Goal: Information Seeking & Learning: Find specific fact

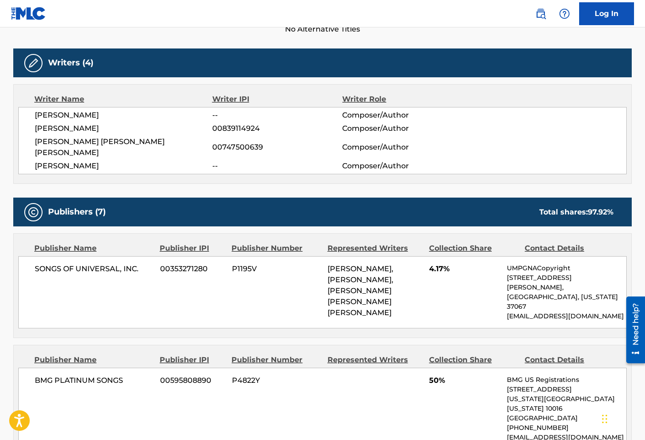
scroll to position [275, 0]
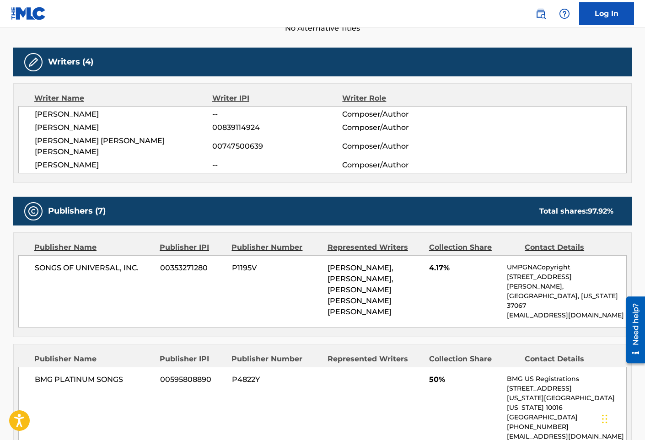
drag, startPoint x: 145, startPoint y: 214, endPoint x: 140, endPoint y: 215, distance: 5.6
click at [145, 214] on div "Publishers (7) Total shares: 97.92 %" at bounding box center [322, 211] width 619 height 29
drag, startPoint x: 400, startPoint y: 290, endPoint x: 328, endPoint y: 281, distance: 72.8
click at [328, 281] on span "[PERSON_NAME], [PERSON_NAME], [PERSON_NAME] [PERSON_NAME] [PERSON_NAME]" at bounding box center [361, 290] width 66 height 53
copy span "[PERSON_NAME] [PERSON_NAME] [PERSON_NAME]"
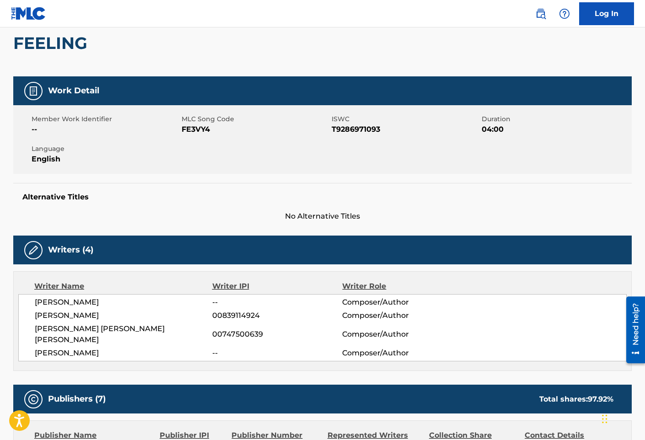
scroll to position [0, 0]
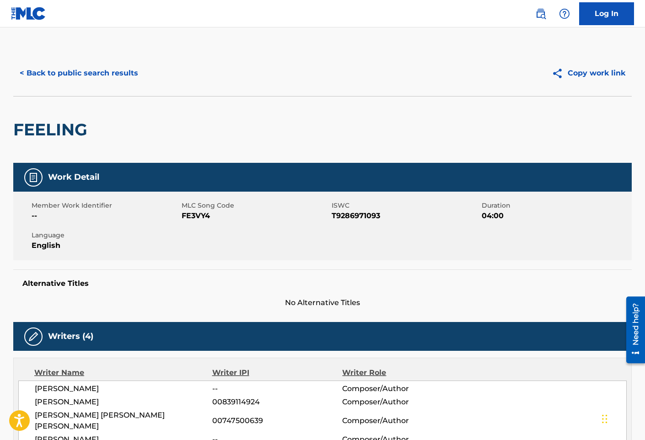
drag, startPoint x: 147, startPoint y: 145, endPoint x: 141, endPoint y: 138, distance: 9.4
click at [147, 145] on div "FEELING" at bounding box center [322, 129] width 619 height 67
click at [103, 74] on button "< Back to public search results" at bounding box center [78, 73] width 131 height 23
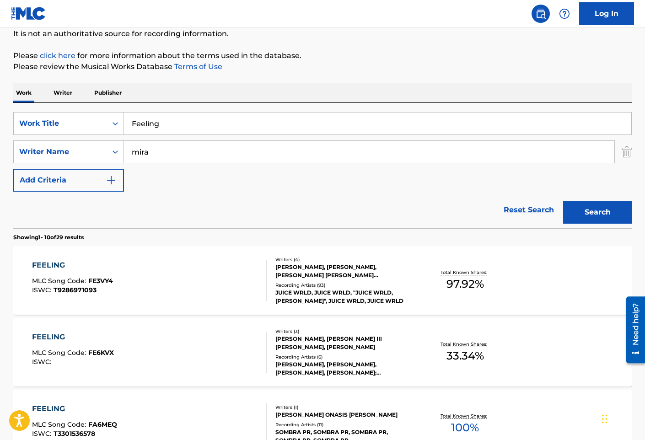
click at [202, 123] on input "Feeling" at bounding box center [378, 124] width 508 height 22
paste input "Expensive"
type input "Expensive"
click at [563, 201] on button "Search" at bounding box center [597, 212] width 69 height 23
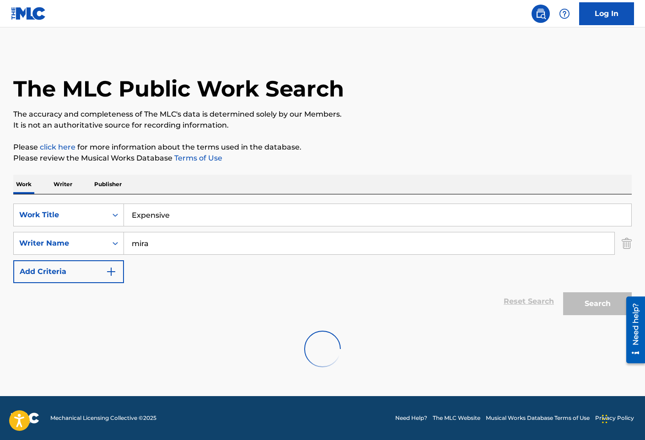
scroll to position [0, 0]
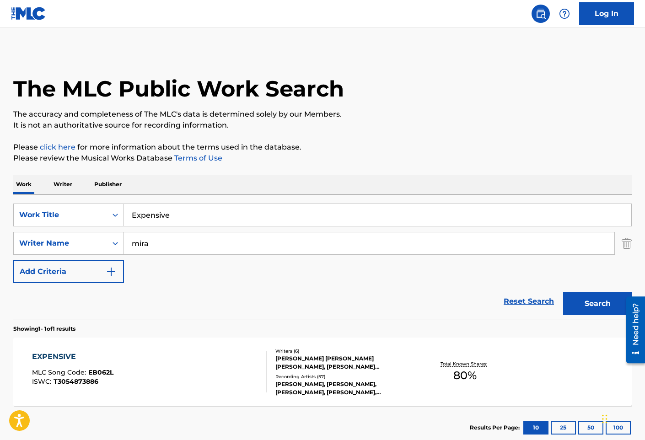
click at [201, 367] on div "EXPENSIVE MLC Song Code : EB062L ISWC : T3054873886" at bounding box center [149, 372] width 235 height 41
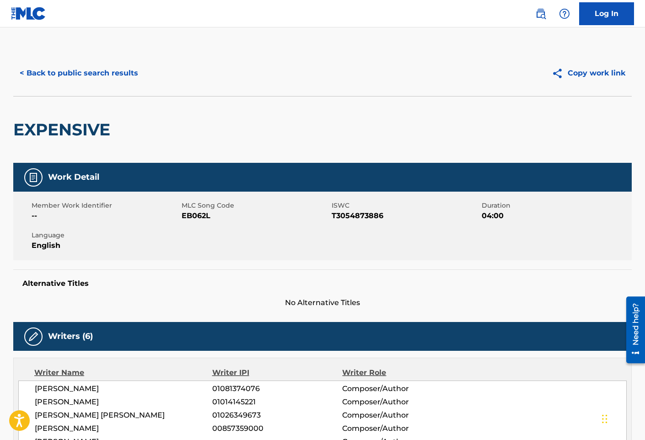
click at [127, 258] on div "Member Work Identifier -- MLC Song Code EB062L ISWC T3054873886 Duration 04:00 …" at bounding box center [322, 226] width 619 height 69
click at [150, 268] on div "Work Detail Member Work Identifier -- MLC Song Code EB062L ISWC T3054873886 Dur…" at bounding box center [322, 236] width 619 height 146
click at [91, 72] on button "< Back to public search results" at bounding box center [78, 73] width 131 height 23
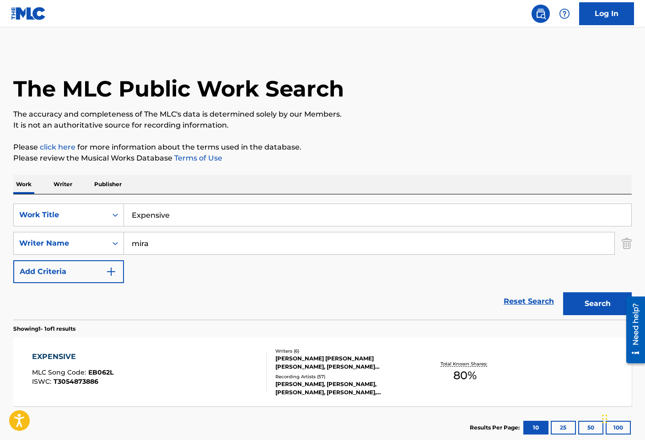
click at [210, 208] on input "Expensive" at bounding box center [378, 215] width 508 height 22
paste input "Felin"
type input "Feline"
click at [563, 292] on button "Search" at bounding box center [597, 303] width 69 height 23
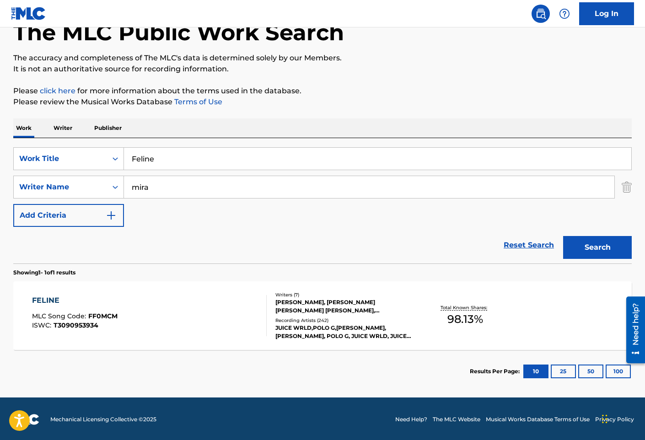
scroll to position [58, 0]
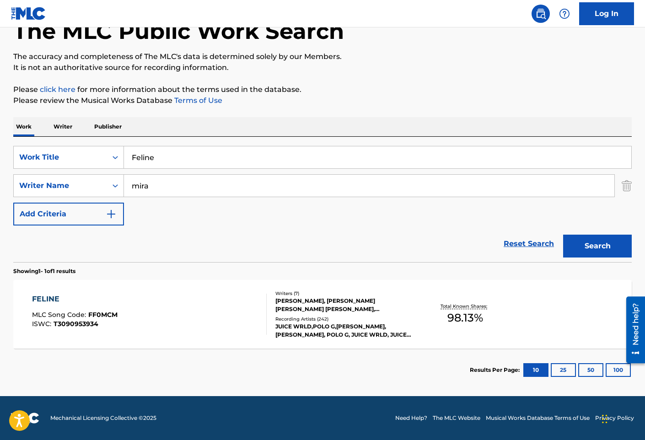
click at [242, 308] on div "FELINE MLC Song Code : FF0MCM ISWC : T3090953934" at bounding box center [149, 314] width 235 height 41
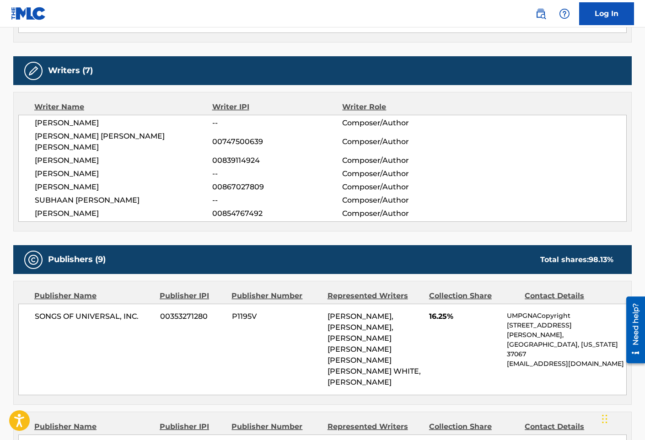
scroll to position [320, 0]
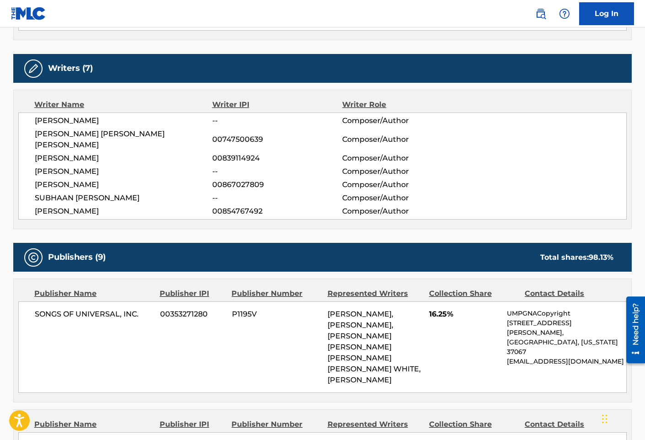
click at [240, 329] on div "SONGS OF UNIVERSAL, INC. 00353271280 P1195V [PERSON_NAME], [PERSON_NAME], [PERS…" at bounding box center [322, 348] width 609 height 92
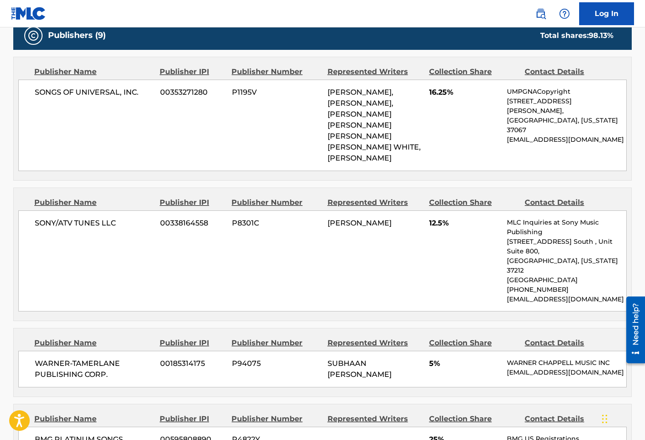
scroll to position [549, 0]
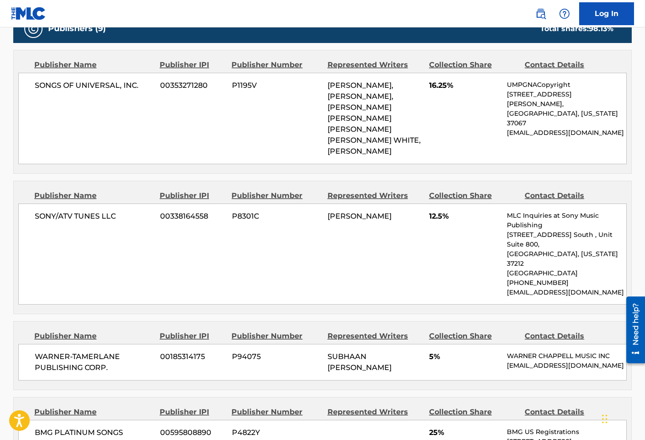
drag, startPoint x: 213, startPoint y: 325, endPoint x: 208, endPoint y: 331, distance: 7.1
click at [213, 344] on div "WARNER-[PERSON_NAME] PUBLISHING CORP. 00185314175 P94075 SUBHAAN [PERSON_NAME] …" at bounding box center [322, 362] width 609 height 37
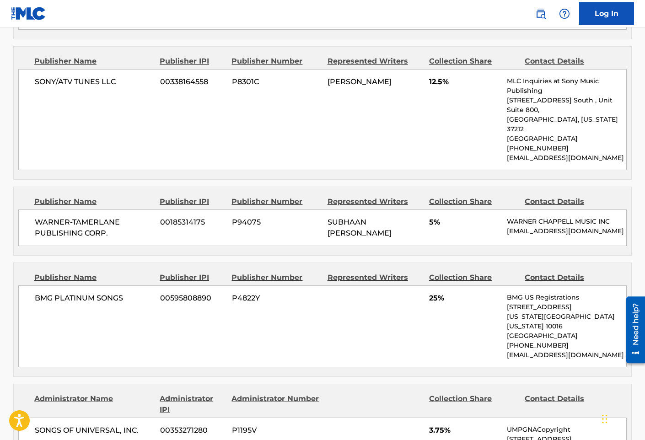
scroll to position [687, 0]
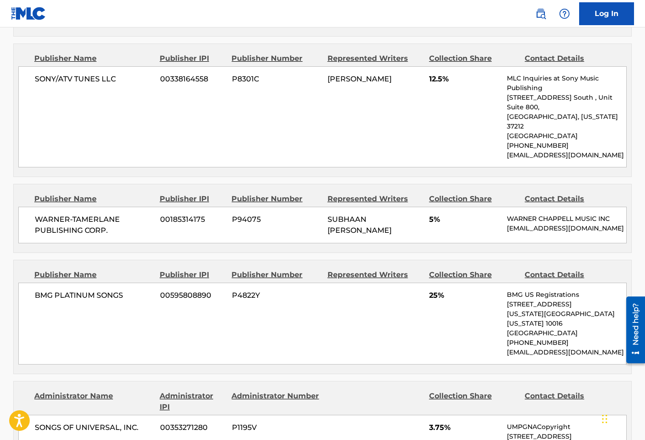
click at [203, 283] on div "BMG PLATINUM SONGS 00595808890 P4822Y 25% BMG US Registrations [STREET_ADDRESS]…" at bounding box center [322, 324] width 609 height 82
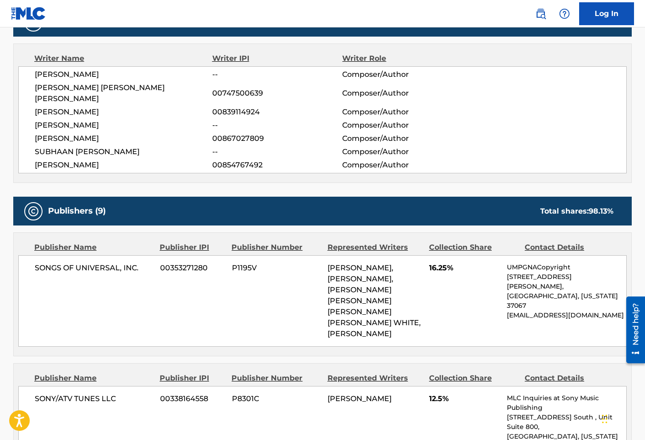
scroll to position [366, 0]
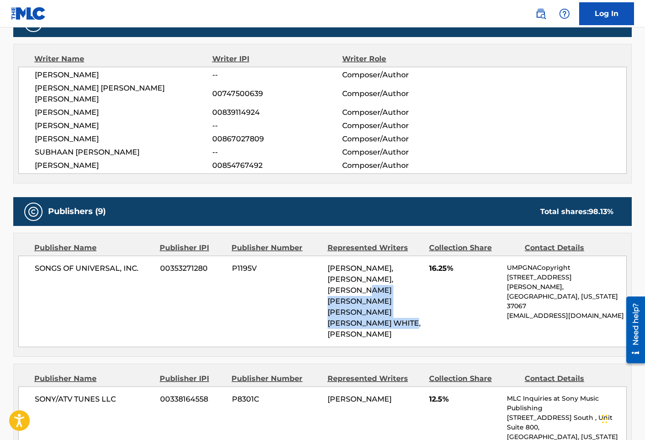
drag, startPoint x: 353, startPoint y: 310, endPoint x: 322, endPoint y: 283, distance: 41.2
click at [322, 283] on div "SONGS OF UNIVERSAL, INC. 00353271280 P1195V [PERSON_NAME], [PERSON_NAME], [PERS…" at bounding box center [322, 302] width 609 height 92
copy span "[PERSON_NAME] [PERSON_NAME] [PERSON_NAME] [PERSON_NAME] WHITE"
click at [271, 243] on div "Publisher Number" at bounding box center [276, 248] width 89 height 11
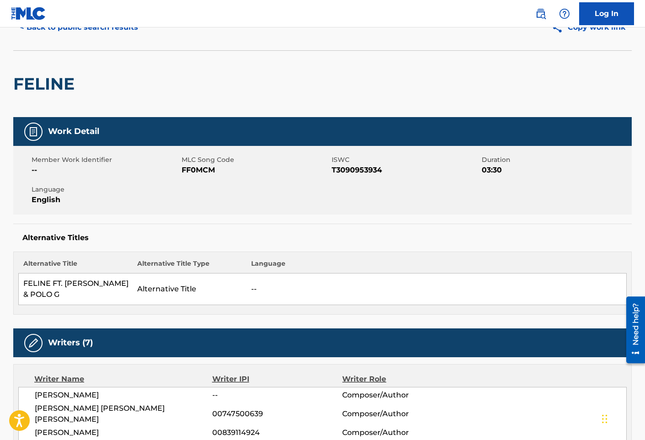
click at [230, 283] on td "Alternative Title" at bounding box center [190, 290] width 114 height 32
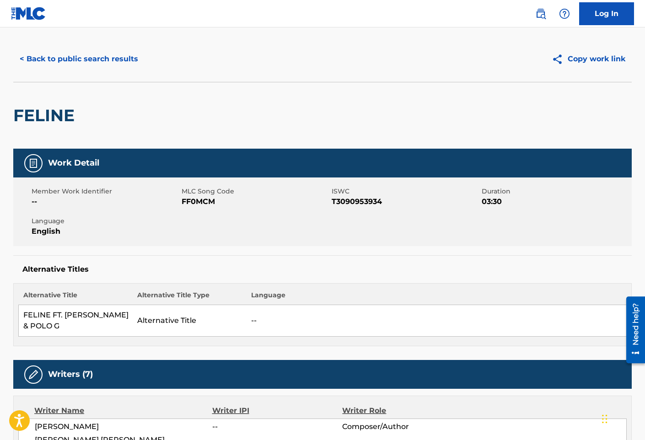
scroll to position [0, 0]
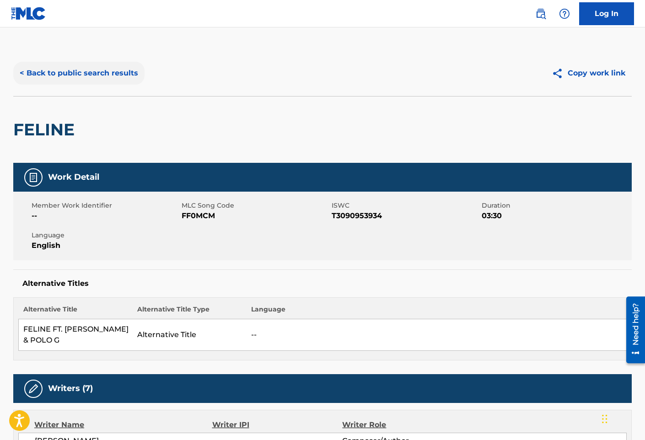
click at [97, 71] on button "< Back to public search results" at bounding box center [78, 73] width 131 height 23
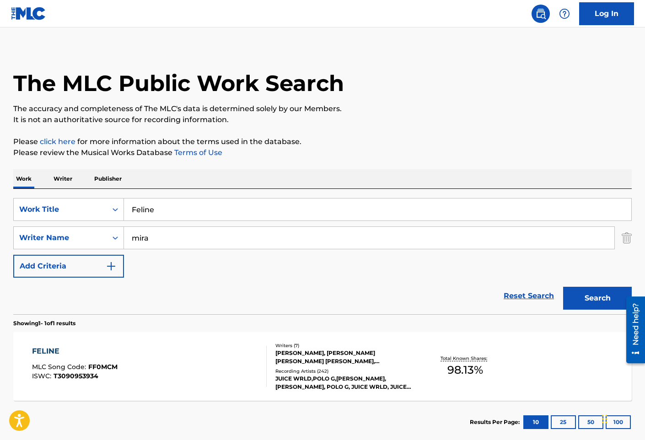
click at [270, 205] on input "Feline" at bounding box center [378, 210] width 508 height 22
paste input "ighting Demons"
type input "Fighting Demons"
click at [563, 287] on button "Search" at bounding box center [597, 298] width 69 height 23
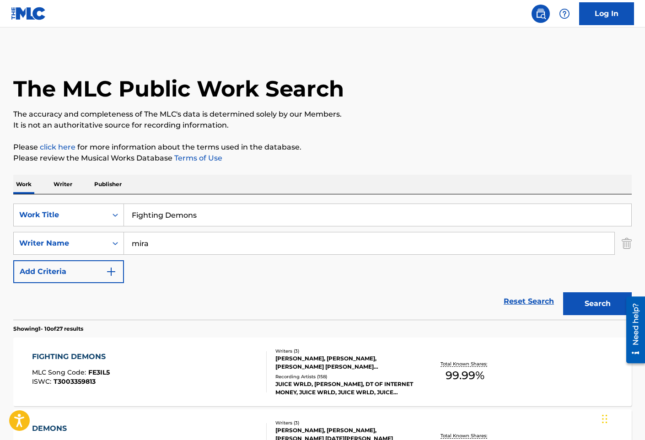
click at [236, 379] on div "FIGHTING DEMONS MLC Song Code : FE3IL5 ISWC : T3003359813" at bounding box center [149, 372] width 235 height 41
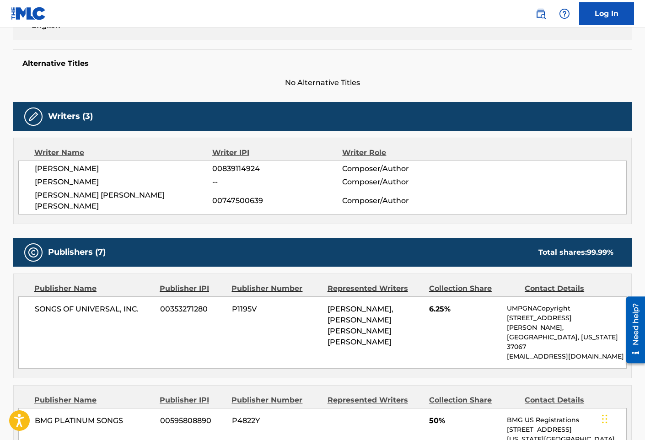
scroll to position [229, 0]
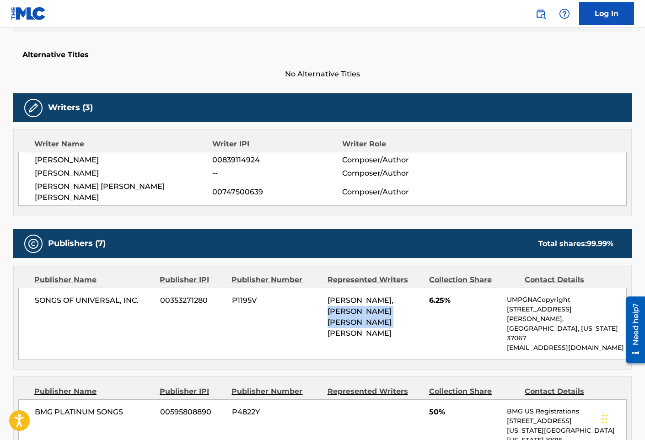
drag, startPoint x: 332, startPoint y: 301, endPoint x: 400, endPoint y: 312, distance: 69.1
click at [394, 312] on span "[PERSON_NAME], [PERSON_NAME] [PERSON_NAME] [PERSON_NAME]" at bounding box center [361, 317] width 66 height 42
copy span "[PERSON_NAME] [PERSON_NAME] [PERSON_NAME]"
drag, startPoint x: 222, startPoint y: 325, endPoint x: 217, endPoint y: 328, distance: 6.0
click at [222, 325] on div "SONGS OF UNIVERSAL, INC. 00353271280 P1195V [PERSON_NAME], [PERSON_NAME] [PERSO…" at bounding box center [322, 324] width 609 height 72
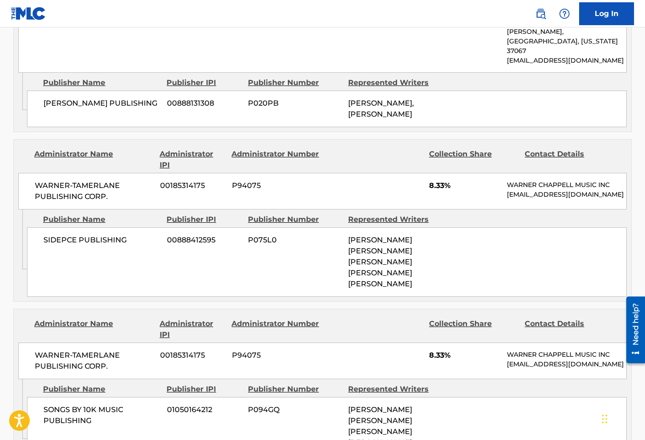
scroll to position [1236, 0]
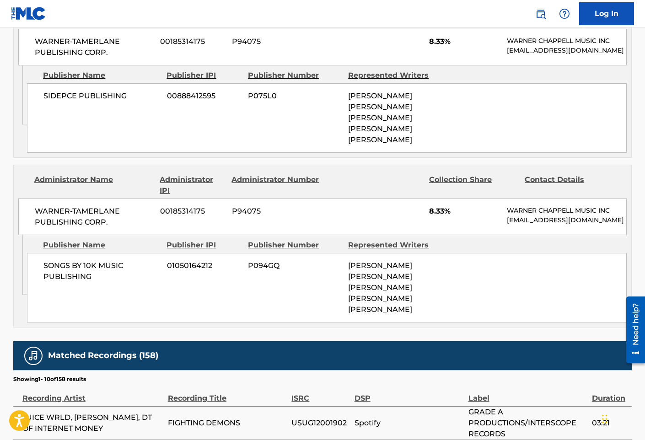
click at [285, 370] on section "Showing 1 - 10 of 158 results" at bounding box center [322, 376] width 619 height 13
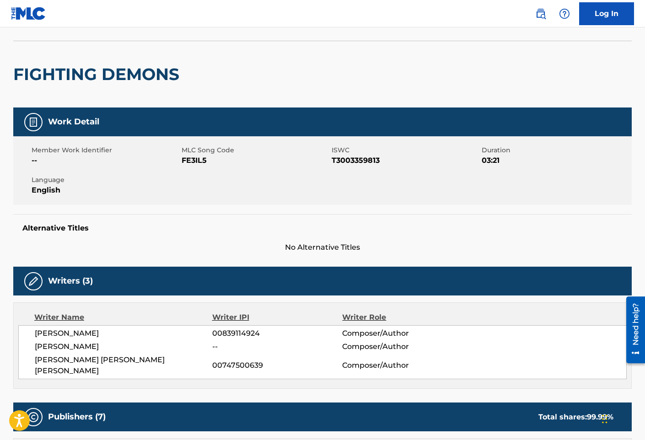
scroll to position [0, 0]
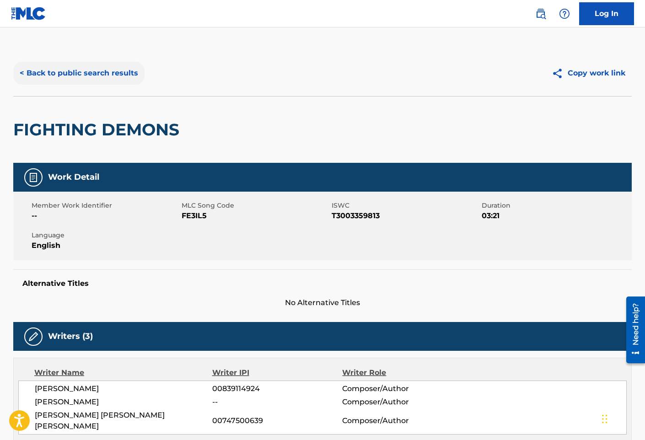
click at [107, 82] on button "< Back to public search results" at bounding box center [78, 73] width 131 height 23
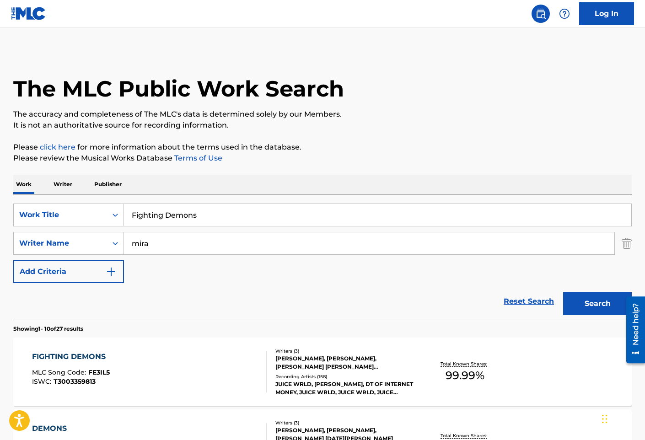
click at [175, 216] on input "Fighting Demons" at bounding box center [378, 215] width 508 height 22
paste input "nders Keeper"
type input "Finders Keepers"
click at [563, 292] on button "Search" at bounding box center [597, 303] width 69 height 23
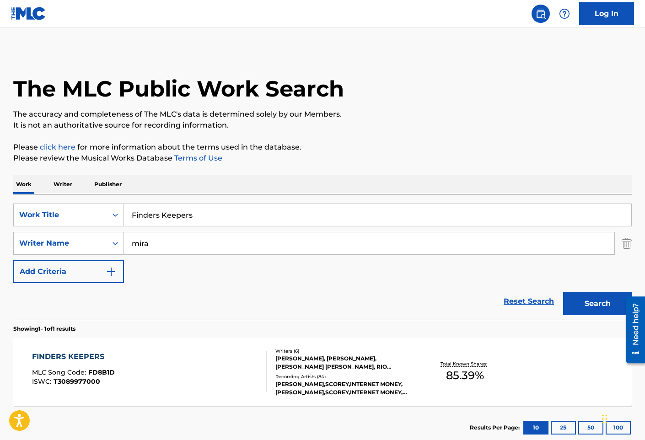
click at [195, 371] on div "FINDERS KEEPERS MLC Song Code : FD8B1D ISWC : T3089977000" at bounding box center [149, 372] width 235 height 41
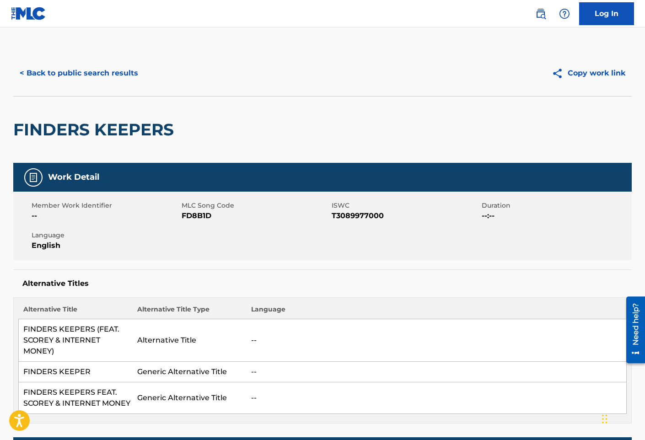
click at [192, 232] on div "Member Work Identifier -- MLC Song Code FD8B1D ISWC T3089977000 Duration --:-- …" at bounding box center [322, 226] width 619 height 69
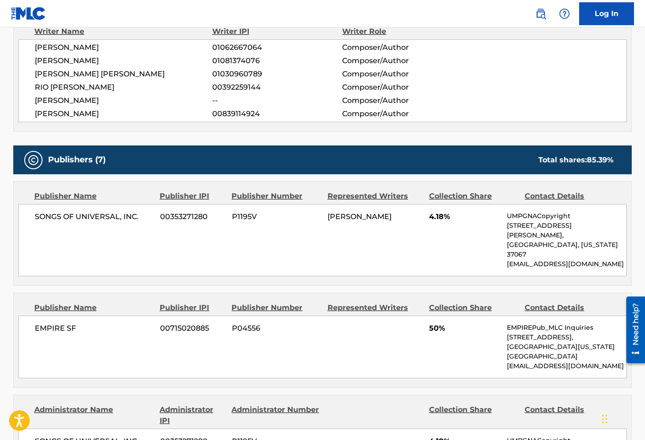
scroll to position [458, 0]
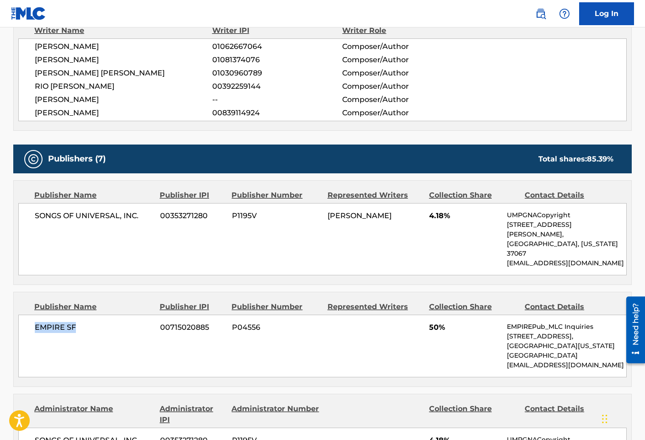
drag, startPoint x: 119, startPoint y: 306, endPoint x: 33, endPoint y: 312, distance: 85.3
click at [33, 315] on div "EMPIRE SF 00715020885 P04556 50% EMPIREPub_MLC Inquiries [STREET_ADDRESS][US_ST…" at bounding box center [322, 346] width 609 height 63
copy span "EMPIRE SF"
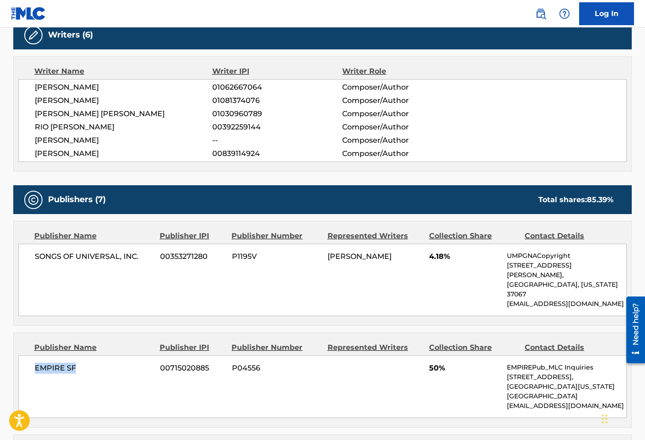
scroll to position [366, 0]
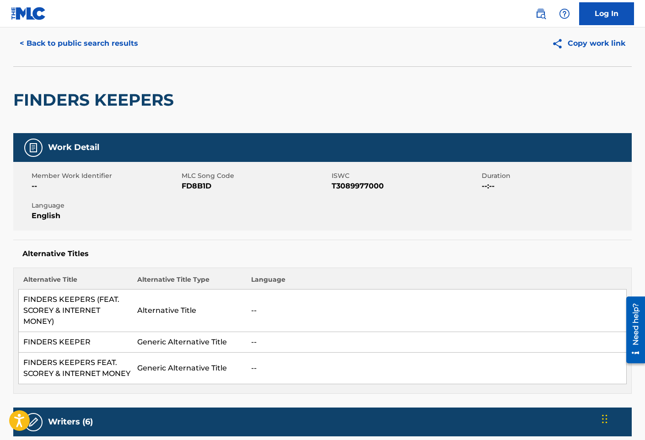
scroll to position [46, 0]
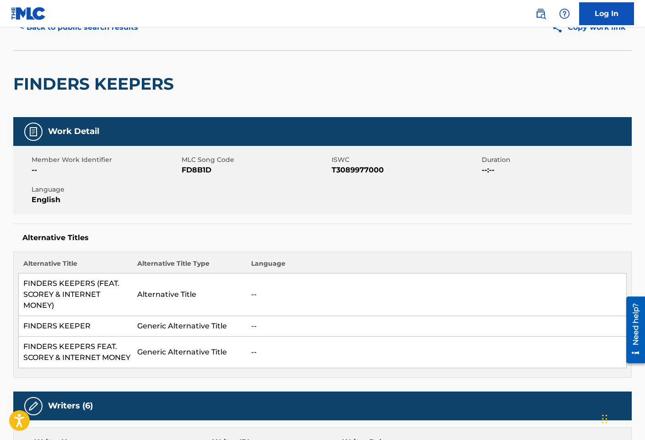
drag, startPoint x: 224, startPoint y: 107, endPoint x: 149, endPoint y: 48, distance: 95.5
click at [224, 107] on div "FINDERS KEEPERS" at bounding box center [322, 83] width 619 height 67
click at [135, 31] on button "< Back to public search results" at bounding box center [78, 27] width 131 height 23
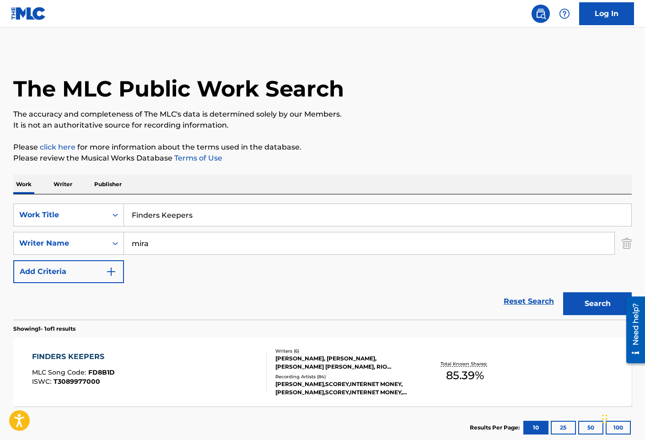
click at [230, 211] on input "Finders Keepers" at bounding box center [378, 215] width 508 height 22
paste input "laws And Sin"
type input "Flaws And Sins"
click at [563, 292] on button "Search" at bounding box center [597, 303] width 69 height 23
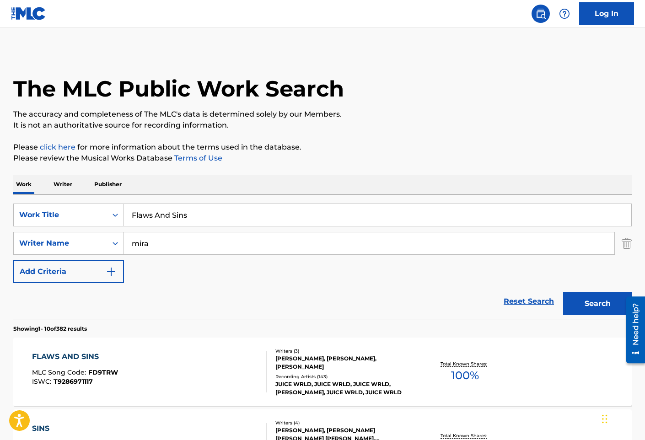
click at [165, 362] on div "FLAWS AND SINS MLC Song Code : FD9TRW ISWC : T9286971117" at bounding box center [149, 372] width 235 height 41
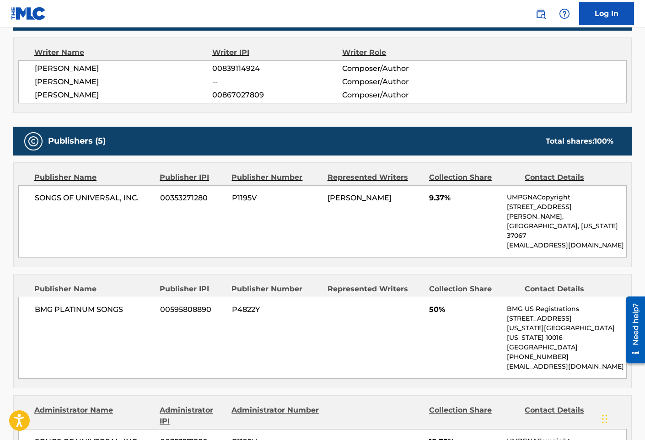
scroll to position [549, 0]
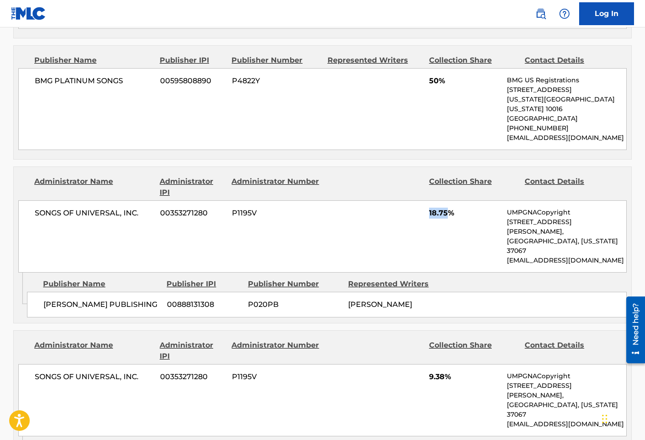
drag, startPoint x: 438, startPoint y: 187, endPoint x: 448, endPoint y: 187, distance: 10.5
click at [448, 200] on div "SONGS OF UNIVERSAL, INC. 00353271280 P1195V 18.75% UMPGNACopyright [STREET_ADDR…" at bounding box center [322, 236] width 609 height 72
copy span "18.75"
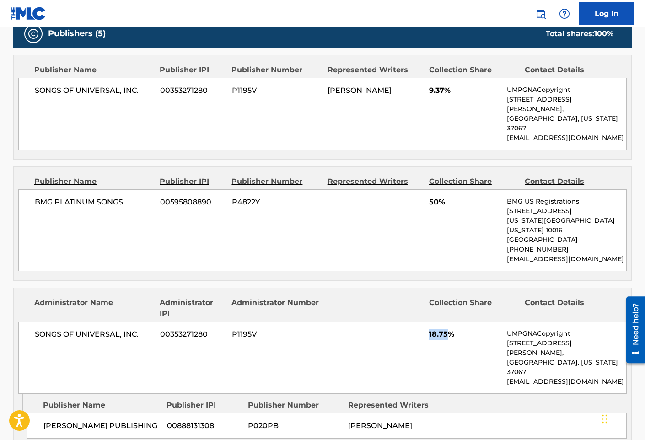
scroll to position [412, 0]
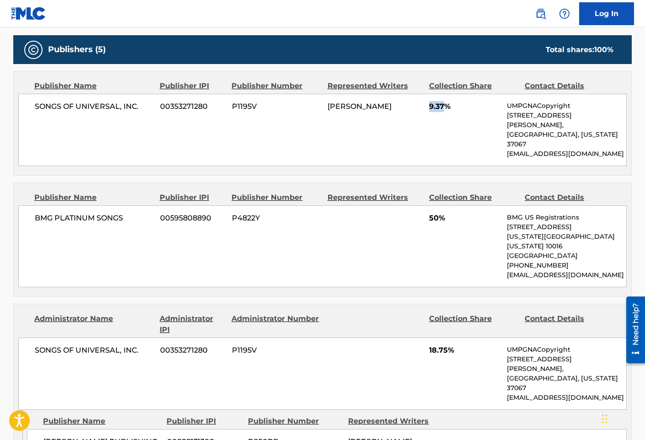
drag, startPoint x: 413, startPoint y: 103, endPoint x: 445, endPoint y: 105, distance: 32.1
click at [445, 105] on div "SONGS OF UNIVERSAL, INC. 00353271280 P1195V [PERSON_NAME] 9.37% UMPGNACopyright…" at bounding box center [322, 130] width 609 height 72
copy div "9.37"
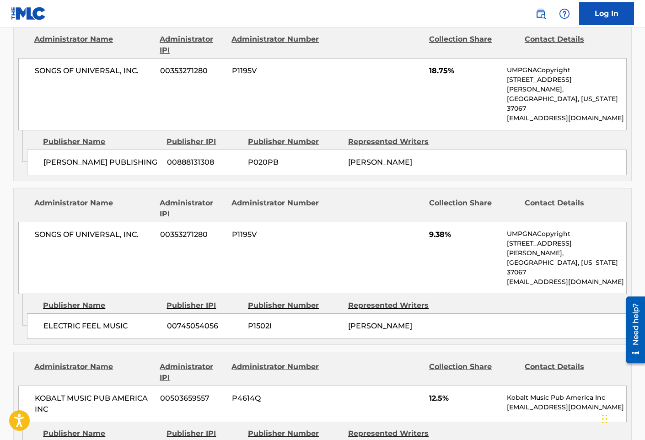
scroll to position [732, 0]
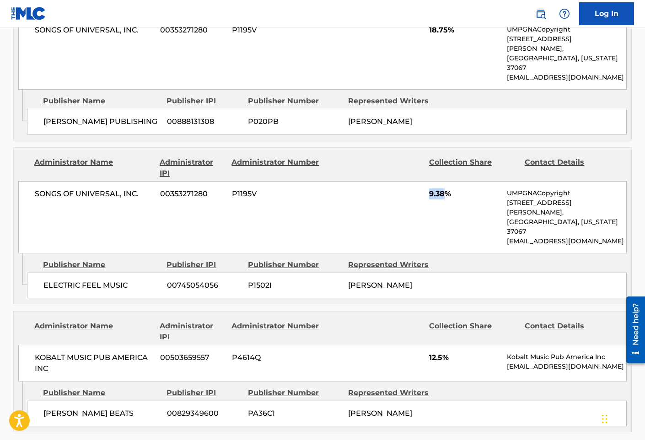
drag, startPoint x: 409, startPoint y: 148, endPoint x: 446, endPoint y: 153, distance: 36.9
click at [446, 181] on div "SONGS OF UNIVERSAL, INC. 00353271280 P1195V 9.38% UMPGNACopyright [STREET_ADDRE…" at bounding box center [322, 217] width 609 height 72
copy span "9.38"
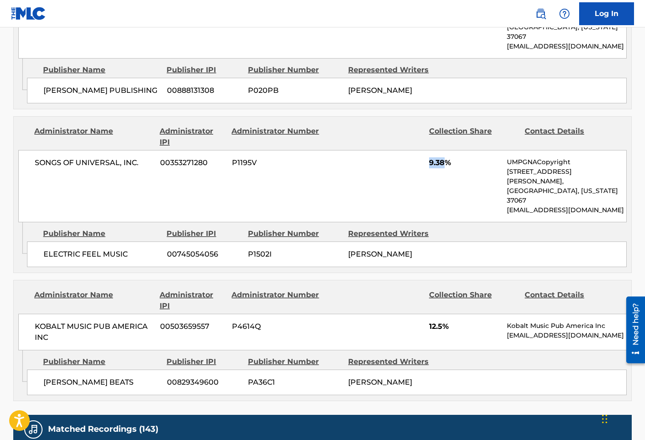
scroll to position [778, 0]
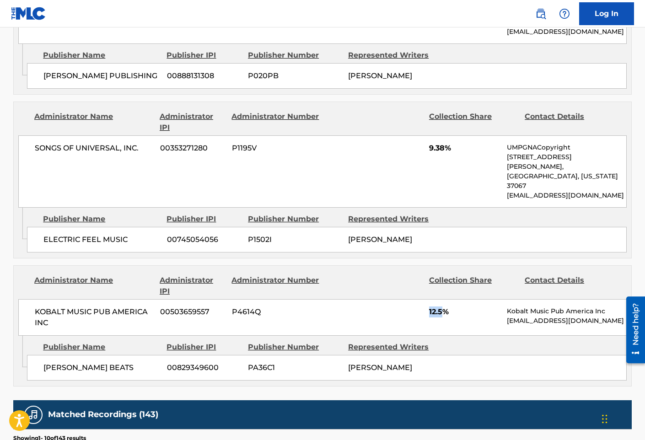
drag, startPoint x: 425, startPoint y: 250, endPoint x: 442, endPoint y: 249, distance: 16.6
click at [442, 299] on div "KOBALT MUSIC PUB AMERICA INC 00503659557 P4614Q 12.5% Kobalt Music Pub America …" at bounding box center [322, 317] width 609 height 37
copy span "12.5"
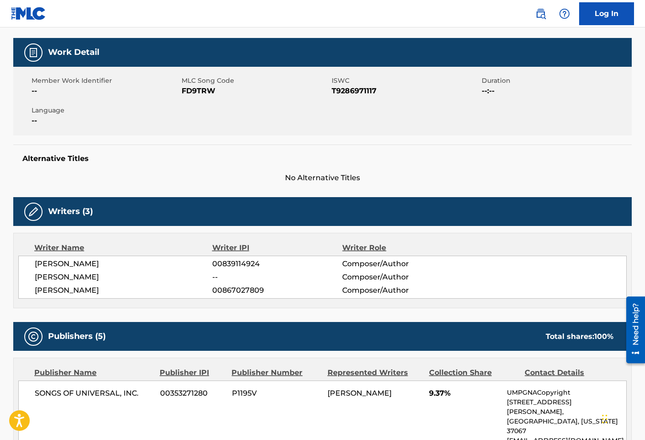
scroll to position [0, 0]
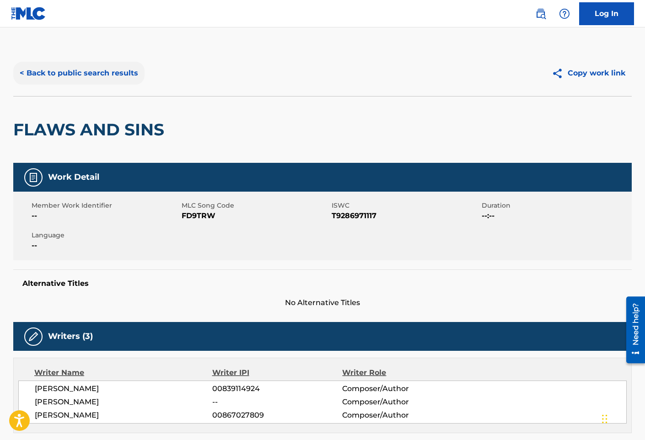
click at [108, 73] on button "< Back to public search results" at bounding box center [78, 73] width 131 height 23
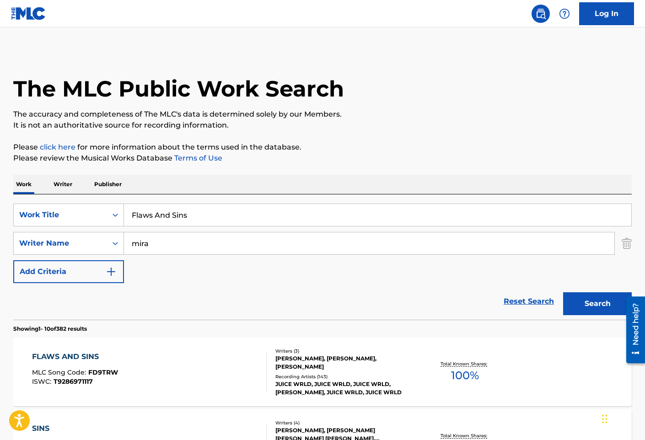
drag, startPoint x: 244, startPoint y: 290, endPoint x: 191, endPoint y: 357, distance: 85.1
click at [244, 290] on div "Reset Search Search" at bounding box center [322, 301] width 619 height 37
click at [183, 373] on div "FLAWS AND SINS MLC Song Code : FD9TRW ISWC : T9286971117" at bounding box center [149, 372] width 235 height 41
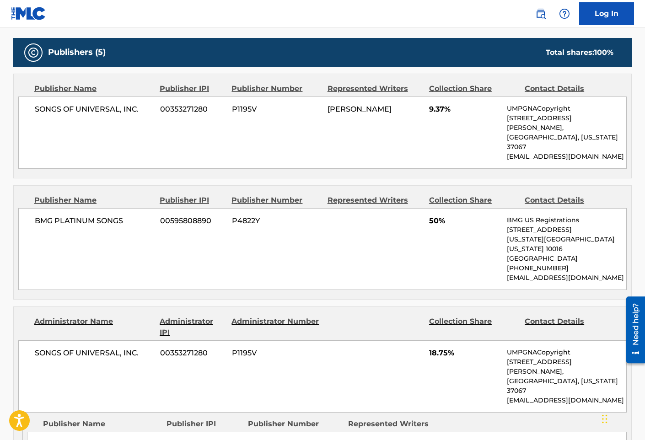
scroll to position [412, 0]
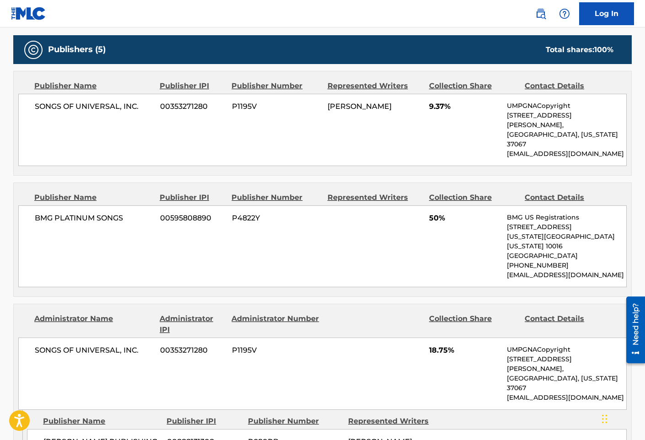
drag, startPoint x: 354, startPoint y: 258, endPoint x: 360, endPoint y: 254, distance: 6.6
click at [354, 258] on div "BMG PLATINUM SONGS 00595808890 P4822Y 50% BMG US Registrations [STREET_ADDRESS]…" at bounding box center [322, 247] width 609 height 82
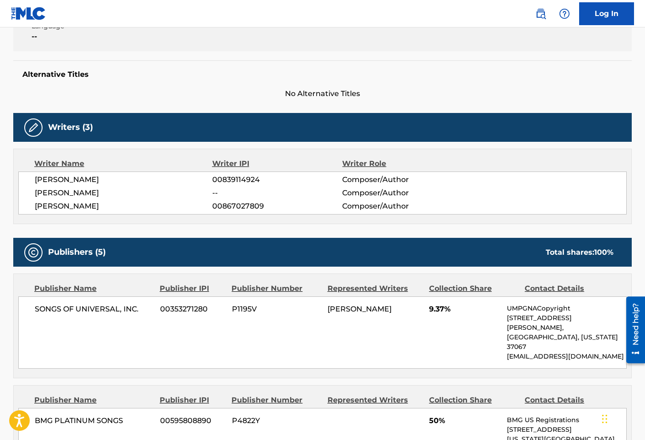
scroll to position [92, 0]
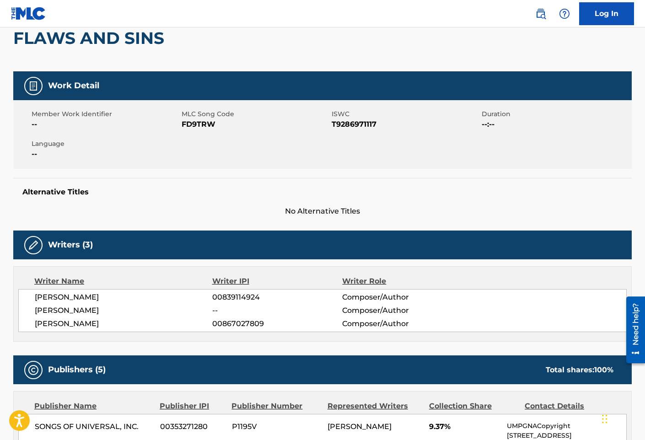
drag, startPoint x: 251, startPoint y: 201, endPoint x: 50, endPoint y: 168, distance: 204.1
click at [251, 201] on div "Alternative Titles No Alternative Titles" at bounding box center [322, 197] width 619 height 39
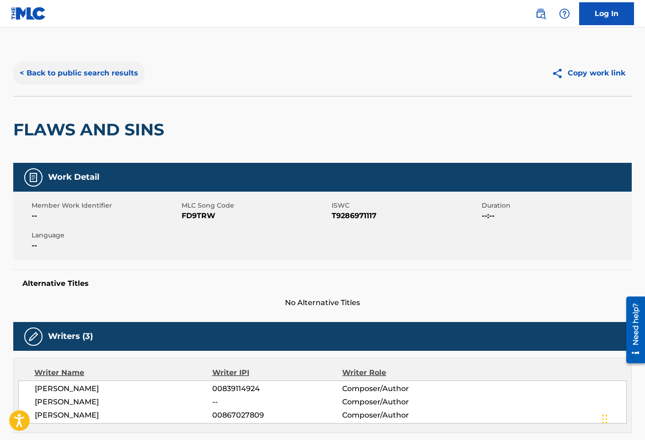
click at [86, 71] on button "< Back to public search results" at bounding box center [78, 73] width 131 height 23
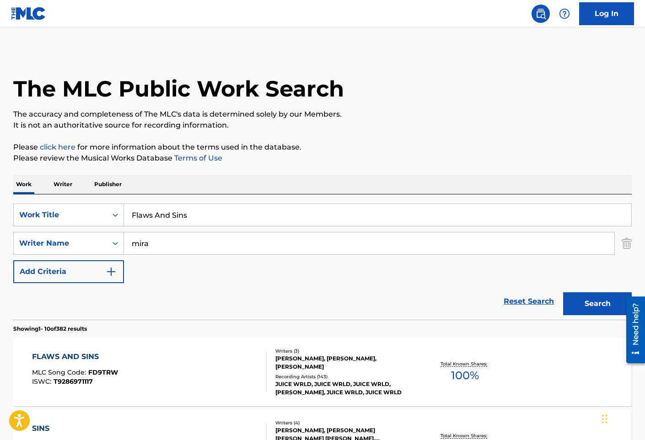
click at [280, 222] on input "Flaws And Sins" at bounding box center [378, 215] width 508 height 22
paste input "ower"
type input "Flowers"
click at [563, 292] on button "Search" at bounding box center [597, 303] width 69 height 23
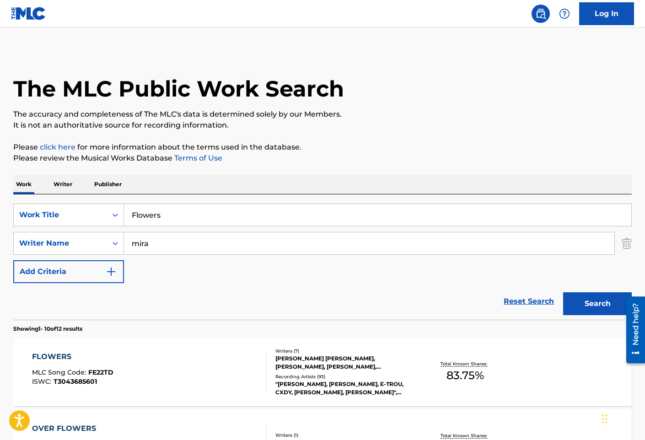
click at [200, 365] on div "FLOWERS MLC Song Code : FE22TD ISWC : T3043685601" at bounding box center [149, 372] width 235 height 41
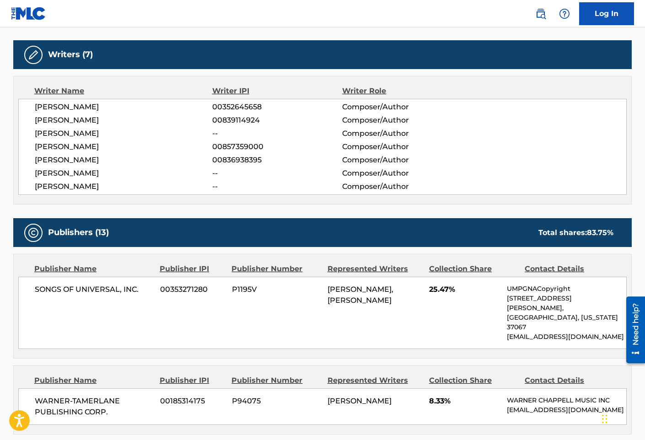
scroll to position [366, 0]
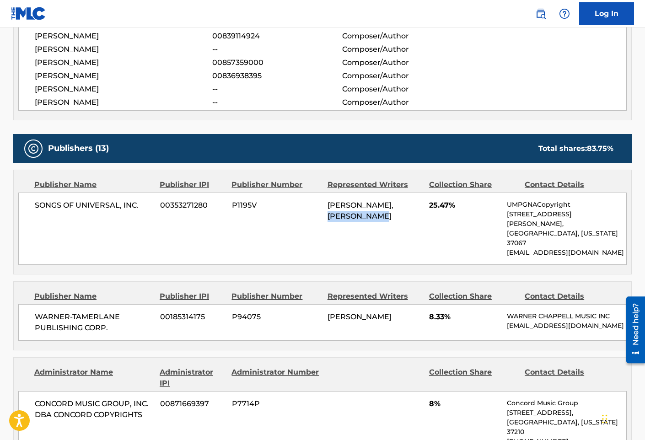
drag, startPoint x: 384, startPoint y: 217, endPoint x: 327, endPoint y: 216, distance: 56.8
click at [327, 216] on div "SONGS OF UNIVERSAL, INC. 00353271280 P1195V [PERSON_NAME], [PERSON_NAME] 25.47%…" at bounding box center [322, 229] width 609 height 72
copy span "[PERSON_NAME]"
click at [174, 228] on div "SONGS OF UNIVERSAL, INC. 00353271280 P1195V [PERSON_NAME], [PERSON_NAME] 25.47%…" at bounding box center [322, 229] width 609 height 72
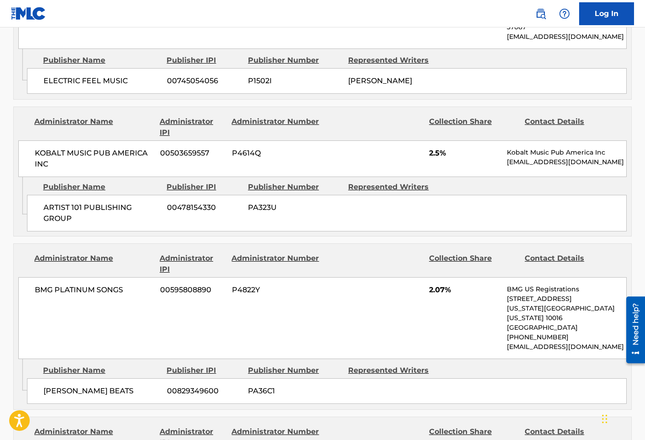
scroll to position [961, 0]
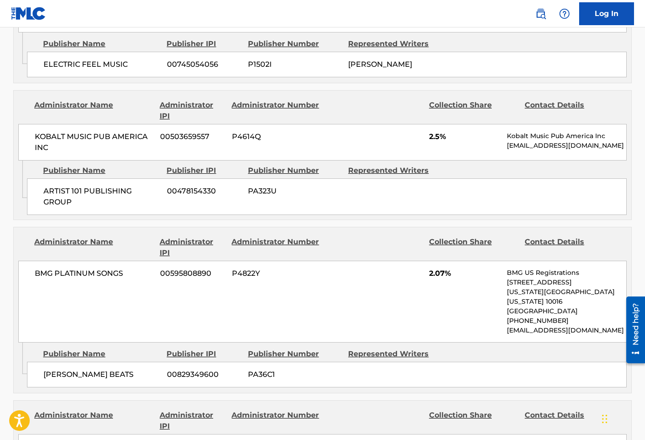
click at [231, 279] on div "BMG PLATINUM SONGS 00595808890 P4822Y 2.07% BMG US Registrations [STREET_ADDRES…" at bounding box center [322, 302] width 609 height 82
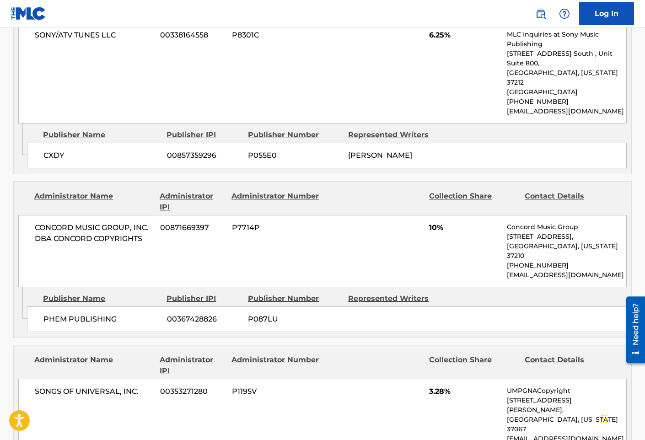
scroll to position [2151, 0]
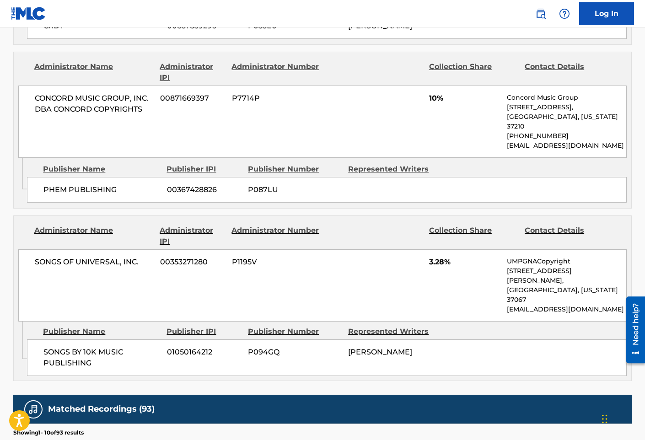
drag, startPoint x: 227, startPoint y: 248, endPoint x: 175, endPoint y: 235, distance: 52.7
drag, startPoint x: 271, startPoint y: 199, endPoint x: 261, endPoint y: 197, distance: 9.4
click at [271, 322] on div "Publisher Name Publisher IPI Publisher Number Represented Writers SONGS BY 10K …" at bounding box center [329, 349] width 605 height 54
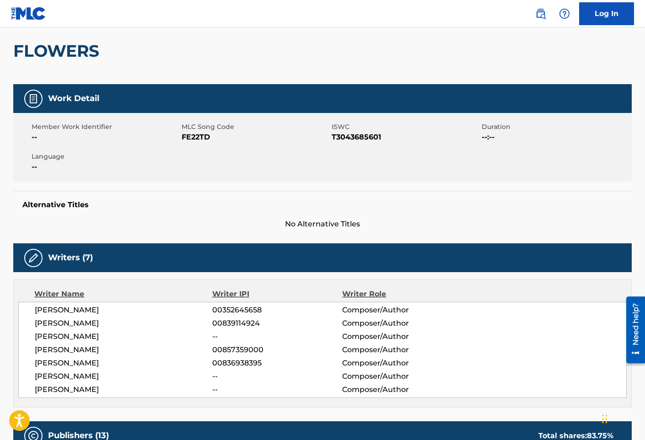
scroll to position [0, 0]
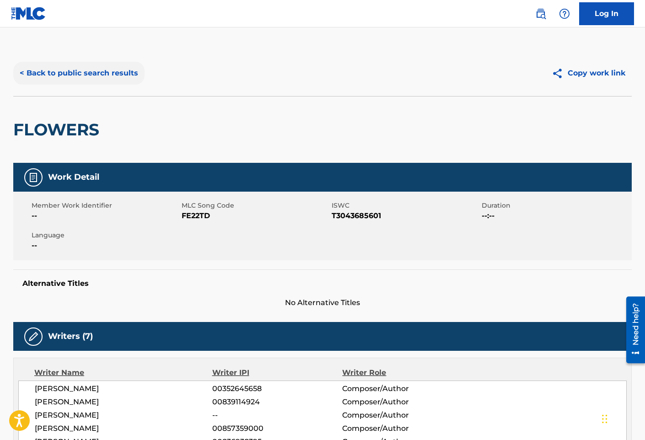
click at [81, 80] on button "< Back to public search results" at bounding box center [78, 73] width 131 height 23
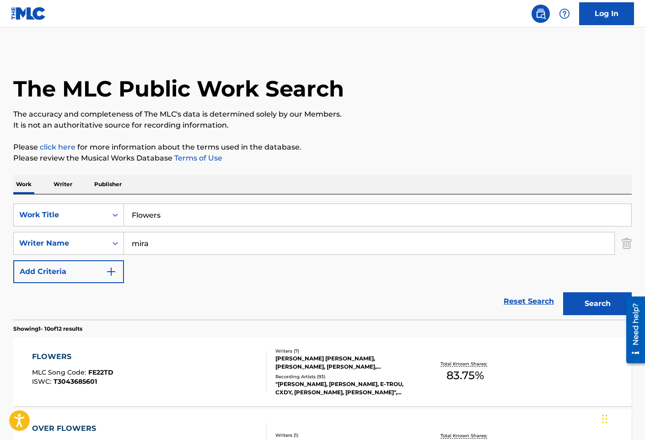
drag, startPoint x: 223, startPoint y: 213, endPoint x: 216, endPoint y: 184, distance: 30.3
click at [223, 212] on input "Flowers" at bounding box center [378, 215] width 508 height 22
paste input "orgot"
type input "Forgot"
click at [563, 292] on button "Search" at bounding box center [597, 303] width 69 height 23
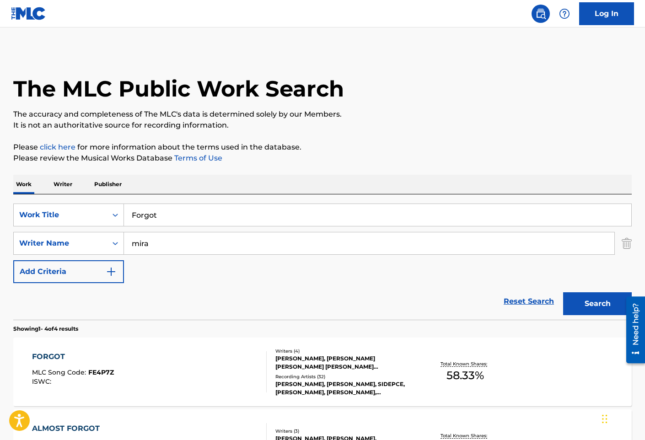
click at [219, 373] on div "FORGOT MLC Song Code : FE4P7Z ISWC :" at bounding box center [149, 372] width 235 height 41
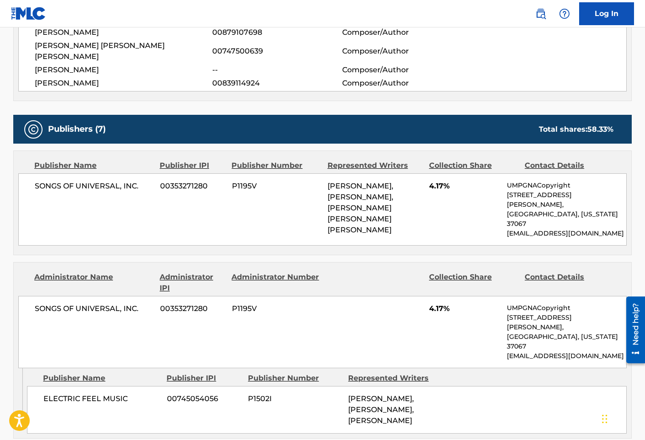
scroll to position [366, 0]
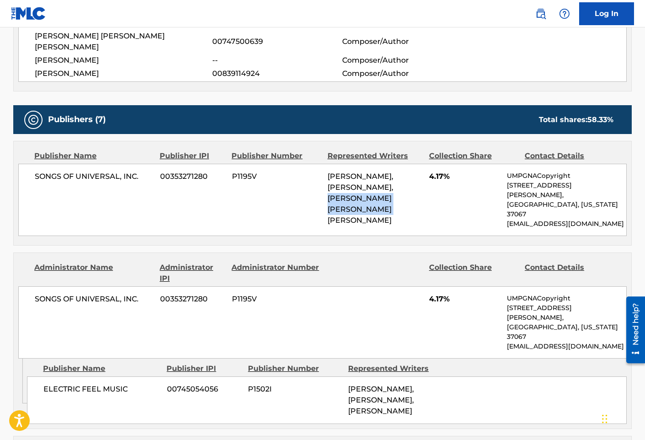
drag, startPoint x: 410, startPoint y: 196, endPoint x: 323, endPoint y: 189, distance: 87.2
click at [323, 189] on div "SONGS OF UNIVERSAL, INC. 00353271280 P1195V [PERSON_NAME], [PERSON_NAME], [PERS…" at bounding box center [322, 200] width 609 height 72
copy span "[PERSON_NAME] [PERSON_NAME] [PERSON_NAME]"
drag, startPoint x: 328, startPoint y: 359, endPoint x: 338, endPoint y: 349, distance: 14.3
click at [328, 377] on div "ELECTRIC FEEL MUSIC 00745054056 P1502I [PERSON_NAME], [PERSON_NAME], [PERSON_NA…" at bounding box center [327, 401] width 600 height 48
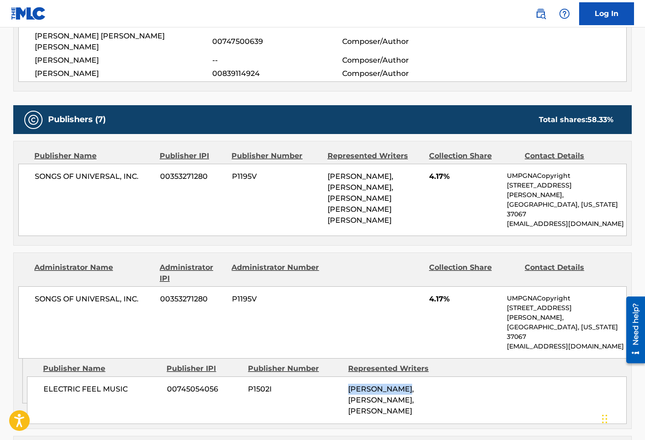
drag, startPoint x: 340, startPoint y: 347, endPoint x: 410, endPoint y: 345, distance: 70.1
click at [410, 377] on div "ELECTRIC FEEL MUSIC 00745054056 P1502I [PERSON_NAME], [PERSON_NAME], [PERSON_NA…" at bounding box center [327, 401] width 600 height 48
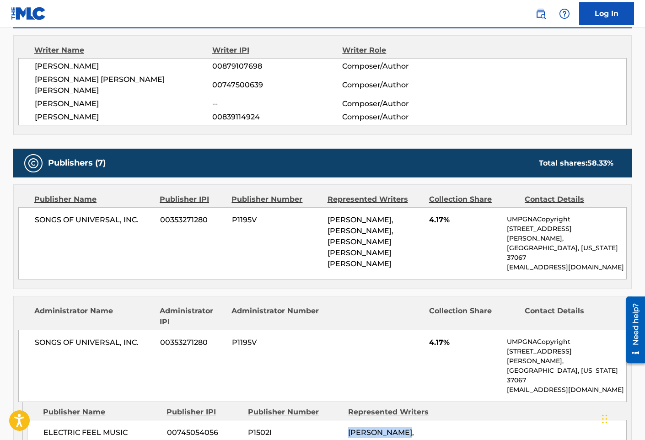
scroll to position [320, 0]
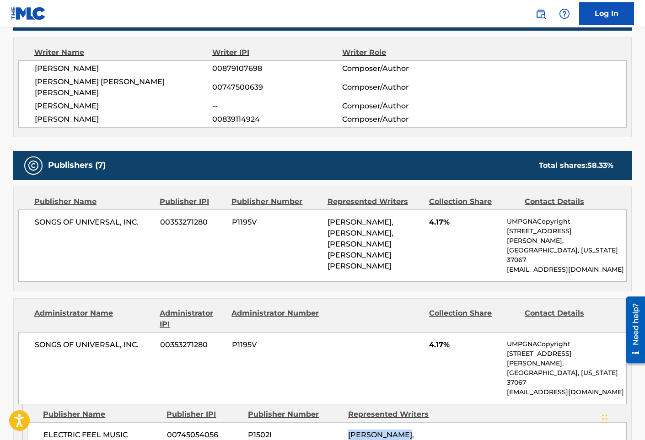
drag, startPoint x: 149, startPoint y: 192, endPoint x: 141, endPoint y: 199, distance: 10.0
click at [149, 196] on div "Publisher Name" at bounding box center [93, 201] width 119 height 11
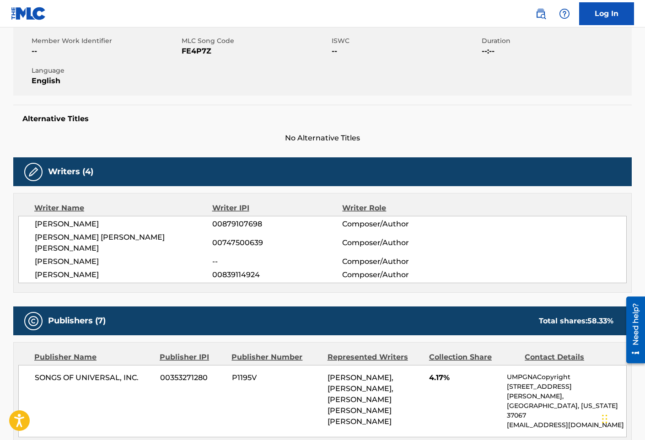
scroll to position [0, 0]
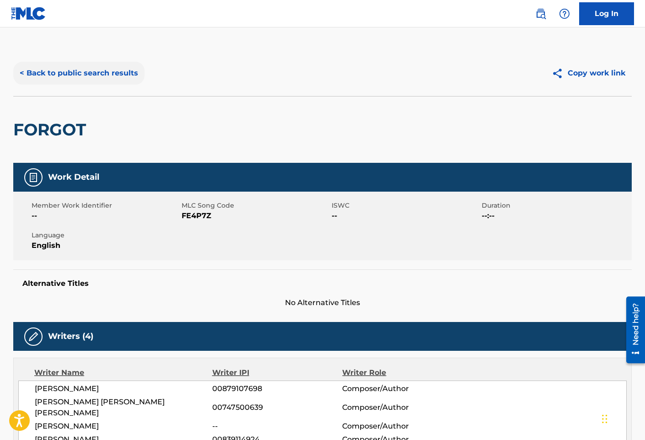
click at [125, 70] on button "< Back to public search results" at bounding box center [78, 73] width 131 height 23
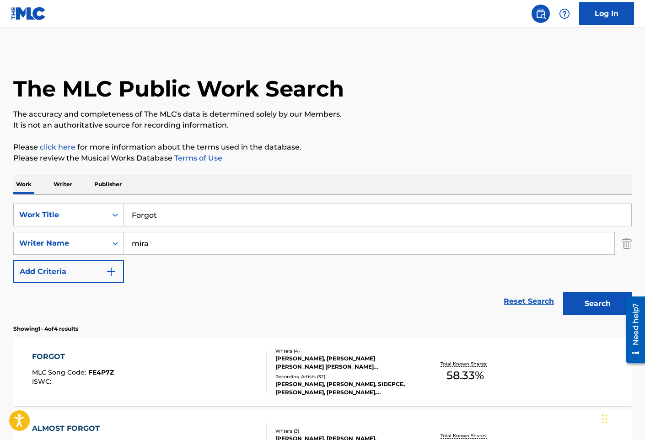
click at [203, 211] on input "Forgot" at bounding box center [378, 215] width 508 height 22
paste input "About You"
type input "Forgot About You"
click at [563, 292] on button "Search" at bounding box center [597, 303] width 69 height 23
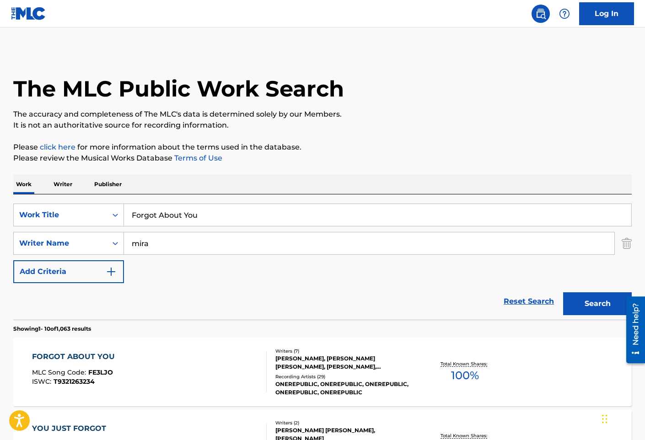
click at [205, 371] on div "FORGOT ABOUT YOU MLC Song Code : FE3LJO ISWC : T9321263234" at bounding box center [149, 372] width 235 height 41
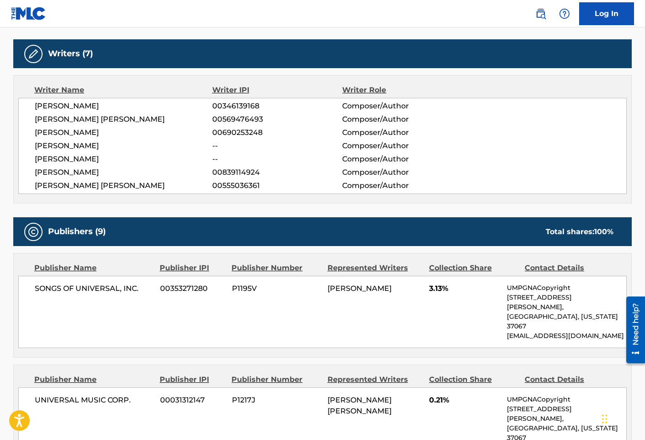
scroll to position [320, 0]
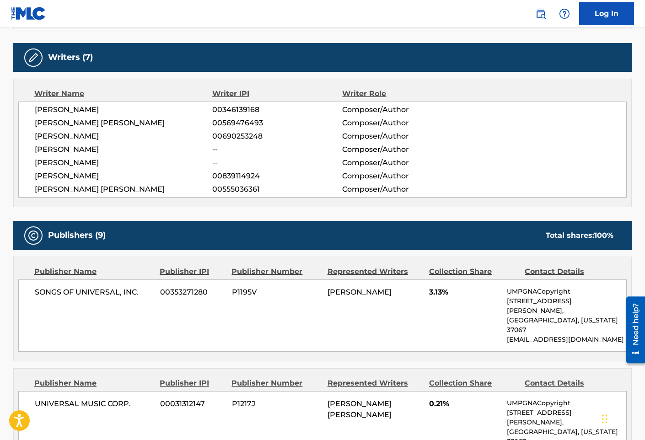
click at [257, 231] on div "Publishers (9) Total shares: 100 %" at bounding box center [322, 235] width 619 height 29
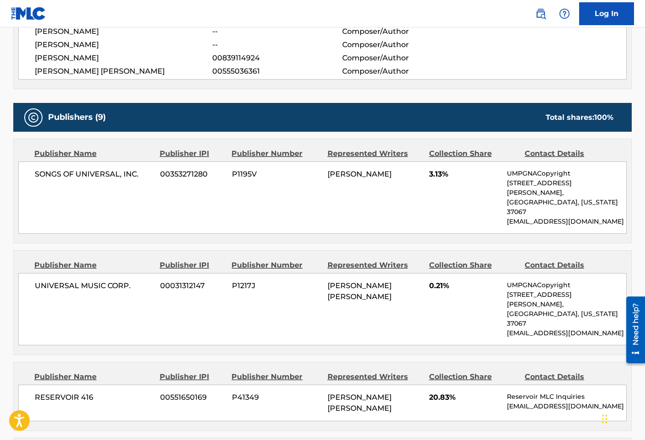
scroll to position [458, 0]
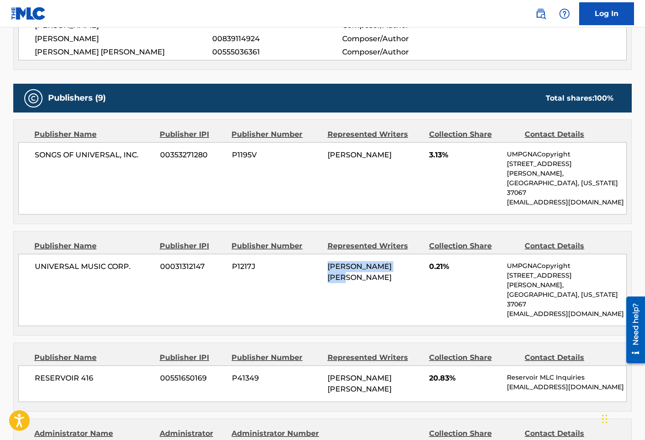
drag, startPoint x: 309, startPoint y: 243, endPoint x: 407, endPoint y: 250, distance: 98.2
click at [407, 254] on div "UNIVERSAL MUSIC CORP. 00031312147 P1217J [PERSON_NAME] [PERSON_NAME] 0.21% UMPG…" at bounding box center [322, 290] width 609 height 72
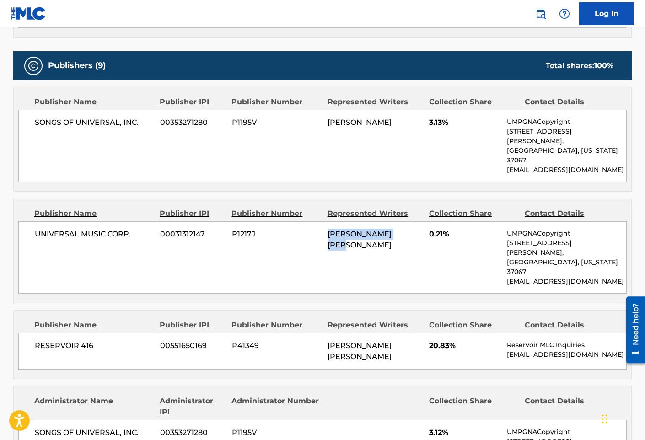
scroll to position [549, 0]
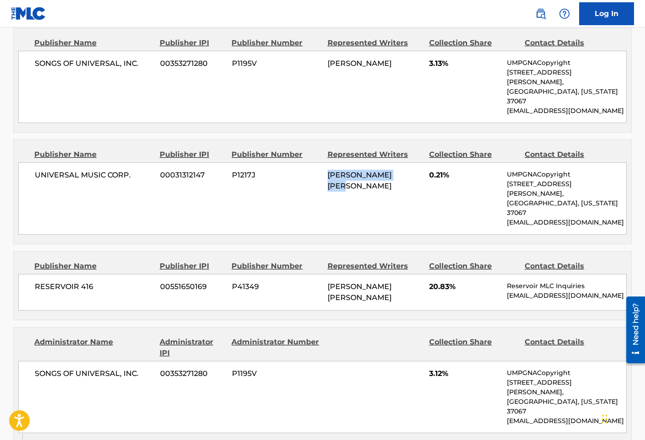
click at [276, 271] on div "Publisher Name Publisher IPI Publisher Number Represented Writers Collection Sh…" at bounding box center [323, 286] width 618 height 68
drag, startPoint x: 366, startPoint y: 260, endPoint x: 331, endPoint y: 254, distance: 35.1
click at [333, 281] on div "[PERSON_NAME] [PERSON_NAME]" at bounding box center [375, 292] width 95 height 22
drag, startPoint x: 29, startPoint y: 248, endPoint x: 78, endPoint y: 254, distance: 49.3
click at [78, 274] on div "RESERVOIR 416 00551650169 P41349 [PERSON_NAME] [PERSON_NAME] 20.83% Reservoir M…" at bounding box center [322, 292] width 609 height 37
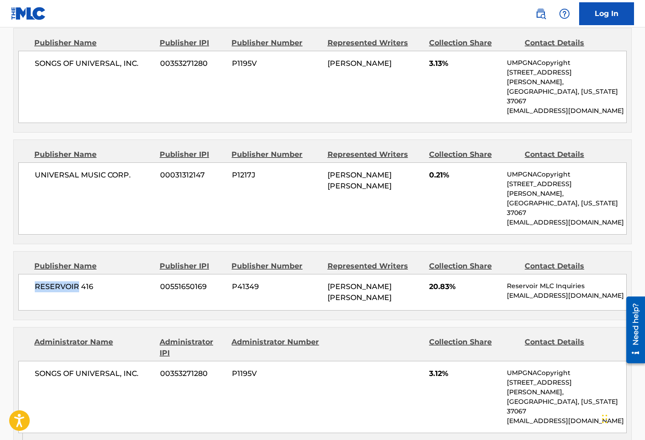
click at [259, 274] on div "RESERVOIR 416 00551650169 P41349 [PERSON_NAME] [PERSON_NAME] 20.83% Reservoir M…" at bounding box center [322, 292] width 609 height 37
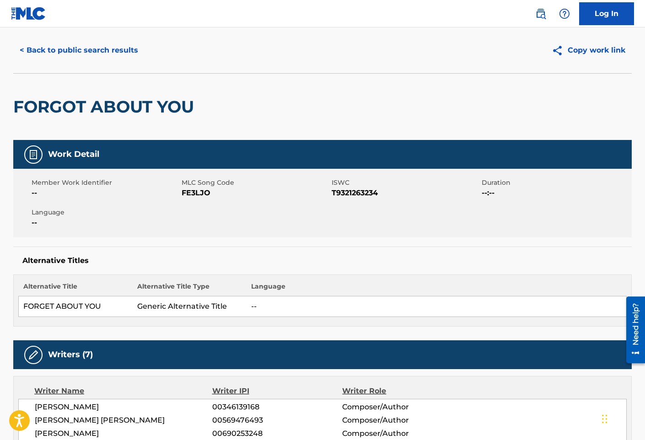
scroll to position [0, 0]
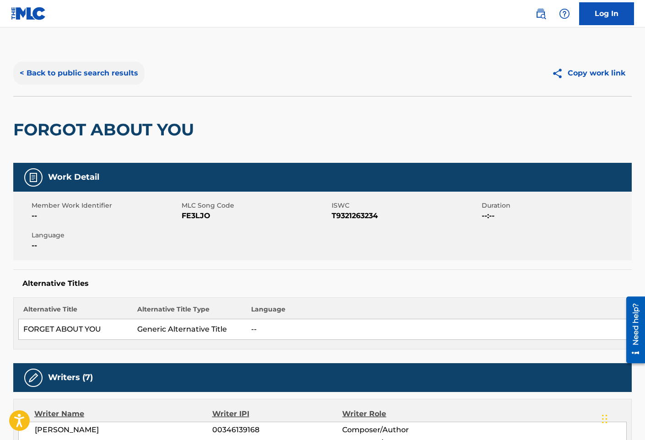
click at [114, 77] on button "< Back to public search results" at bounding box center [78, 73] width 131 height 23
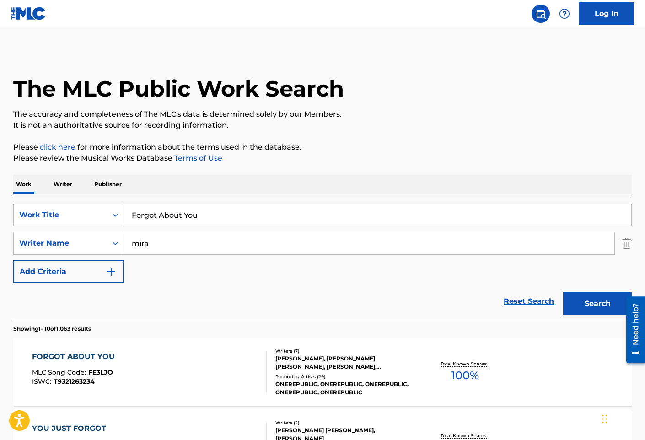
drag, startPoint x: 187, startPoint y: 265, endPoint x: 127, endPoint y: 195, distance: 92.9
click at [186, 265] on div "SearchWithCriteria3bd8b938-5a15-4940-aa1a-3a8ceeabef4a Work Title Forgot About …" at bounding box center [322, 244] width 619 height 80
click at [199, 217] on input "Forgot About You" at bounding box center [378, 215] width 508 height 22
paste input "reaks"
type input "Freaks"
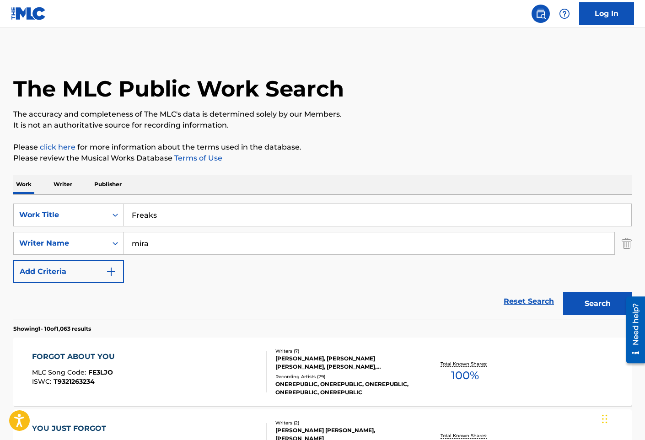
click at [563, 292] on button "Search" at bounding box center [597, 303] width 69 height 23
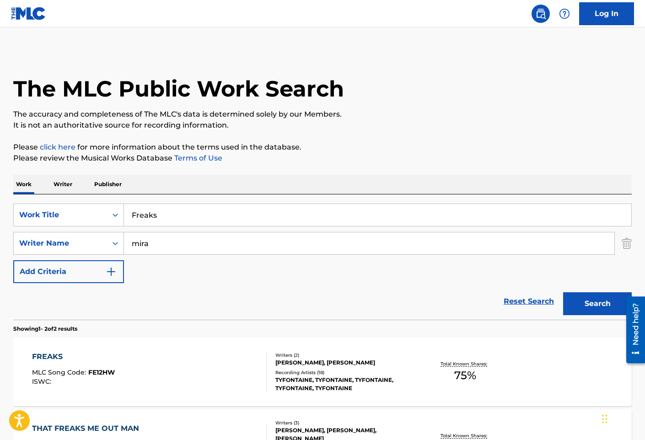
click at [203, 366] on div "FREAKS MLC Song Code : FE12HW ISWC :" at bounding box center [149, 372] width 235 height 41
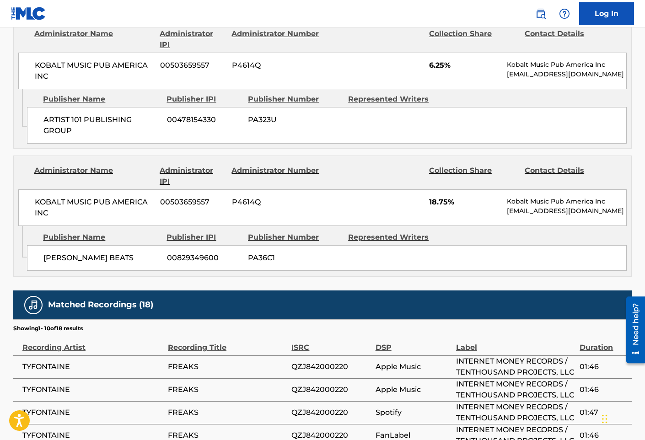
scroll to position [595, 0]
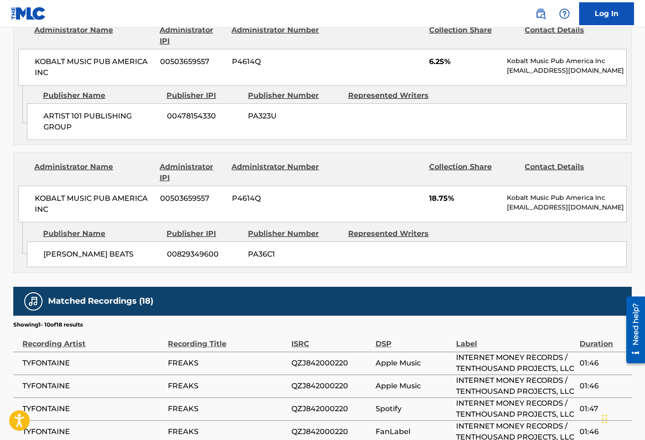
click at [167, 228] on div "Publisher IPI" at bounding box center [204, 233] width 75 height 11
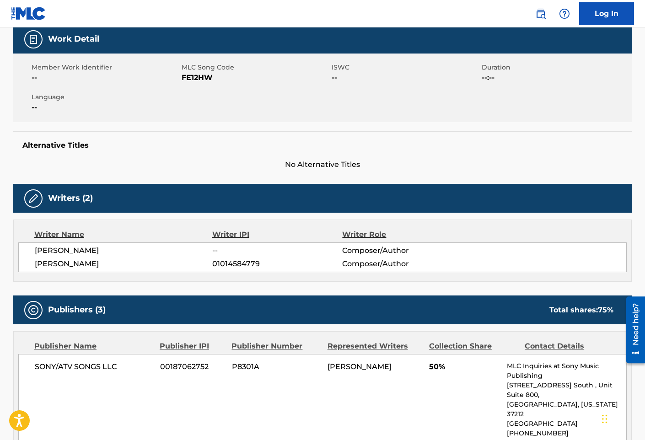
scroll to position [320, 0]
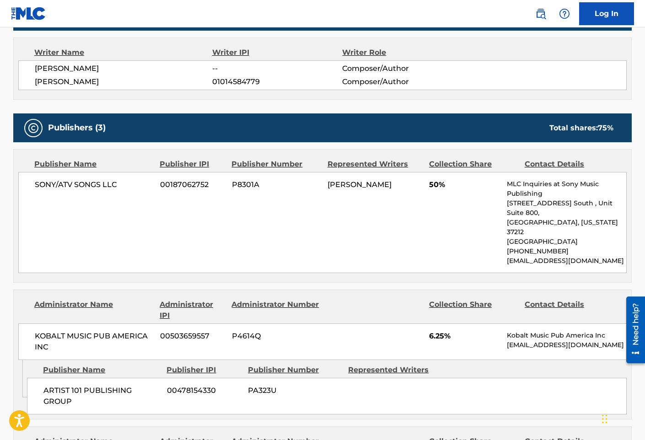
drag, startPoint x: 369, startPoint y: 195, endPoint x: 324, endPoint y: 187, distance: 46.5
click at [324, 187] on div "SONY/ATV SONGS LLC 00187062752 P8301A [PERSON_NAME] 50% MLC Inquiries at Sony M…" at bounding box center [322, 222] width 609 height 101
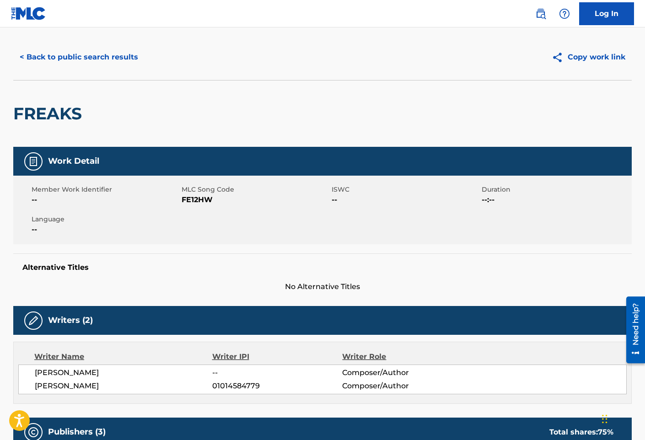
scroll to position [0, 0]
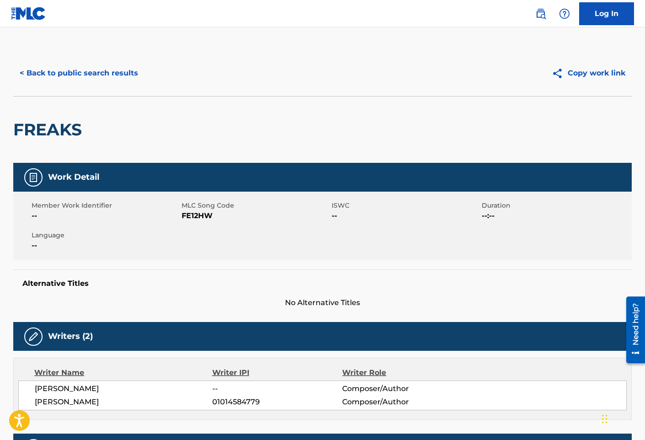
click at [280, 136] on div "FREAKS" at bounding box center [322, 129] width 619 height 67
click at [84, 77] on button "< Back to public search results" at bounding box center [78, 73] width 131 height 23
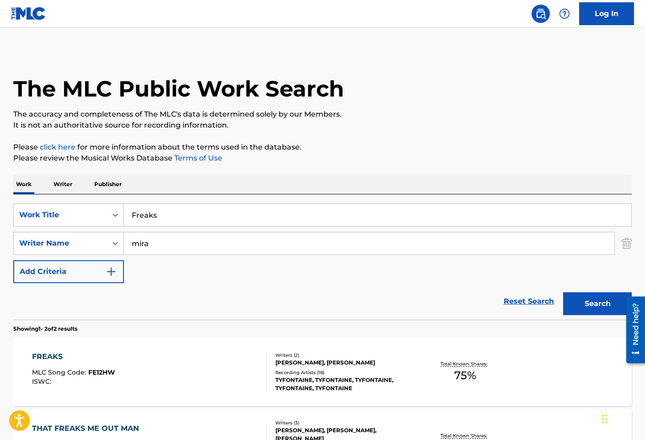
click at [218, 310] on div "Reset Search Search" at bounding box center [322, 301] width 619 height 37
click at [198, 342] on div "FREAKS MLC Song Code : FE12HW ISWC : Writers ( 2 ) [PERSON_NAME], [PERSON_NAME]…" at bounding box center [322, 372] width 619 height 69
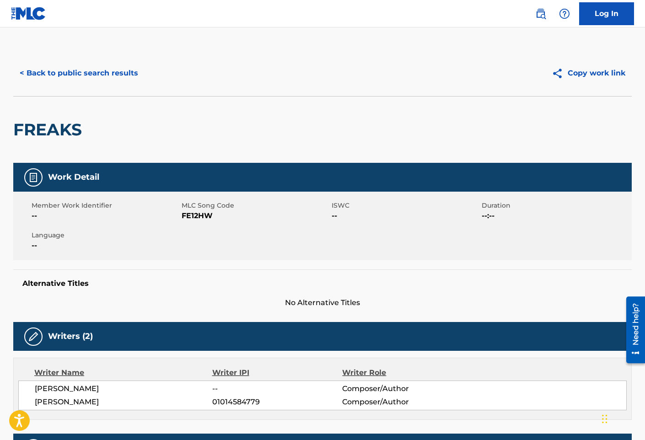
drag, startPoint x: 223, startPoint y: 120, endPoint x: 212, endPoint y: 124, distance: 12.3
click at [224, 120] on div "FREAKS" at bounding box center [322, 129] width 619 height 67
drag, startPoint x: 194, startPoint y: 120, endPoint x: 184, endPoint y: 120, distance: 9.2
click at [194, 120] on div "FREAKS" at bounding box center [322, 129] width 619 height 67
click at [80, 55] on div "< Back to public search results Copy work link" at bounding box center [322, 73] width 619 height 46
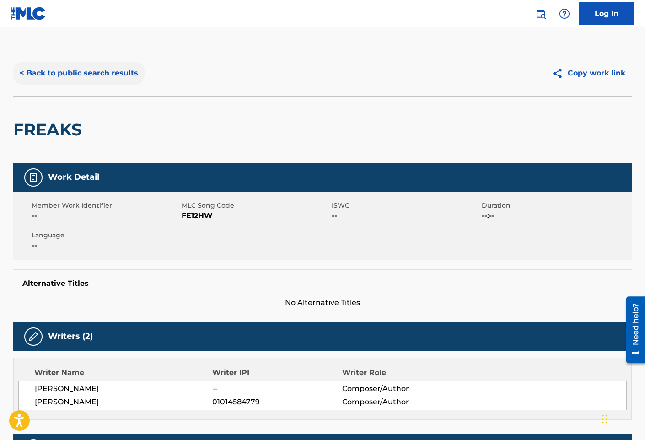
click at [87, 72] on button "< Back to public search results" at bounding box center [78, 73] width 131 height 23
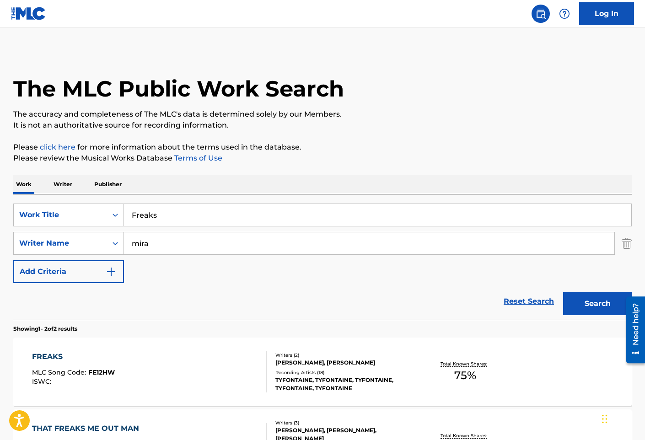
click at [188, 213] on input "Freaks" at bounding box center [378, 215] width 508 height 22
paste input "orgot About You"
type input "Forgot About You"
click at [563, 292] on button "Search" at bounding box center [597, 303] width 69 height 23
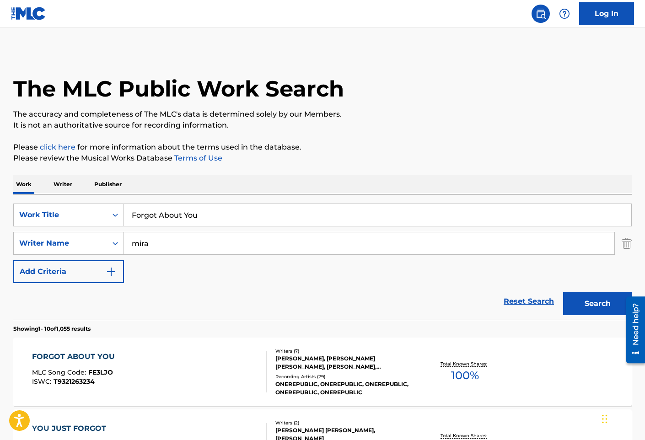
click at [148, 372] on div "FORGOT ABOUT YOU MLC Song Code : FE3LJO ISWC : T9321263234" at bounding box center [149, 372] width 235 height 41
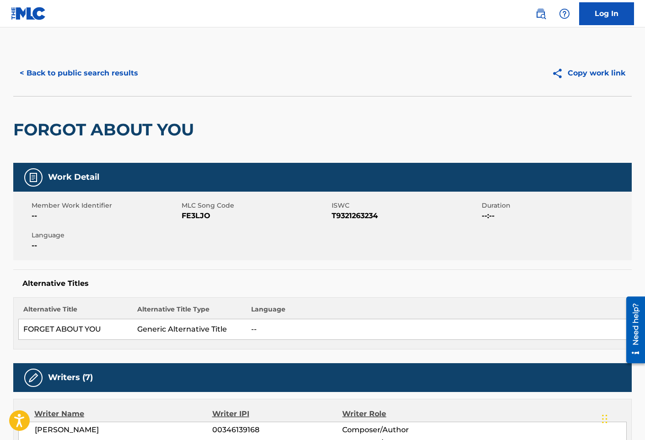
drag, startPoint x: 379, startPoint y: 134, endPoint x: 90, endPoint y: 100, distance: 290.8
click at [379, 134] on div "FORGOT ABOUT YOU" at bounding box center [322, 129] width 619 height 67
click at [88, 83] on button "< Back to public search results" at bounding box center [78, 73] width 131 height 23
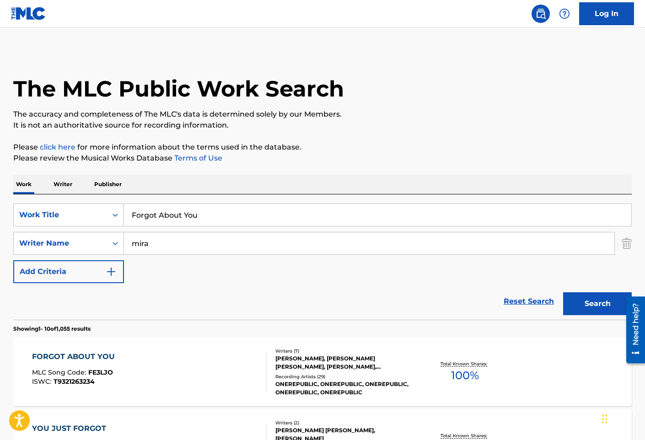
click at [255, 216] on input "Forgot About You" at bounding box center [378, 215] width 508 height 22
paste input "riend"
type input "Friend"
click at [563, 292] on button "Search" at bounding box center [597, 303] width 69 height 23
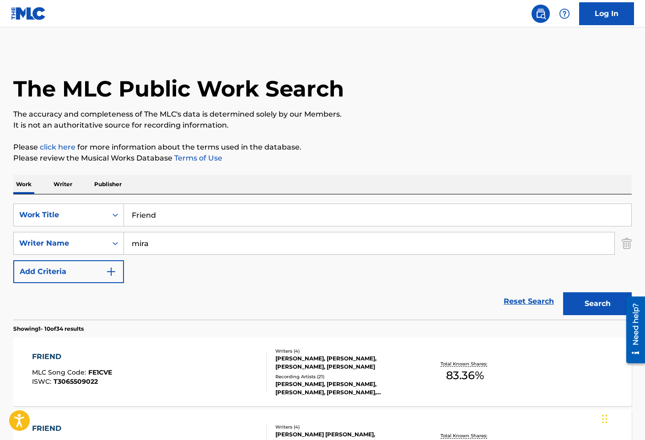
click at [220, 369] on div "FRIEND MLC Song Code : FE1CVE ISWC : T3065509022" at bounding box center [149, 372] width 235 height 41
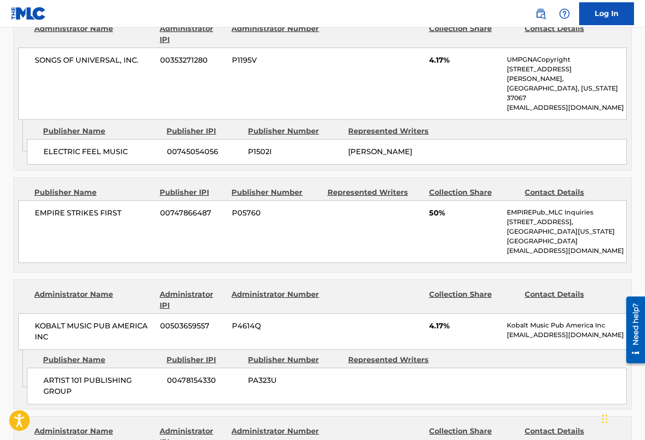
scroll to position [595, 0]
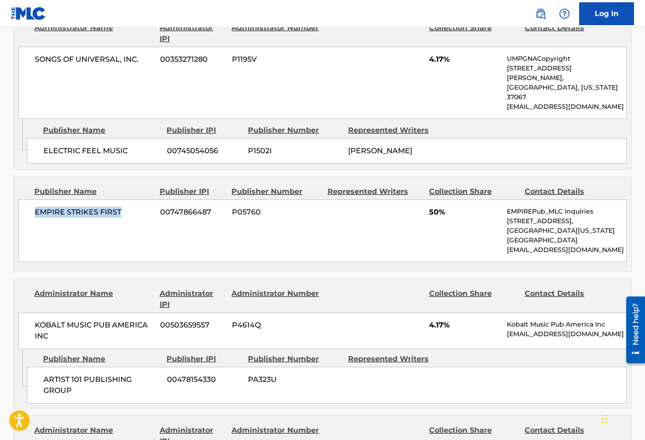
drag, startPoint x: 136, startPoint y: 176, endPoint x: 35, endPoint y: 181, distance: 101.3
click at [35, 200] on div "EMPIRE STRIKES FIRST 00747866487 P05760 50% EMPIREPub_MLC Inquiries [STREET_ADD…" at bounding box center [322, 231] width 609 height 63
drag, startPoint x: 168, startPoint y: 264, endPoint x: 181, endPoint y: 258, distance: 14.1
click at [168, 288] on div "Administrator IPI" at bounding box center [192, 299] width 65 height 22
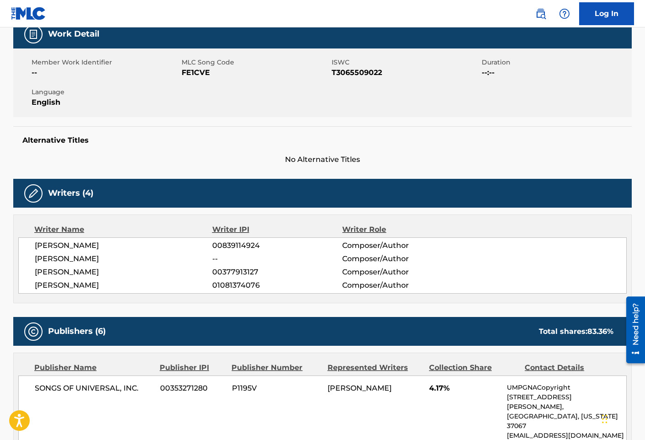
scroll to position [137, 0]
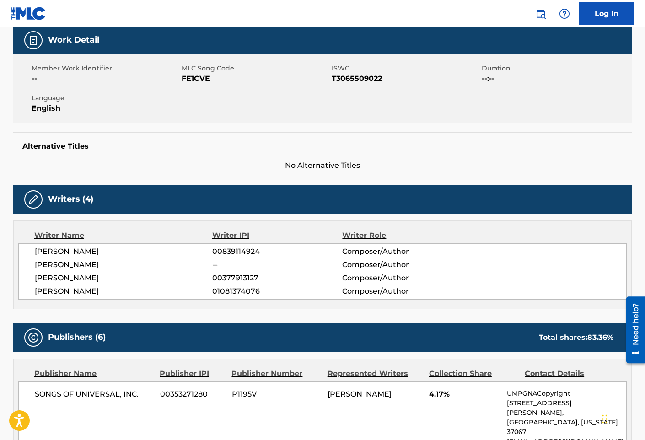
click at [222, 152] on div "Alternative Titles No Alternative Titles" at bounding box center [322, 151] width 619 height 39
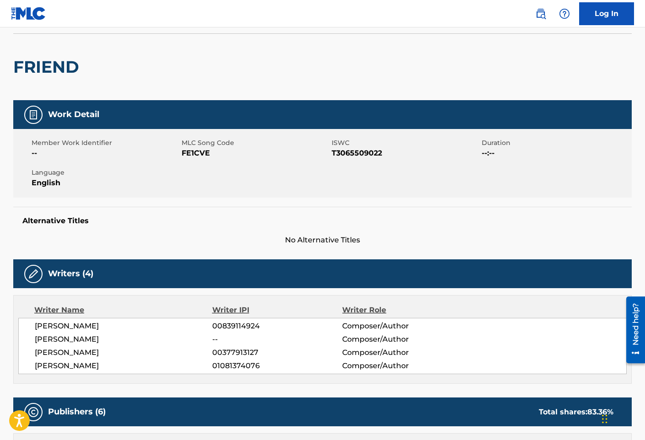
scroll to position [0, 0]
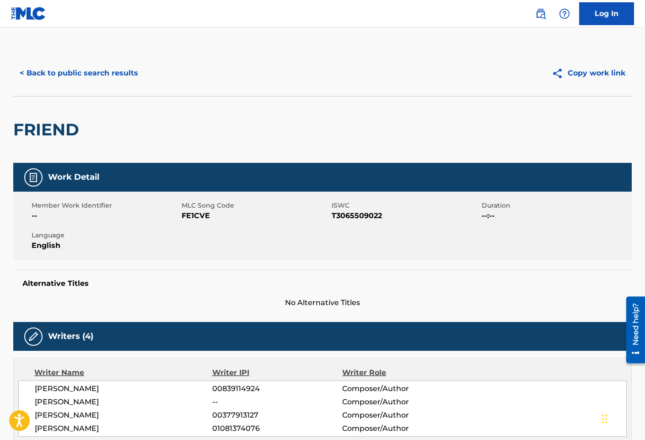
click at [106, 88] on div "< Back to public search results Copy work link" at bounding box center [322, 73] width 619 height 46
click at [108, 74] on button "< Back to public search results" at bounding box center [78, 73] width 131 height 23
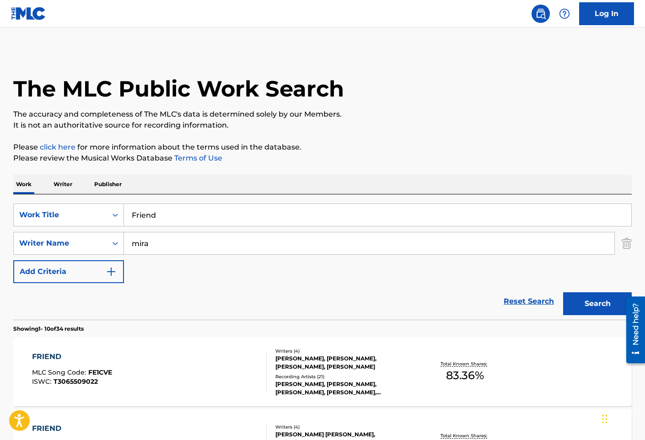
click at [335, 214] on input "Friend" at bounding box center [378, 215] width 508 height 22
paste input "emy"
type input "Friendemy"
click at [563, 292] on button "Search" at bounding box center [597, 303] width 69 height 23
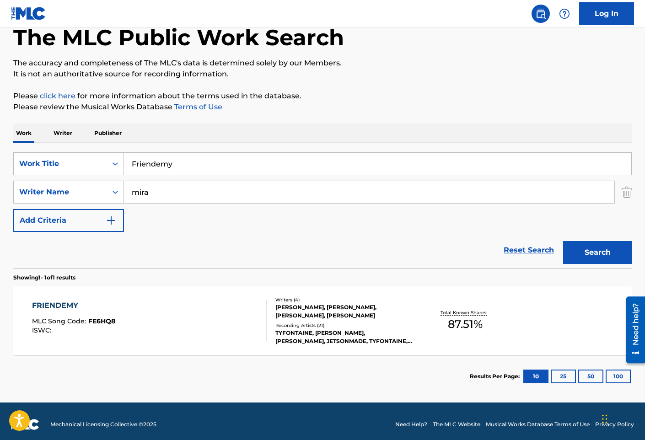
scroll to position [58, 0]
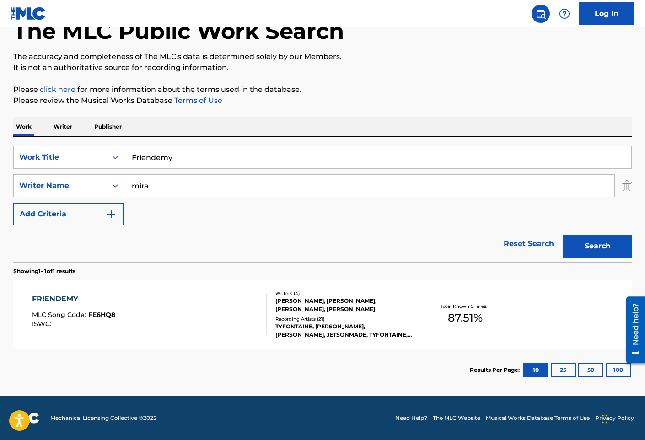
click at [209, 316] on div "FRIENDEMY MLC Song Code : FE6HQ8 ISWC :" at bounding box center [149, 314] width 235 height 41
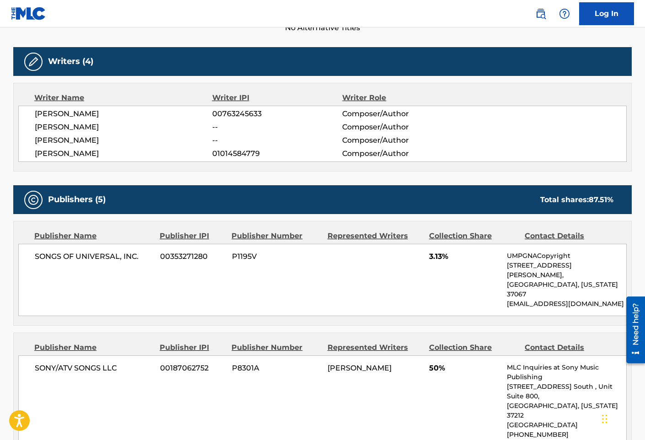
scroll to position [275, 0]
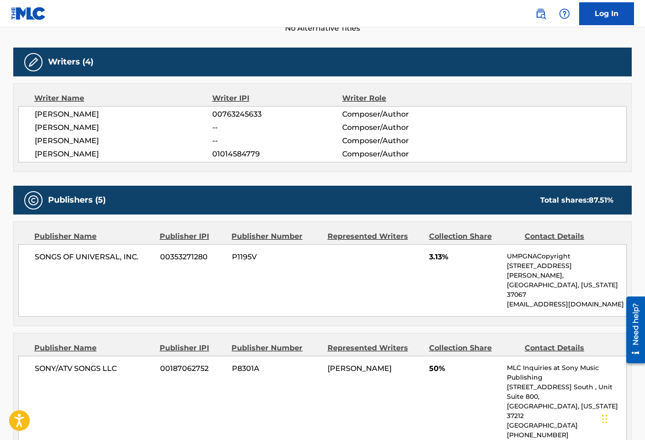
drag, startPoint x: 221, startPoint y: 151, endPoint x: 160, endPoint y: 73, distance: 98.4
click at [221, 151] on span "01014584779" at bounding box center [277, 154] width 130 height 11
drag, startPoint x: 216, startPoint y: 221, endPoint x: 205, endPoint y: 211, distance: 14.9
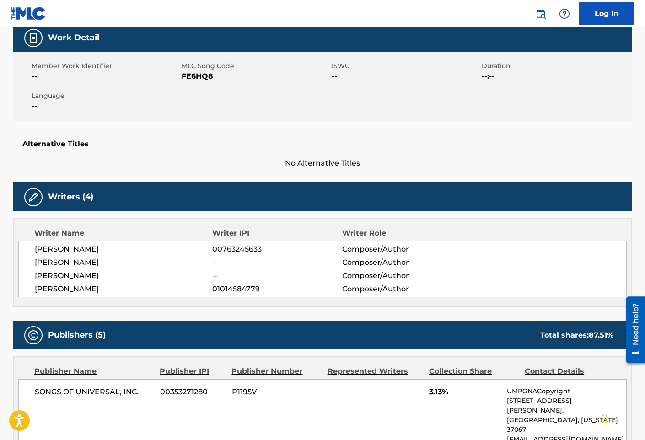
scroll to position [0, 0]
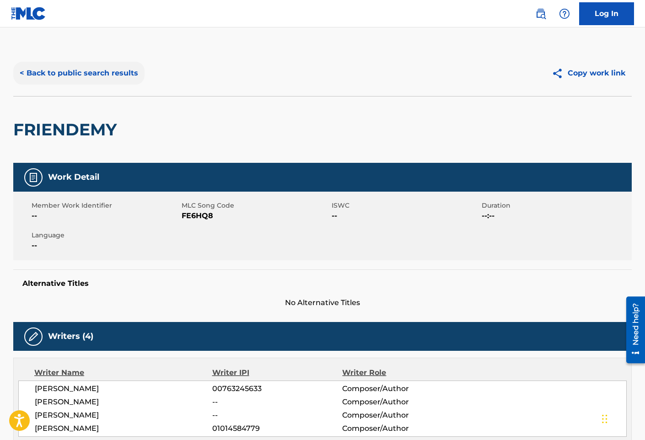
click at [107, 77] on button "< Back to public search results" at bounding box center [78, 73] width 131 height 23
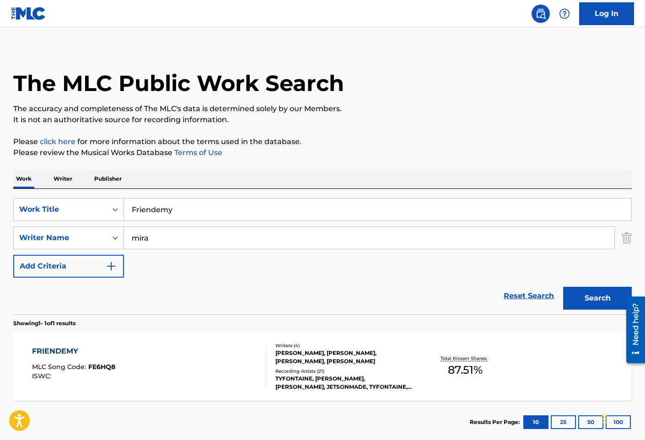
click at [271, 223] on div "SearchWithCriteria3bd8b938-5a15-4940-aa1a-3a8ceeabef4a Work Title Friendemy Sea…" at bounding box center [322, 238] width 619 height 80
click at [262, 209] on input "Friendemy" at bounding box center [378, 210] width 508 height 22
paste input "om My Window"
type input "From My Window"
click at [563, 287] on button "Search" at bounding box center [597, 298] width 69 height 23
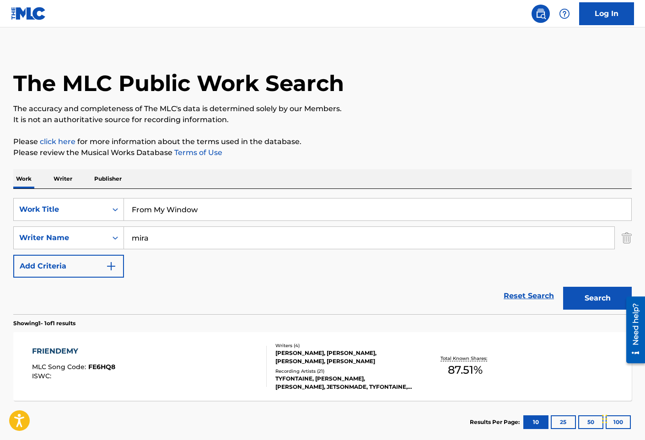
scroll to position [0, 0]
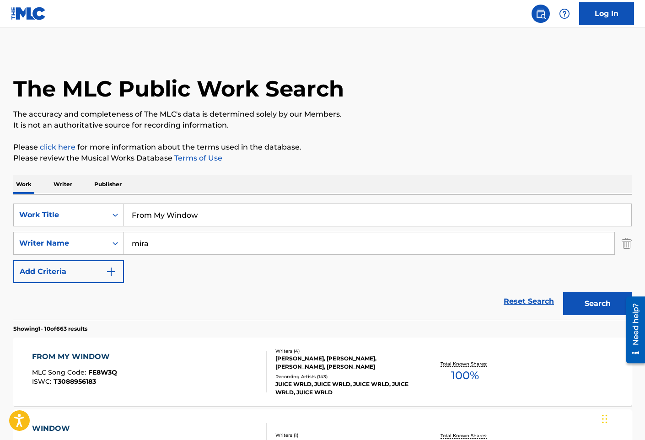
click at [221, 367] on div "FROM MY WINDOW MLC Song Code : FE8W3Q ISWC : T3088956183" at bounding box center [149, 372] width 235 height 41
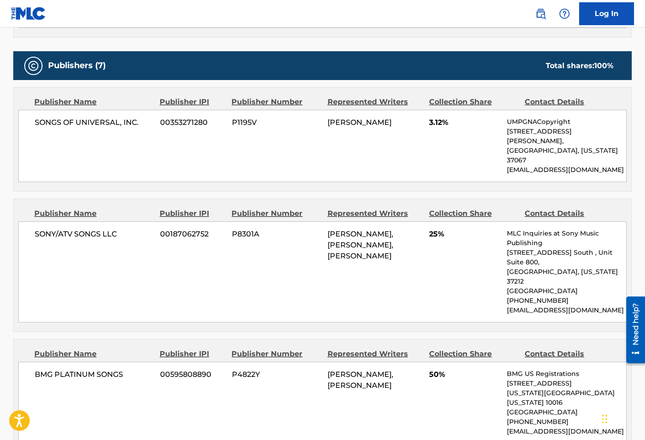
scroll to position [412, 0]
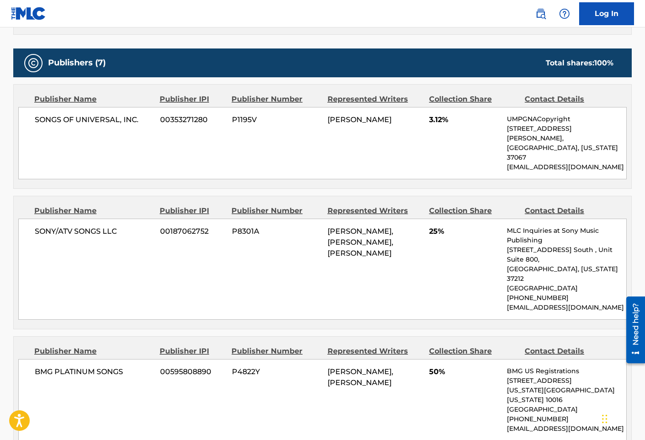
drag, startPoint x: 214, startPoint y: 258, endPoint x: 205, endPoint y: 260, distance: 9.8
click at [214, 258] on div "SONY/ATV SONGS LLC 00187062752 P8301A [PERSON_NAME], [PERSON_NAME], [PERSON_NAM…" at bounding box center [322, 269] width 609 height 101
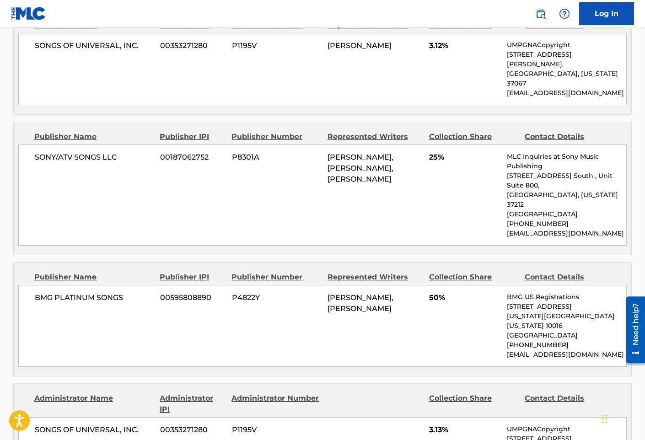
scroll to position [595, 0]
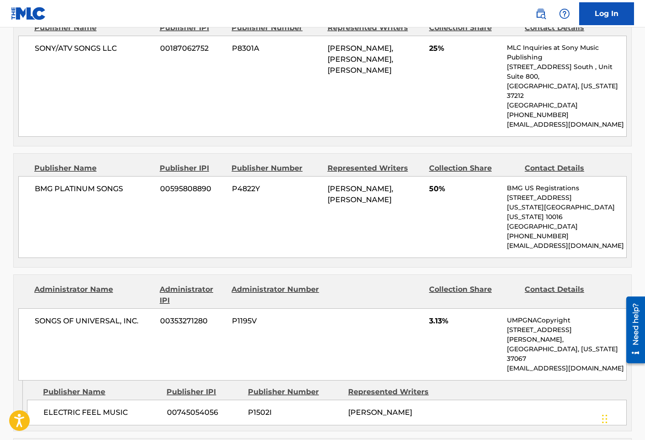
drag, startPoint x: 326, startPoint y: 309, endPoint x: 316, endPoint y: 296, distance: 16.9
click at [326, 309] on div "SONGS OF UNIVERSAL, INC. 00353271280 P1195V 3.13% UMPGNACopyright [STREET_ADDRE…" at bounding box center [322, 344] width 609 height 72
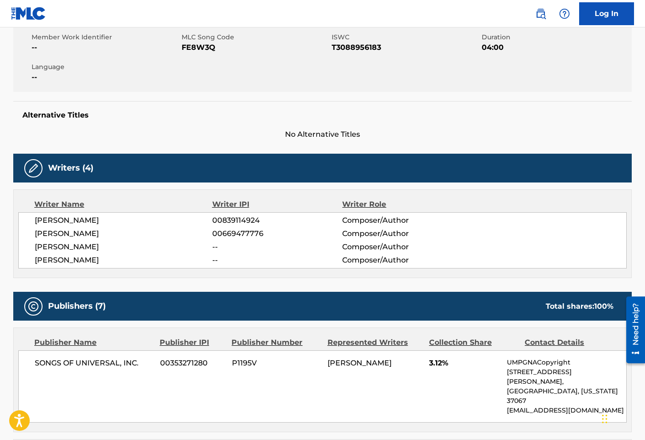
scroll to position [46, 0]
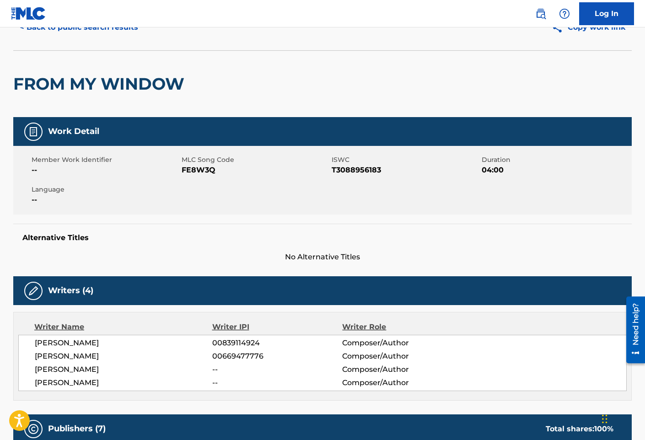
click at [238, 262] on span "No Alternative Titles" at bounding box center [322, 257] width 619 height 11
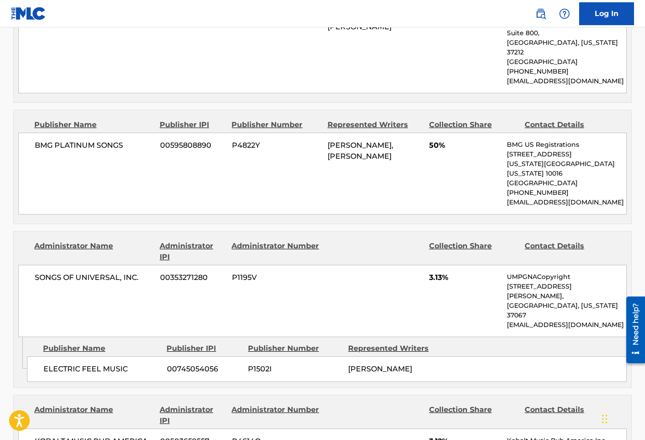
scroll to position [641, 0]
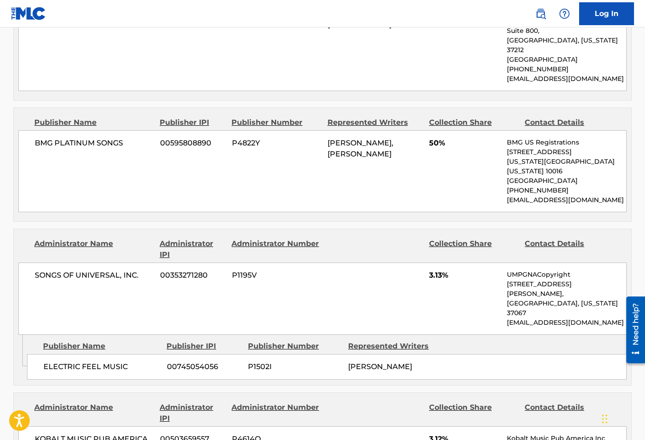
drag, startPoint x: 157, startPoint y: 265, endPoint x: 146, endPoint y: 264, distance: 11.1
click at [157, 265] on div "SONGS OF UNIVERSAL, INC. 00353271280 P1195V 3.13% UMPGNACopyright [STREET_ADDRE…" at bounding box center [322, 299] width 609 height 72
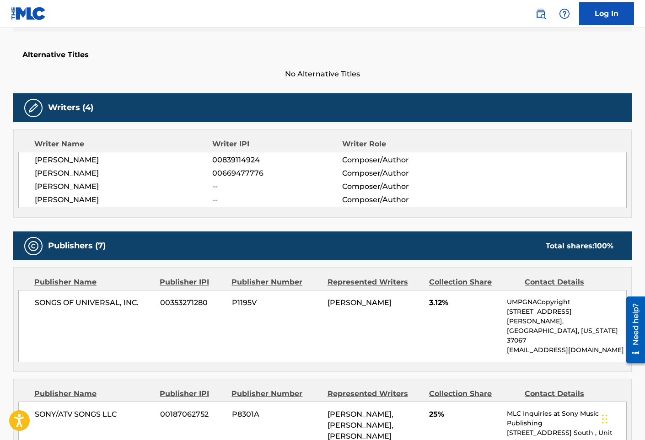
scroll to position [0, 0]
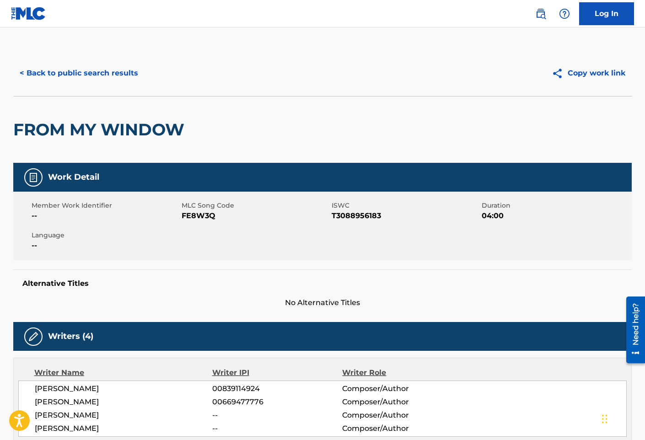
click at [86, 87] on div "< Back to public search results Copy work link" at bounding box center [322, 73] width 619 height 46
click at [86, 83] on button "< Back to public search results" at bounding box center [78, 73] width 131 height 23
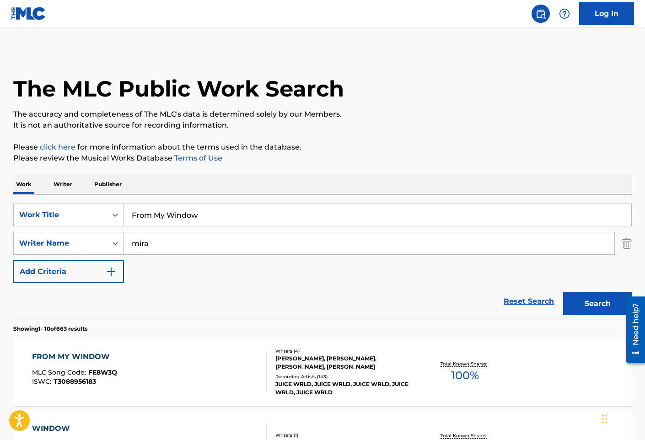
click at [212, 227] on div "SearchWithCriteria3bd8b938-5a15-4940-aa1a-3a8ceeabef4a Work Title From My Windo…" at bounding box center [322, 244] width 619 height 80
click at [211, 216] on input "From My Window" at bounding box center [378, 215] width 508 height 22
paste input "Gemini"
type input "Gemini"
click at [563, 292] on button "Search" at bounding box center [597, 303] width 69 height 23
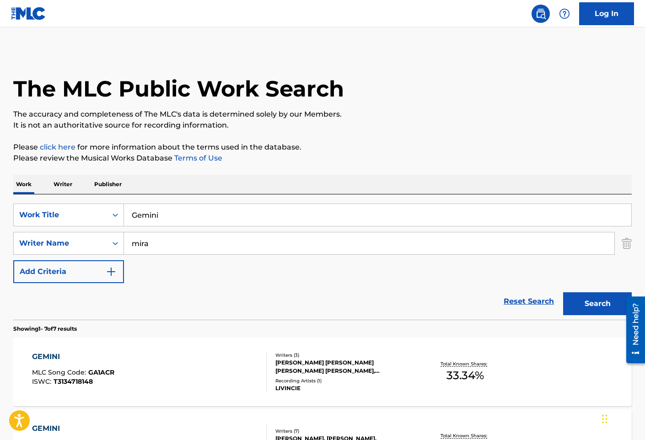
click at [221, 362] on div "GEMINI MLC Song Code : GA1ACR ISWC : T3134718148" at bounding box center [149, 372] width 235 height 41
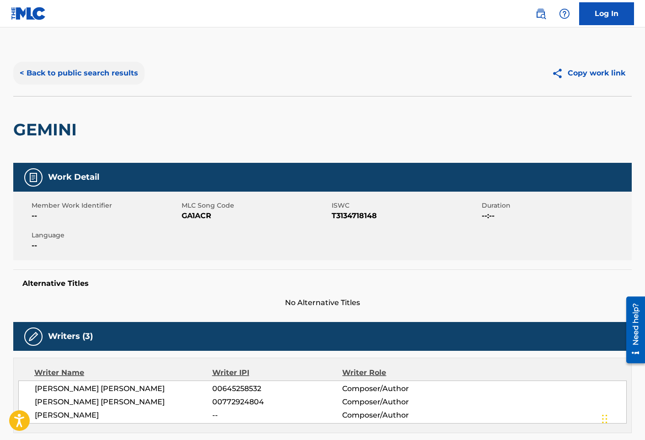
click at [108, 68] on button "< Back to public search results" at bounding box center [78, 73] width 131 height 23
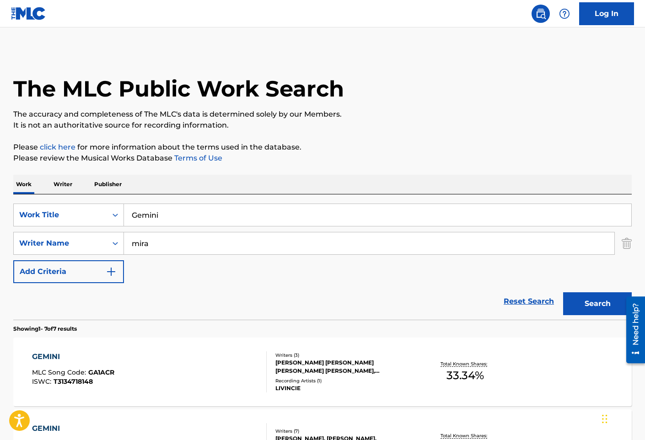
click at [134, 243] on input "mira" at bounding box center [369, 244] width 491 height 22
click at [563, 292] on button "Search" at bounding box center [597, 303] width 69 height 23
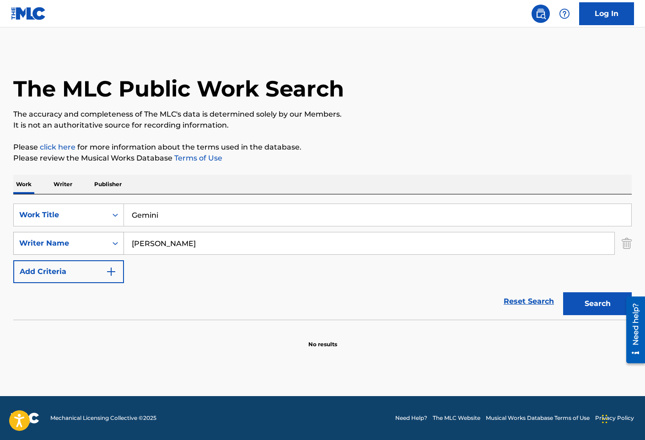
drag, startPoint x: 163, startPoint y: 245, endPoint x: 29, endPoint y: 254, distance: 134.0
click at [44, 253] on div "SearchWithCriteriabad7c988-eea1-4f97-9205-ddedb32dcb06 Writer Name [PERSON_NAME]" at bounding box center [322, 243] width 619 height 23
type input "mira"
click at [563, 292] on button "Search" at bounding box center [597, 303] width 69 height 23
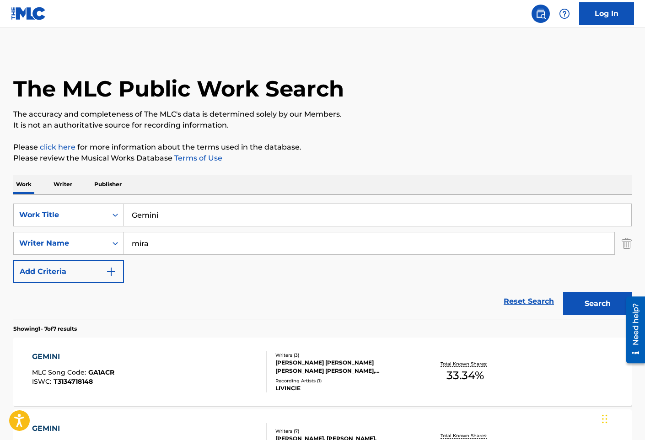
drag, startPoint x: 228, startPoint y: 218, endPoint x: 22, endPoint y: 192, distance: 208.1
click at [34, 212] on div "SearchWithCriteria3bd8b938-5a15-4940-aa1a-3a8ceeabef4a Work Title Gemini" at bounding box center [322, 215] width 619 height 23
paste input "t Out"
type input "Get Out"
click at [563, 292] on button "Search" at bounding box center [597, 303] width 69 height 23
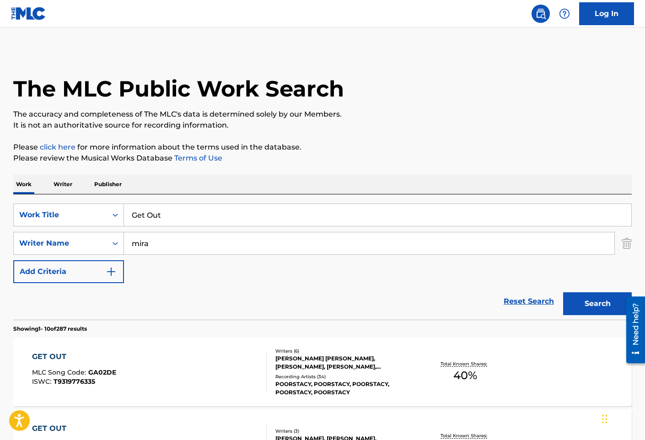
click at [221, 368] on div "GET OUT MLC Song Code : GA02DE ISWC : T9319776335" at bounding box center [149, 372] width 235 height 41
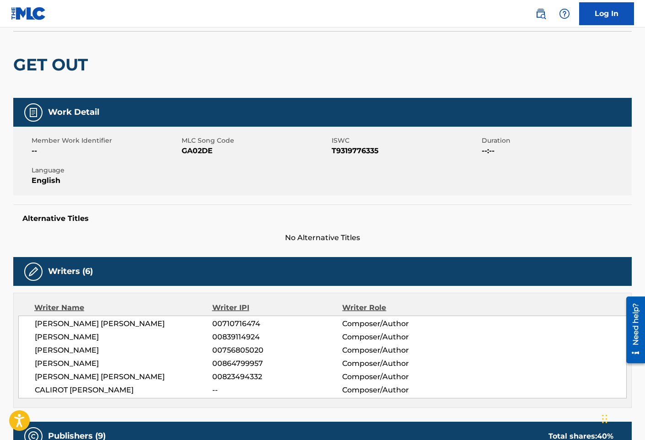
scroll to position [229, 0]
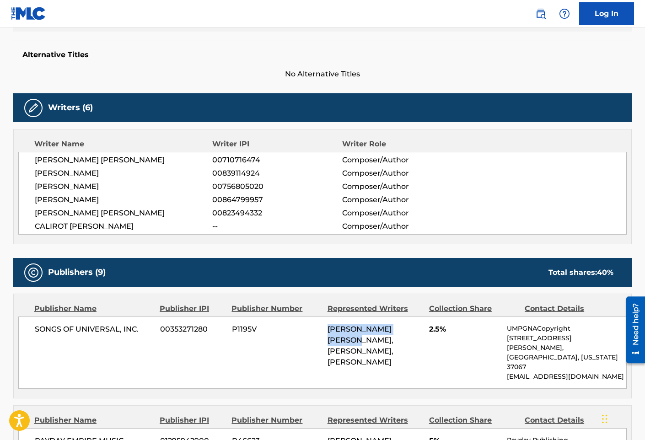
drag, startPoint x: 361, startPoint y: 340, endPoint x: 326, endPoint y: 332, distance: 35.7
click at [326, 332] on div "SONGS OF UNIVERSAL, INC. 00353271280 P1195V [PERSON_NAME] [PERSON_NAME], [PERSO…" at bounding box center [322, 353] width 609 height 72
click at [164, 220] on div "[PERSON_NAME] [PERSON_NAME] 00710716474 Composer/Author [PERSON_NAME] 008391149…" at bounding box center [322, 193] width 609 height 83
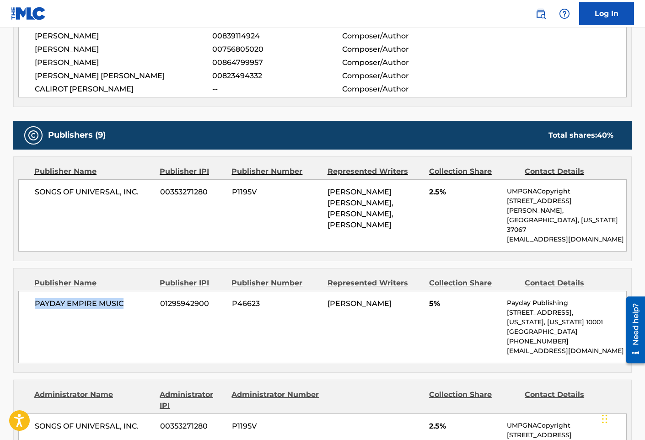
drag, startPoint x: 133, startPoint y: 282, endPoint x: 37, endPoint y: 287, distance: 96.2
click at [37, 298] on span "PAYDAY EMPIRE MUSIC" at bounding box center [94, 303] width 119 height 11
drag, startPoint x: 177, startPoint y: 265, endPoint x: 172, endPoint y: 273, distance: 9.2
click at [177, 278] on div "Publisher IPI" at bounding box center [192, 283] width 65 height 11
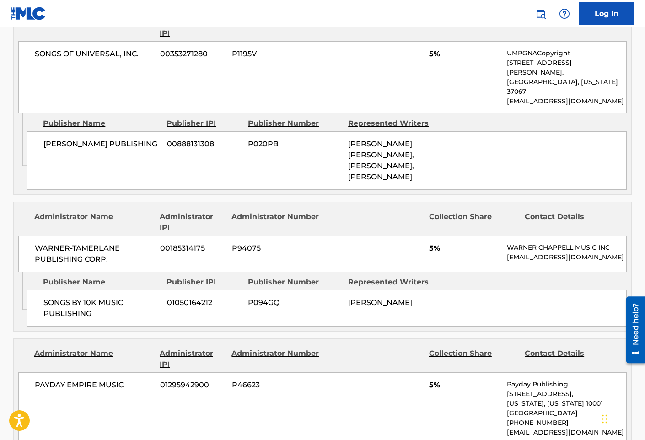
scroll to position [1327, 0]
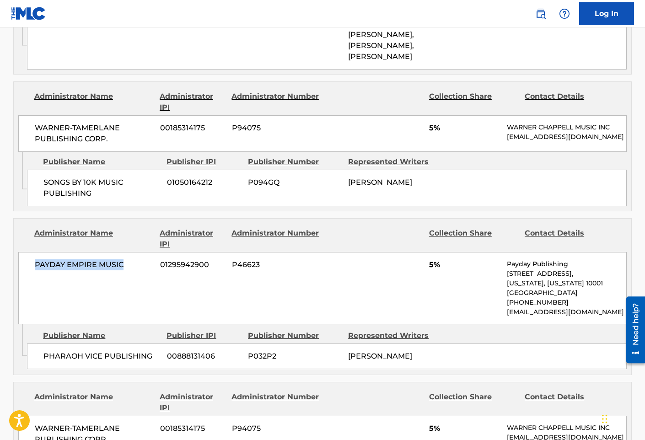
drag, startPoint x: 105, startPoint y: 193, endPoint x: 18, endPoint y: 192, distance: 87.0
click at [18, 219] on div "Administrator Name Administrator IPI Administrator Number Collection Share Cont…" at bounding box center [323, 272] width 618 height 106
drag, startPoint x: 204, startPoint y: 262, endPoint x: 197, endPoint y: 260, distance: 7.0
click at [204, 330] on div "Publisher IPI" at bounding box center [204, 335] width 75 height 11
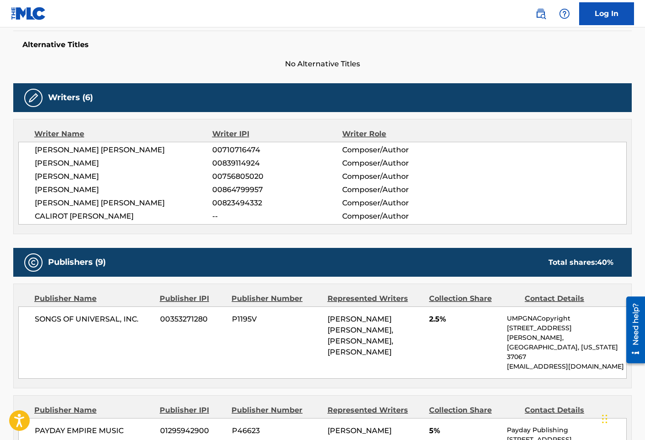
scroll to position [137, 0]
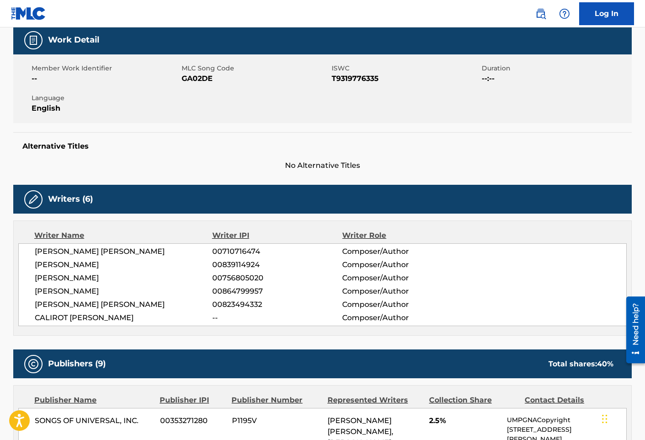
drag, startPoint x: 210, startPoint y: 238, endPoint x: 211, endPoint y: 224, distance: 14.7
click at [210, 238] on div "Writer Name" at bounding box center [123, 235] width 178 height 11
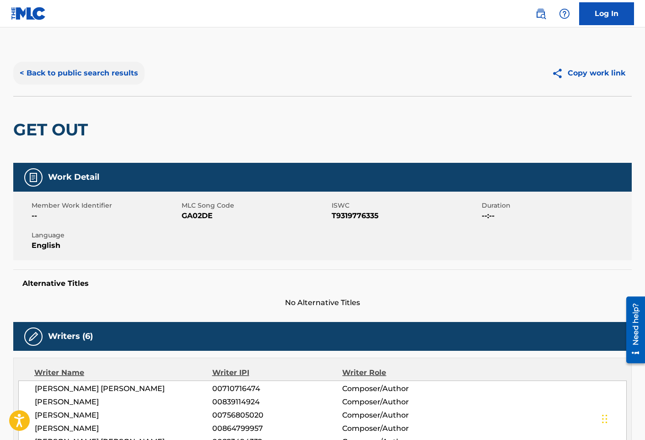
click at [109, 82] on button "< Back to public search results" at bounding box center [78, 73] width 131 height 23
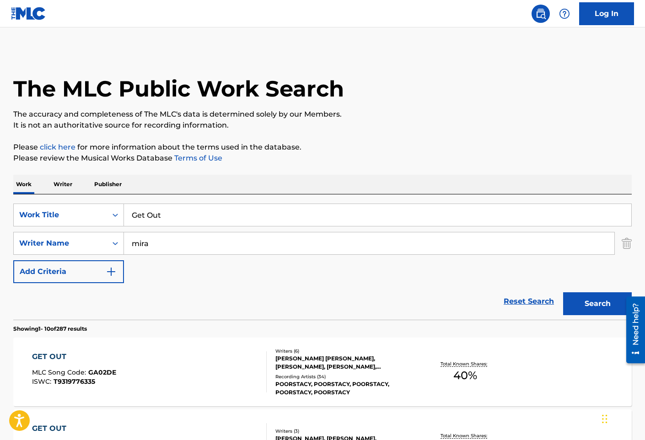
click at [200, 206] on div "SearchWithCriteria3bd8b938-5a15-4940-aa1a-3a8ceeabef4a Work Title Get Out Searc…" at bounding box center [322, 257] width 619 height 125
click at [197, 207] on input "Get Out" at bounding box center [378, 215] width 508 height 22
paste input "chya Getchya"
click at [563, 292] on button "Search" at bounding box center [597, 303] width 69 height 23
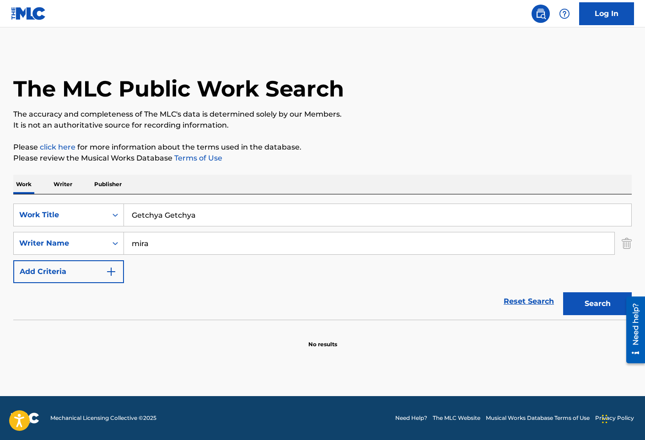
drag, startPoint x: 164, startPoint y: 213, endPoint x: 244, endPoint y: 208, distance: 80.2
click at [243, 209] on input "Getchya Getchya" at bounding box center [378, 215] width 508 height 22
click at [563, 292] on button "Search" at bounding box center [597, 303] width 69 height 23
click at [150, 209] on input "Getchya" at bounding box center [378, 215] width 508 height 22
click at [563, 292] on button "Search" at bounding box center [597, 303] width 69 height 23
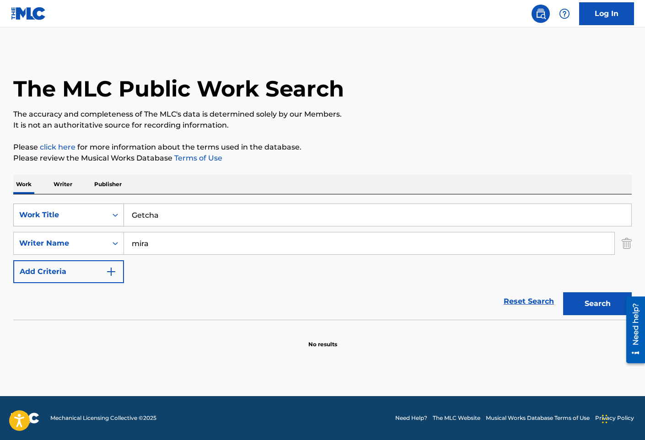
drag, startPoint x: 173, startPoint y: 211, endPoint x: 63, endPoint y: 223, distance: 110.9
click at [63, 223] on div "SearchWithCriteria3bd8b938-5a15-4940-aa1a-3a8ceeabef4a Work Title Getcha" at bounding box center [322, 215] width 619 height 23
paste input "iddy Up"
type input "Giddy Up"
click at [563, 292] on button "Search" at bounding box center [597, 303] width 69 height 23
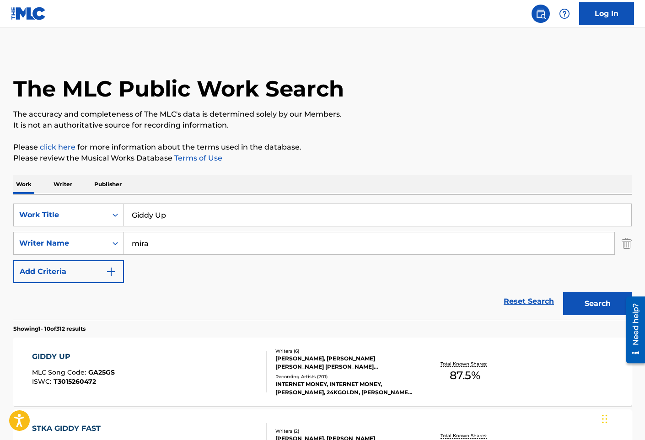
click at [231, 370] on div "GIDDY UP MLC Song Code : GA25GS ISWC : T3015260472" at bounding box center [149, 372] width 235 height 41
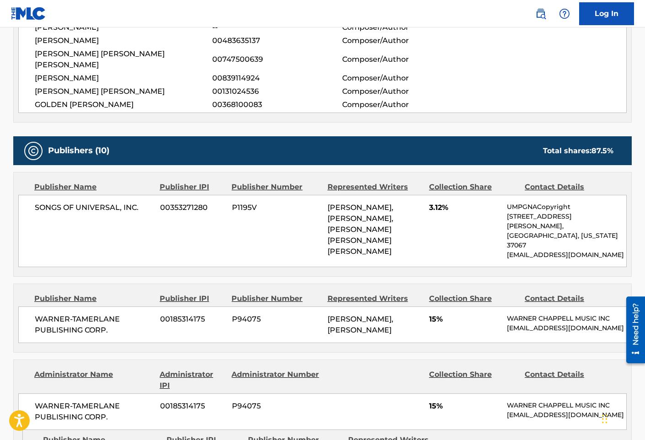
scroll to position [275, 0]
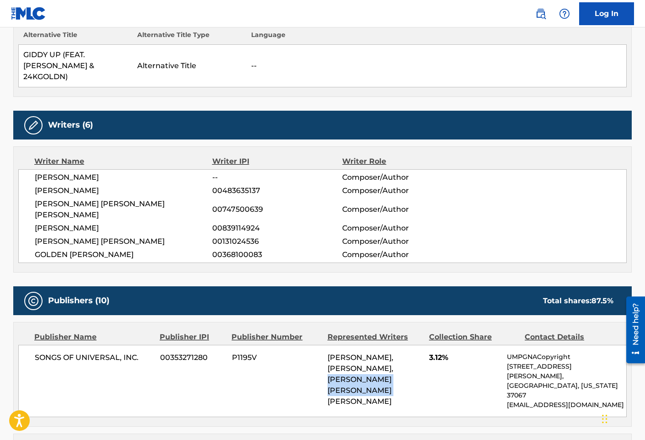
drag, startPoint x: 329, startPoint y: 362, endPoint x: 400, endPoint y: 370, distance: 71.0
click at [394, 370] on span "[PERSON_NAME], [PERSON_NAME], [PERSON_NAME] [PERSON_NAME] [PERSON_NAME]" at bounding box center [361, 379] width 66 height 53
click at [164, 250] on div "Writer Name Writer IPI Writer Role [PERSON_NAME] -- Composer/Author [PERSON_NAM…" at bounding box center [322, 209] width 619 height 126
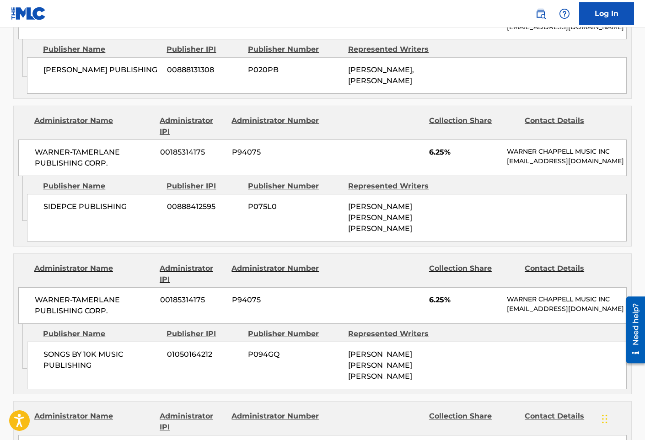
scroll to position [1510, 0]
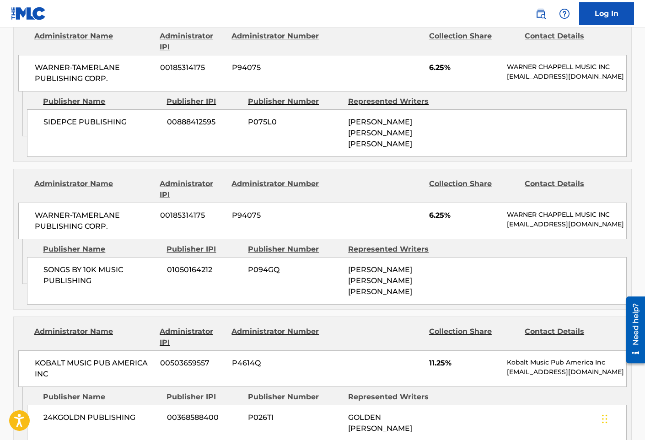
drag, startPoint x: 216, startPoint y: 236, endPoint x: 71, endPoint y: 180, distance: 155.3
click at [216, 257] on div "SONGS BY 10K MUSIC PUBLISHING 01050164212 P094GQ [PERSON_NAME] [PERSON_NAME] [P…" at bounding box center [327, 281] width 600 height 48
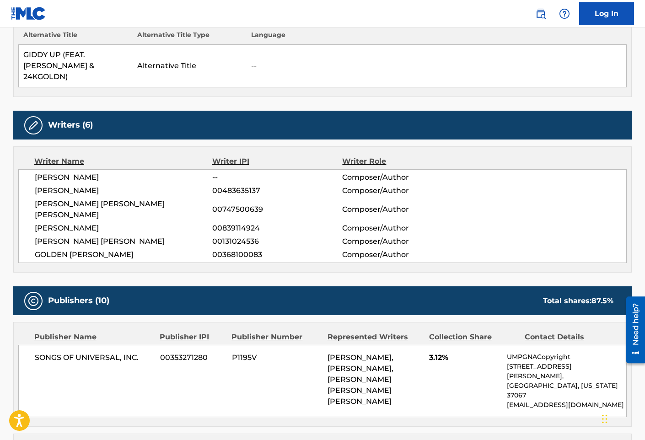
scroll to position [0, 0]
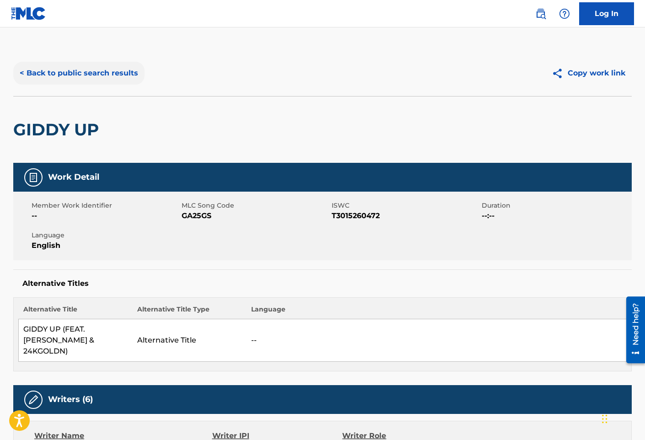
click at [87, 72] on button "< Back to public search results" at bounding box center [78, 73] width 131 height 23
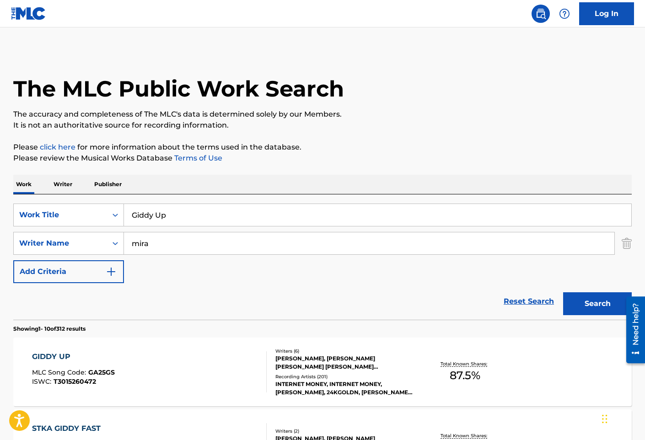
click at [205, 214] on input "Giddy Up" at bounding box center [378, 215] width 508 height 22
paste input "one Girl"
type input "Gone Girl"
click at [563, 292] on button "Search" at bounding box center [597, 303] width 69 height 23
click at [240, 288] on div "Reset Search Search" at bounding box center [322, 301] width 619 height 37
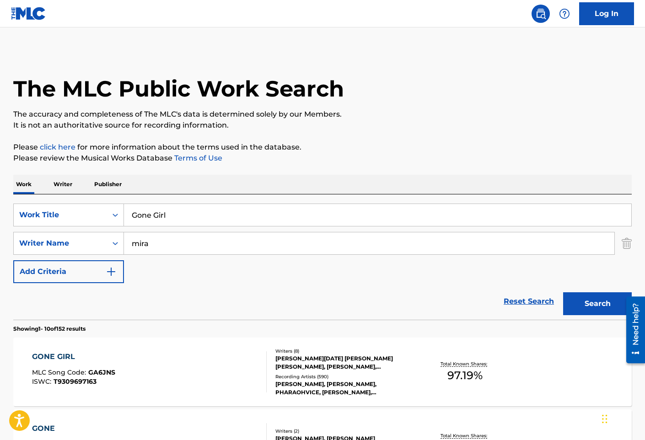
click at [216, 373] on div "GONE GIRL MLC Song Code : GA6JNS ISWC : T9309697163" at bounding box center [149, 372] width 235 height 41
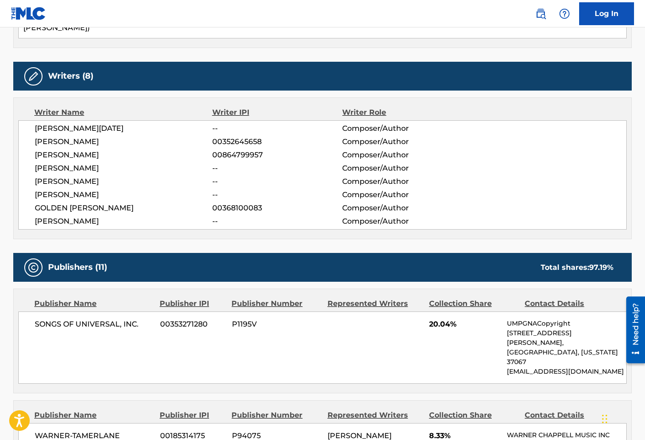
scroll to position [503, 0]
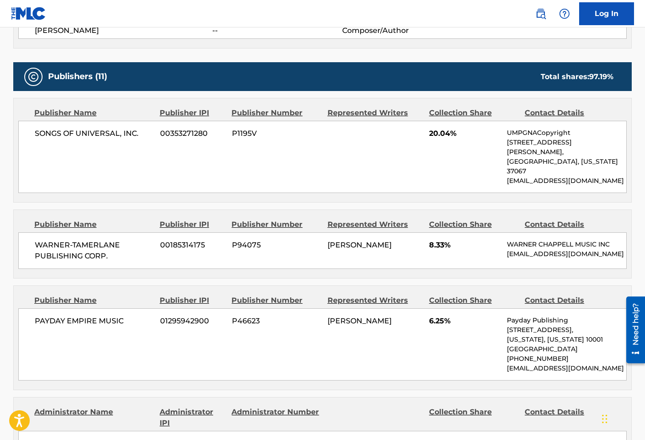
click at [140, 249] on div "WARNER-[PERSON_NAME] PUBLISHING CORP. 00185314175 P94075 [PERSON_NAME] 8.33% [P…" at bounding box center [322, 251] width 609 height 37
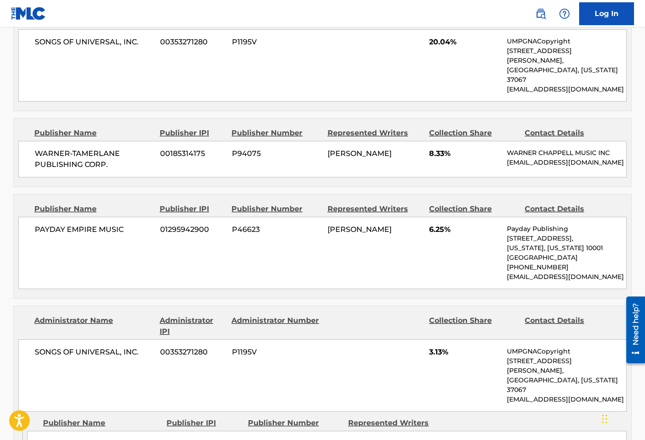
scroll to position [687, 0]
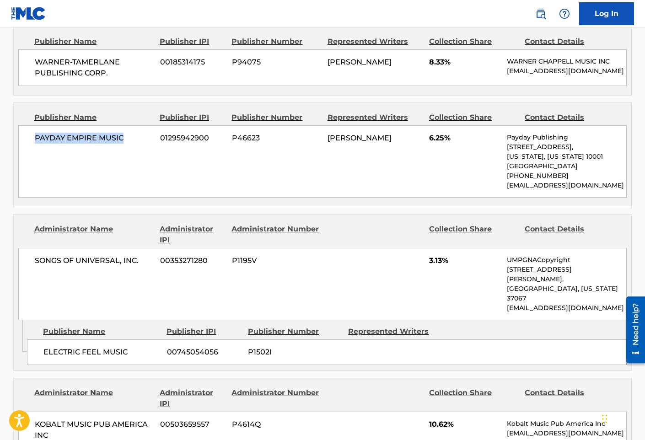
drag, startPoint x: 141, startPoint y: 125, endPoint x: -34, endPoint y: 127, distance: 175.3
click at [206, 183] on div "PAYDAY EMPIRE MUSIC 01295942900 P46623 [PERSON_NAME] 6.25% Payday Publishing [S…" at bounding box center [322, 161] width 609 height 72
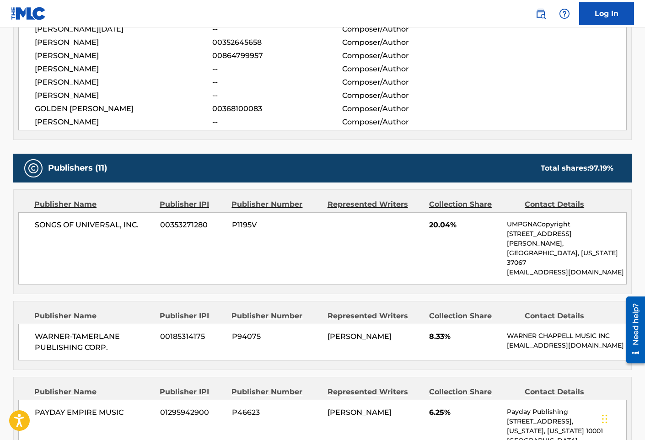
scroll to position [320, 0]
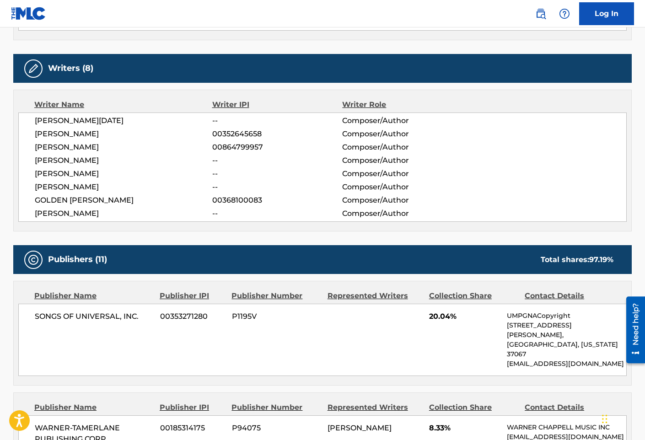
click at [224, 119] on span "--" at bounding box center [277, 120] width 130 height 11
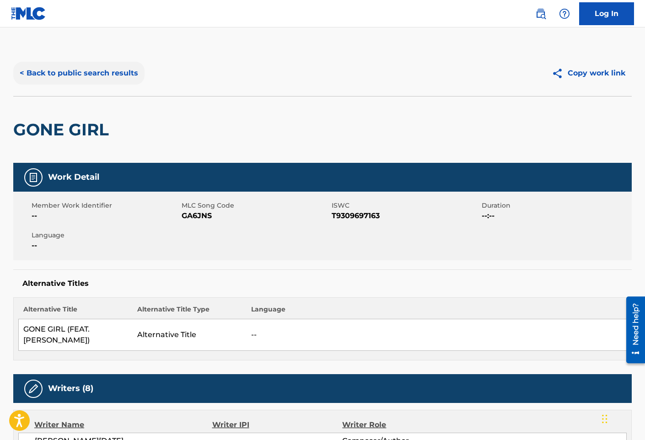
click at [131, 70] on button "< Back to public search results" at bounding box center [78, 73] width 131 height 23
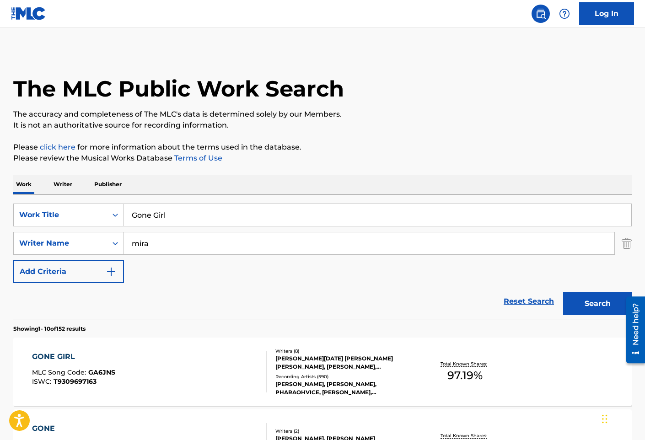
click at [244, 215] on input "Gone Girl" at bounding box center [378, 215] width 508 height 22
paste input "[PERSON_NAME] Knife (Feat. Masn)"
type input "Gucci Knife (Feat. Masn)"
click at [563, 292] on button "Search" at bounding box center [597, 303] width 69 height 23
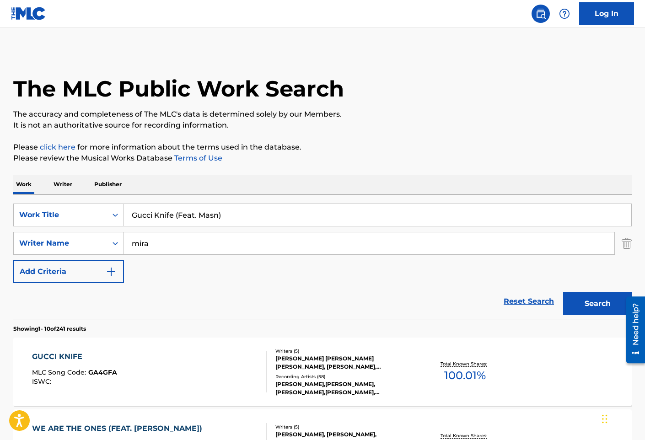
click at [192, 368] on div "GUCCI KNIFE MLC Song Code : GA4GFA ISWC :" at bounding box center [149, 372] width 235 height 41
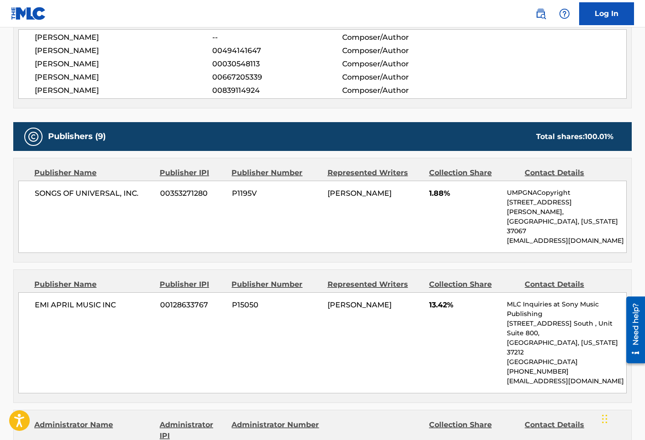
scroll to position [412, 0]
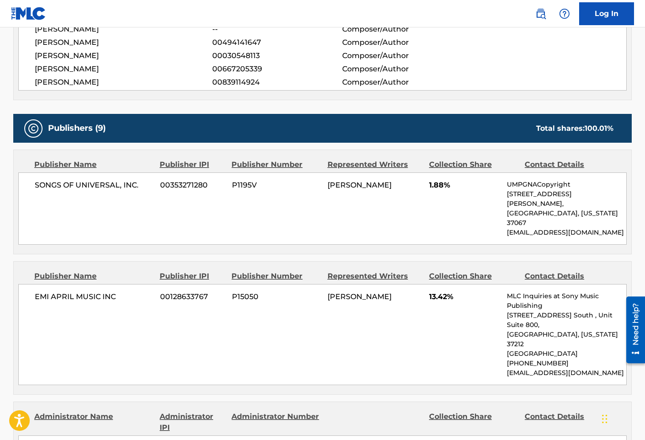
click at [168, 303] on div "EMI APRIL MUSIC INC 00128633767 P15050 [PERSON_NAME] 13.42% MLC Inquiries at So…" at bounding box center [322, 334] width 609 height 101
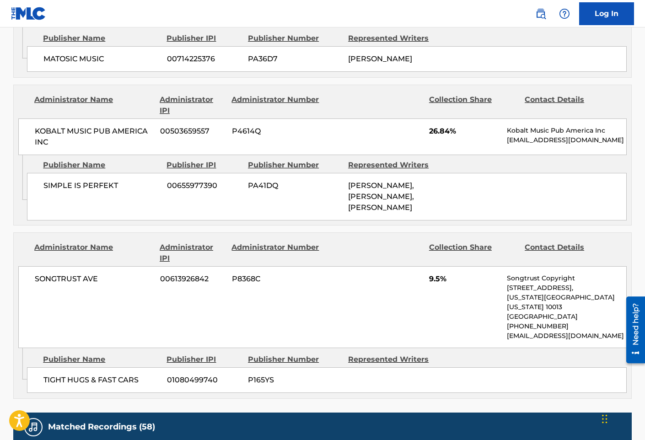
scroll to position [1556, 0]
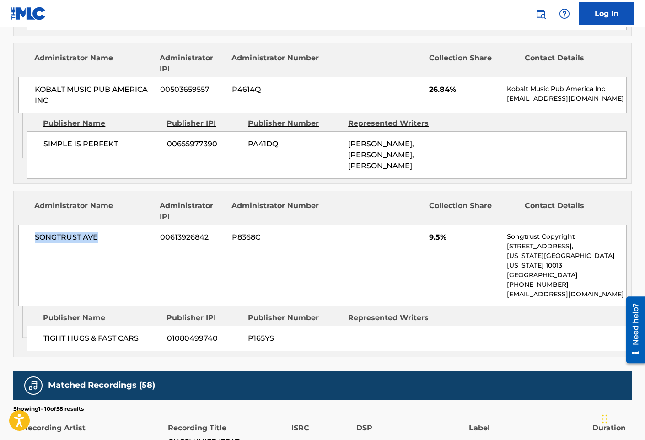
drag, startPoint x: 106, startPoint y: 146, endPoint x: 34, endPoint y: 142, distance: 72.4
click at [34, 225] on div "SONGTRUST AVE 00613926842 P8368C 9.5% Songtrust Copyright [STREET_ADDRESS][US_S…" at bounding box center [322, 266] width 609 height 82
click at [164, 307] on div "Publisher Name Publisher IPI Publisher Number Represented Writers TIGHT HUGS & …" at bounding box center [329, 330] width 605 height 46
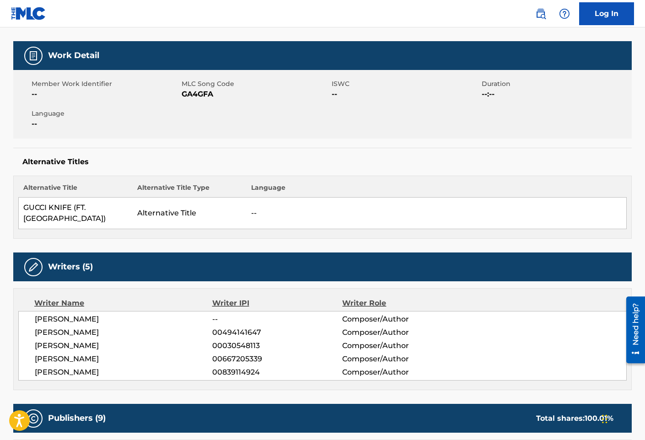
scroll to position [0, 0]
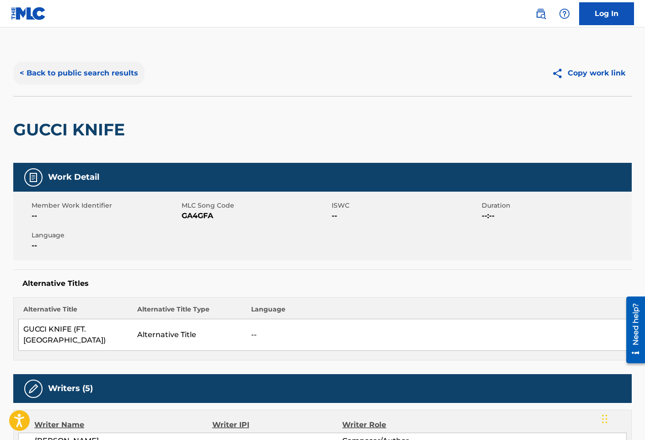
click at [124, 78] on button "< Back to public search results" at bounding box center [78, 73] width 131 height 23
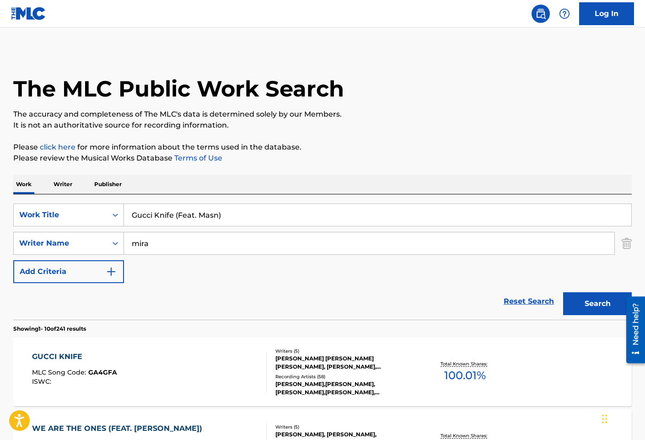
click at [191, 216] on input "Gucci Knife (Feat. Masn)" at bounding box center [378, 215] width 508 height 22
paste input "Hades"
type input "Hades"
click at [563, 292] on button "Search" at bounding box center [597, 303] width 69 height 23
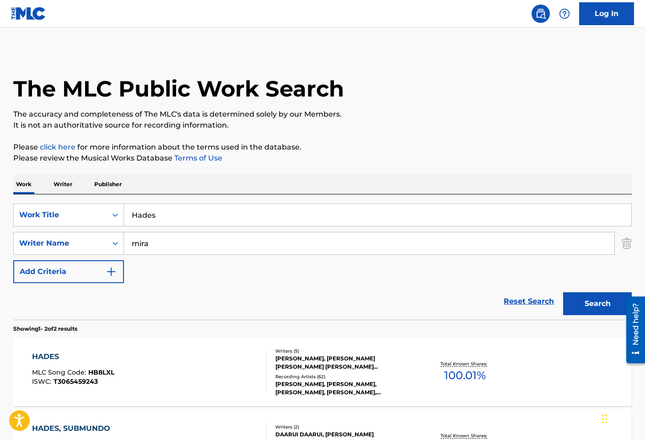
click at [257, 368] on div "HADES MLC Song Code : HB8LXL ISWC : T3065459243" at bounding box center [149, 372] width 235 height 41
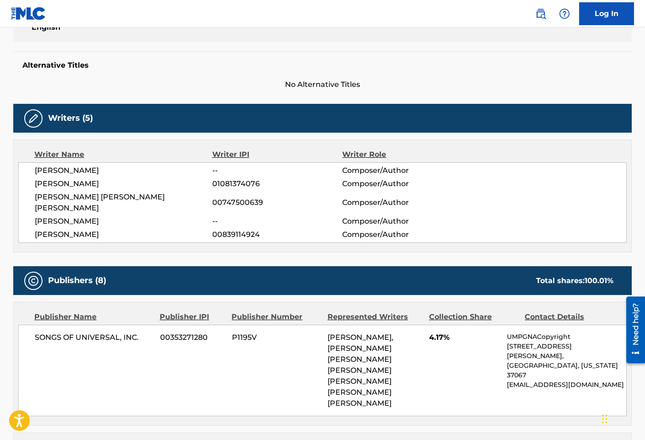
scroll to position [229, 0]
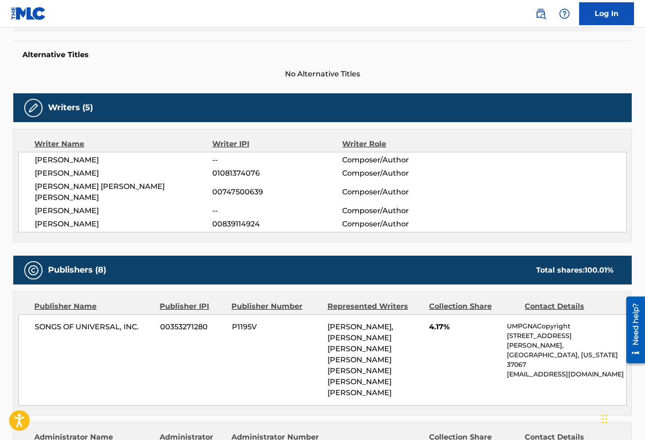
click at [327, 326] on div "SONGS OF UNIVERSAL, INC. 00353271280 P1195V [PERSON_NAME], [PERSON_NAME] [PERSO…" at bounding box center [322, 360] width 609 height 92
drag, startPoint x: 328, startPoint y: 326, endPoint x: 399, endPoint y: 335, distance: 71.5
click at [394, 335] on span "[PERSON_NAME], [PERSON_NAME] [PERSON_NAME] [PERSON_NAME] [PERSON_NAME] [PERSON_…" at bounding box center [361, 360] width 66 height 75
drag, startPoint x: 224, startPoint y: 211, endPoint x: 212, endPoint y: 220, distance: 14.9
click at [224, 219] on span "00839114924" at bounding box center [277, 224] width 130 height 11
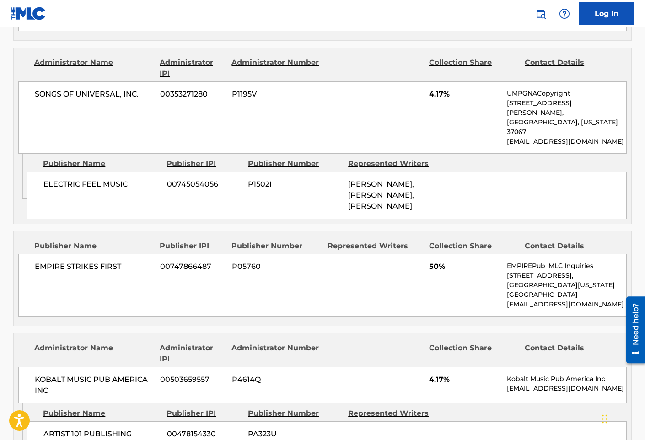
scroll to position [687, 0]
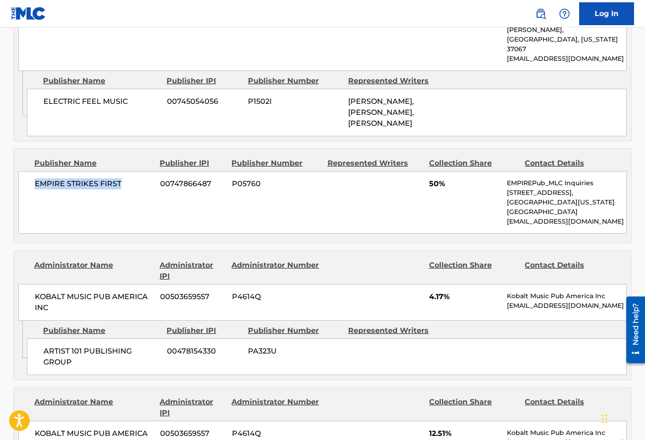
drag, startPoint x: 131, startPoint y: 152, endPoint x: 32, endPoint y: 158, distance: 98.6
click at [32, 171] on div "EMPIRE STRIKES FIRST 00747866487 P05760 50% EMPIREPub_MLC Inquiries [STREET_ADD…" at bounding box center [322, 202] width 609 height 63
click at [144, 218] on div "Publishers (8) Total shares: 100.01 % Publisher Name Publisher IPI Publisher Nu…" at bounding box center [322, 404] width 619 height 1212
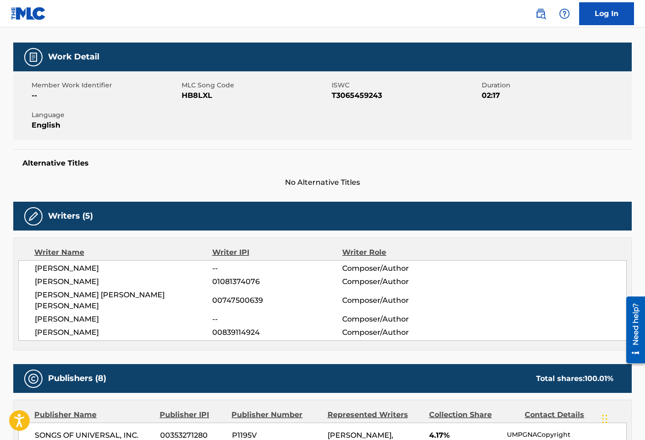
scroll to position [46, 0]
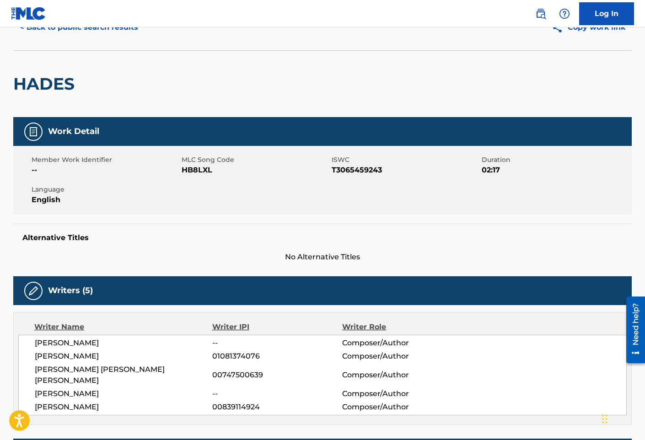
click at [151, 120] on div "Work Detail" at bounding box center [322, 131] width 619 height 29
click at [184, 249] on div "Alternative Titles No Alternative Titles" at bounding box center [322, 243] width 619 height 39
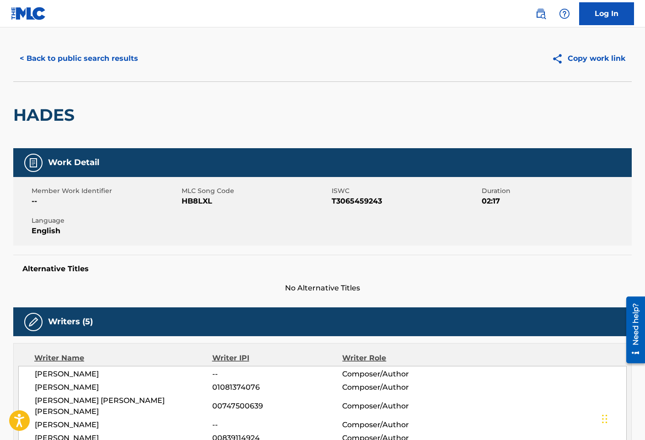
scroll to position [0, 0]
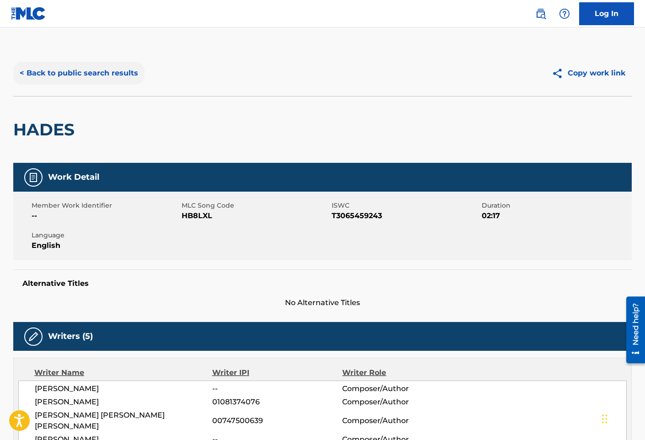
click at [111, 71] on button "< Back to public search results" at bounding box center [78, 73] width 131 height 23
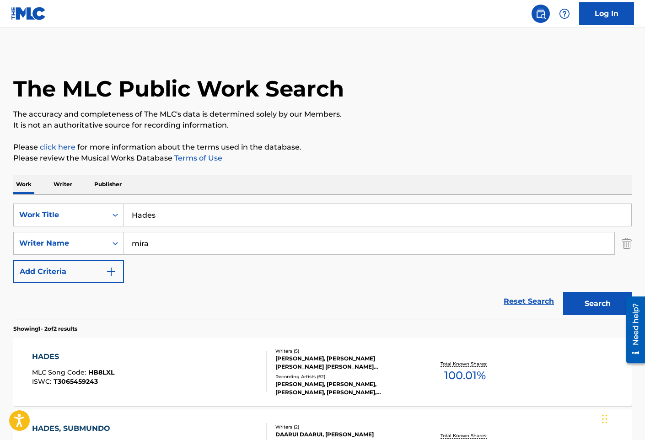
click at [156, 226] on input "Hades" at bounding box center [378, 215] width 508 height 22
paste input "eavy"
type input "Heavy"
click at [563, 292] on button "Search" at bounding box center [597, 303] width 69 height 23
click at [211, 362] on div "HEAVY MLC Song Code : HB14PU ISWC : T3100900930" at bounding box center [149, 372] width 235 height 41
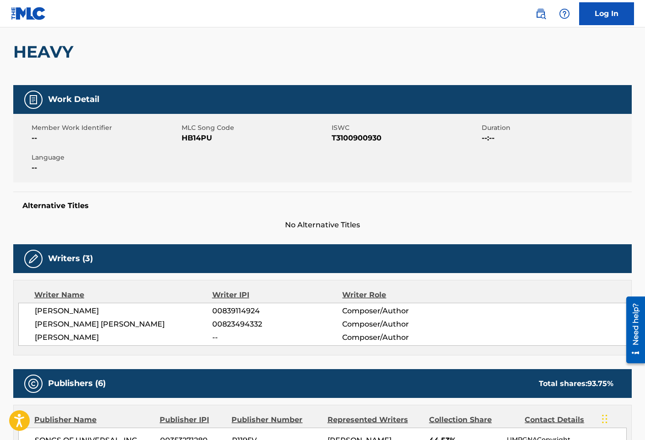
scroll to position [137, 0]
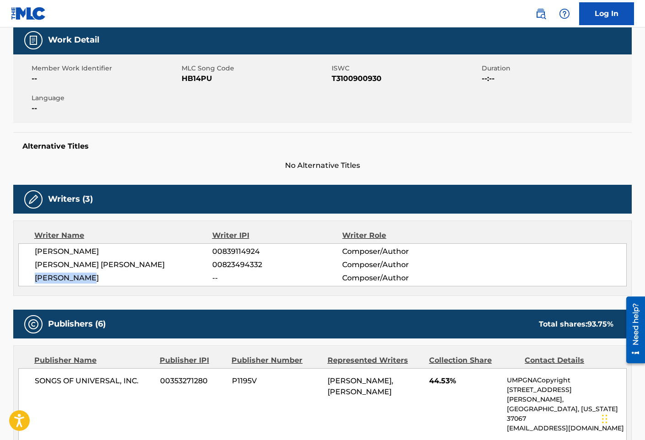
drag, startPoint x: 114, startPoint y: 279, endPoint x: 29, endPoint y: 282, distance: 85.7
click at [29, 282] on div "[PERSON_NAME] 00839114924 Composer/Author [PERSON_NAME] [PERSON_NAME] 008234943…" at bounding box center [322, 265] width 609 height 43
click at [211, 279] on span "[PERSON_NAME]" at bounding box center [124, 278] width 178 height 11
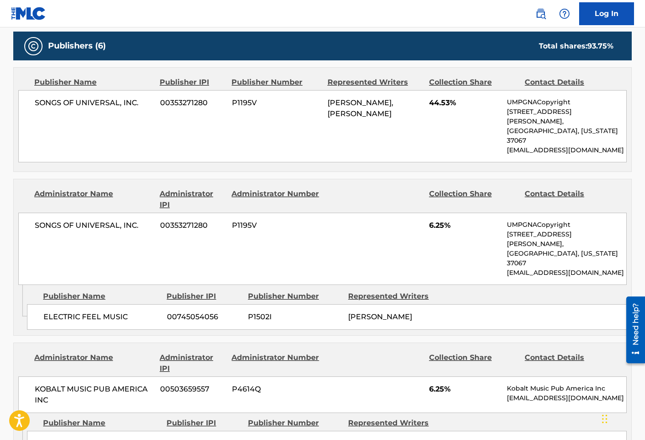
scroll to position [320, 0]
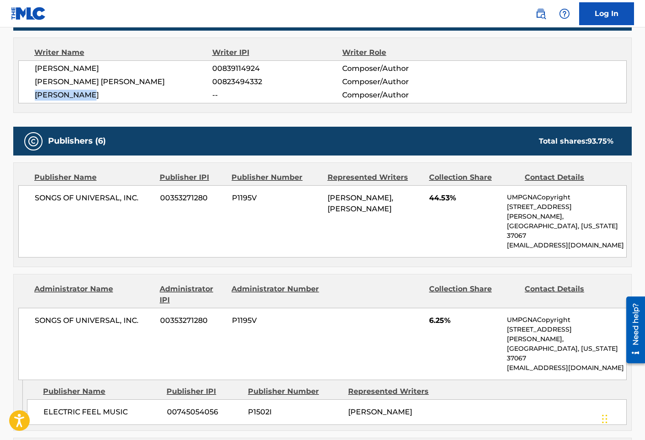
click at [227, 178] on div "Publisher Name Publisher IPI Publisher Number Represented Writers Collection Sh…" at bounding box center [322, 177] width 609 height 11
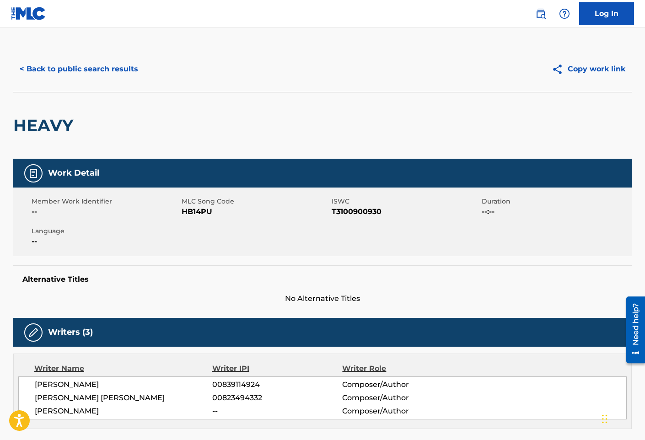
scroll to position [0, 0]
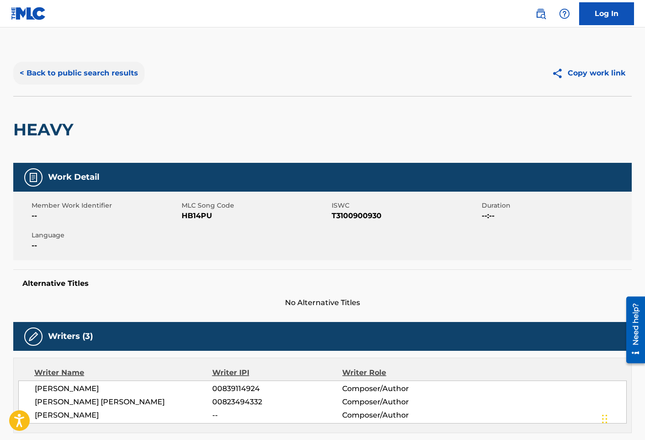
click at [49, 71] on button "< Back to public search results" at bounding box center [78, 73] width 131 height 23
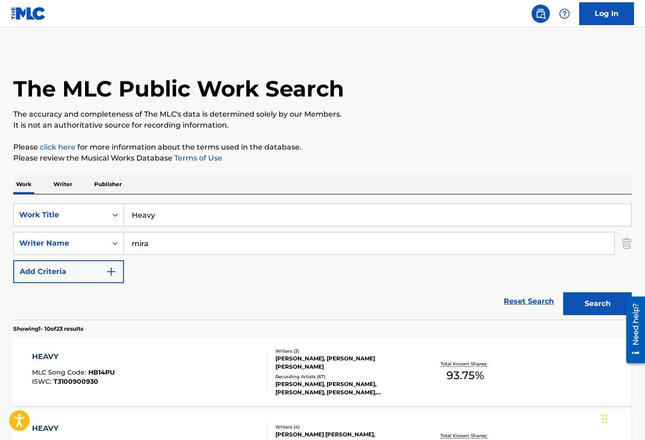
click at [193, 223] on input "Heavy" at bounding box center [378, 215] width 508 height 22
paste input "ll"
type input "Hell"
click at [563, 292] on button "Search" at bounding box center [597, 303] width 69 height 23
click at [189, 356] on div "HELL MLC Song Code : HB3WR9 ISWC : T3057641308" at bounding box center [149, 372] width 235 height 41
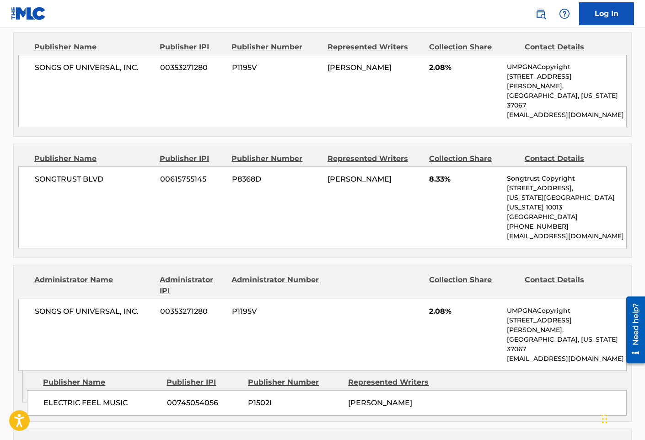
scroll to position [549, 0]
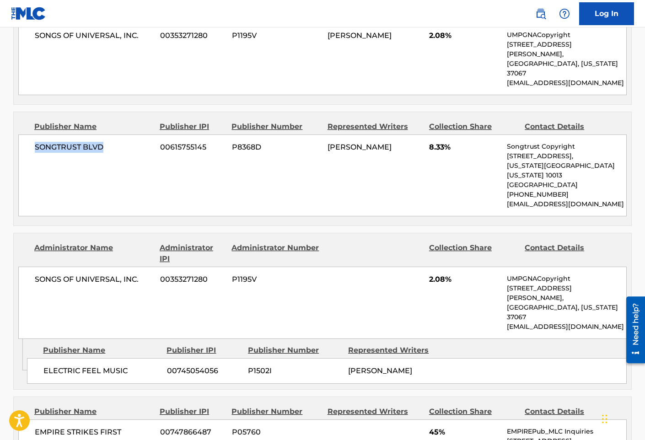
drag, startPoint x: 119, startPoint y: 135, endPoint x: 29, endPoint y: 128, distance: 89.5
click at [29, 135] on div "SONGTRUST BLVD 00615755145 P8368D [PERSON_NAME] 8.33% Songtrust Copyright [STRE…" at bounding box center [322, 176] width 609 height 82
click at [224, 233] on div "Administrator Name Administrator IPI Administrator Number Collection Share Cont…" at bounding box center [323, 286] width 618 height 106
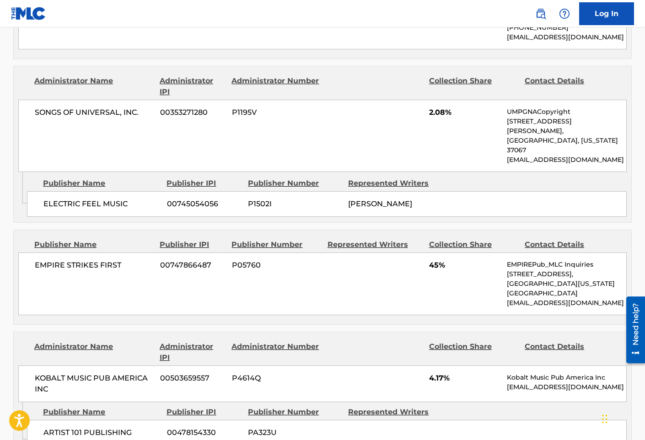
scroll to position [732, 0]
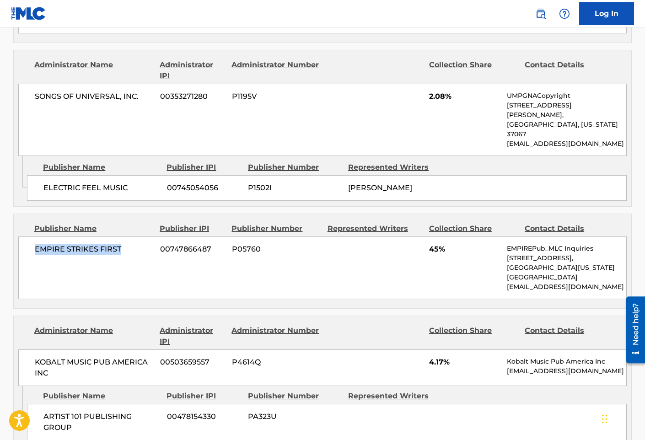
drag, startPoint x: 110, startPoint y: 200, endPoint x: 35, endPoint y: 195, distance: 75.3
click at [35, 237] on div "EMPIRE STRIKES FIRST 00747866487 P05760 45% EMPIREPub_MLC Inquiries [STREET_ADD…" at bounding box center [322, 268] width 609 height 63
drag, startPoint x: 272, startPoint y: 217, endPoint x: 263, endPoint y: 220, distance: 9.7
click at [272, 237] on div "EMPIRE STRIKES FIRST 00747866487 P05760 45% EMPIREPub_MLC Inquiries [STREET_ADD…" at bounding box center [322, 268] width 609 height 63
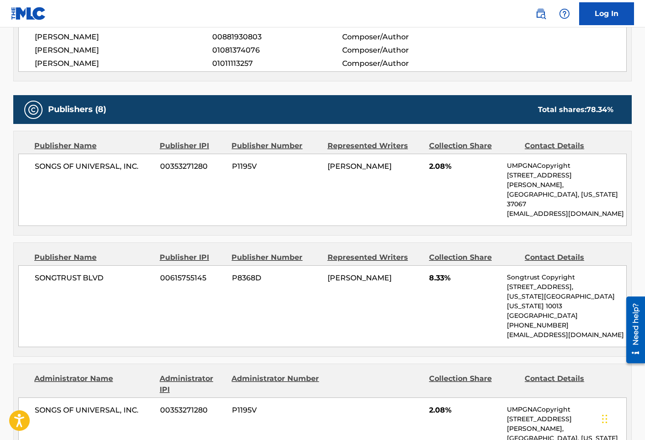
scroll to position [229, 0]
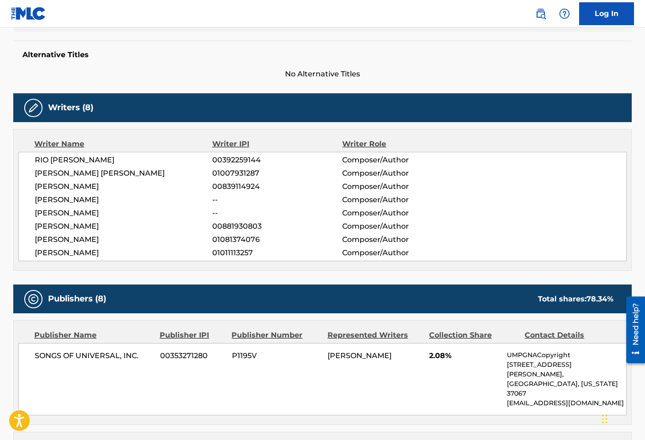
click at [144, 197] on span "[PERSON_NAME]" at bounding box center [124, 200] width 178 height 11
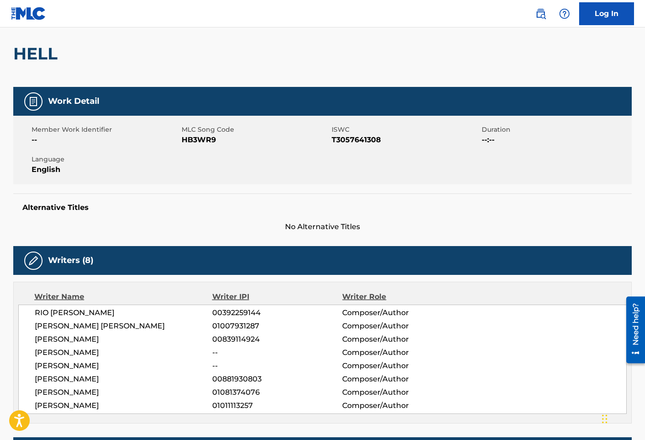
scroll to position [0, 0]
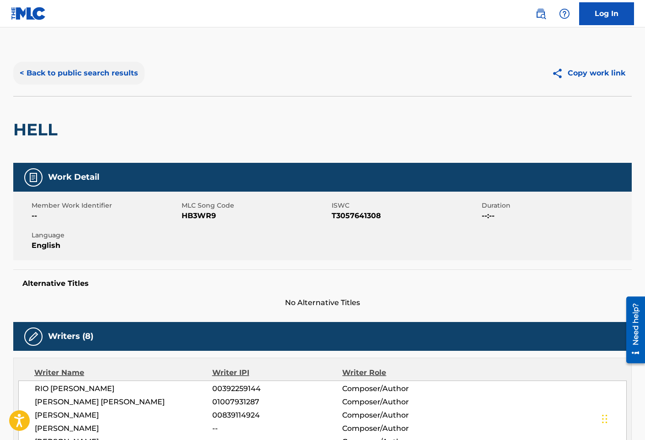
click at [108, 82] on button "< Back to public search results" at bounding box center [78, 73] width 131 height 23
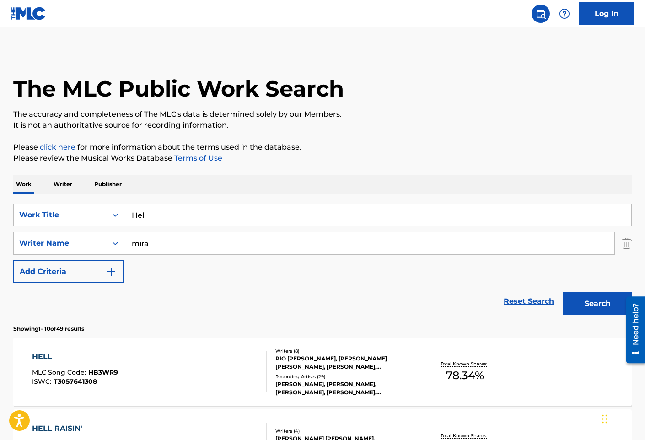
drag, startPoint x: 203, startPoint y: 211, endPoint x: 198, endPoint y: 200, distance: 11.9
click at [203, 211] on input "Hell" at bounding box center [378, 215] width 508 height 22
paste input "p !"
type input "Help !"
click at [563, 292] on button "Search" at bounding box center [597, 303] width 69 height 23
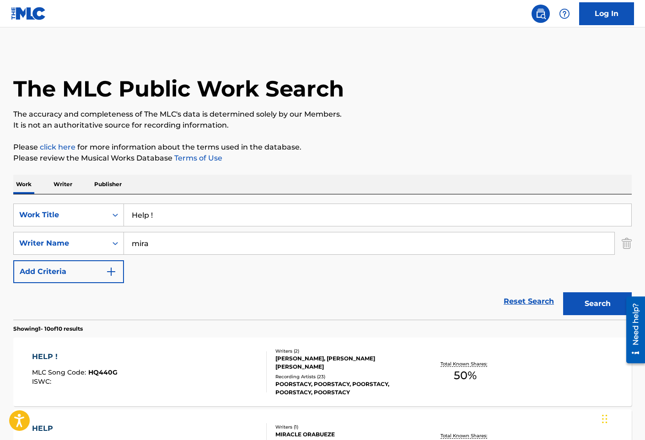
click at [199, 368] on div "HELP ! MLC Song Code : HQ440G ISWC :" at bounding box center [149, 372] width 235 height 41
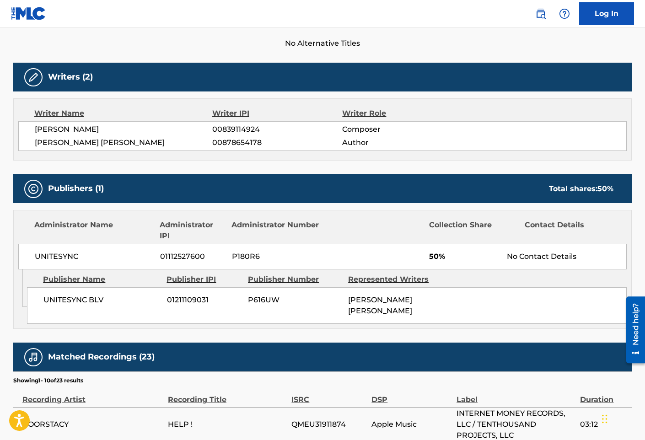
scroll to position [275, 0]
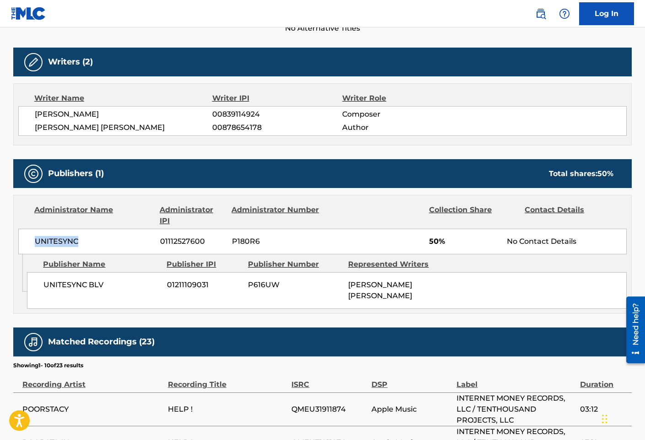
drag, startPoint x: 86, startPoint y: 242, endPoint x: 8, endPoint y: 247, distance: 78.0
click at [8, 247] on div "< Back to public search results Copy work link HELP ! Work Detail Member Work I…" at bounding box center [322, 252] width 641 height 953
click at [158, 184] on div "Publishers (1) Total shares: 50 %" at bounding box center [322, 173] width 619 height 29
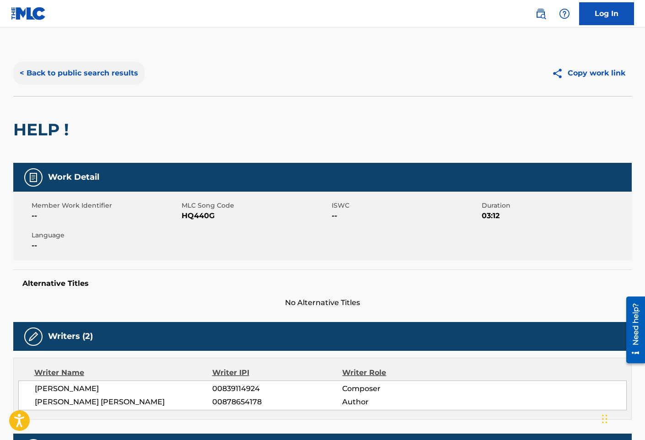
click at [100, 77] on button "< Back to public search results" at bounding box center [78, 73] width 131 height 23
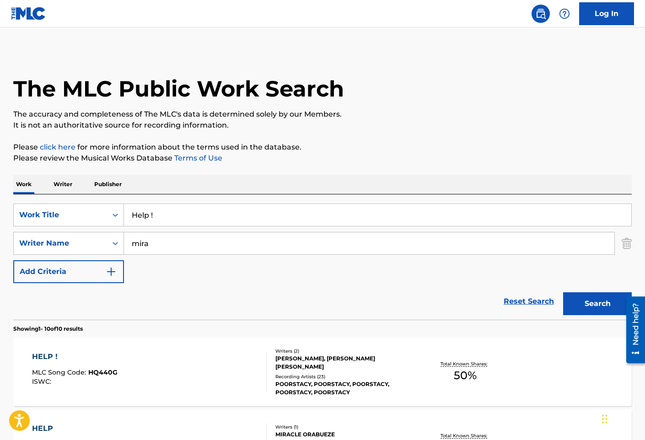
click at [206, 217] on input "Help !" at bounding box center [378, 215] width 508 height 22
paste input "y"
type input "Hey!"
click at [563, 292] on button "Search" at bounding box center [597, 303] width 69 height 23
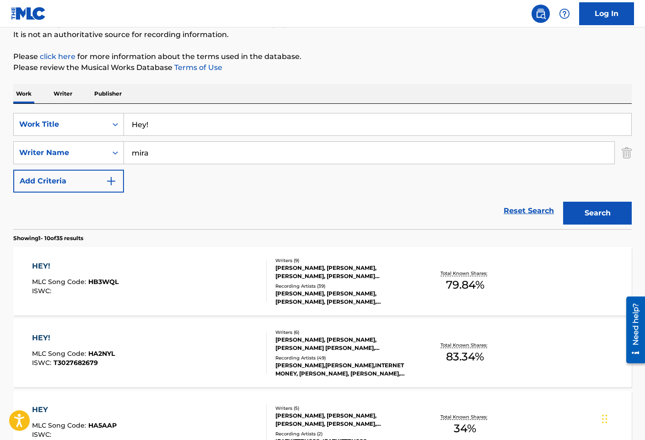
scroll to position [92, 0]
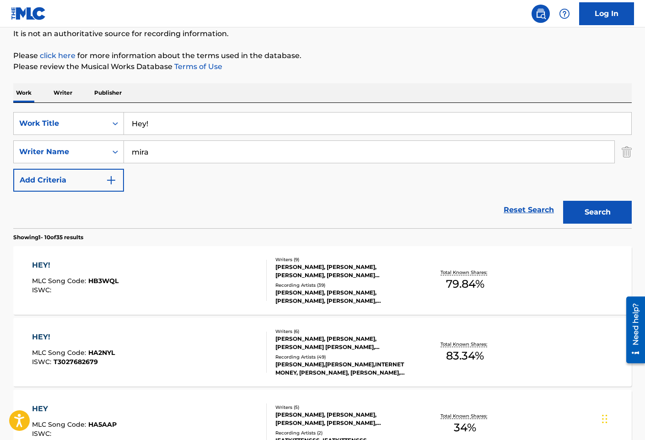
click at [196, 276] on div "HEY! MLC Song Code : HB3WQL ISWC :" at bounding box center [149, 280] width 235 height 41
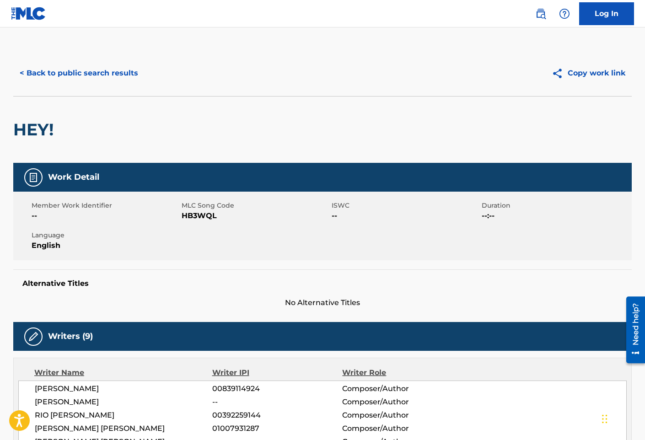
click at [163, 274] on div "Alternative Titles No Alternative Titles" at bounding box center [322, 289] width 619 height 39
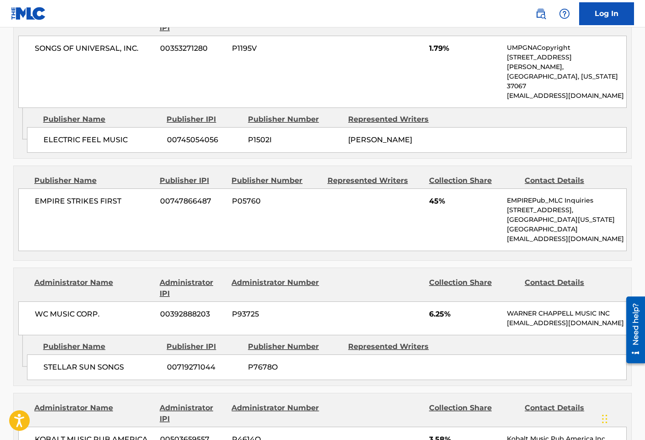
scroll to position [870, 0]
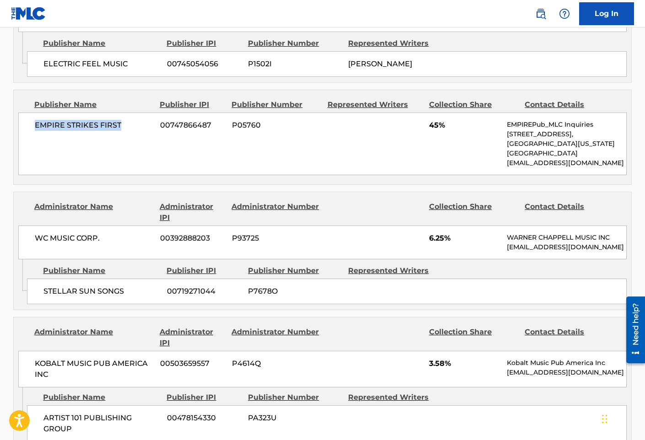
drag, startPoint x: 125, startPoint y: 72, endPoint x: 34, endPoint y: 82, distance: 91.7
click at [34, 113] on div "EMPIRE STRIKES FIRST 00747866487 P05760 45% EMPIREPub_MLC Inquiries [STREET_ADD…" at bounding box center [322, 144] width 609 height 63
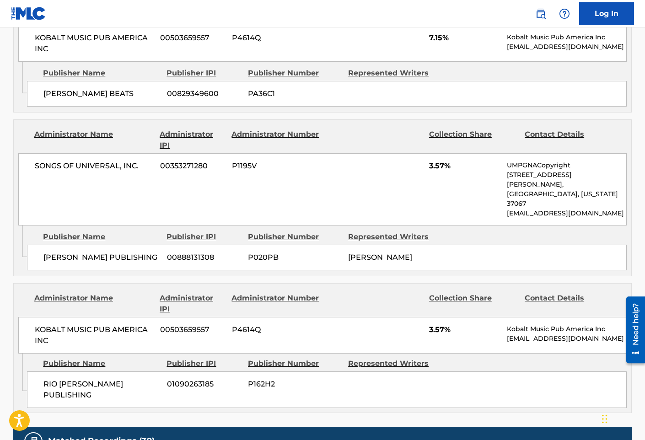
scroll to position [1373, 0]
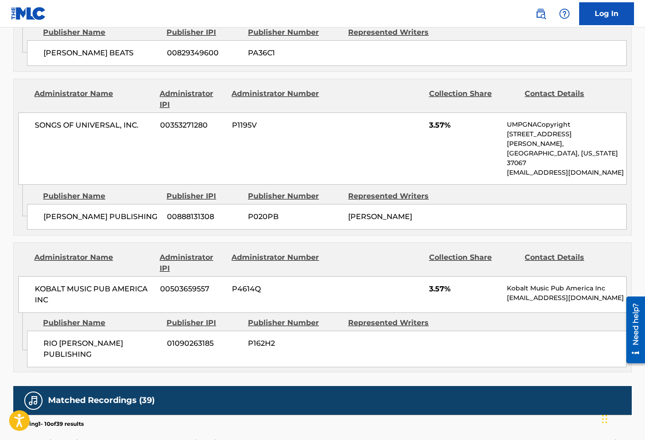
click at [137, 276] on div "KOBALT MUSIC PUB AMERICA INC 00503659557 P4614Q 3.57% Kobalt Music Pub America …" at bounding box center [322, 294] width 609 height 37
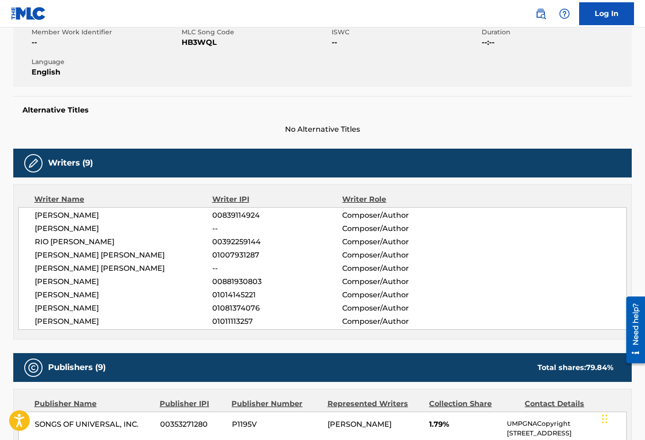
scroll to position [0, 0]
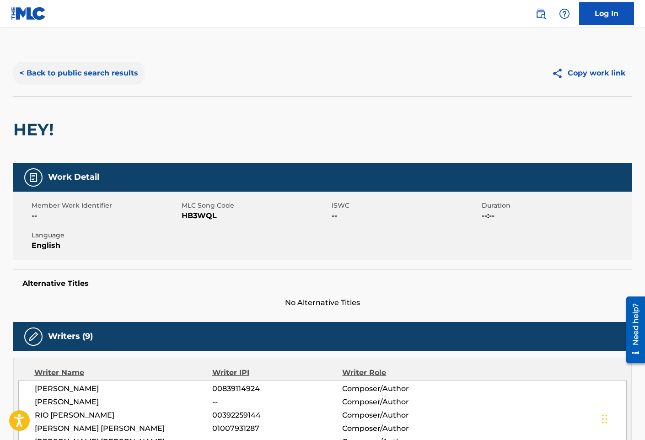
click at [51, 66] on button "< Back to public search results" at bounding box center [78, 73] width 131 height 23
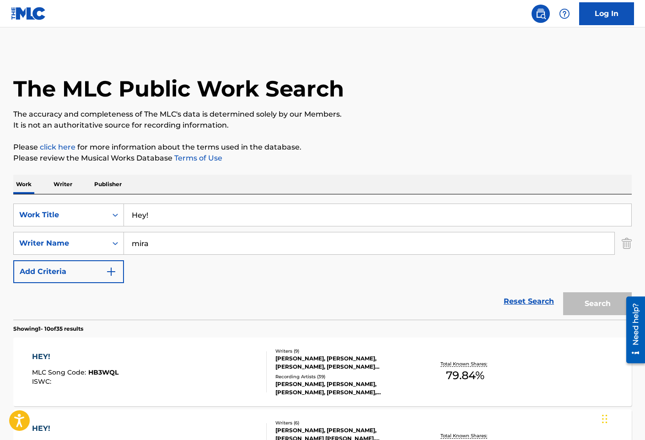
scroll to position [92, 0]
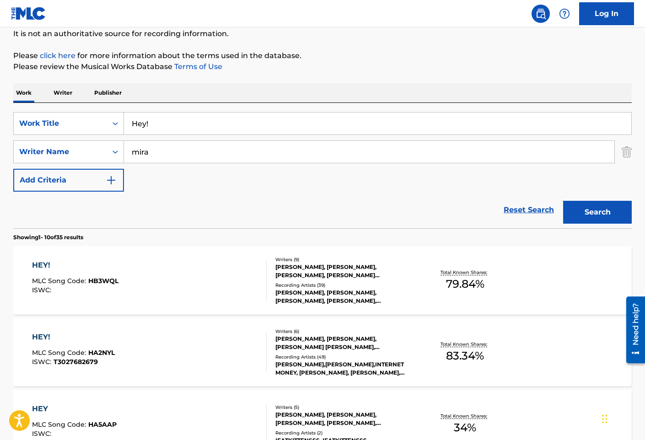
drag, startPoint x: 175, startPoint y: 129, endPoint x: -19, endPoint y: 123, distance: 194.6
click at [0, 123] on html "Accessibility Screen-Reader Guide, Feedback, and Issue Reporting | New window 0…" at bounding box center [322, 128] width 645 height 440
click at [181, 352] on div "HEY! MLC Song Code : HA2NYL ISWC : T3027682679" at bounding box center [149, 352] width 235 height 41
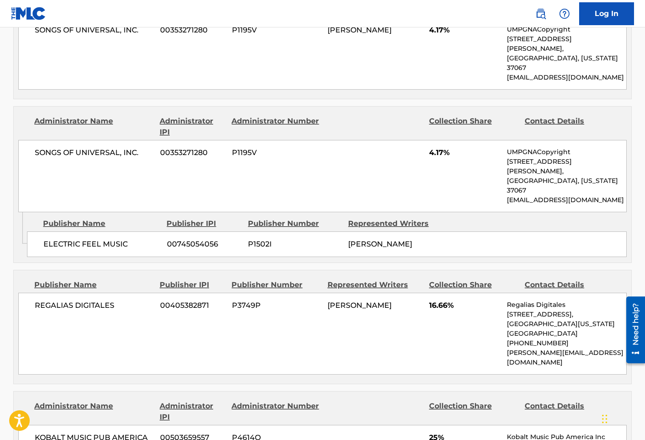
scroll to position [549, 0]
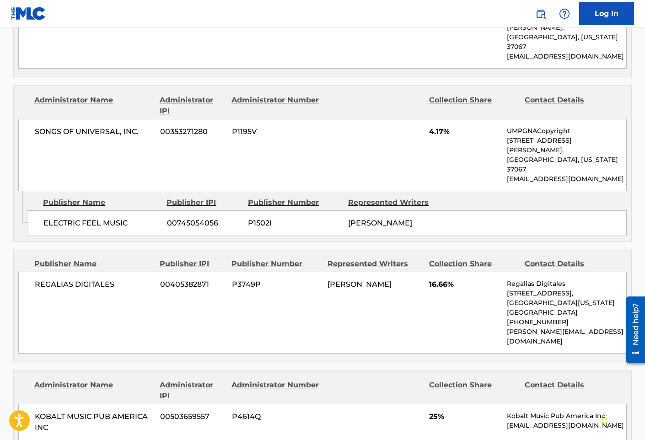
click at [127, 279] on span "REGALIAS DIGITALES" at bounding box center [94, 284] width 119 height 11
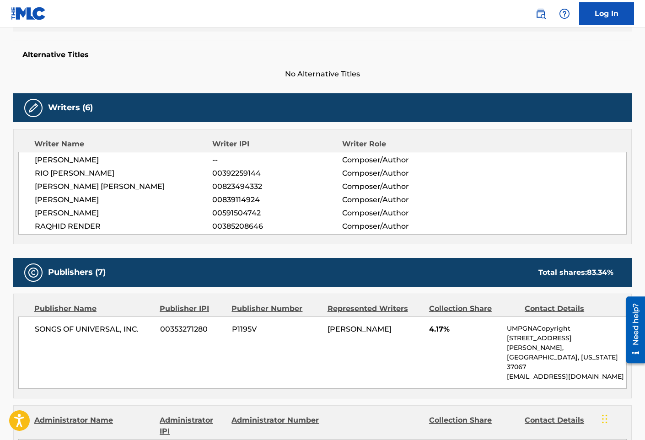
scroll to position [503, 0]
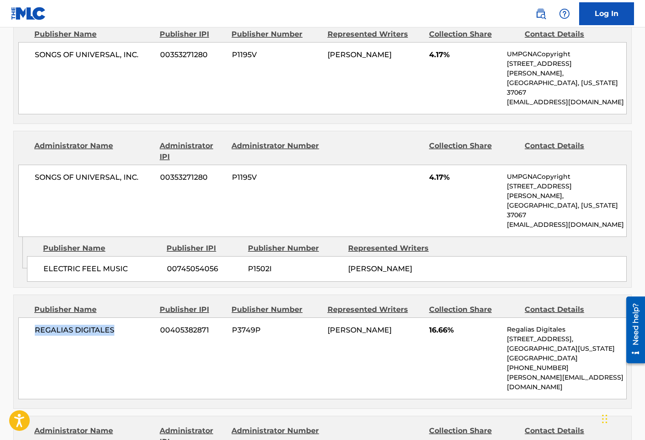
drag, startPoint x: 128, startPoint y: 288, endPoint x: 29, endPoint y: 292, distance: 98.5
click at [29, 318] on div "REGALIAS DIGITALES 00405382871 P3749P [PERSON_NAME] 16.66% Regalias Digitales […" at bounding box center [322, 359] width 609 height 82
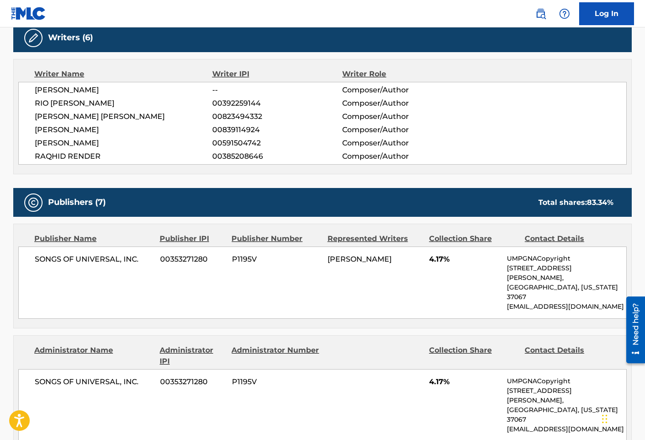
scroll to position [275, 0]
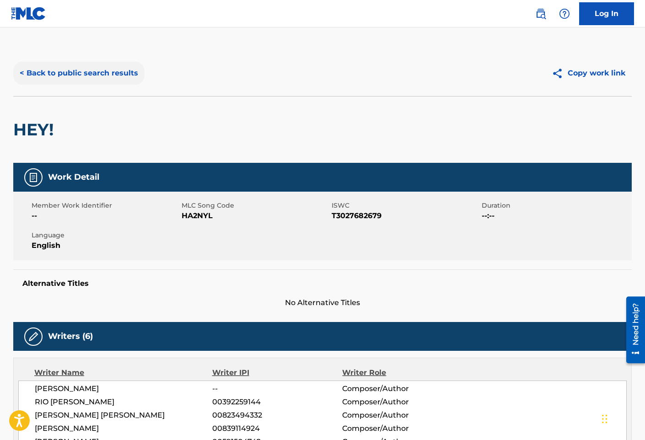
click at [108, 70] on button "< Back to public search results" at bounding box center [78, 73] width 131 height 23
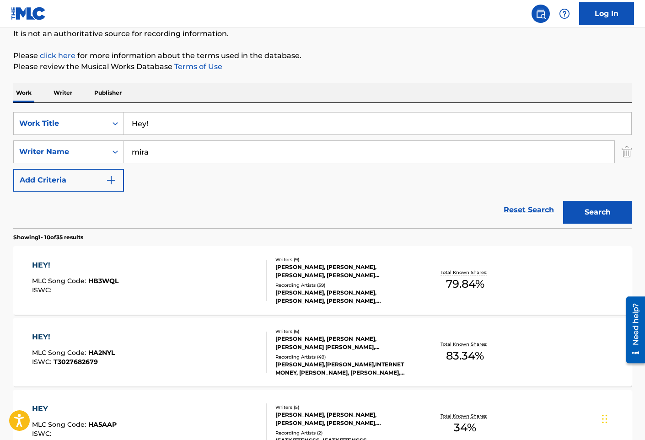
click at [193, 125] on input "Hey!" at bounding box center [378, 124] width 508 height 22
paste input "is & Hers"
type input "His & Hers"
click at [563, 201] on button "Search" at bounding box center [597, 212] width 69 height 23
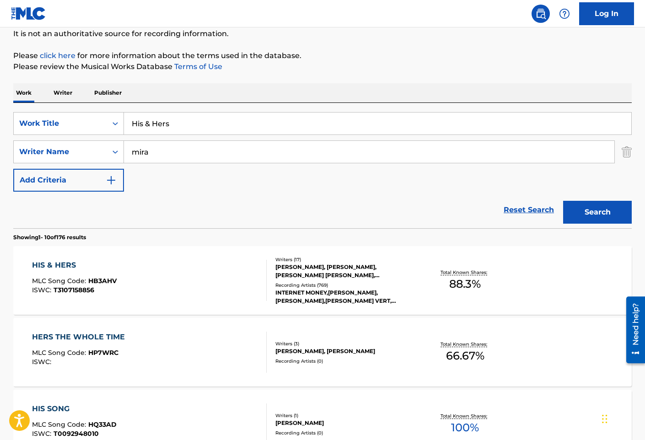
click at [188, 272] on div "HIS & HERS MLC Song Code : HB3AHV ISWC : T3107158856" at bounding box center [149, 280] width 235 height 41
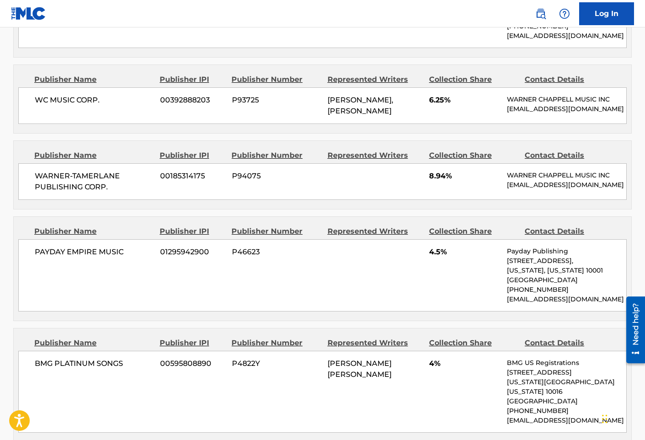
scroll to position [1007, 0]
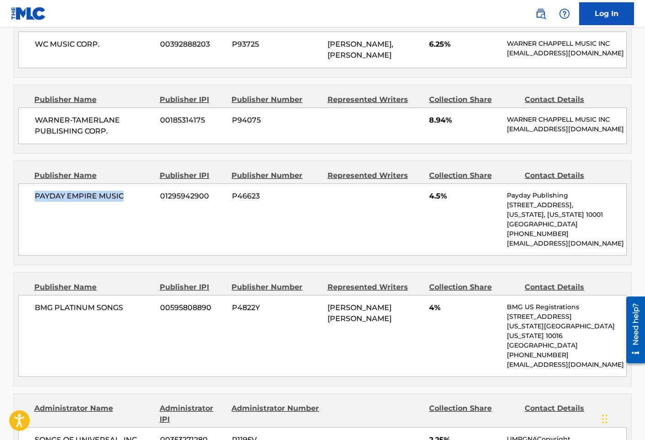
drag, startPoint x: 131, startPoint y: 156, endPoint x: 36, endPoint y: 158, distance: 95.2
click at [36, 191] on span "PAYDAY EMPIRE MUSIC" at bounding box center [94, 196] width 119 height 11
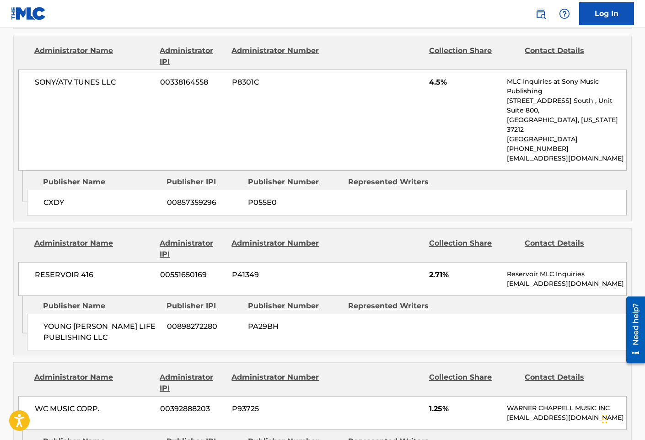
scroll to position [2289, 0]
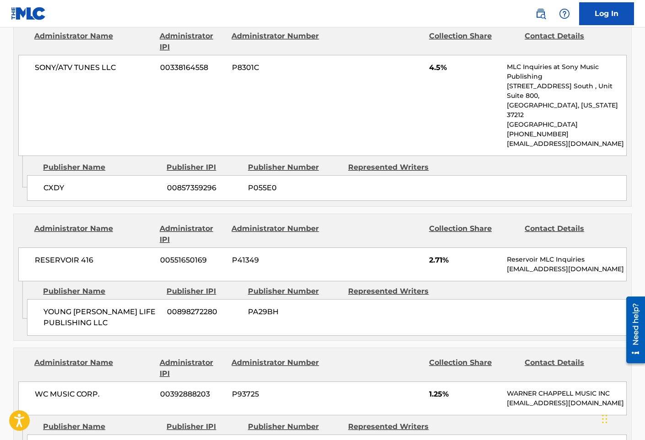
drag, startPoint x: 189, startPoint y: 239, endPoint x: 156, endPoint y: 214, distance: 41.8
drag, startPoint x: 35, startPoint y: 155, endPoint x: 79, endPoint y: 153, distance: 44.4
click at [79, 255] on span "RESERVOIR 416" at bounding box center [94, 260] width 119 height 11
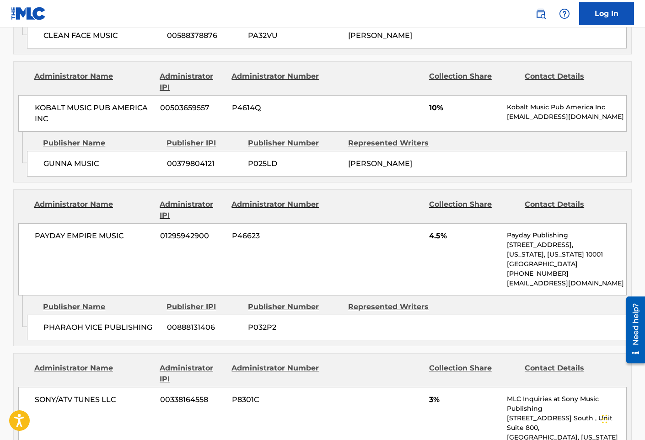
scroll to position [2929, 0]
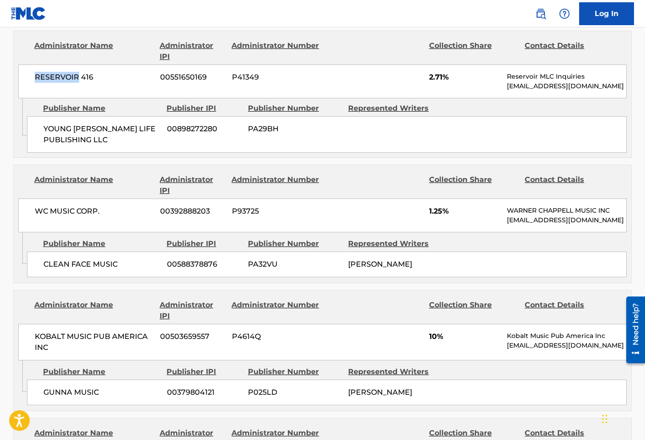
click at [152, 252] on div "CLEAN FACE MUSIC 00588378876 PA32VU [PERSON_NAME]" at bounding box center [327, 265] width 600 height 26
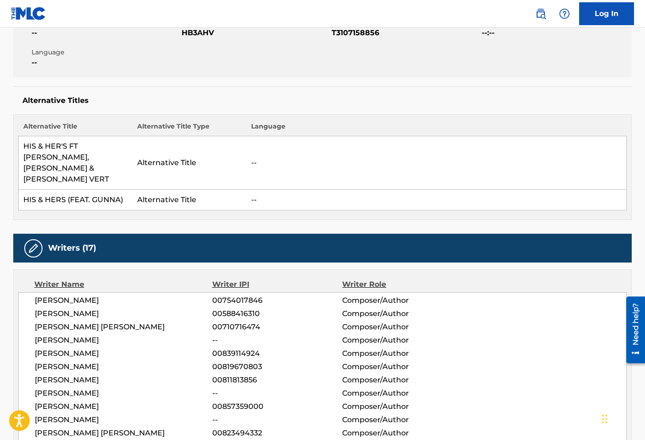
scroll to position [0, 0]
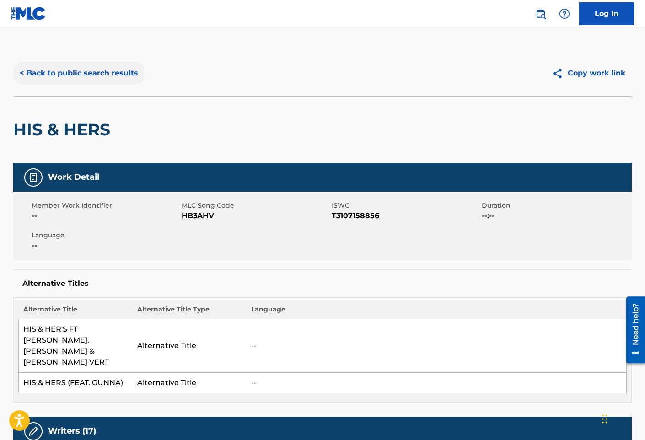
click at [84, 73] on button "< Back to public search results" at bounding box center [78, 73] width 131 height 23
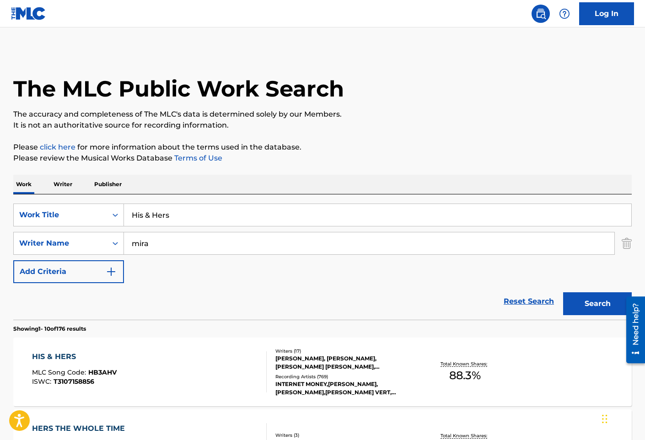
scroll to position [92, 0]
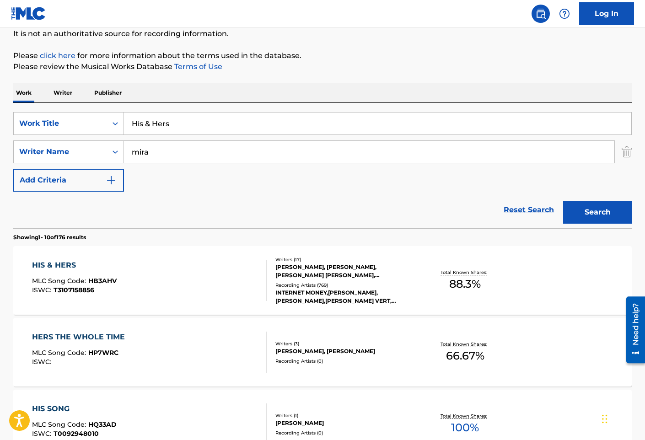
click at [207, 130] on input "His & Hers" at bounding box center [378, 124] width 508 height 22
paste input "ollow"
type input "Hollow"
click at [563, 201] on button "Search" at bounding box center [597, 212] width 69 height 23
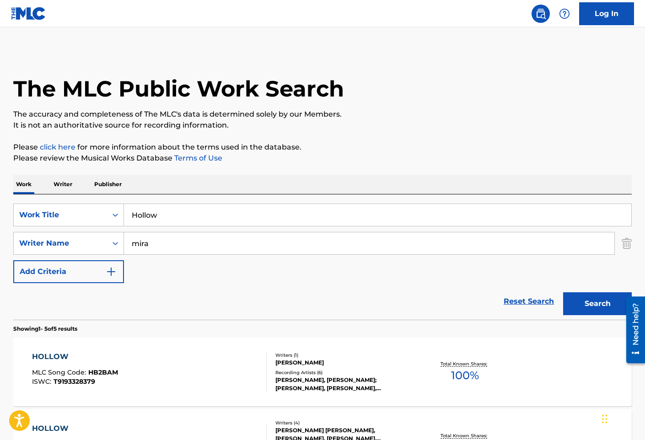
click at [191, 368] on div "HOLLOW MLC Song Code : HB2BAM ISWC : T9193328379" at bounding box center [149, 372] width 235 height 41
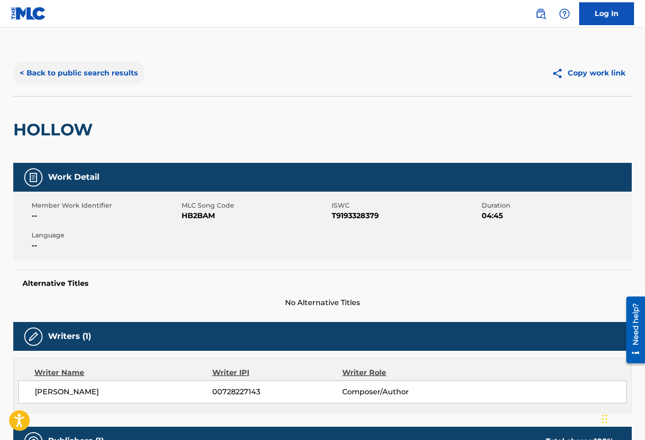
click at [87, 84] on button "< Back to public search results" at bounding box center [78, 73] width 131 height 23
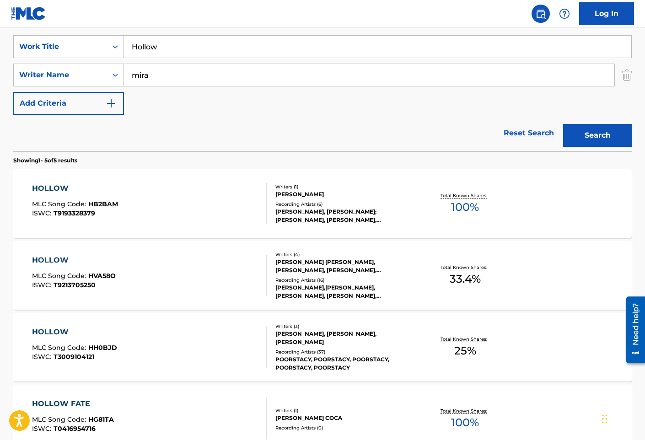
scroll to position [183, 0]
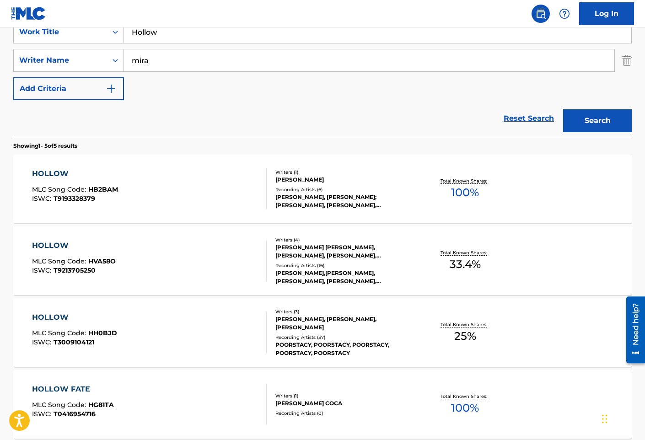
click at [131, 56] on input "mira" at bounding box center [369, 60] width 491 height 22
click at [563, 109] on button "Search" at bounding box center [597, 120] width 69 height 23
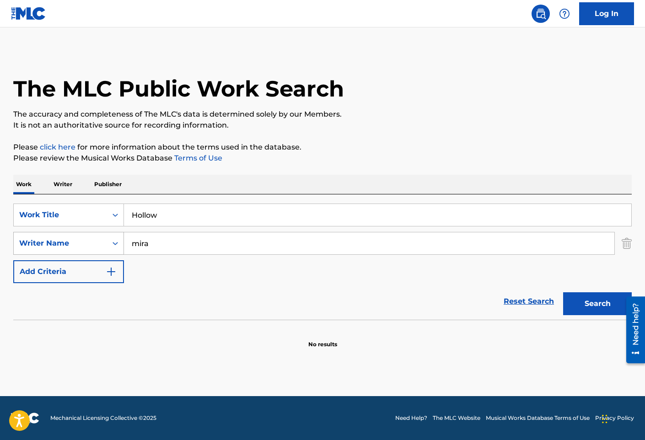
type input "mira"
drag, startPoint x: 180, startPoint y: 297, endPoint x: 175, endPoint y: 227, distance: 69.7
click at [179, 297] on div "Reset Search Search" at bounding box center [322, 301] width 619 height 37
drag, startPoint x: 177, startPoint y: 222, endPoint x: 1, endPoint y: 219, distance: 175.3
click at [18, 220] on div "SearchWithCriteria3bd8b938-5a15-4940-aa1a-3a8ceeabef4a Work Title Hollow" at bounding box center [322, 215] width 619 height 23
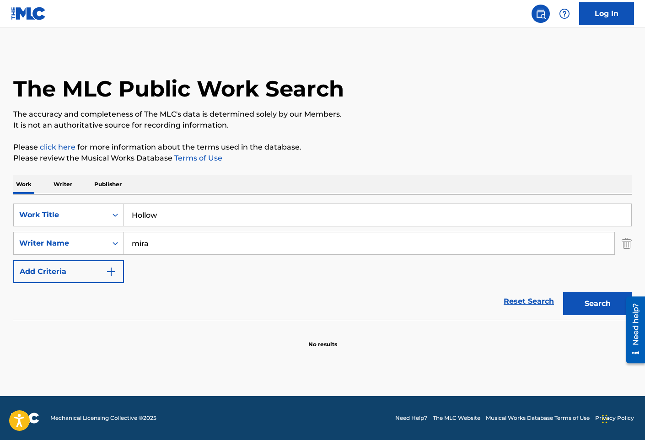
paste input "udini"
type input "Houdini"
click at [563, 292] on button "Search" at bounding box center [597, 303] width 69 height 23
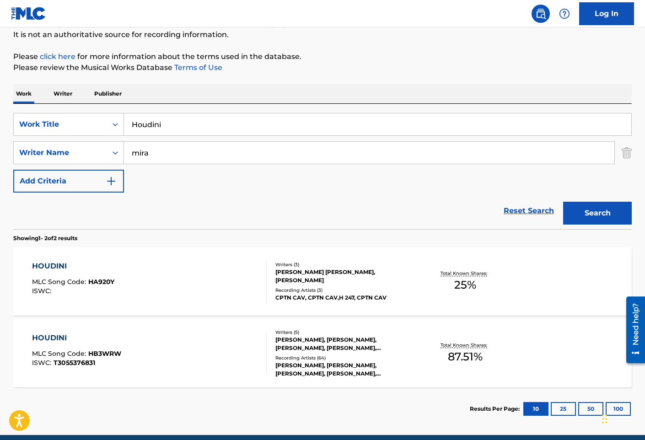
scroll to position [92, 0]
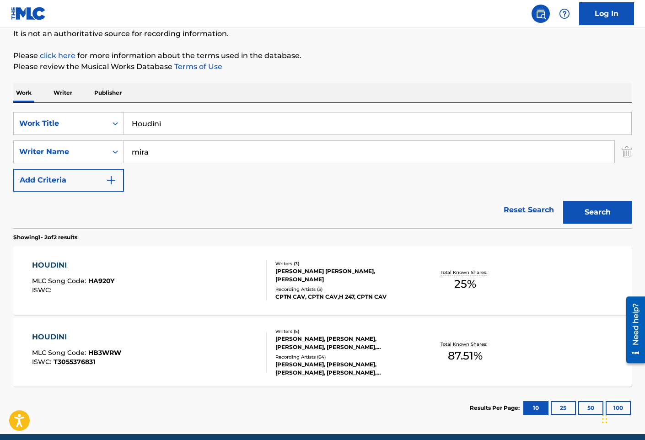
click at [197, 349] on div "HOUDINI MLC Song Code : HB3WRW ISWC : T3055376831" at bounding box center [149, 352] width 235 height 41
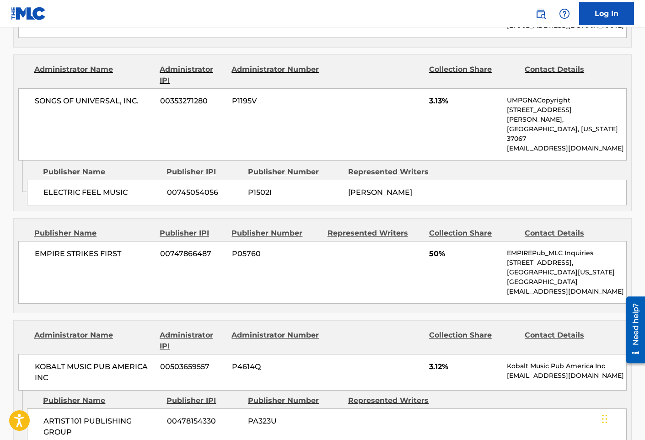
scroll to position [732, 0]
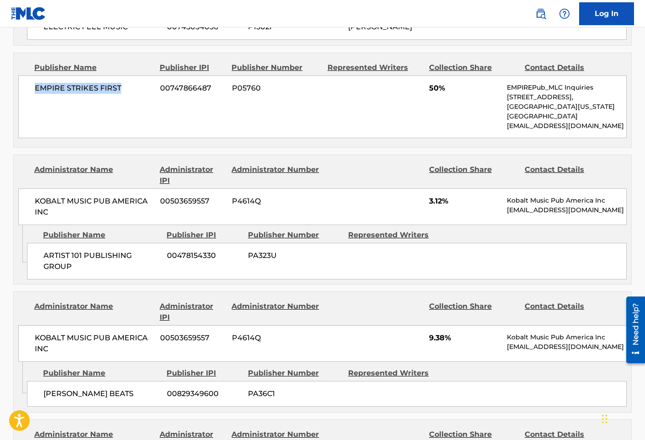
drag, startPoint x: 84, startPoint y: 54, endPoint x: -9, endPoint y: 59, distance: 93.5
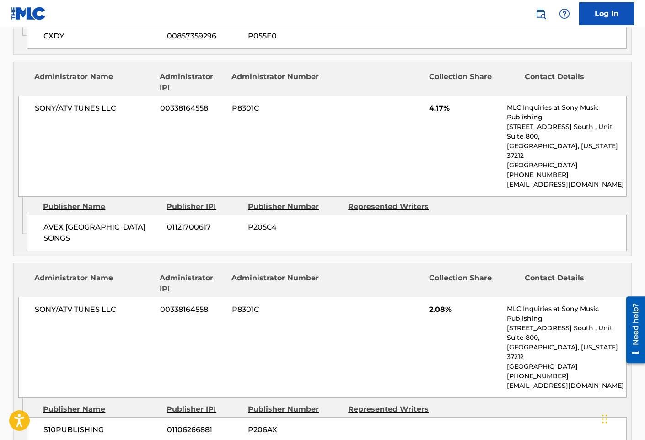
scroll to position [1510, 0]
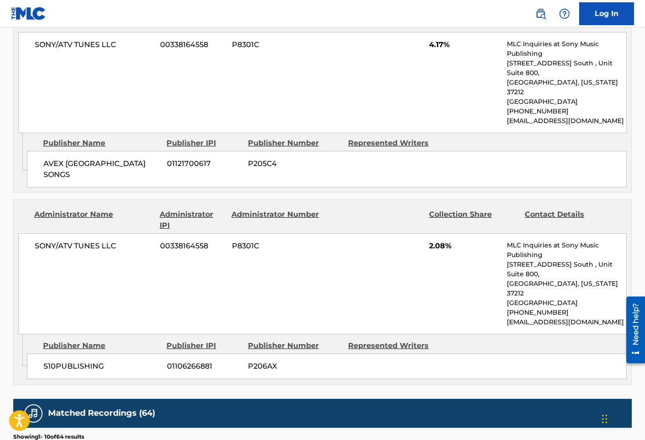
click at [267, 233] on div "SONY/ATV TUNES LLC 00338164558 P8301C 2.08% MLC Inquiries at Sony Music Publish…" at bounding box center [322, 283] width 609 height 101
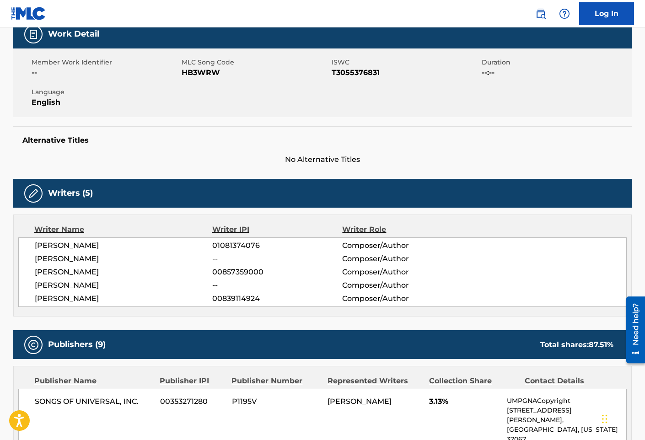
scroll to position [137, 0]
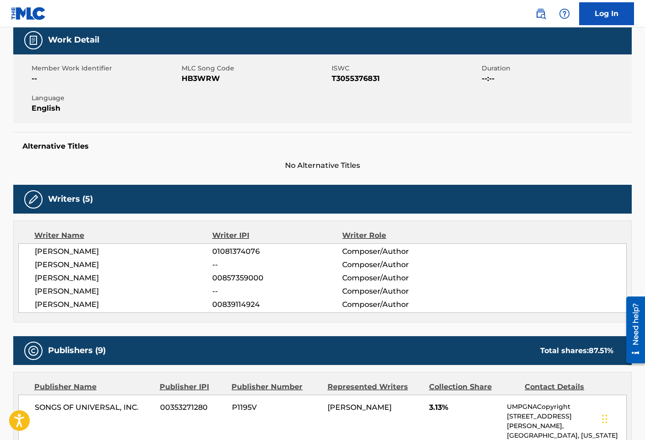
drag, startPoint x: 186, startPoint y: 208, endPoint x: 168, endPoint y: 208, distance: 18.3
click at [186, 208] on div "Writers (5)" at bounding box center [322, 199] width 619 height 29
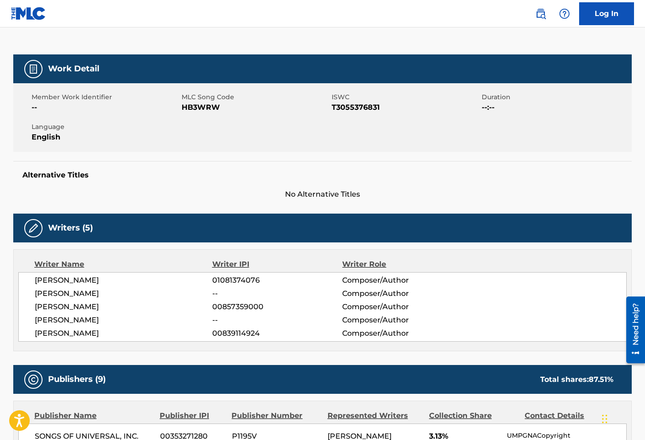
scroll to position [0, 0]
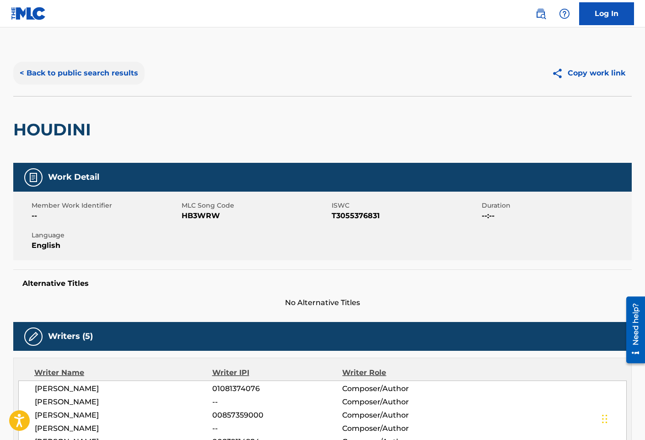
click at [104, 83] on button "< Back to public search results" at bounding box center [78, 73] width 131 height 23
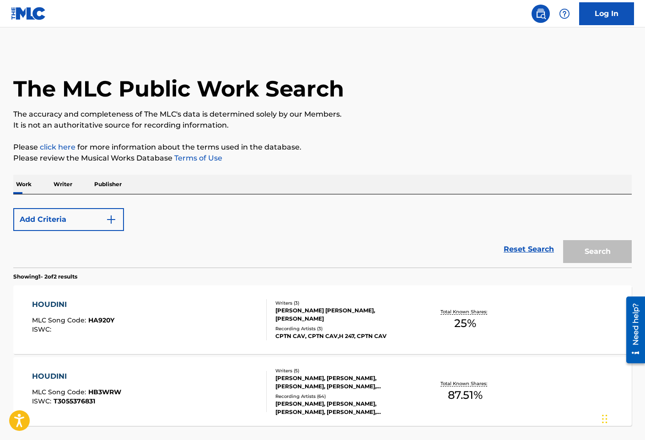
scroll to position [77, 0]
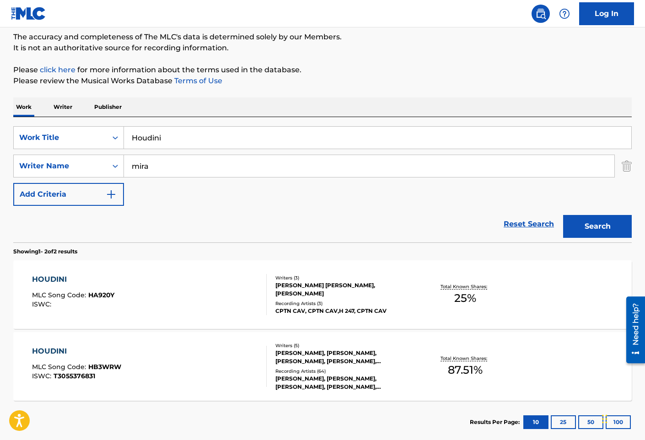
click at [223, 142] on input "Houdini" at bounding box center [378, 138] width 508 height 22
paste input "w I Was Raised"
type input "How I Was Raised"
click at [563, 215] on button "Search" at bounding box center [597, 226] width 69 height 23
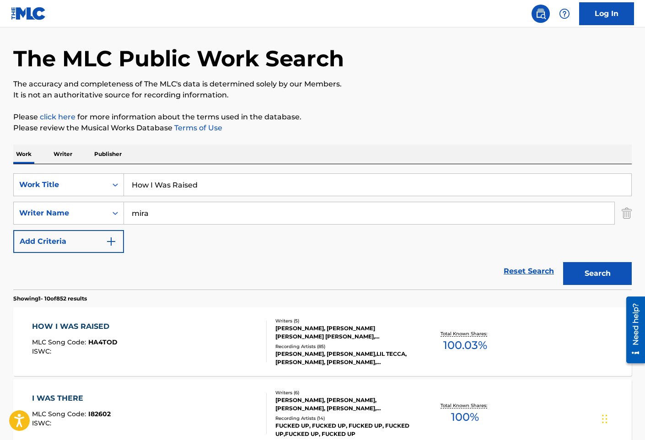
scroll to position [46, 0]
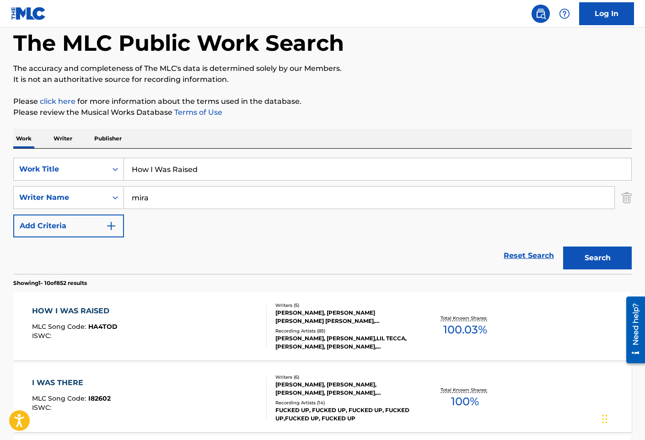
click at [191, 314] on div "HOW I WAS RAISED MLC Song Code : HA4TOD ISWC :" at bounding box center [149, 326] width 235 height 41
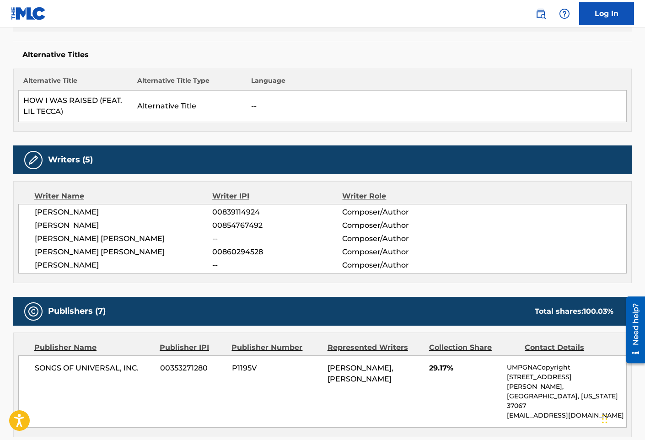
scroll to position [275, 0]
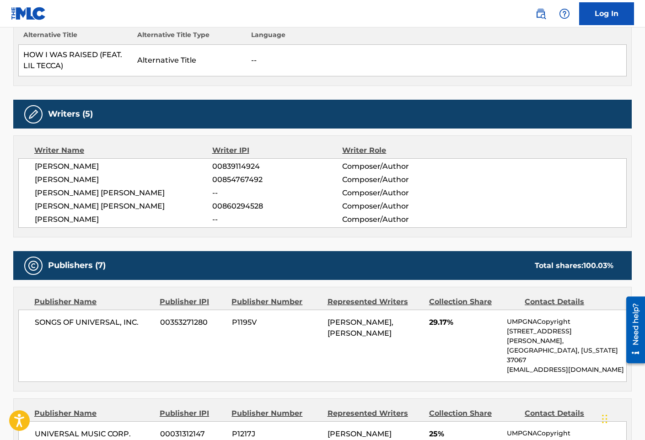
drag, startPoint x: 325, startPoint y: 332, endPoint x: 375, endPoint y: 348, distance: 52.3
click at [375, 348] on div "SONGS OF UNIVERSAL, INC. 00353271280 P1195V [PERSON_NAME], [PERSON_NAME] 29.17%…" at bounding box center [322, 346] width 609 height 72
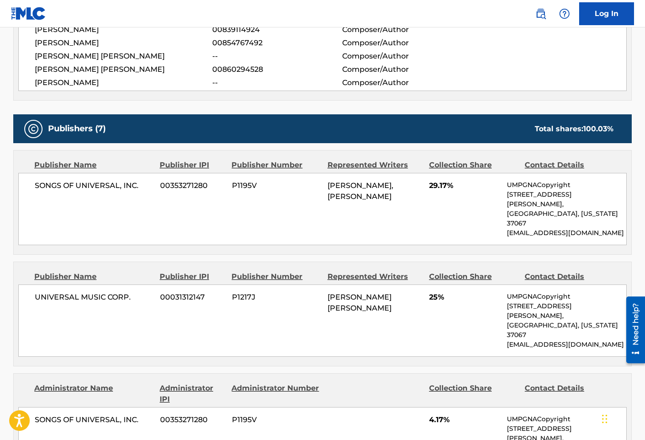
scroll to position [412, 0]
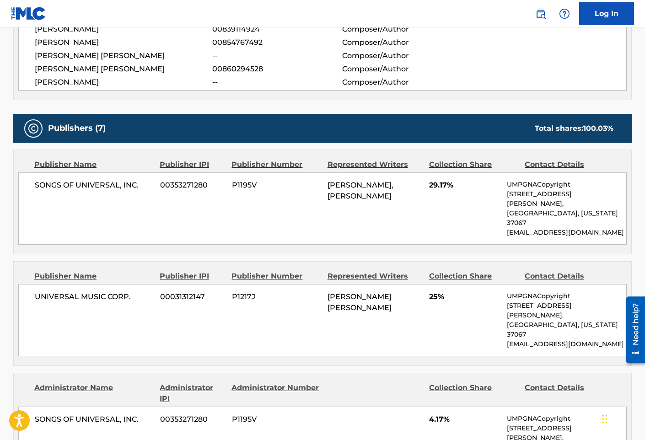
click at [405, 318] on div "Publisher Name Publisher IPI Publisher Number Represented Writers Collection Sh…" at bounding box center [323, 314] width 618 height 104
drag, startPoint x: 330, startPoint y: 279, endPoint x: 422, endPoint y: 282, distance: 91.6
click at [422, 292] on div "[PERSON_NAME] [PERSON_NAME]" at bounding box center [375, 303] width 95 height 22
click at [220, 285] on div "UNIVERSAL MUSIC CORP. 00031312147 P1217J [PERSON_NAME] [PERSON_NAME] 25% UMPGNA…" at bounding box center [322, 320] width 609 height 72
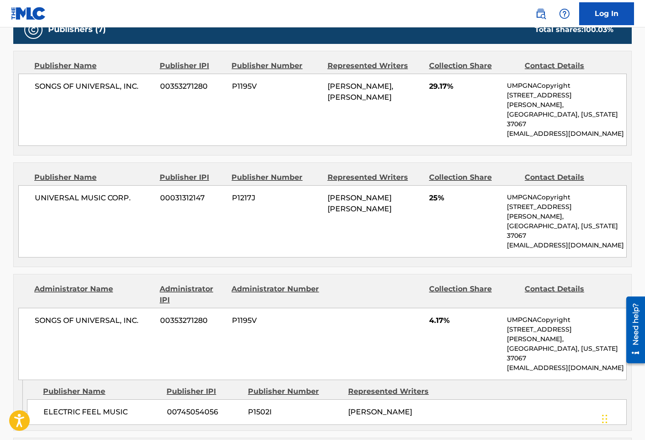
scroll to position [458, 0]
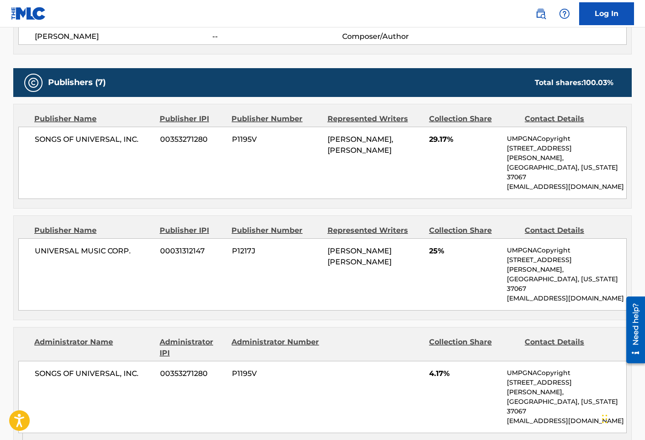
click at [171, 216] on div "Publisher Name Publisher IPI Publisher Number Represented Writers Collection Sh…" at bounding box center [323, 268] width 618 height 104
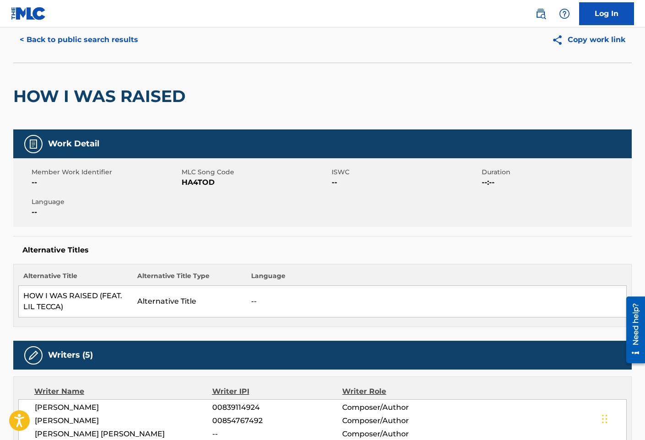
scroll to position [0, 0]
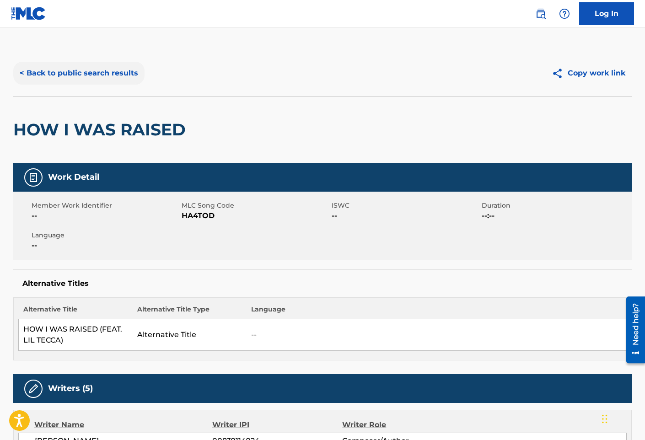
click at [106, 77] on button "< Back to public search results" at bounding box center [78, 73] width 131 height 23
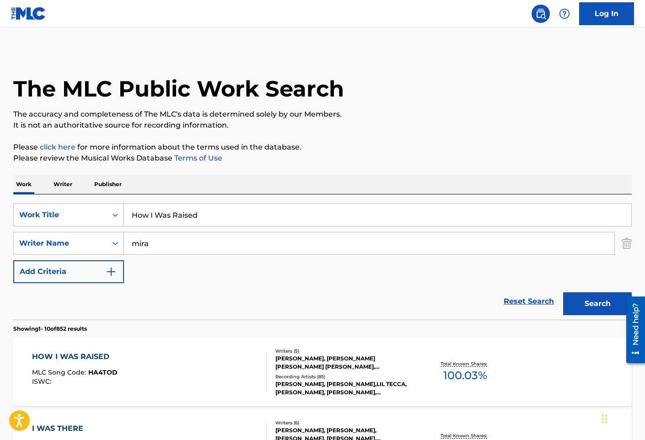
scroll to position [46, 0]
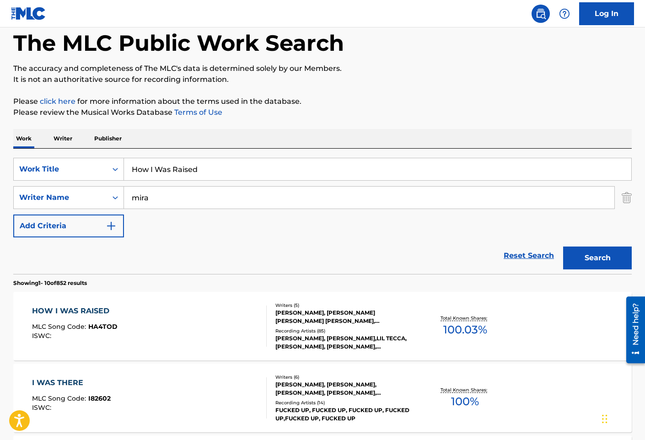
click at [179, 164] on input "How I Was Raised" at bounding box center [378, 169] width 508 height 22
paste input "uh?!"
type input "Huh?!"
click at [563, 247] on button "Search" at bounding box center [597, 258] width 69 height 23
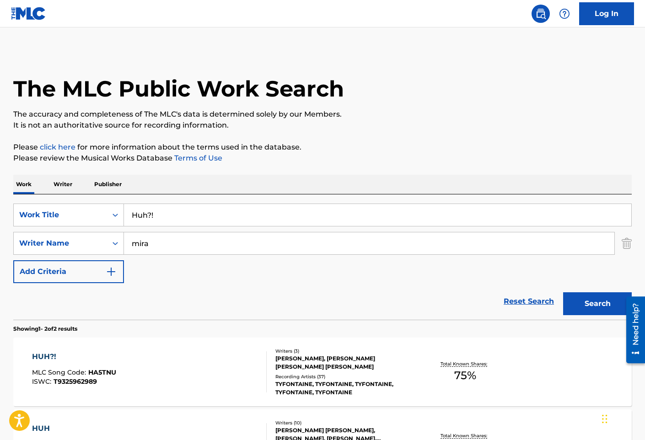
click at [234, 349] on div "HUH?! MLC Song Code : HA5TNU ISWC : T9325962989 Writers ( 3 ) [PERSON_NAME], [P…" at bounding box center [322, 372] width 619 height 69
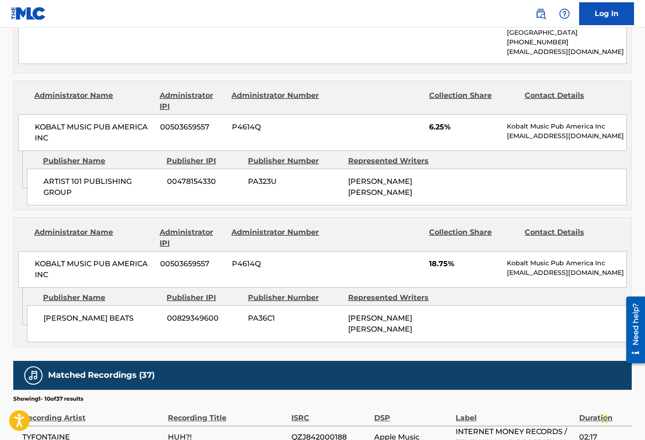
scroll to position [641, 0]
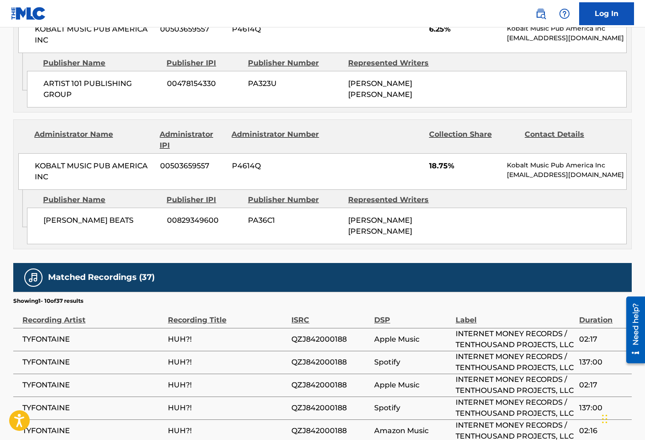
click at [187, 263] on div "Matched Recordings (37)" at bounding box center [322, 277] width 619 height 29
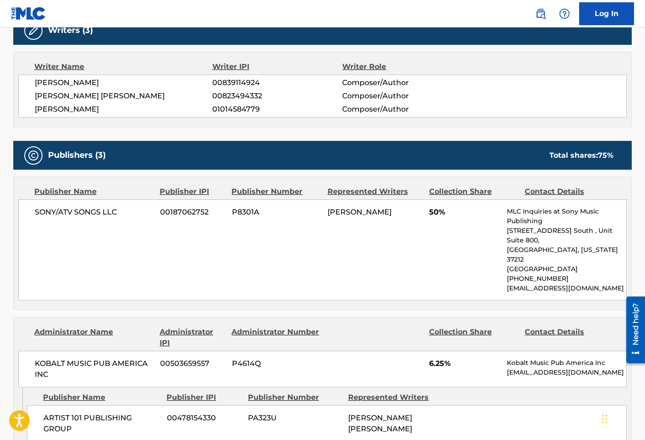
scroll to position [275, 0]
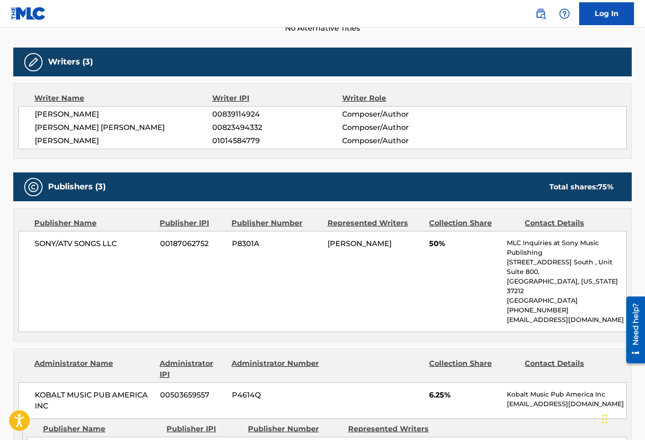
drag, startPoint x: 152, startPoint y: 245, endPoint x: 116, endPoint y: 89, distance: 160.5
click at [152, 245] on span "SONY/ATV SONGS LLC" at bounding box center [94, 243] width 119 height 11
click at [162, 249] on div "SONY/ATV SONGS LLC 00187062752 P8301A [PERSON_NAME] 50% MLC Inquiries at Sony M…" at bounding box center [322, 281] width 609 height 101
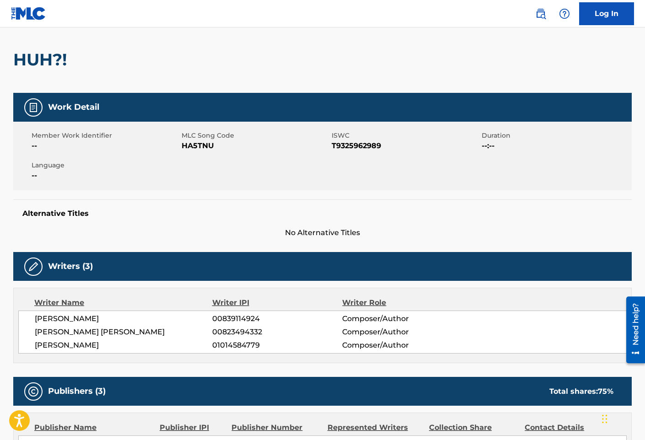
scroll to position [0, 0]
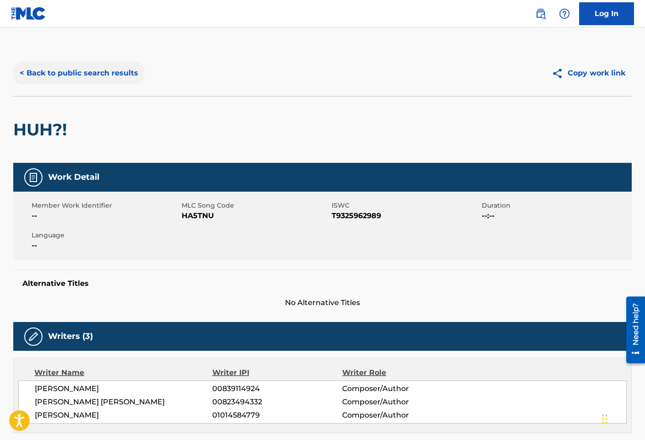
click at [71, 76] on button "< Back to public search results" at bounding box center [78, 73] width 131 height 23
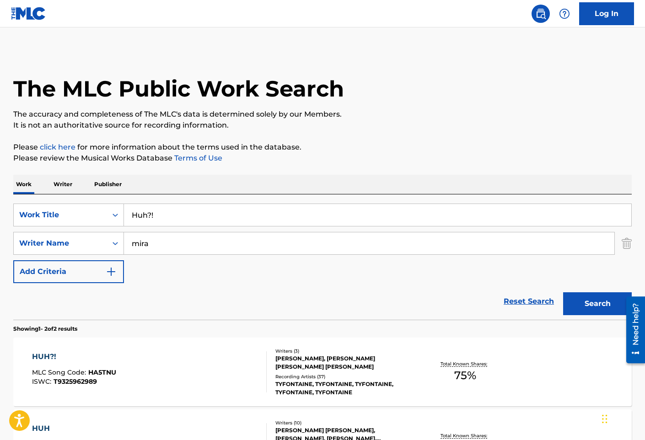
click at [193, 207] on input "Huh?!" at bounding box center [378, 215] width 508 height 22
paste input "rt Me"
type input "Hurt Me"
click at [563, 292] on button "Search" at bounding box center [597, 303] width 69 height 23
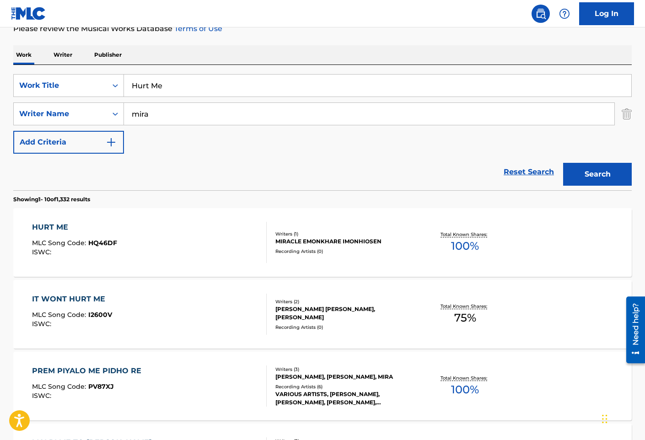
scroll to position [183, 0]
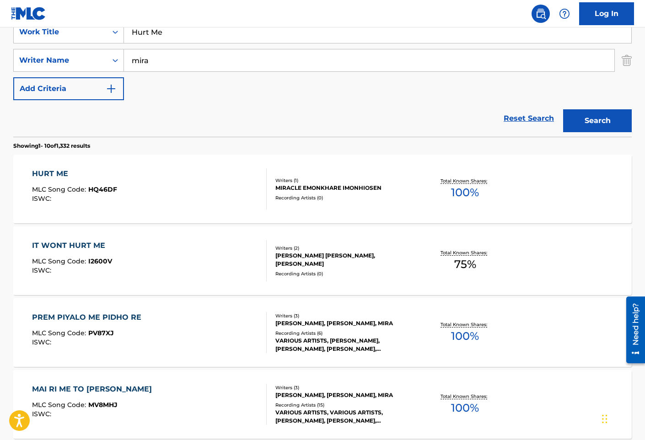
click at [131, 61] on input "mira" at bounding box center [369, 60] width 491 height 22
type input "[PERSON_NAME]"
click at [563, 109] on button "Search" at bounding box center [597, 120] width 69 height 23
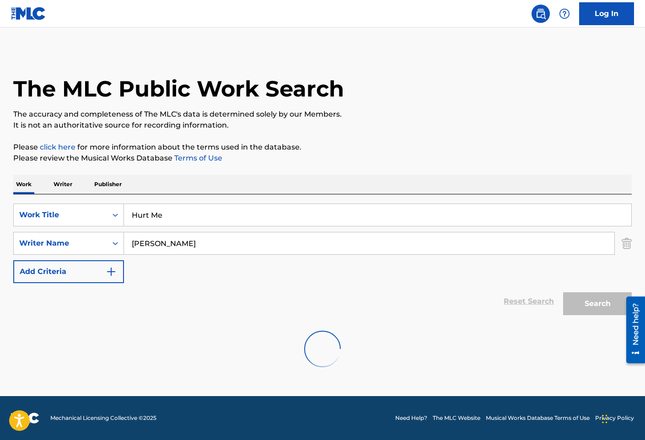
scroll to position [0, 0]
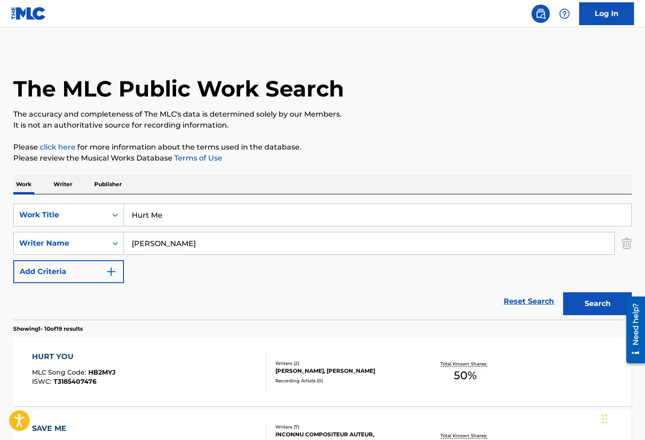
click at [195, 352] on div "HURT YOU MLC Song Code : HB2MYJ ISWC : T3185407476" at bounding box center [149, 372] width 235 height 41
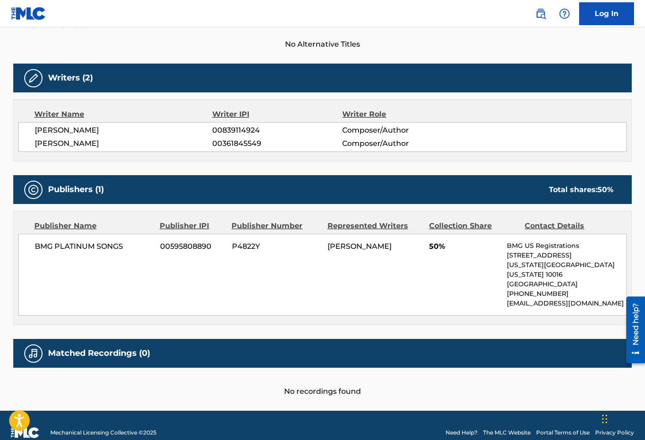
scroll to position [264, 0]
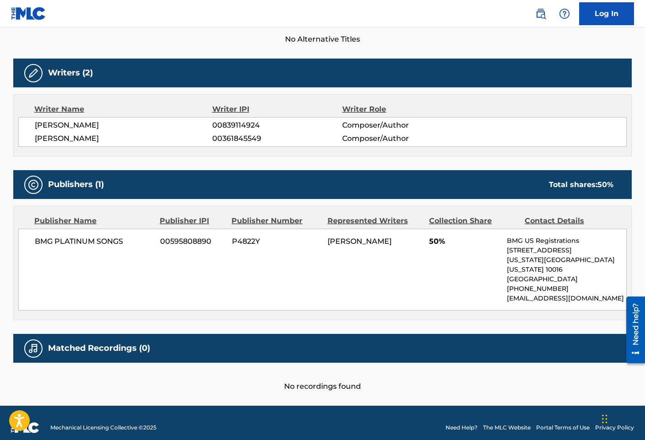
drag, startPoint x: 142, startPoint y: 264, endPoint x: 147, endPoint y: 255, distance: 9.7
click at [142, 264] on div "BMG PLATINUM SONGS 00595808890 P4822Y [PERSON_NAME] 50% BMG US Registrations [S…" at bounding box center [322, 270] width 609 height 82
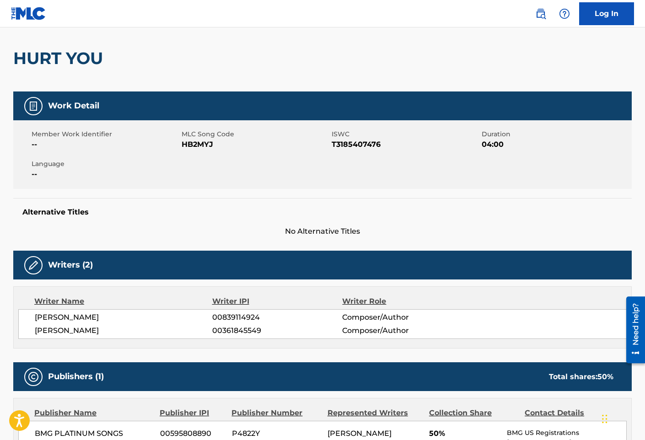
scroll to position [0, 0]
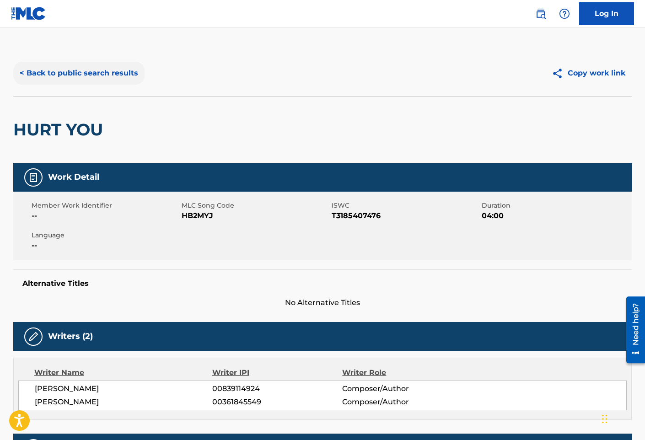
click at [81, 72] on button "< Back to public search results" at bounding box center [78, 73] width 131 height 23
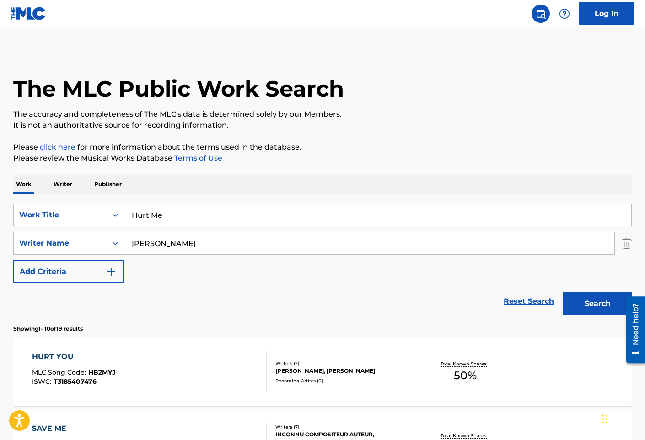
drag, startPoint x: 187, startPoint y: 208, endPoint x: 157, endPoint y: 196, distance: 32.9
click at [187, 210] on input "Hurt Me" at bounding box center [378, 215] width 508 height 22
paste input "I Love You"
type input "I Love You"
drag, startPoint x: 165, startPoint y: 244, endPoint x: -79, endPoint y: 262, distance: 244.1
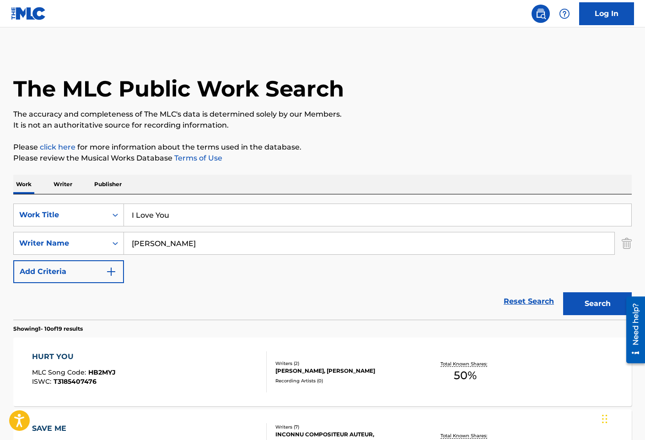
click at [0, 262] on html "Accessibility Screen-Reader Guide, Feedback, and Issue Reporting | New window 0…" at bounding box center [322, 220] width 645 height 440
click at [563, 292] on button "Search" at bounding box center [597, 303] width 69 height 23
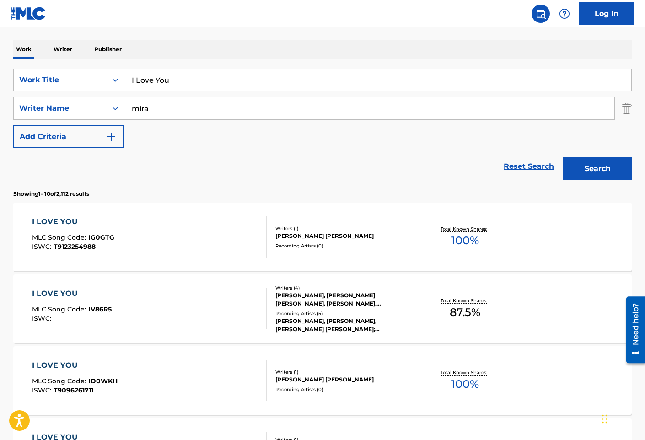
scroll to position [137, 0]
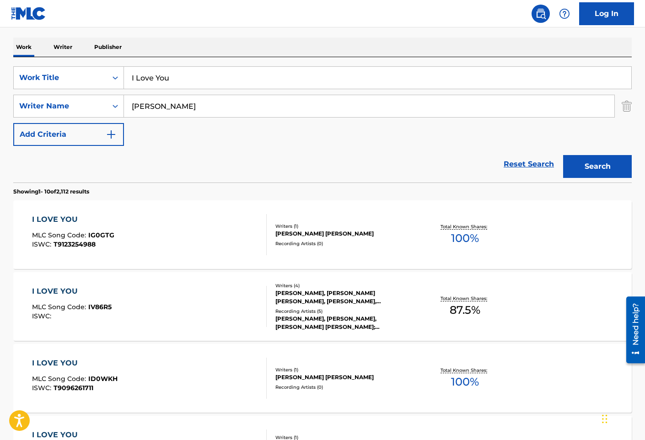
type input "[PERSON_NAME]"
click at [563, 155] on button "Search" at bounding box center [597, 166] width 69 height 23
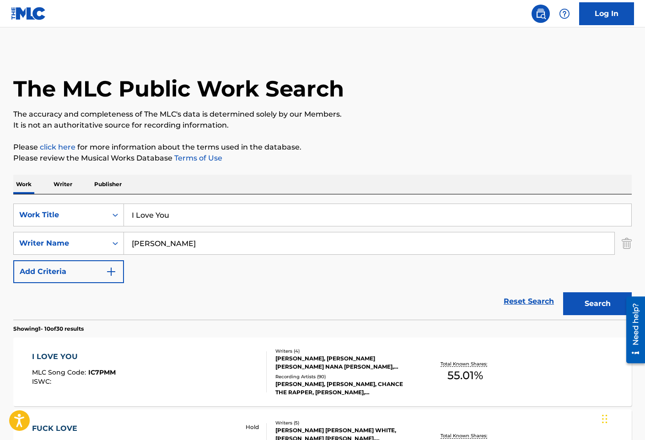
click at [190, 372] on div "I LOVE YOU MLC Song Code : IC7PMM ISWC :" at bounding box center [149, 372] width 235 height 41
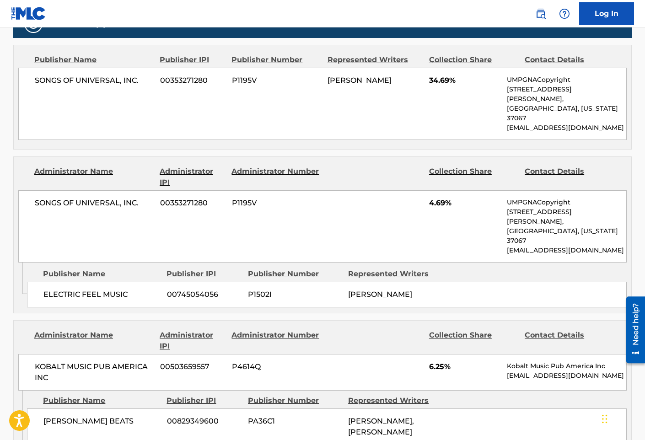
scroll to position [320, 0]
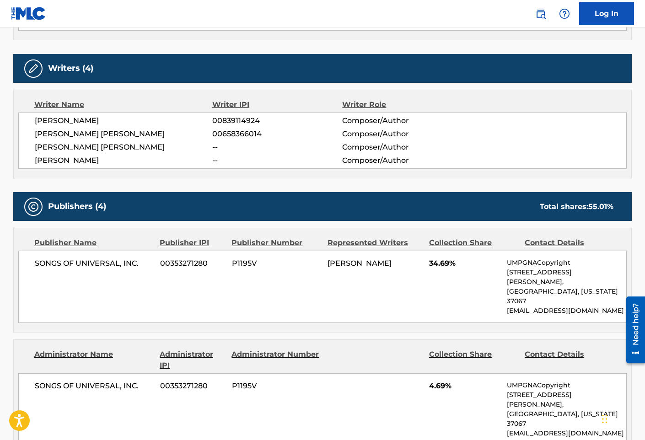
click at [187, 168] on div "[PERSON_NAME] 00839114924 Composer/Author [PERSON_NAME] [PERSON_NAME] 006583660…" at bounding box center [322, 141] width 609 height 56
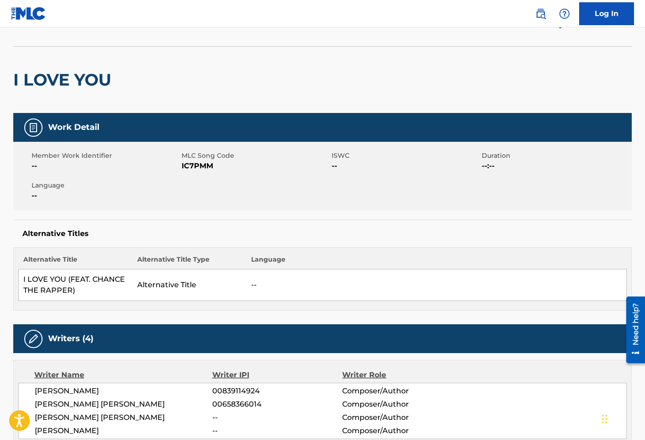
scroll to position [0, 0]
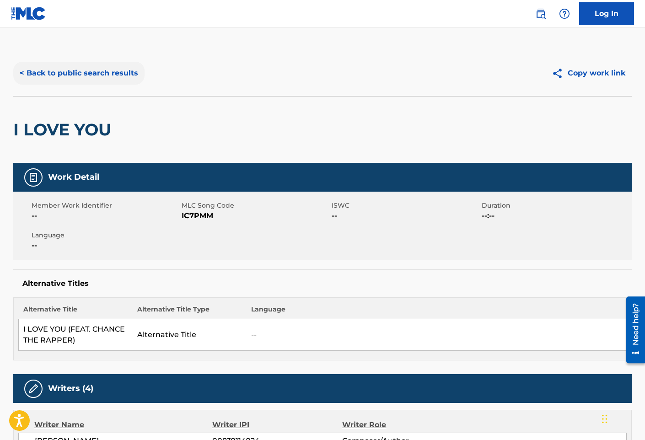
click at [107, 75] on button "< Back to public search results" at bounding box center [78, 73] width 131 height 23
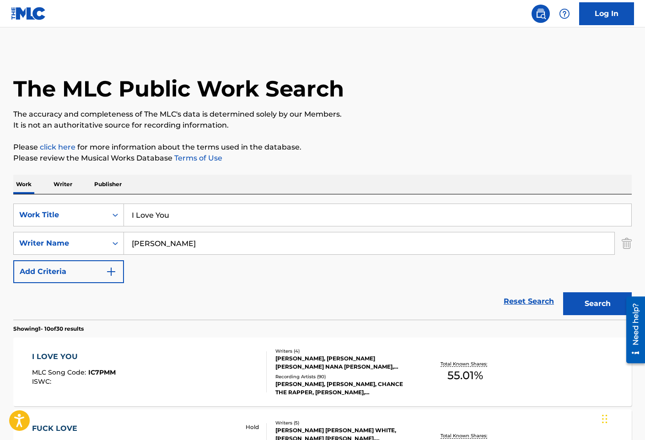
drag, startPoint x: 250, startPoint y: 216, endPoint x: 43, endPoint y: 196, distance: 208.7
click at [43, 196] on div "SearchWithCriteria3bd8b938-5a15-4940-aa1a-3a8ceeabef4a Work Title I Love You Se…" at bounding box center [322, 257] width 619 height 125
paste input "Remember"
type input "I Remember"
drag, startPoint x: 166, startPoint y: 246, endPoint x: 94, endPoint y: 241, distance: 71.5
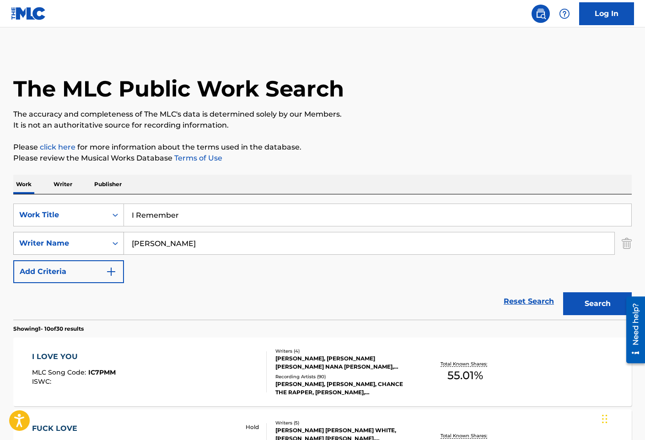
click at [94, 241] on div "SearchWithCriteriabad7c988-eea1-4f97-9205-ddedb32dcb06 Writer Name [PERSON_NAME]" at bounding box center [322, 243] width 619 height 23
type input "mira"
click at [563, 292] on button "Search" at bounding box center [597, 303] width 69 height 23
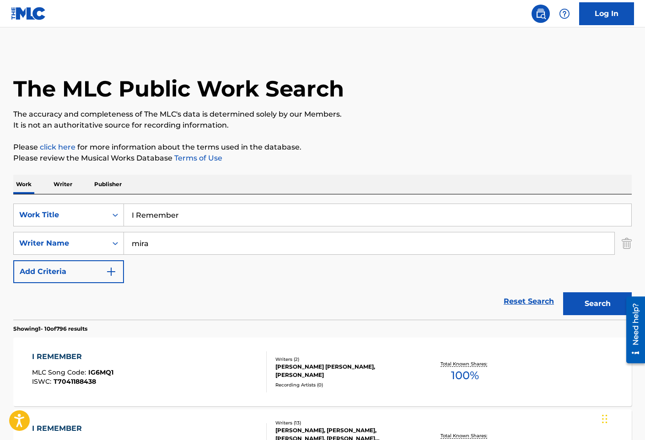
scroll to position [137, 0]
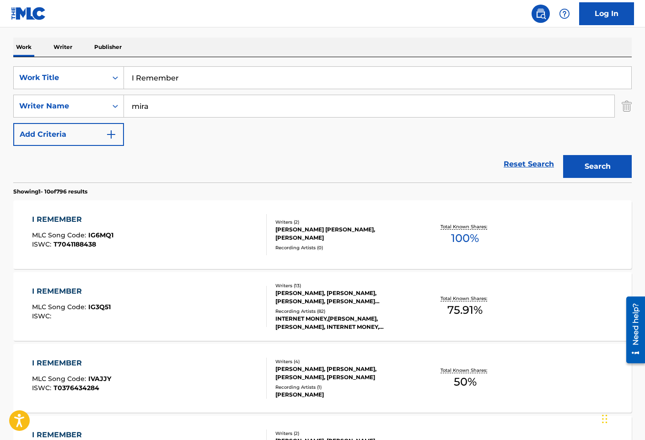
click at [211, 315] on div "I REMEMBER MLC Song Code : IG3Q51 ISWC :" at bounding box center [149, 306] width 235 height 41
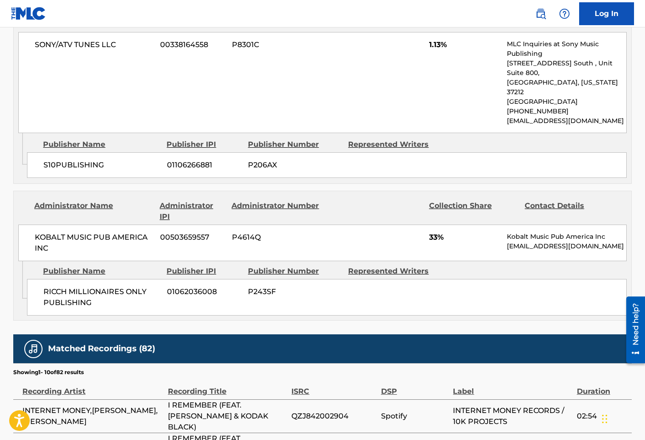
scroll to position [2197, 0]
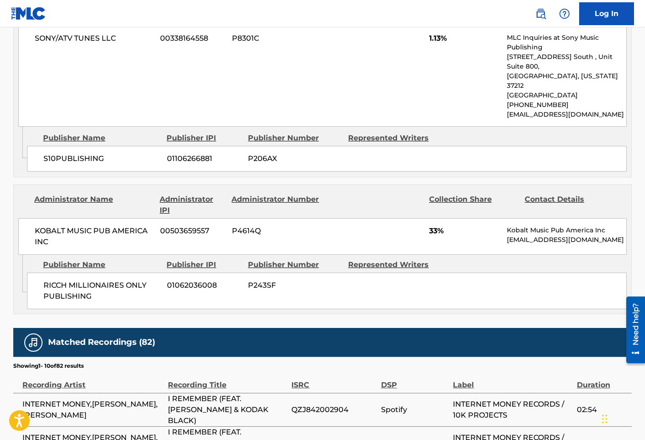
click at [201, 328] on div "Matched Recordings (82)" at bounding box center [322, 342] width 619 height 29
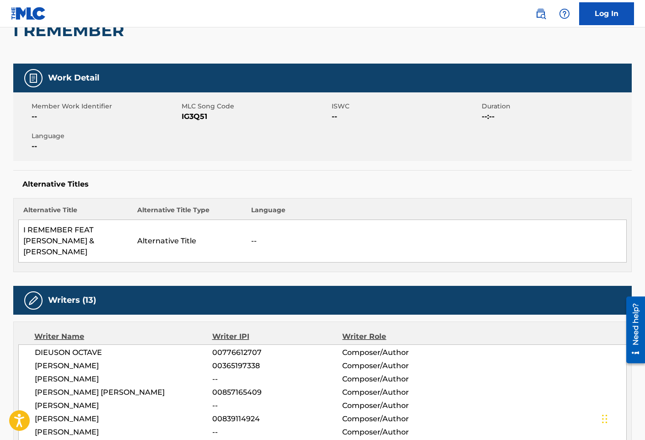
scroll to position [0, 0]
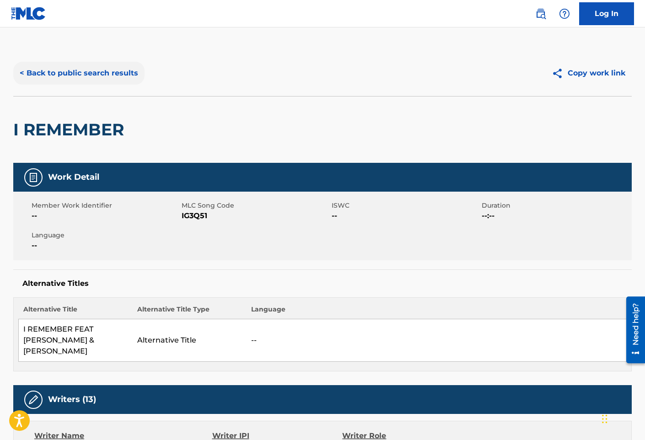
click at [103, 73] on button "< Back to public search results" at bounding box center [78, 73] width 131 height 23
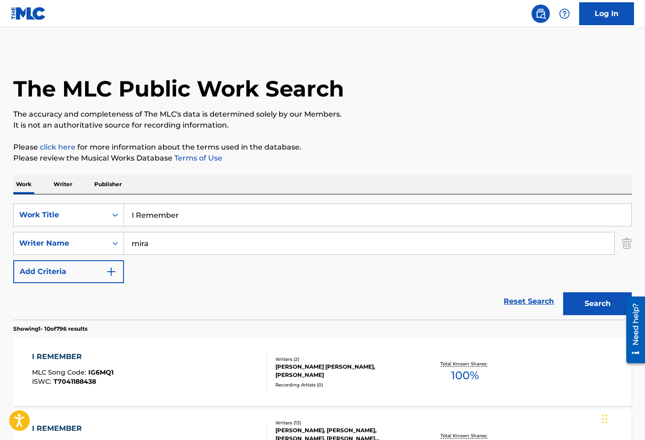
scroll to position [137, 0]
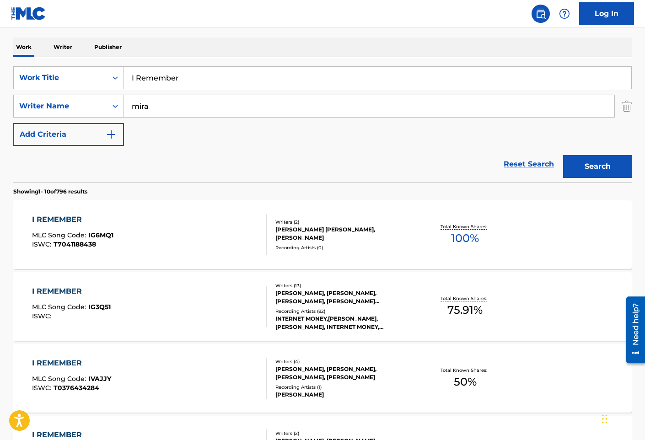
click at [174, 81] on input "I Remember" at bounding box center [378, 78] width 508 height 22
paste input "Love You"
type input "I Love You"
click at [563, 155] on button "Search" at bounding box center [597, 166] width 69 height 23
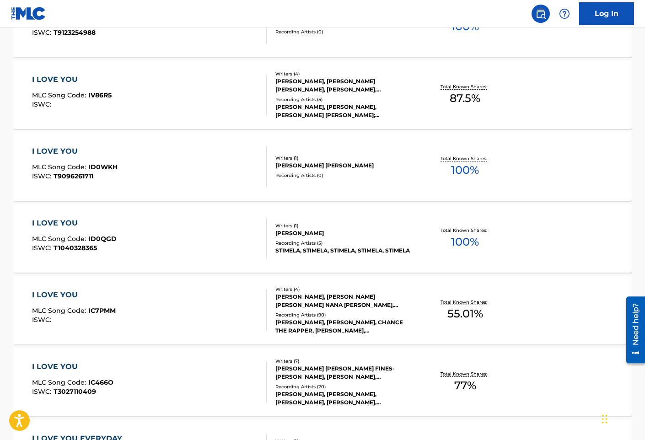
scroll to position [366, 0]
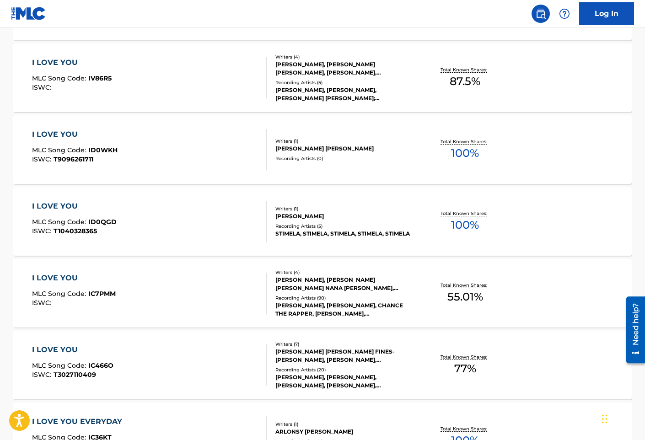
click at [186, 289] on div "I LOVE YOU MLC Song Code : IC7PMM ISWC :" at bounding box center [149, 293] width 235 height 41
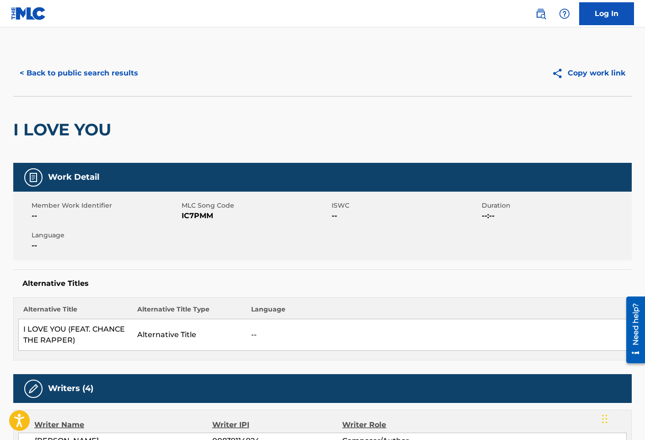
drag, startPoint x: 161, startPoint y: 174, endPoint x: 141, endPoint y: 119, distance: 58.8
click at [161, 174] on div "Work Detail" at bounding box center [322, 177] width 619 height 29
click at [125, 76] on button "< Back to public search results" at bounding box center [78, 73] width 131 height 23
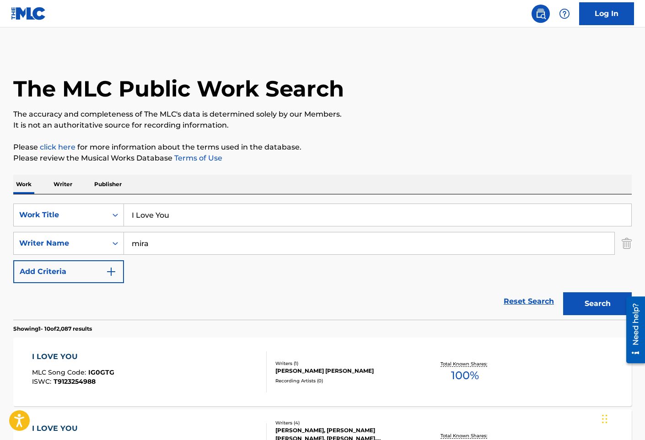
click at [143, 215] on input "I Love You" at bounding box center [378, 215] width 508 height 22
paste input "'ll Be Fine"
type input "I'll Be Fine"
click at [563, 292] on button "Search" at bounding box center [597, 303] width 69 height 23
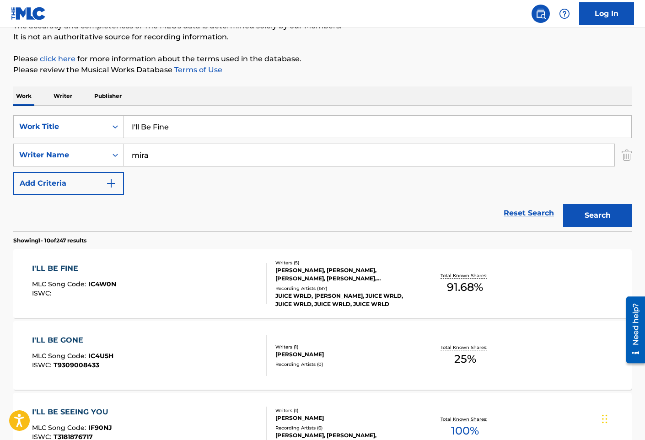
scroll to position [92, 0]
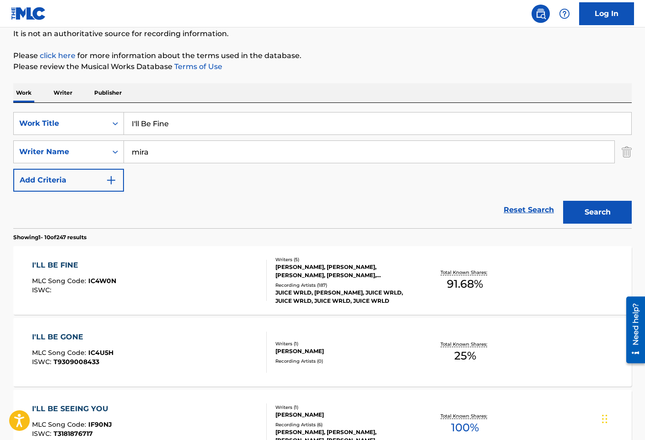
click at [171, 272] on div "I'LL BE FINE MLC Song Code : IC4W0N ISWC :" at bounding box center [149, 280] width 235 height 41
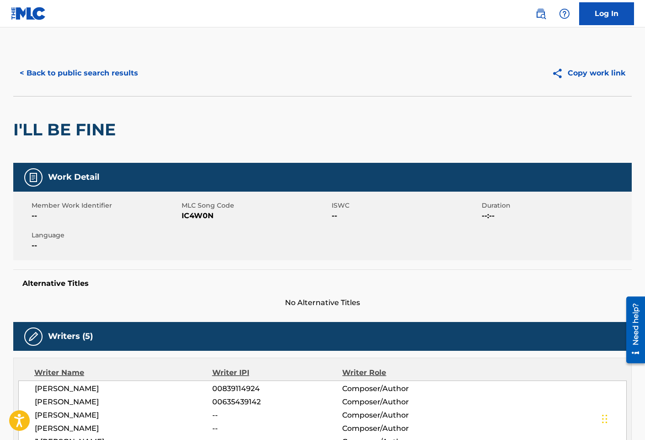
click at [157, 261] on div "Work Detail Member Work Identifier -- MLC Song Code IC4W0N ISWC -- Duration --:…" at bounding box center [322, 236] width 619 height 146
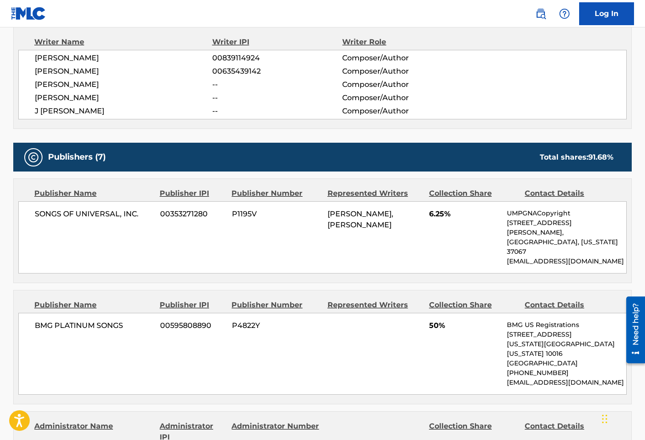
scroll to position [366, 0]
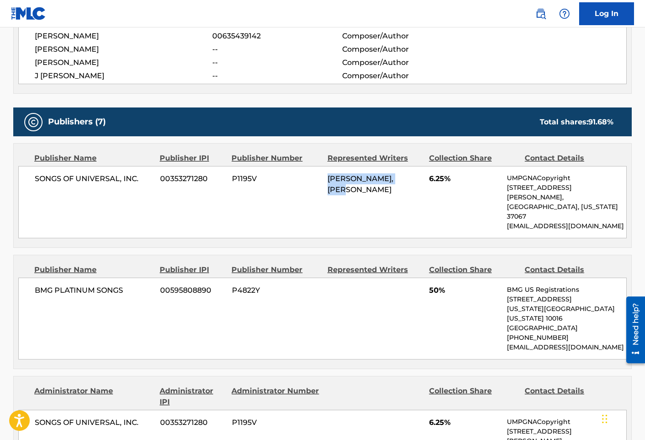
drag, startPoint x: 325, startPoint y: 179, endPoint x: 415, endPoint y: 174, distance: 89.9
click at [415, 174] on div "SONGS OF UNIVERSAL, INC. 00353271280 P1195V [PERSON_NAME], [PERSON_NAME] 6.25% …" at bounding box center [322, 202] width 609 height 72
drag, startPoint x: 229, startPoint y: 287, endPoint x: 159, endPoint y: 311, distance: 74.0
click at [229, 287] on div "BMG PLATINUM SONGS 00595808890 P4822Y 50% BMG US Registrations [STREET_ADDRESS]…" at bounding box center [322, 319] width 609 height 82
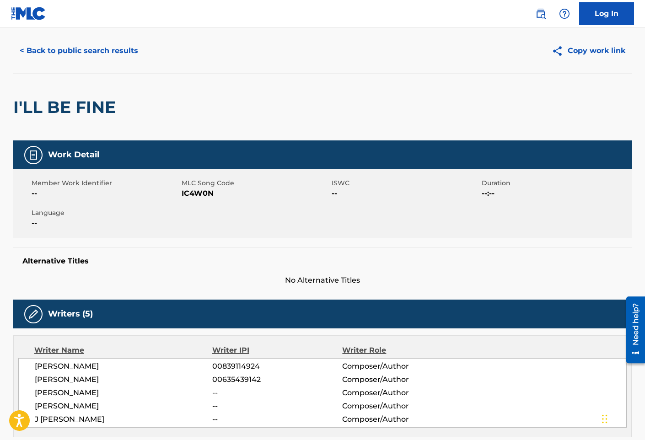
scroll to position [0, 0]
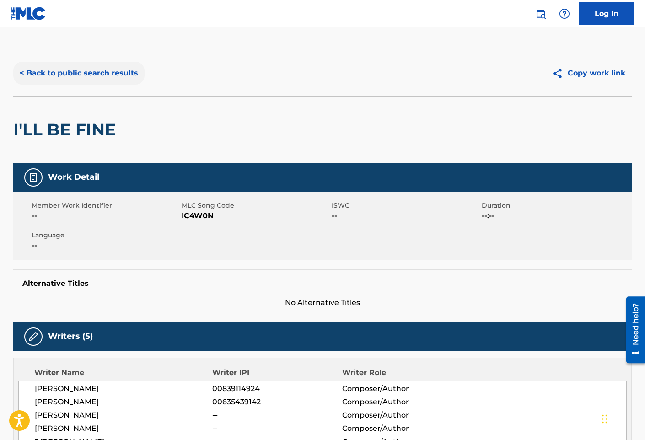
click at [123, 76] on button "< Back to public search results" at bounding box center [78, 73] width 131 height 23
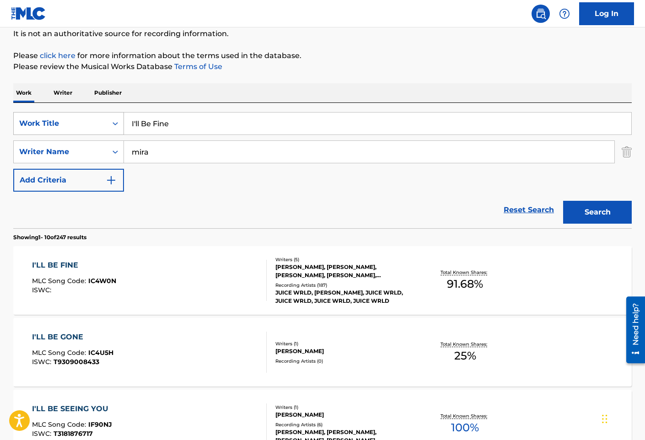
drag, startPoint x: 168, startPoint y: 127, endPoint x: 29, endPoint y: 114, distance: 139.8
click at [32, 124] on div "SearchWithCriteria3bd8b938-5a15-4940-aa1a-3a8ceeabef4a Work Title I'll Be Fine" at bounding box center [322, 123] width 619 height 23
paste input "m Still"
type input "I'm Still"
click at [563, 201] on button "Search" at bounding box center [597, 212] width 69 height 23
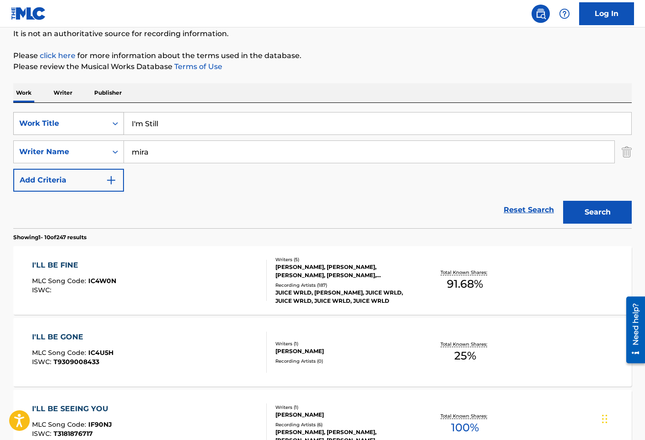
scroll to position [0, 0]
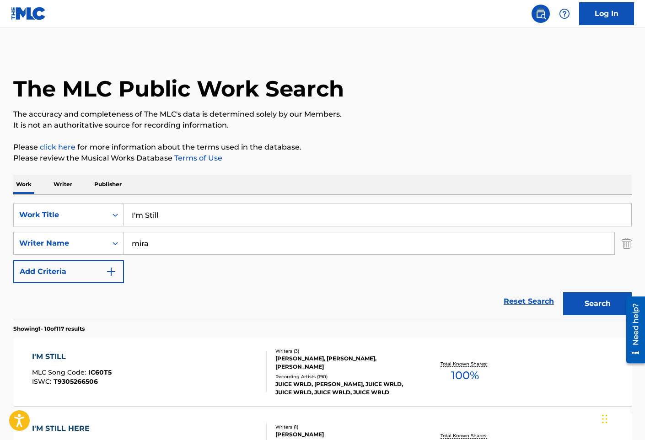
click at [176, 358] on div "I'M STILL MLC Song Code : IC60T5 ISWC : T9305266506" at bounding box center [149, 372] width 235 height 41
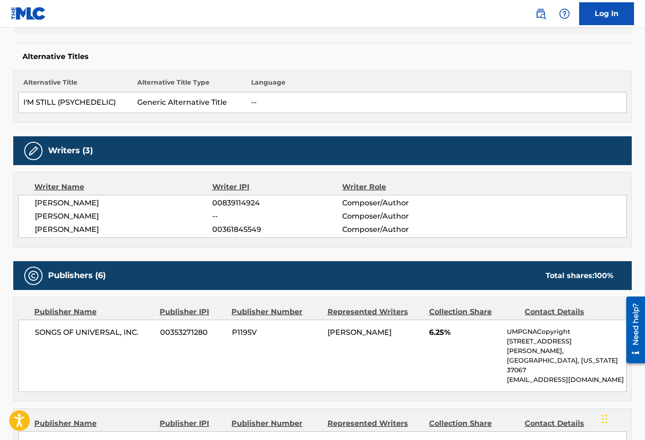
scroll to position [320, 0]
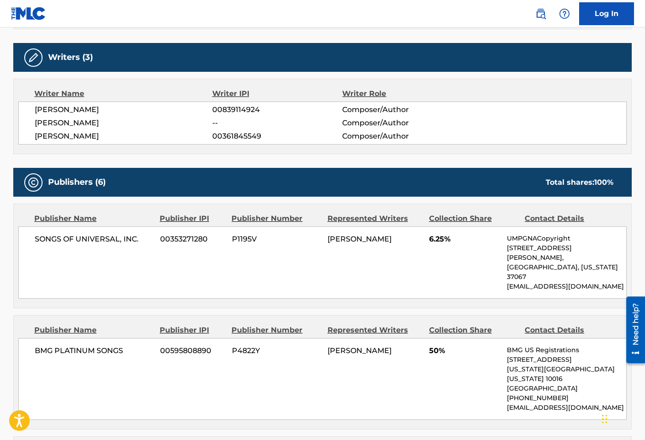
click at [173, 285] on div "Publisher Name Publisher IPI Publisher Number Represented Writers Collection Sh…" at bounding box center [323, 256] width 618 height 104
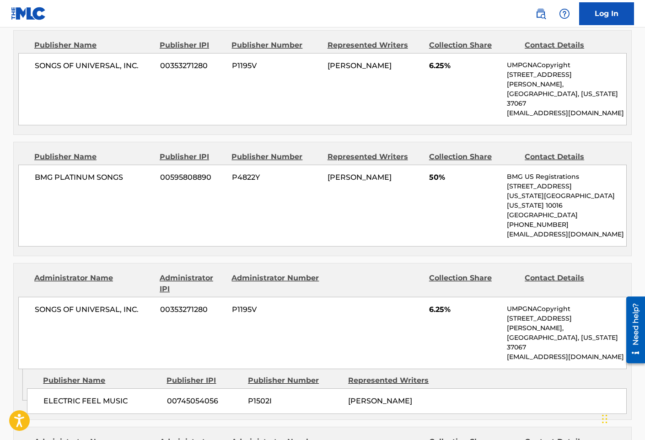
scroll to position [366, 0]
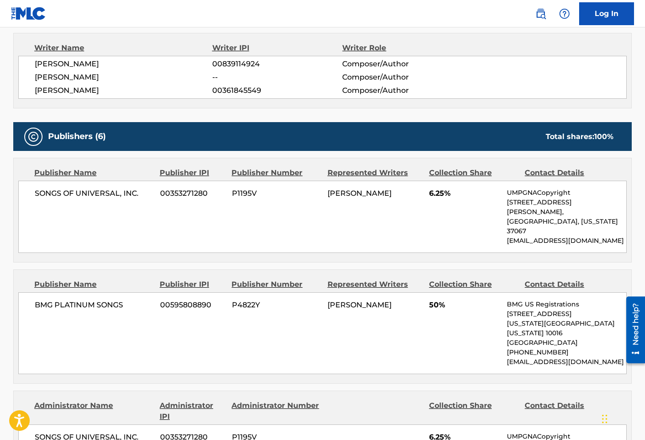
click at [164, 177] on div "Publisher IPI" at bounding box center [192, 173] width 65 height 11
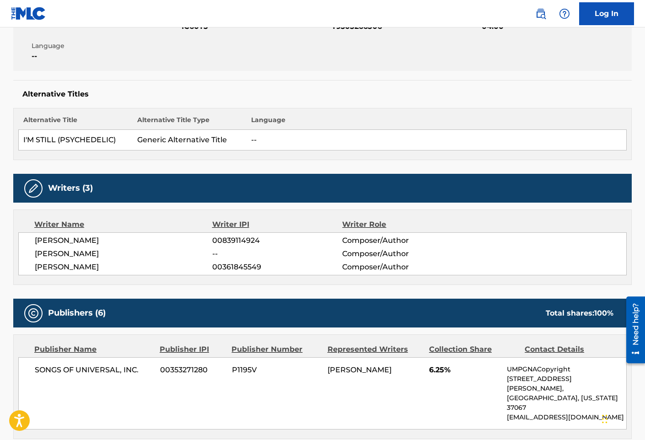
scroll to position [0, 0]
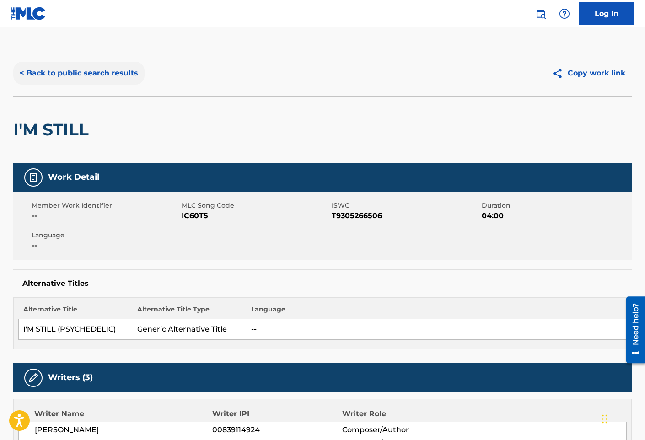
click at [117, 80] on button "< Back to public search results" at bounding box center [78, 73] width 131 height 23
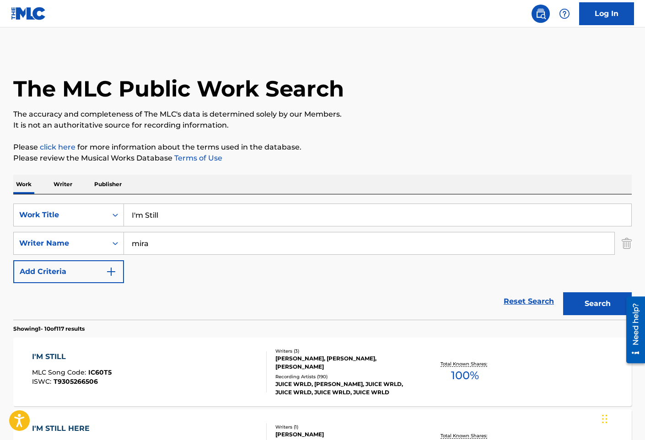
click at [160, 212] on input "I'm Still" at bounding box center [378, 215] width 508 height 22
paste input "n My Pockets"
type input "In My Pockets"
click at [563, 292] on button "Search" at bounding box center [597, 303] width 69 height 23
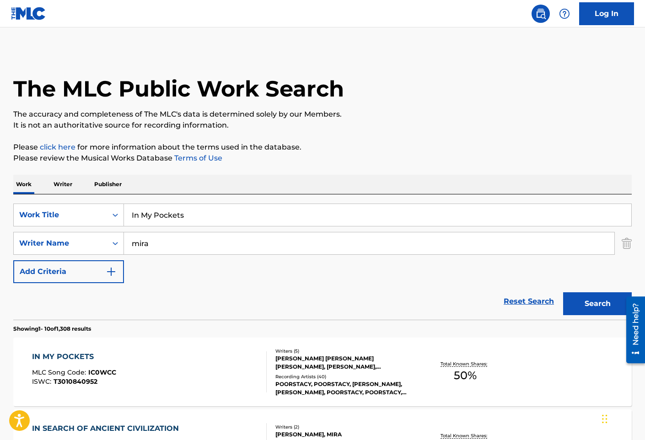
click at [200, 370] on div "IN MY POCKETS MLC Song Code : IC0WCC ISWC : T3010840952" at bounding box center [149, 372] width 235 height 41
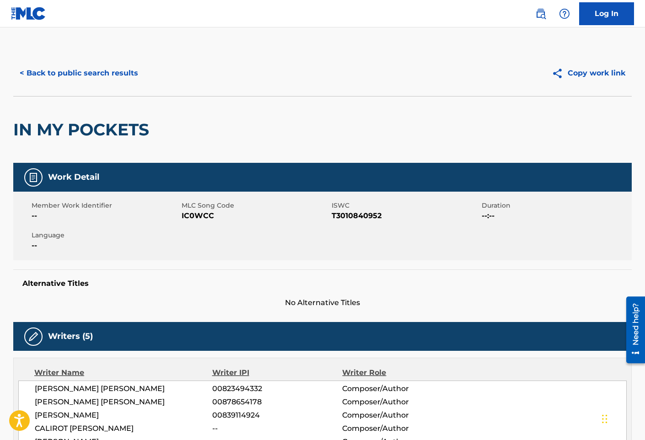
click at [183, 263] on div "Work Detail Member Work Identifier -- MLC Song Code IC0WCC ISWC T3010840952 Dur…" at bounding box center [322, 236] width 619 height 146
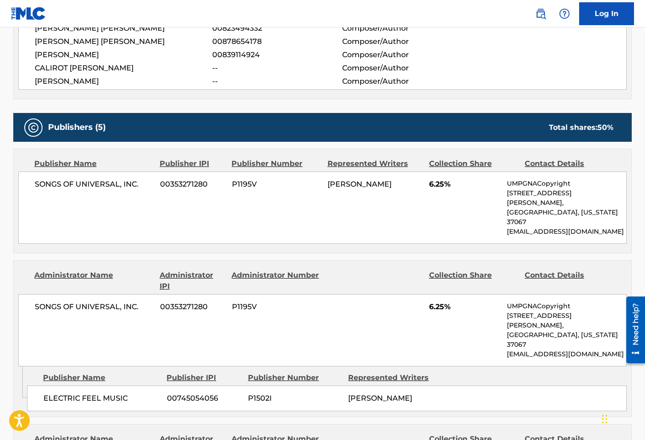
scroll to position [229, 0]
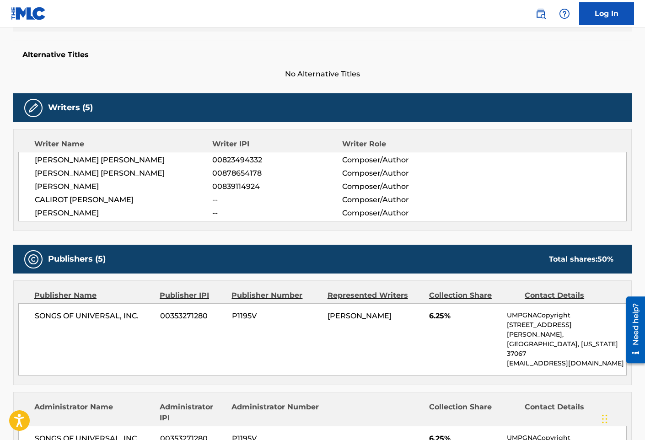
click at [127, 178] on span "[PERSON_NAME] [PERSON_NAME]" at bounding box center [124, 173] width 178 height 11
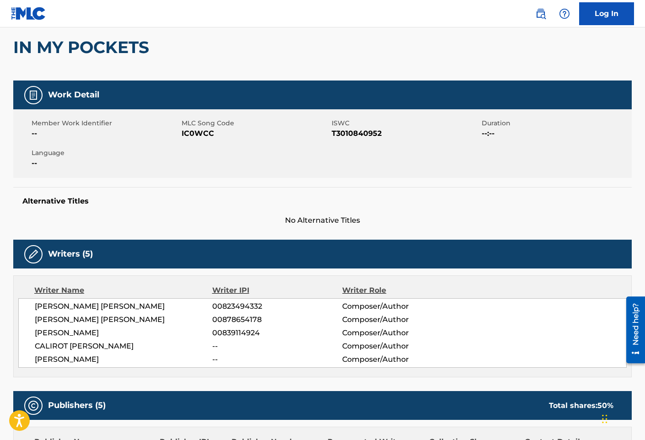
scroll to position [0, 0]
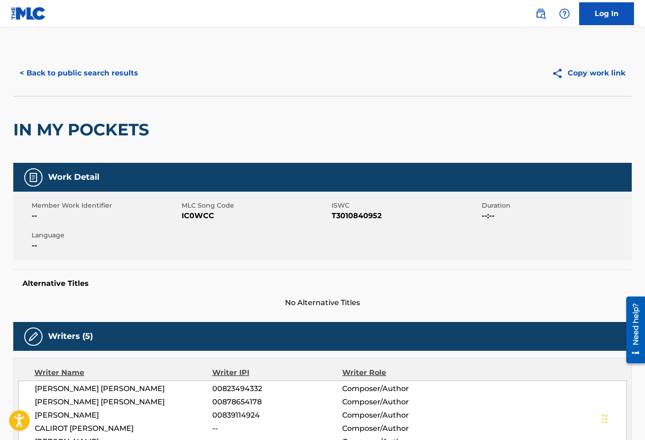
click at [183, 238] on div "Member Work Identifier -- MLC Song Code IC0WCC ISWC T3010840952 Duration --:-- …" at bounding box center [322, 226] width 619 height 69
click at [126, 77] on button "< Back to public search results" at bounding box center [78, 73] width 131 height 23
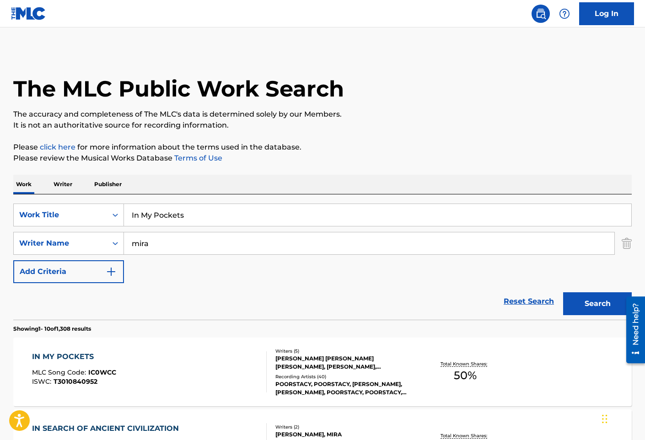
drag, startPoint x: 183, startPoint y: 214, endPoint x: 3, endPoint y: 198, distance: 180.6
paste input "securitie"
type input "Insecurities"
click at [563, 292] on button "Search" at bounding box center [597, 303] width 69 height 23
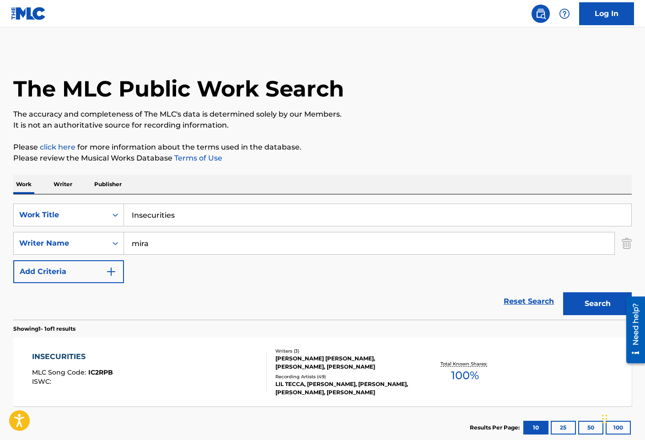
click at [203, 379] on div "INSECURITIES MLC Song Code : IC2RPB ISWC :" at bounding box center [149, 372] width 235 height 41
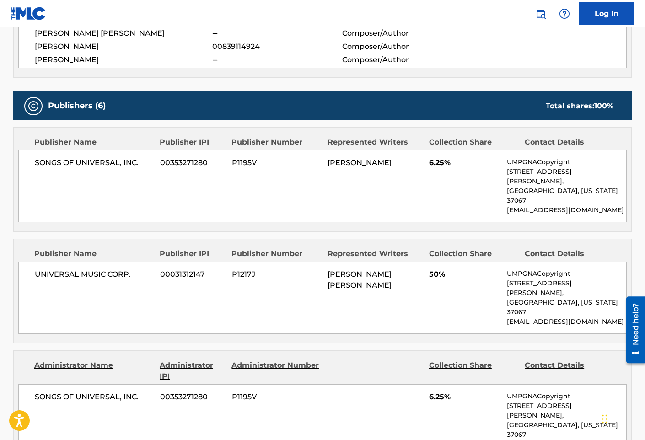
scroll to position [366, 0]
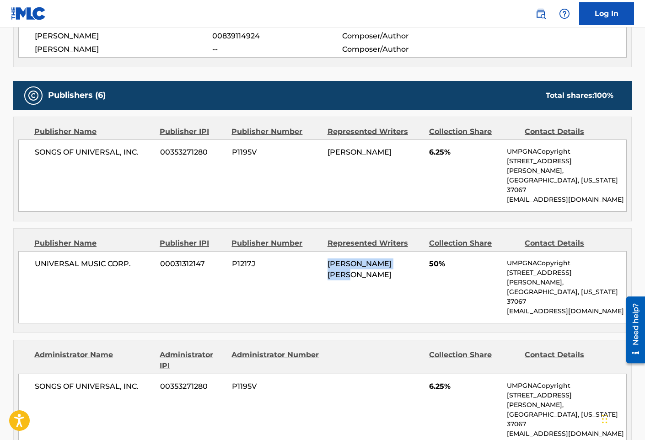
drag, startPoint x: 316, startPoint y: 252, endPoint x: 413, endPoint y: 245, distance: 97.7
click at [413, 251] on div "UNIVERSAL MUSIC CORP. 00031312147 P1217J [PERSON_NAME] [PERSON_NAME] 50% UMPGNA…" at bounding box center [322, 287] width 609 height 72
drag, startPoint x: 174, startPoint y: 278, endPoint x: 131, endPoint y: 266, distance: 45.1
click at [174, 278] on div "UNIVERSAL MUSIC CORP. 00031312147 P1217J [PERSON_NAME] [PERSON_NAME] 50% UMPGNA…" at bounding box center [322, 287] width 609 height 72
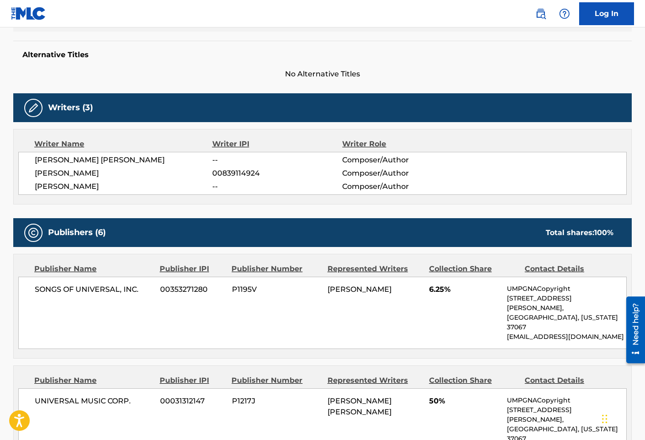
scroll to position [92, 0]
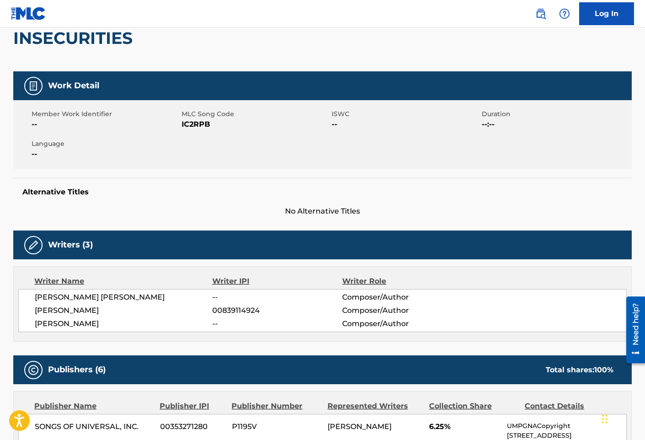
click at [140, 231] on div "Writers (3)" at bounding box center [322, 245] width 619 height 29
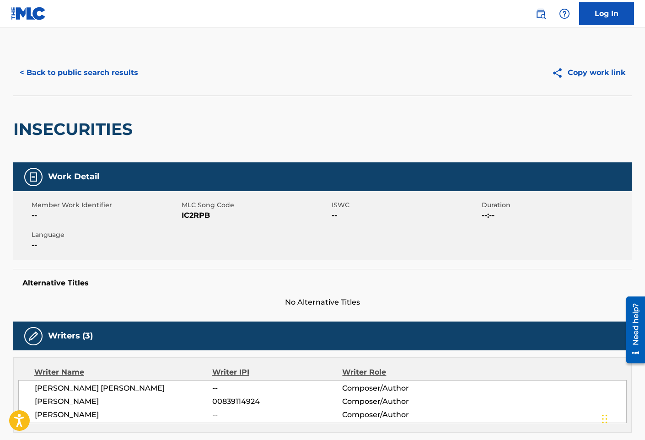
scroll to position [0, 0]
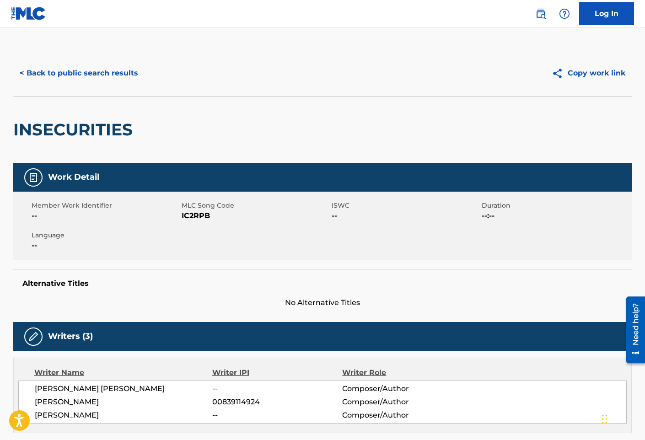
click at [107, 57] on div "< Back to public search results Copy work link" at bounding box center [322, 73] width 619 height 46
click at [113, 73] on button "< Back to public search results" at bounding box center [78, 73] width 131 height 23
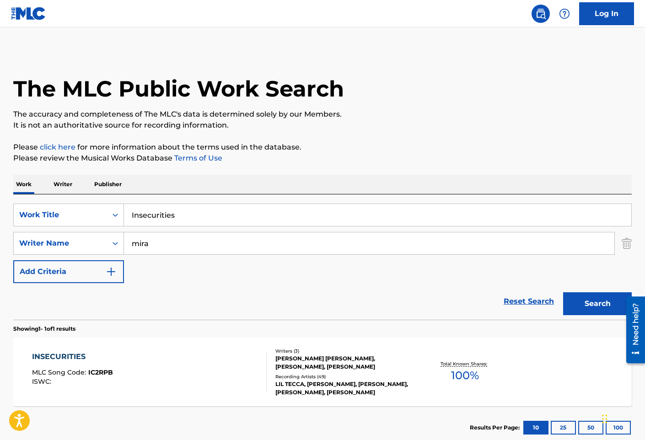
click at [204, 216] on input "Insecurities" at bounding box center [378, 215] width 508 height 22
paste input "solated"
type input "Isolated"
click at [563, 292] on button "Search" at bounding box center [597, 303] width 69 height 23
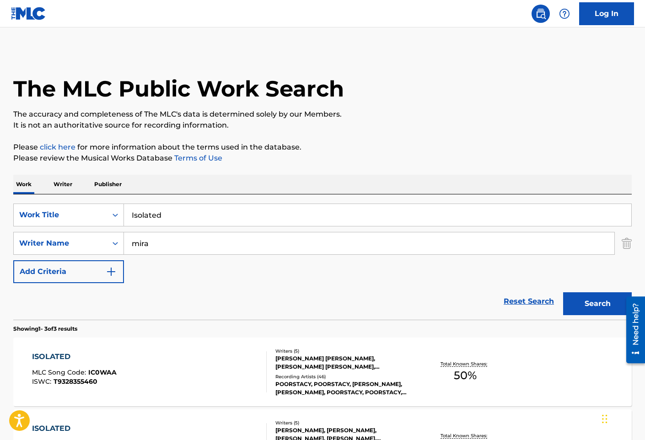
click at [199, 369] on div "ISOLATED MLC Song Code : IC0WAA ISWC : T9328355460" at bounding box center [149, 372] width 235 height 41
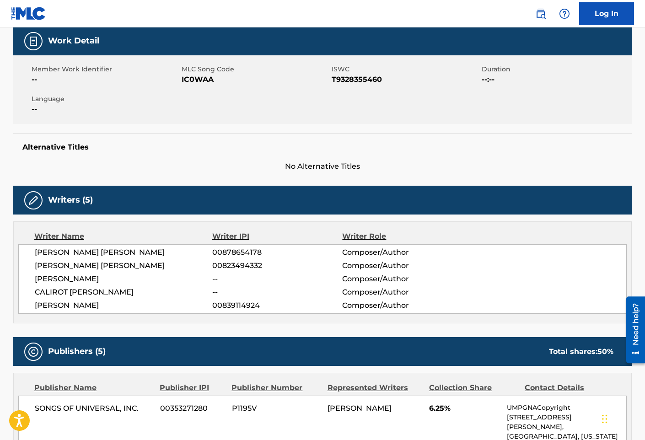
scroll to position [137, 0]
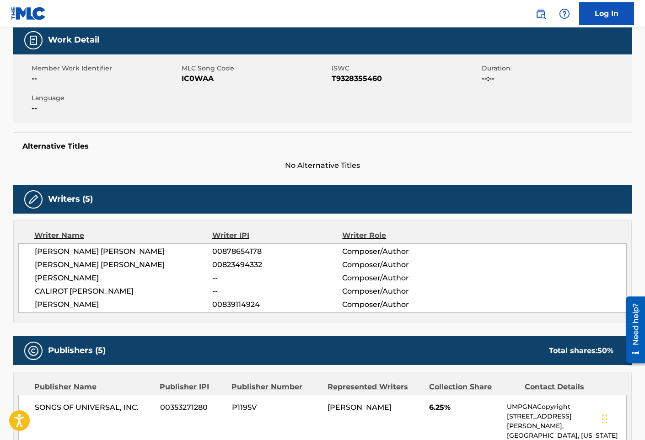
drag, startPoint x: 186, startPoint y: 248, endPoint x: 171, endPoint y: 213, distance: 37.3
click at [186, 248] on span "[PERSON_NAME] [PERSON_NAME]" at bounding box center [124, 251] width 178 height 11
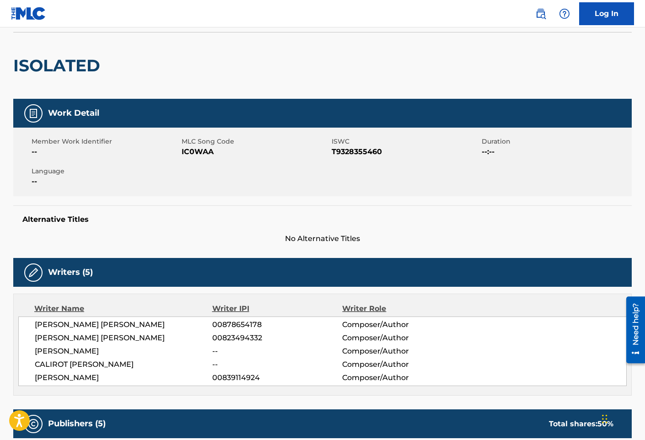
scroll to position [0, 0]
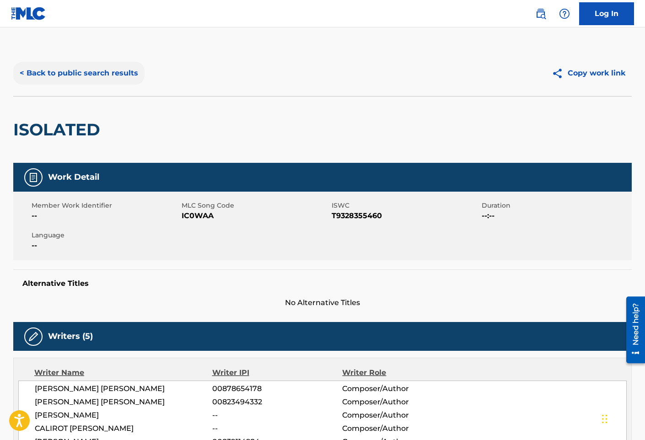
click at [127, 79] on button "< Back to public search results" at bounding box center [78, 73] width 131 height 23
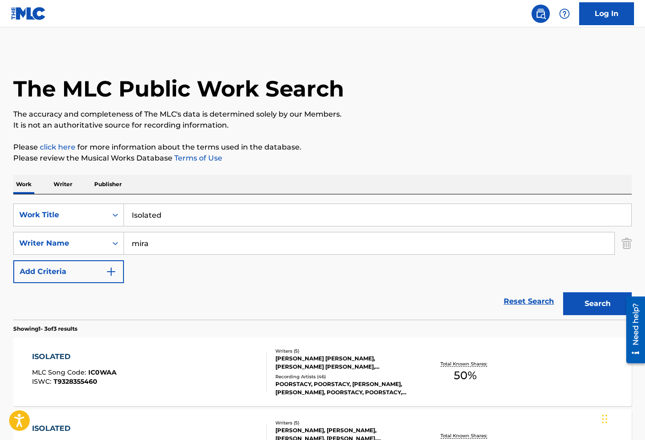
click at [206, 207] on input "Isolated" at bounding box center [378, 215] width 508 height 22
paste input "Jealous Of Me"
type input "Jealous Of Me"
click at [563, 292] on button "Search" at bounding box center [597, 303] width 69 height 23
click at [198, 365] on div "JEALOUS OF ME MLC Song Code : JC4DU5 ISWC : T9321942761" at bounding box center [149, 372] width 235 height 41
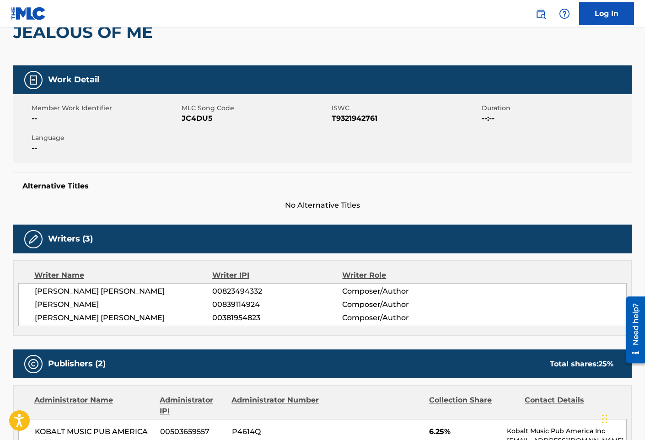
scroll to position [92, 0]
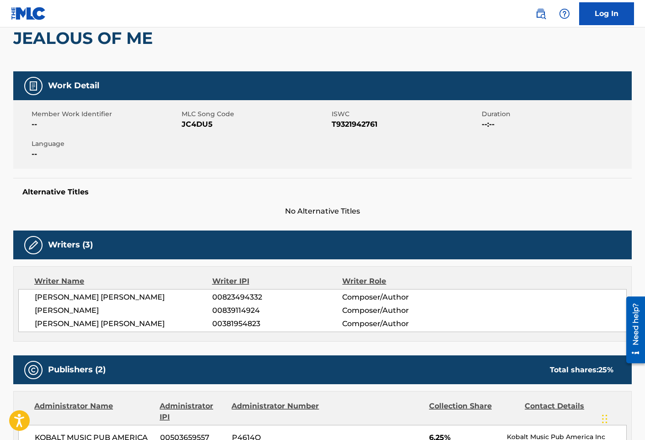
click at [192, 257] on div "Writers (3)" at bounding box center [322, 245] width 619 height 29
click at [158, 243] on div "Writers (3)" at bounding box center [322, 245] width 619 height 29
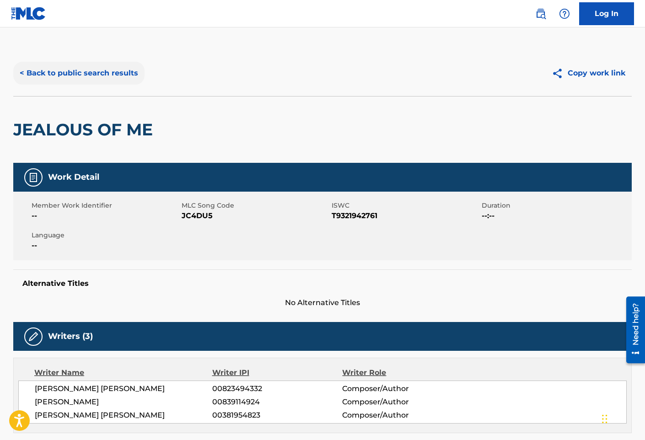
click at [101, 76] on button "< Back to public search results" at bounding box center [78, 73] width 131 height 23
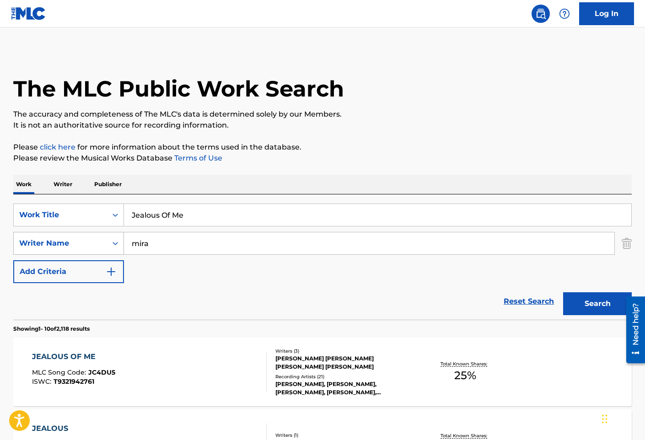
drag, startPoint x: 196, startPoint y: 220, endPoint x: 48, endPoint y: 237, distance: 149.3
click at [48, 237] on div "SearchWithCriteria3bd8b938-5a15-4940-aa1a-3a8ceeabef4a Work Title Jealous Of Me…" at bounding box center [322, 244] width 619 height 80
paste input "ffrey"
type input "[PERSON_NAME]"
click at [563, 292] on button "Search" at bounding box center [597, 303] width 69 height 23
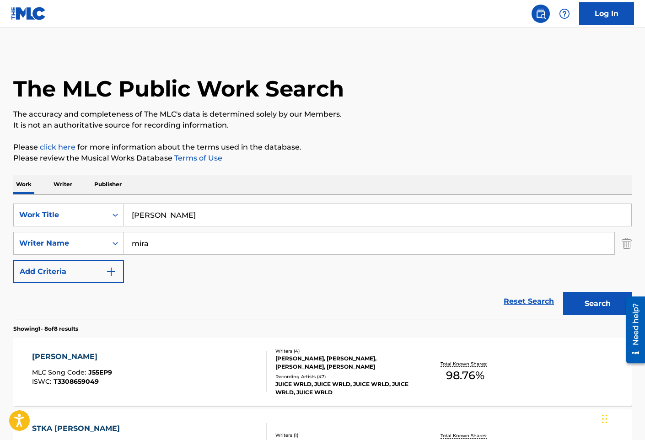
click at [147, 377] on div "[PERSON_NAME] MLC Song Code : J55EP9 ISWC : T3308659049" at bounding box center [149, 372] width 235 height 41
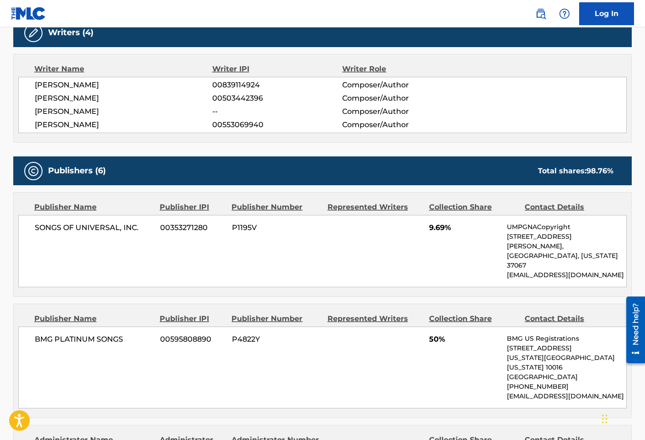
scroll to position [320, 0]
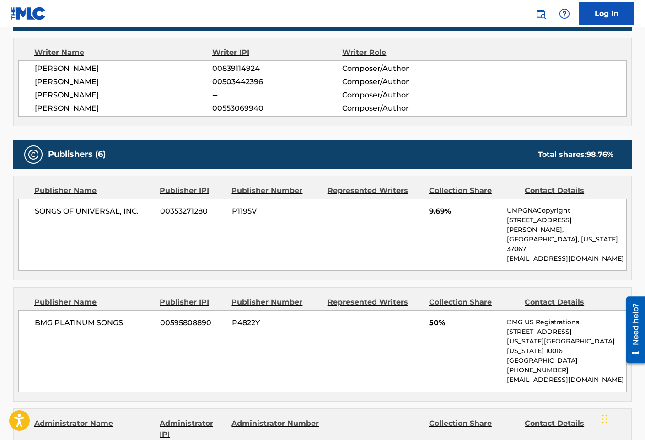
click at [221, 255] on div "Publisher Name Publisher IPI Publisher Number Represented Writers Collection Sh…" at bounding box center [323, 228] width 618 height 104
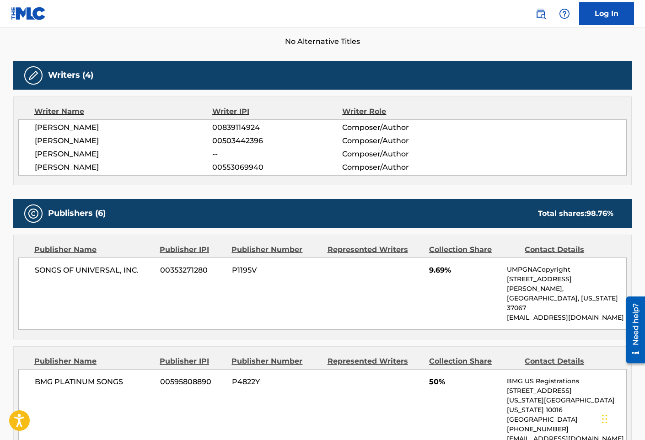
scroll to position [183, 0]
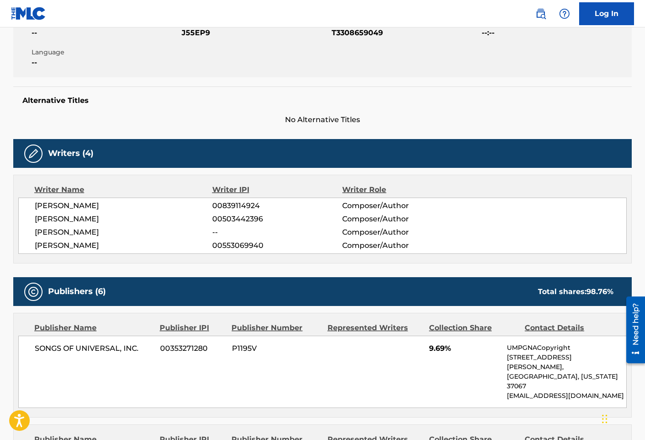
drag, startPoint x: 151, startPoint y: 190, endPoint x: 150, endPoint y: 168, distance: 22.9
click at [151, 190] on div "Writer Name" at bounding box center [123, 189] width 178 height 11
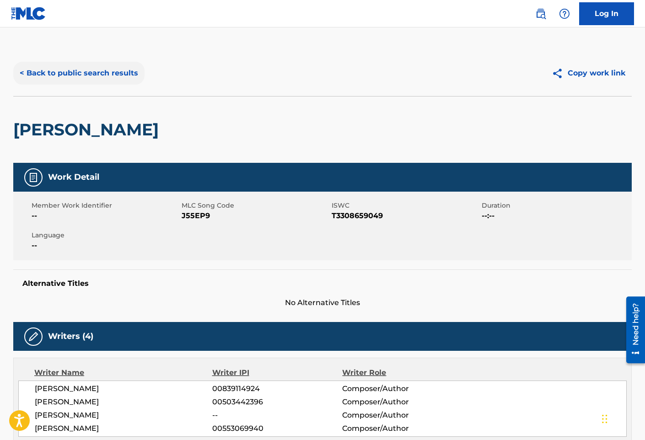
click at [86, 75] on button "< Back to public search results" at bounding box center [78, 73] width 131 height 23
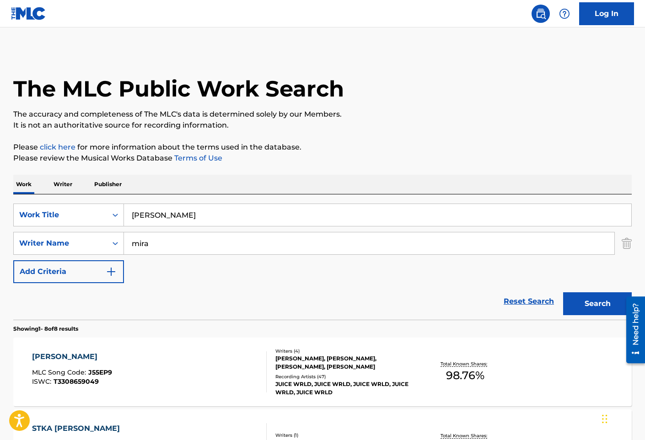
click at [186, 216] on input "[PERSON_NAME]" at bounding box center [378, 215] width 508 height 22
paste input "tski"
type input "Jetski"
click at [563, 292] on button "Search" at bounding box center [597, 303] width 69 height 23
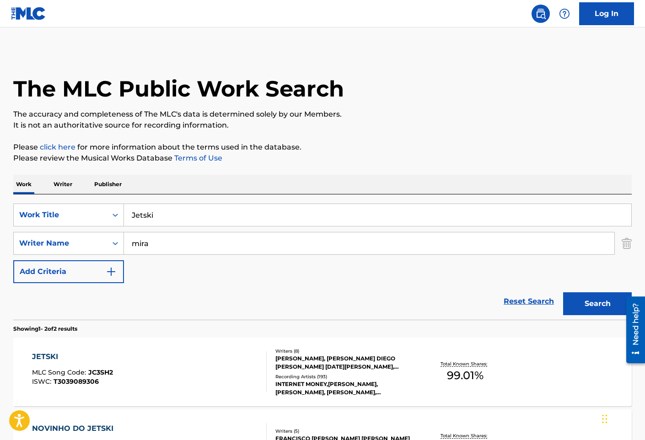
click at [203, 342] on div "JETSKI MLC Song Code : JC3SH2 ISWC : T3039089306 Writers ( 8 ) [PERSON_NAME], […" at bounding box center [322, 372] width 619 height 69
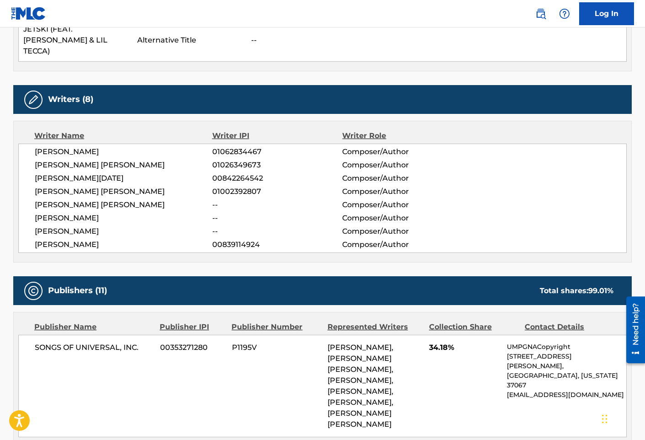
scroll to position [412, 0]
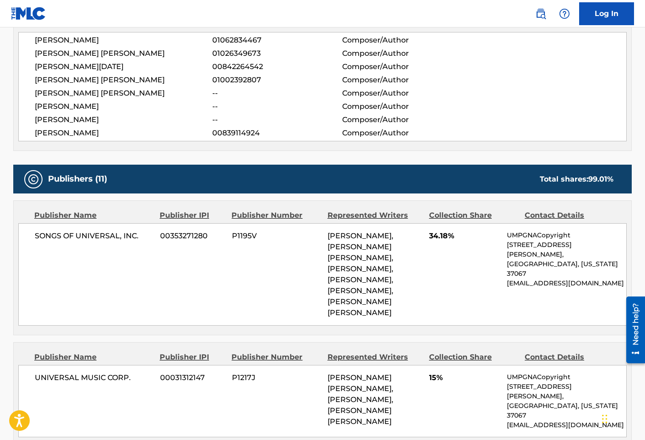
drag, startPoint x: 393, startPoint y: 226, endPoint x: 397, endPoint y: 292, distance: 66.0
click at [397, 292] on div "[PERSON_NAME], [PERSON_NAME] [PERSON_NAME], [PERSON_NAME], [PERSON_NAME], [PERS…" at bounding box center [375, 275] width 95 height 88
drag, startPoint x: 327, startPoint y: 360, endPoint x: 412, endPoint y: 359, distance: 85.1
click at [412, 365] on div "UNIVERSAL MUSIC CORP. 00031312147 P1217J [PERSON_NAME] [PERSON_NAME], [PERSON_N…" at bounding box center [322, 401] width 609 height 72
drag, startPoint x: 216, startPoint y: 274, endPoint x: 204, endPoint y: 277, distance: 12.7
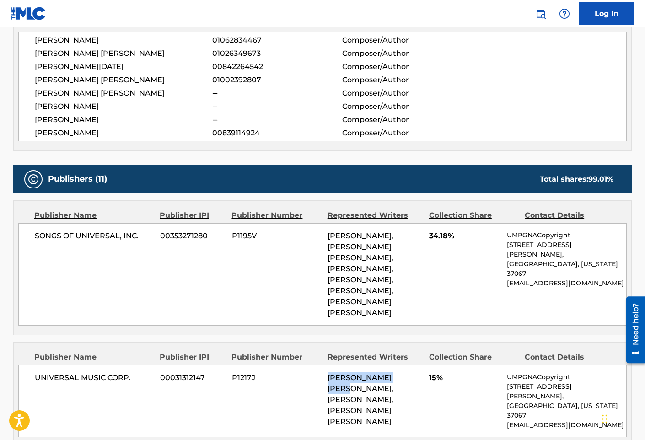
click at [216, 274] on div "SONGS OF UNIVERSAL, INC. 00353271280 P1195V [PERSON_NAME], [PERSON_NAME] [PERSO…" at bounding box center [322, 274] width 609 height 103
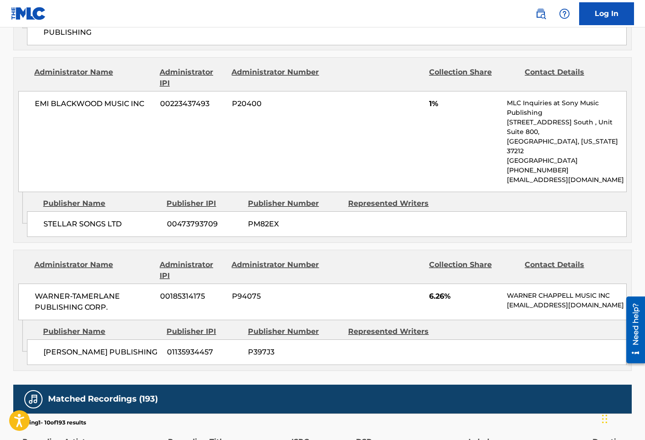
scroll to position [1785, 0]
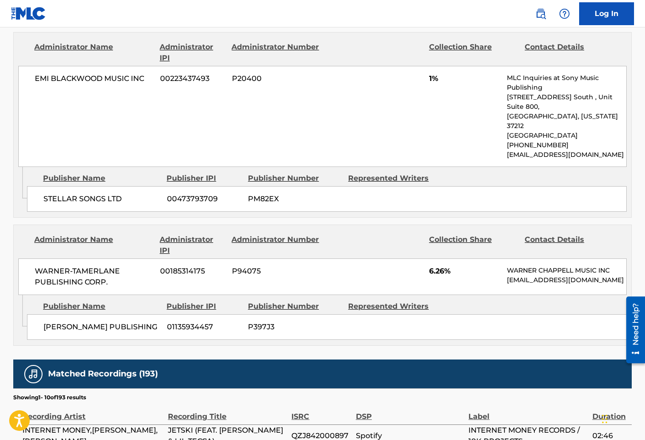
drag, startPoint x: 249, startPoint y: 54, endPoint x: 222, endPoint y: 18, distance: 44.8
click at [249, 66] on div "EMI [PERSON_NAME] MUSIC INC 00223437493 P20400 1% MLC Inquiries at Sony Music P…" at bounding box center [322, 116] width 609 height 101
click at [173, 322] on span "01135934457" at bounding box center [204, 327] width 74 height 11
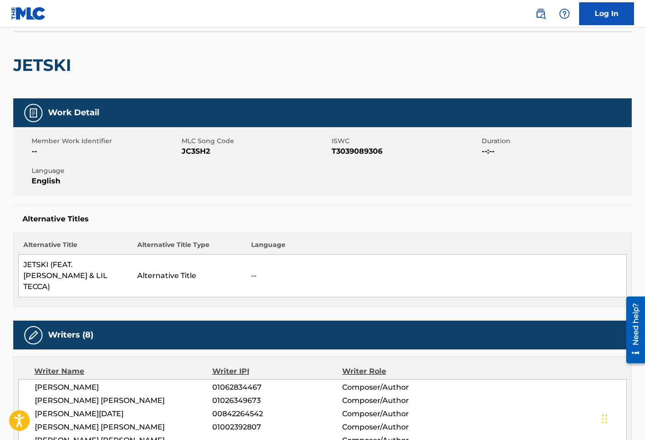
scroll to position [0, 0]
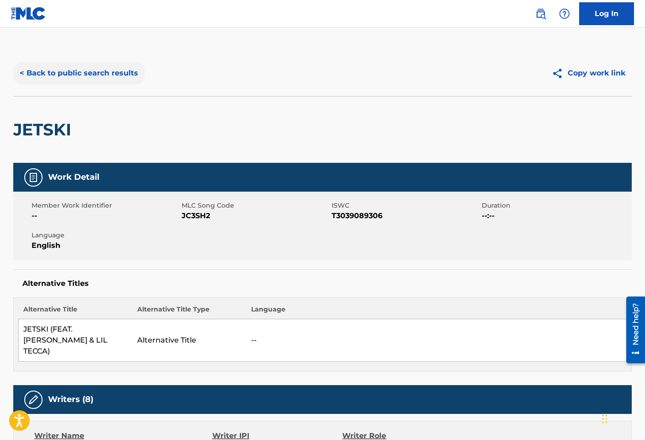
click at [97, 78] on button "< Back to public search results" at bounding box center [78, 73] width 131 height 23
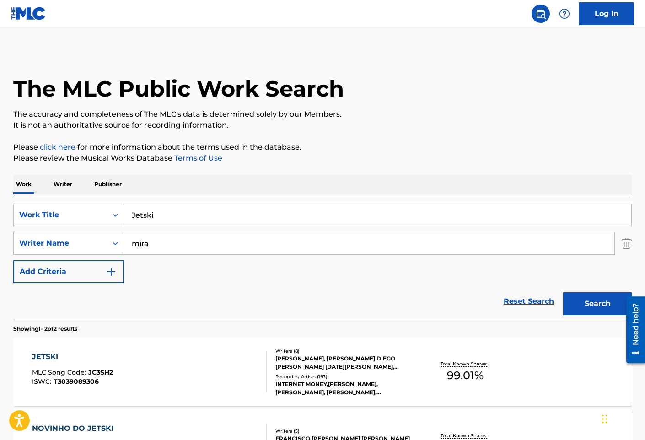
click at [242, 225] on input "Jetski" at bounding box center [378, 215] width 508 height 22
paste input "lo"
type input "Jlo"
click at [563, 292] on button "Search" at bounding box center [597, 303] width 69 height 23
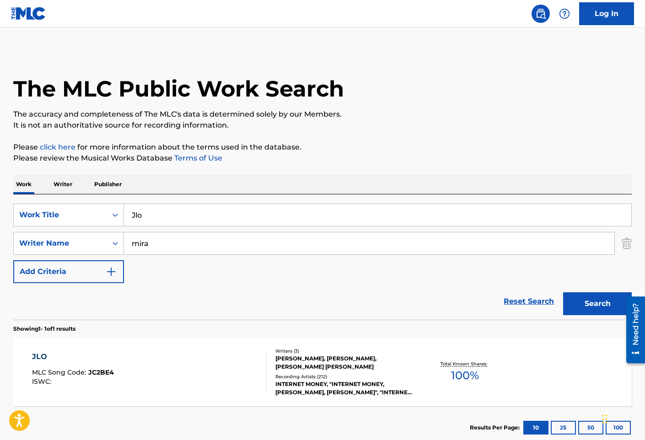
click at [213, 369] on div "JLO MLC Song Code : JC2BE4 ISWC :" at bounding box center [149, 372] width 235 height 41
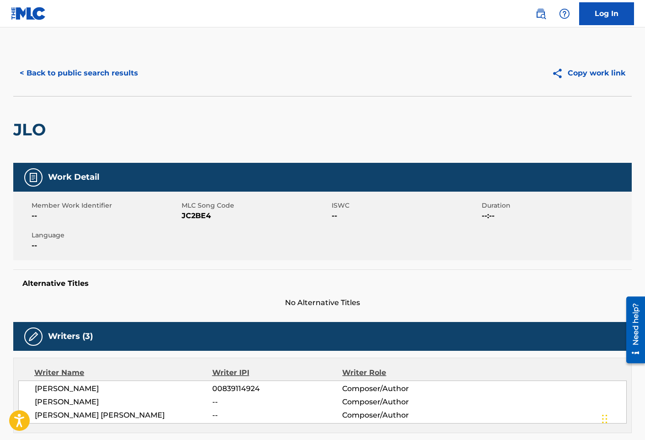
scroll to position [229, 0]
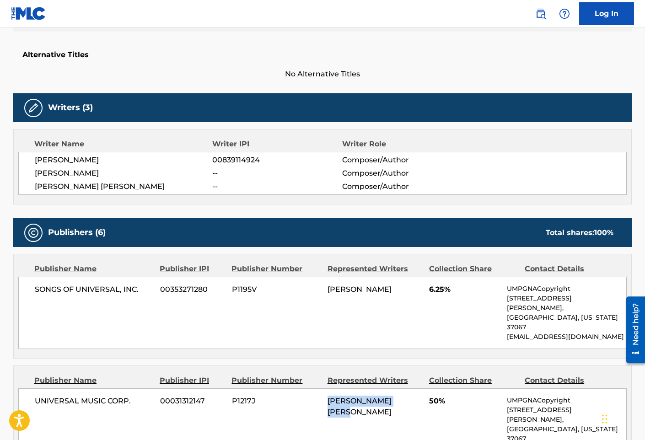
drag, startPoint x: 321, startPoint y: 385, endPoint x: 411, endPoint y: 384, distance: 89.7
click at [411, 389] on div "UNIVERSAL MUSIC CORP. 00031312147 P1217J [PERSON_NAME] [PERSON_NAME] 50% UMPGNA…" at bounding box center [322, 425] width 609 height 72
click at [333, 397] on span "[PERSON_NAME] [PERSON_NAME]" at bounding box center [360, 407] width 64 height 20
click at [144, 259] on div "Publisher Name Publisher IPI Publisher Number Represented Writers Collection Sh…" at bounding box center [323, 306] width 618 height 104
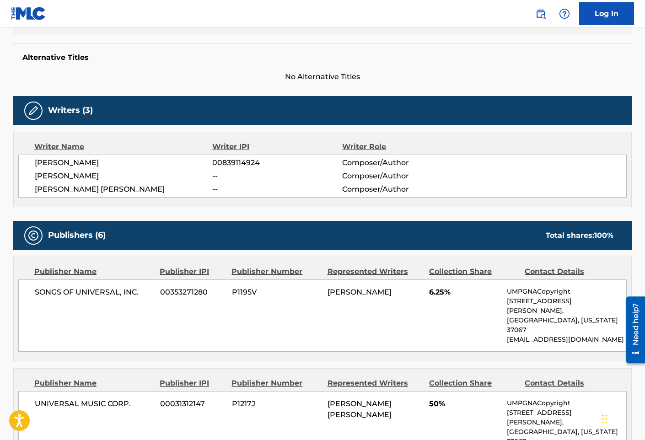
scroll to position [0, 0]
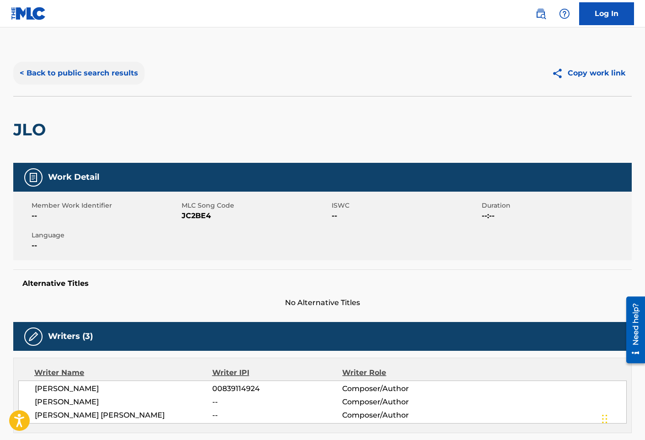
click at [105, 80] on button "< Back to public search results" at bounding box center [78, 73] width 131 height 23
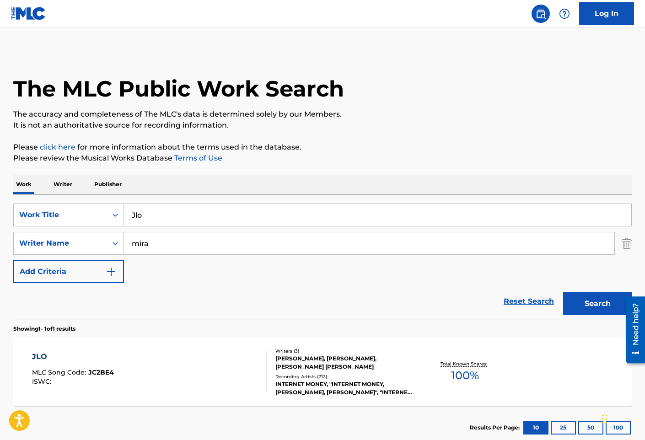
click at [171, 220] on input "Jlo" at bounding box center [378, 215] width 508 height 22
paste input "uice Wrld Did"
type input "[PERSON_NAME] Did"
click at [563, 292] on button "Search" at bounding box center [597, 303] width 69 height 23
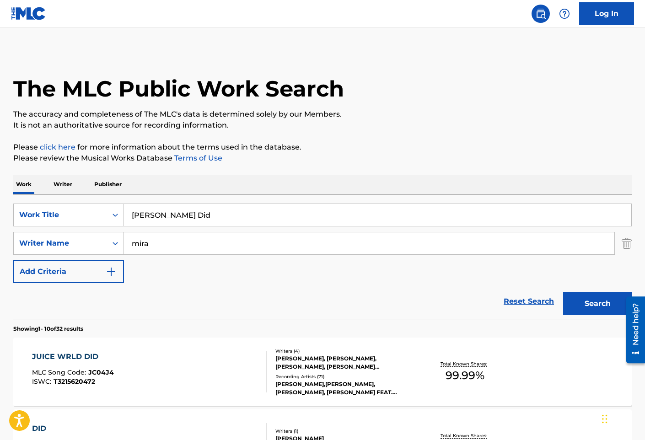
click at [183, 368] on div "JUICE WRLD DID MLC Song Code : JC04J4 ISWC : T3215620472" at bounding box center [149, 372] width 235 height 41
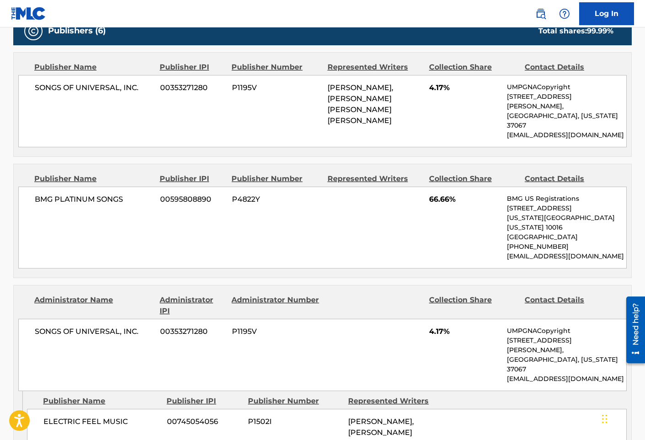
scroll to position [458, 0]
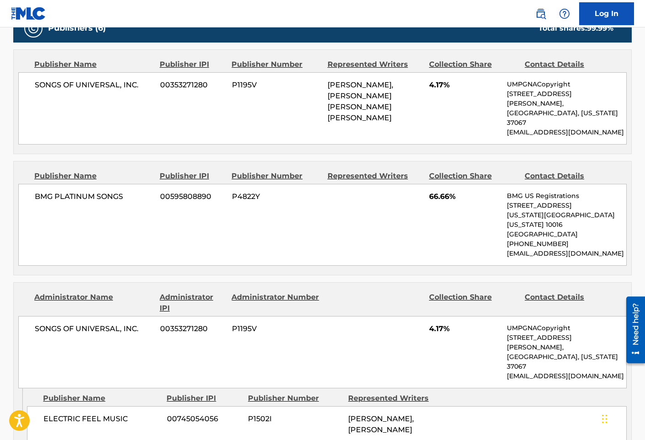
click at [236, 292] on div "Administrator Number" at bounding box center [276, 303] width 89 height 22
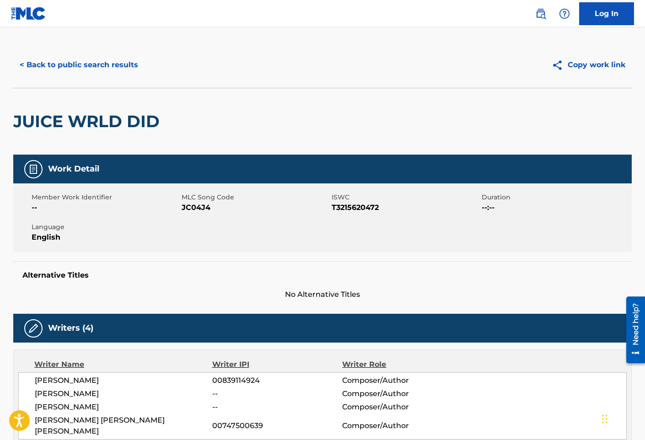
scroll to position [0, 0]
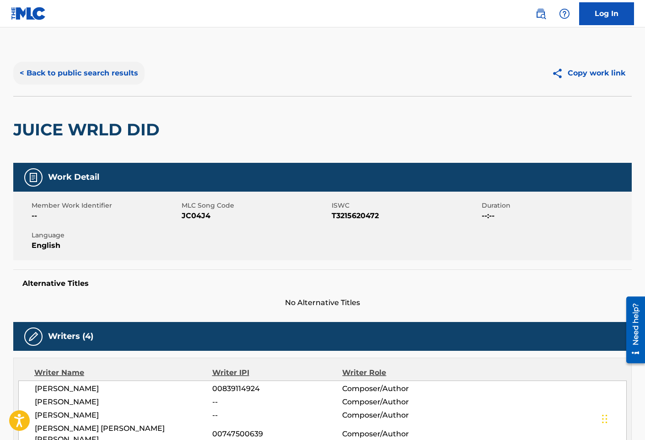
click at [107, 75] on button "< Back to public search results" at bounding box center [78, 73] width 131 height 23
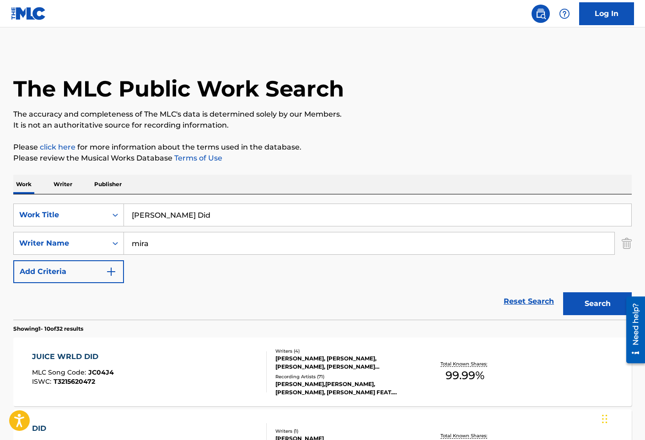
click at [254, 213] on input "[PERSON_NAME] Did" at bounding box center [378, 215] width 508 height 22
paste input "ul"
type input "[PERSON_NAME]"
click at [563, 292] on button "Search" at bounding box center [597, 303] width 69 height 23
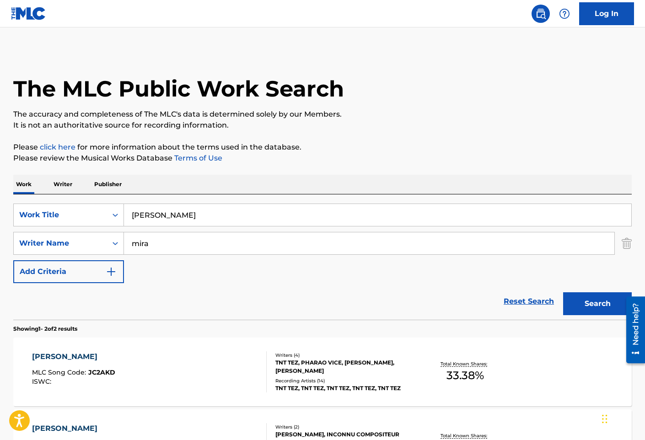
click at [198, 370] on div "[PERSON_NAME] MLC Song Code : JC2AKD ISWC :" at bounding box center [149, 372] width 235 height 41
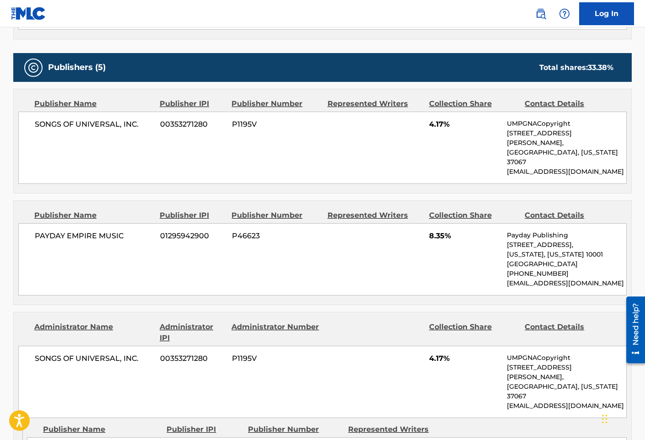
scroll to position [412, 0]
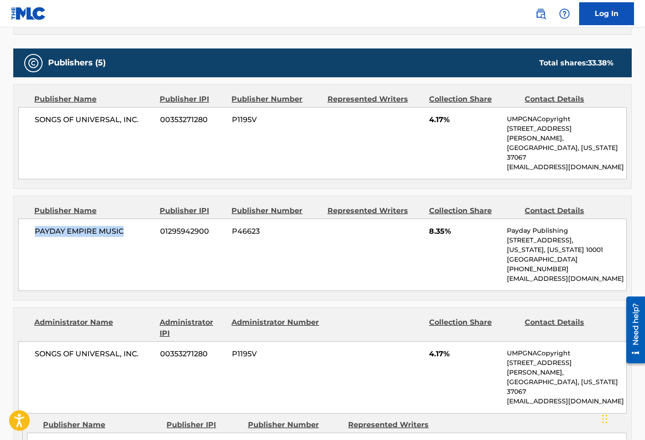
drag, startPoint x: 131, startPoint y: 213, endPoint x: 1, endPoint y: 213, distance: 130.4
click at [1, 213] on main "< Back to public search results Copy work link [PERSON_NAME] Work Detail Member…" at bounding box center [322, 382] width 645 height 1532
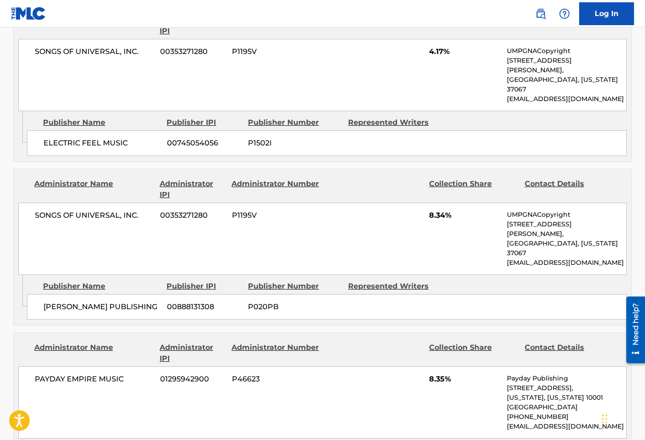
scroll to position [824, 0]
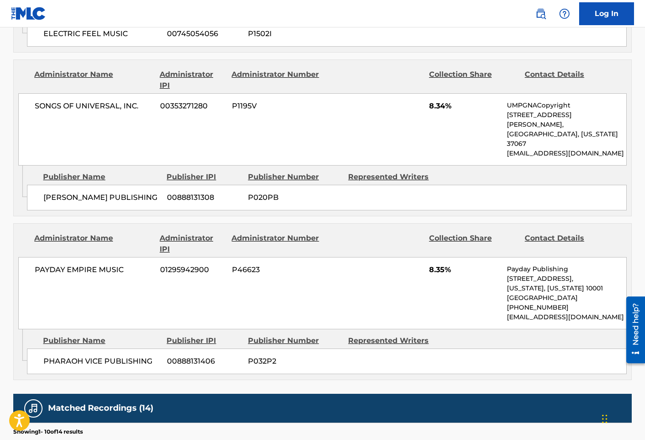
click at [172, 261] on div "PAYDAY EMPIRE MUSIC 01295942900 P46623 8.35% Payday Publishing [STREET_ADDRESS]…" at bounding box center [322, 293] width 609 height 72
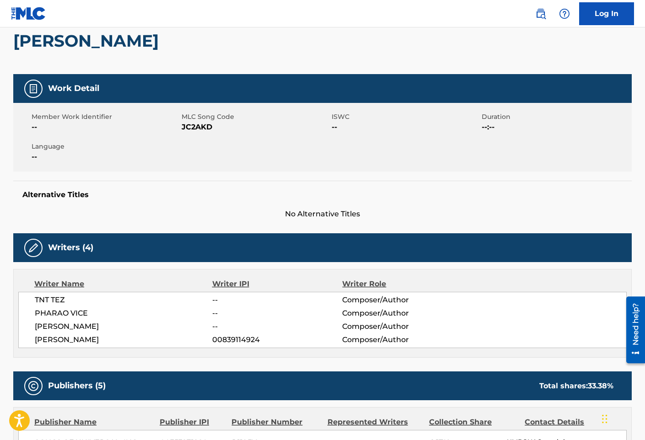
scroll to position [0, 0]
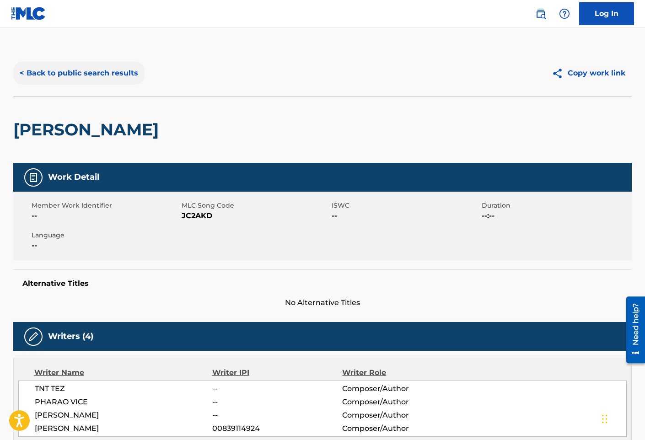
click at [111, 72] on button "< Back to public search results" at bounding box center [78, 73] width 131 height 23
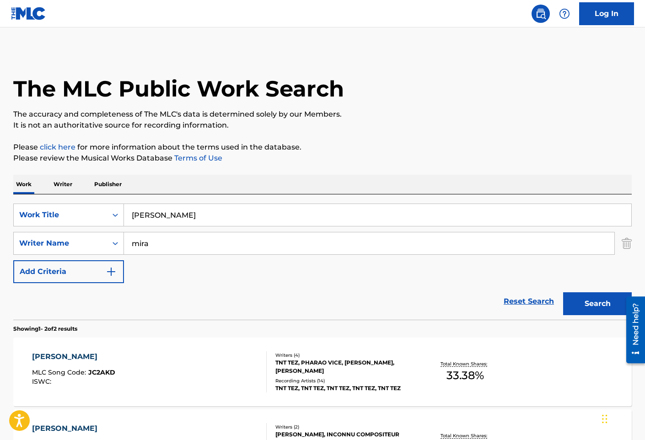
click at [234, 221] on input "[PERSON_NAME]" at bounding box center [378, 215] width 508 height 22
paste input "Keep Me Up All Night"
type input "Keep Me Up All Night"
click at [563, 292] on button "Search" at bounding box center [597, 303] width 69 height 23
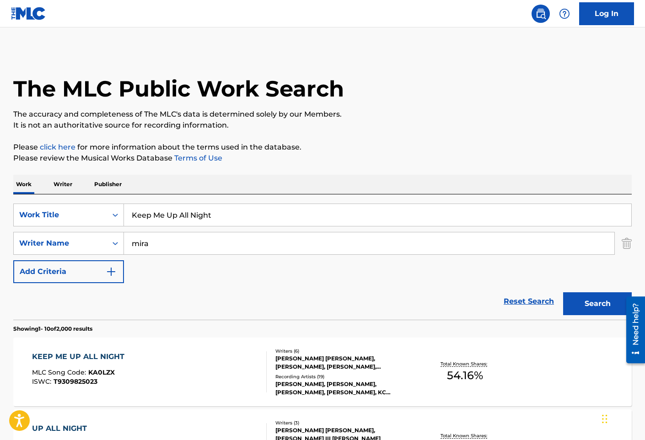
click at [170, 363] on div "KEEP ME UP ALL NIGHT MLC Song Code : KA0LZX ISWC : T9309825023" at bounding box center [149, 372] width 235 height 41
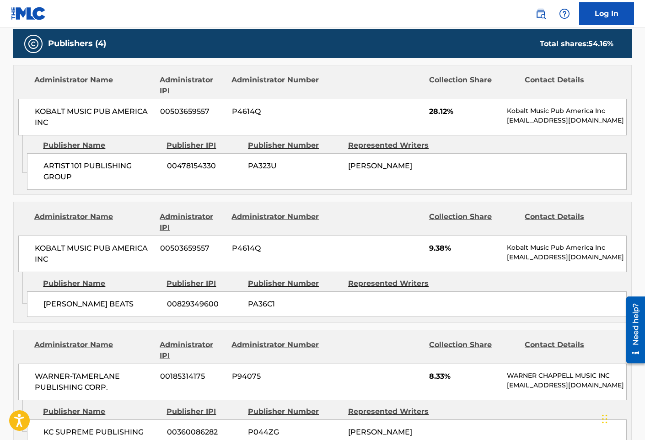
scroll to position [229, 0]
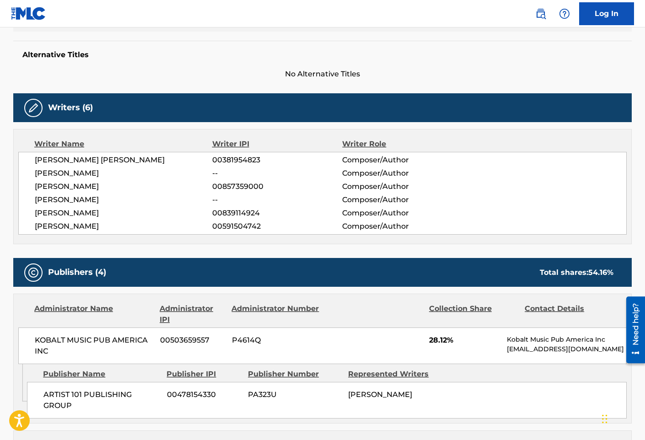
drag, startPoint x: 140, startPoint y: 220, endPoint x: 126, endPoint y: 168, distance: 54.0
click at [140, 220] on div "[PERSON_NAME] [PERSON_NAME] 00381954823 Composer/Author [PERSON_NAME] -- Compos…" at bounding box center [322, 193] width 609 height 83
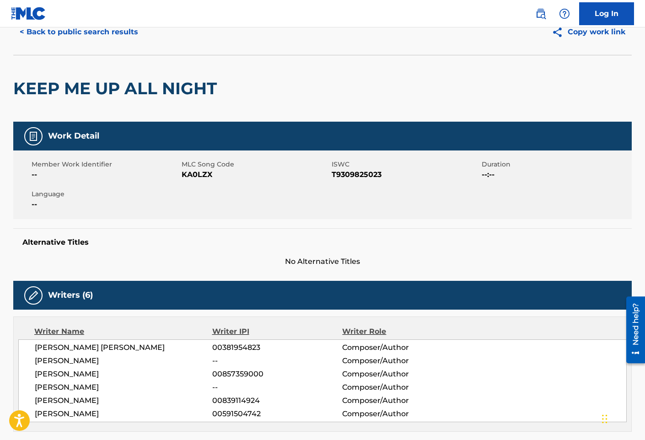
scroll to position [0, 0]
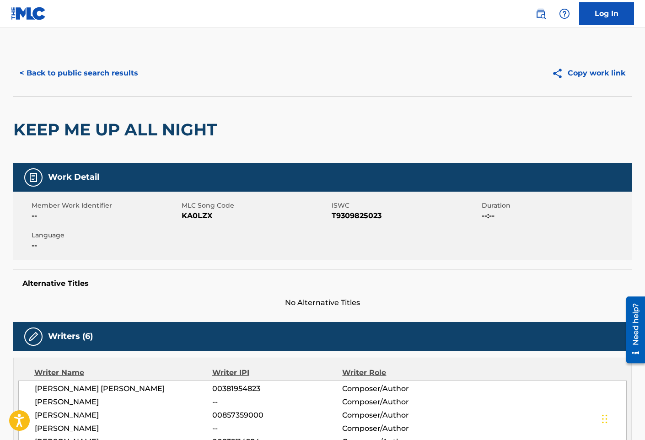
click at [81, 64] on button "< Back to public search results" at bounding box center [78, 73] width 131 height 23
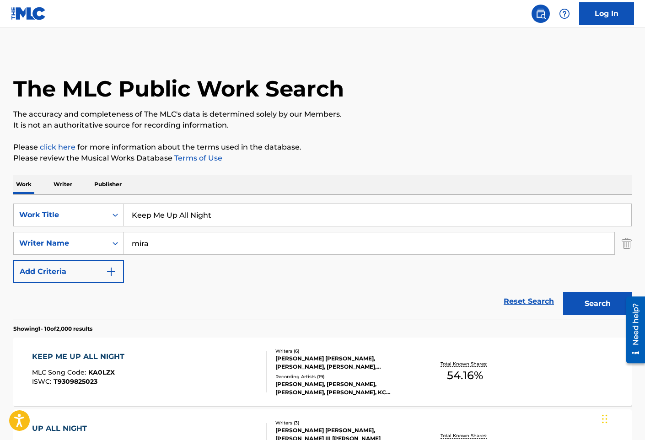
click at [226, 210] on input "Keep Me Up All Night" at bounding box center [378, 215] width 508 height 22
paste input "it-Kat!"
type input "Kit-[PERSON_NAME]!"
click at [563, 292] on button "Search" at bounding box center [597, 303] width 69 height 23
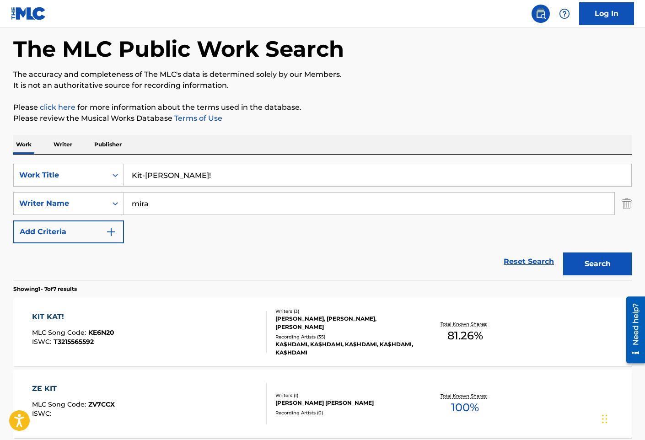
scroll to position [92, 0]
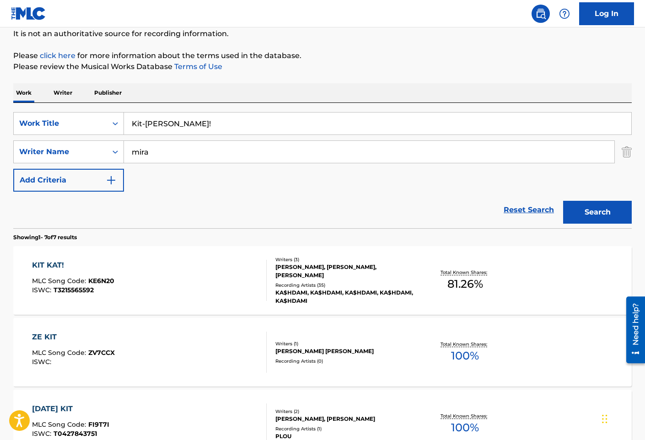
click at [210, 268] on div "KIT KAT! MLC Song Code : KE6N20 ISWC : T3215565592" at bounding box center [149, 280] width 235 height 41
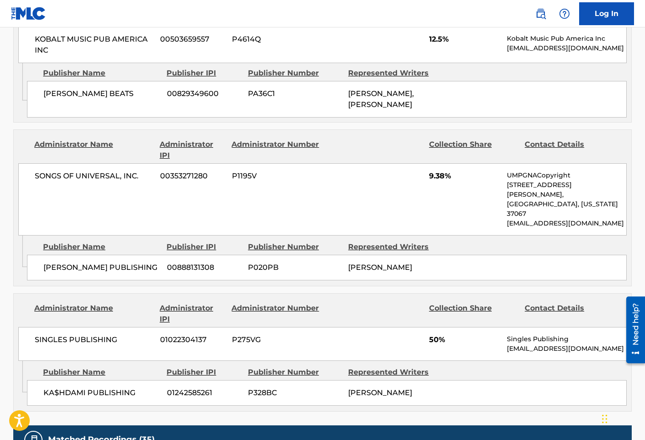
scroll to position [824, 0]
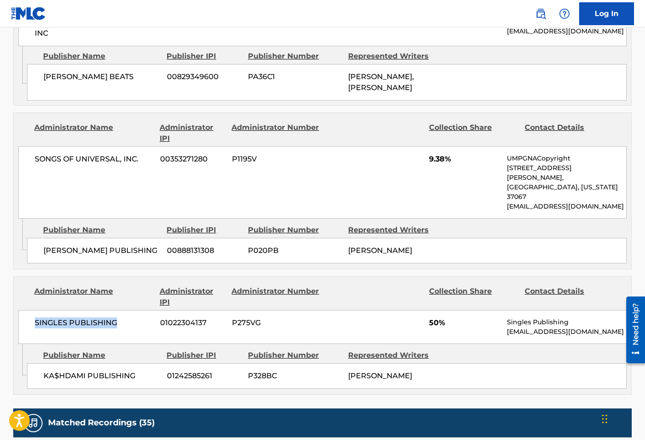
drag, startPoint x: 135, startPoint y: 265, endPoint x: 34, endPoint y: 271, distance: 101.8
click at [34, 310] on div "SINGLES PUBLISHING 01022304137 P275VG 50% Singles Publishing [EMAIL_ADDRESS][DO…" at bounding box center [322, 327] width 609 height 34
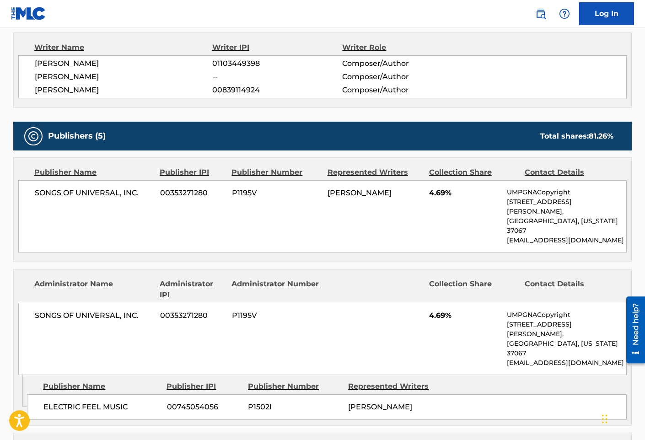
scroll to position [366, 0]
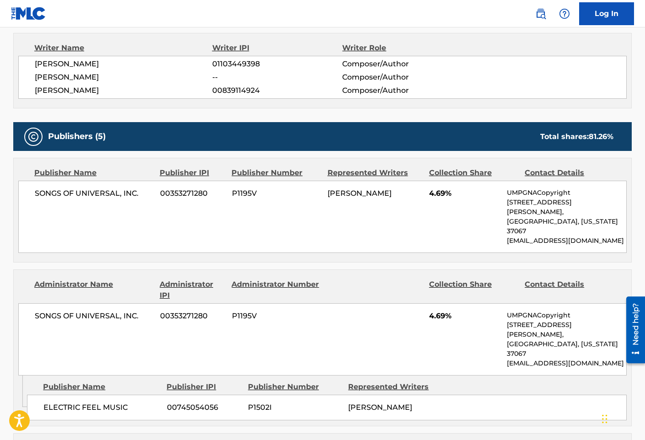
click at [162, 211] on div "SONGS OF UNIVERSAL, INC. 00353271280 P1195V [PERSON_NAME] 4.69% UMPGNACopyright…" at bounding box center [322, 217] width 609 height 72
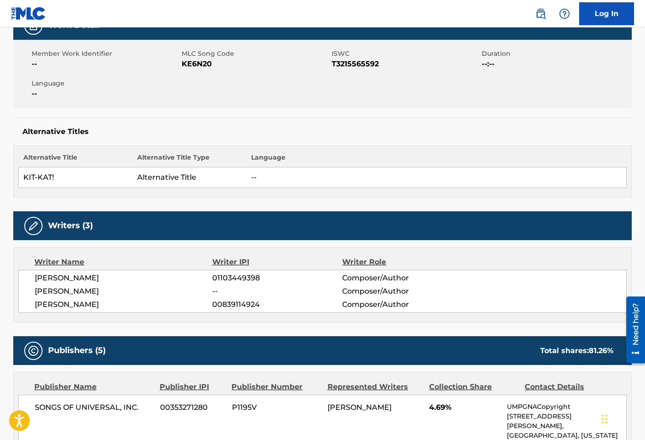
scroll to position [0, 0]
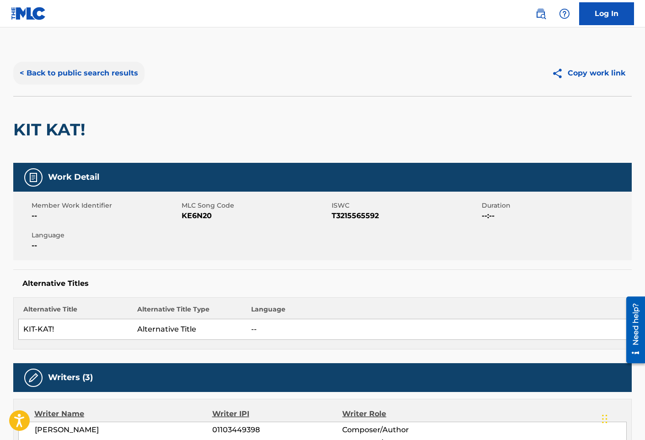
click at [111, 70] on button "< Back to public search results" at bounding box center [78, 73] width 131 height 23
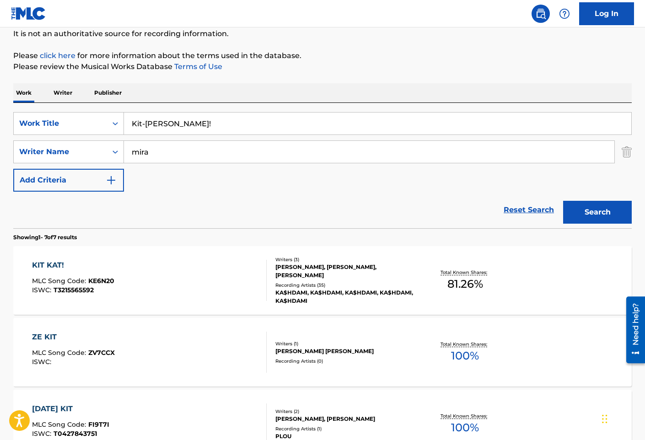
click at [191, 121] on input "Kit-[PERSON_NAME]!" at bounding box center [378, 124] width 508 height 22
paste input "tm Drip"
type input "Ktm Drip"
click at [563, 201] on button "Search" at bounding box center [597, 212] width 69 height 23
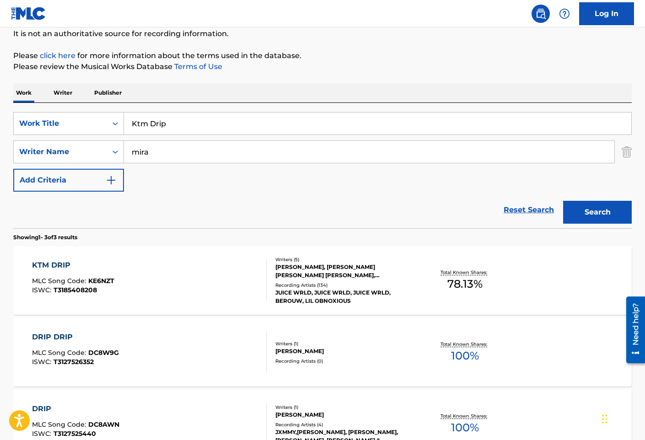
click at [181, 278] on div "KTM DRIP MLC Song Code : KE6NZT ISWC : T3185408208" at bounding box center [149, 280] width 235 height 41
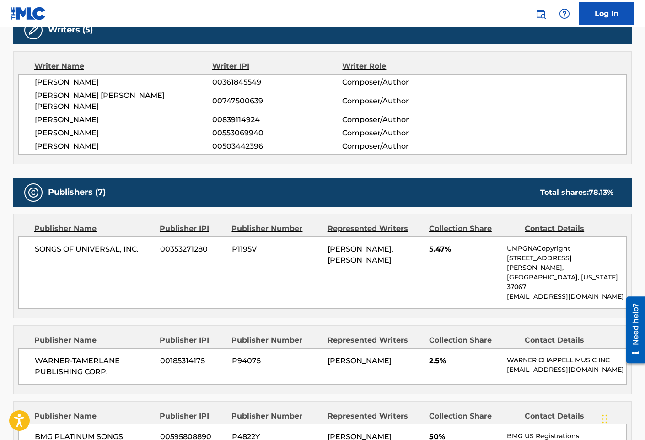
scroll to position [320, 0]
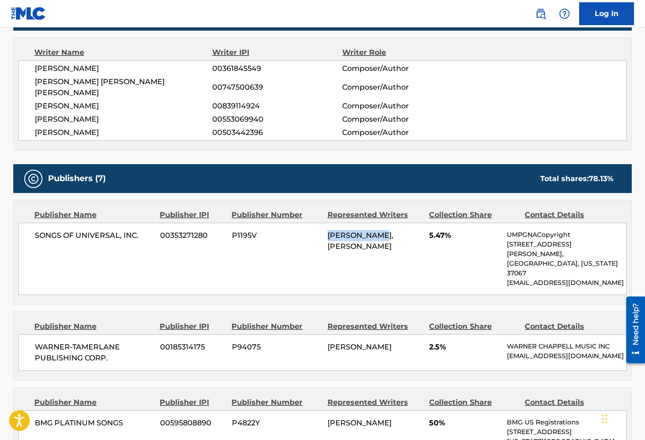
drag, startPoint x: 323, startPoint y: 227, endPoint x: 390, endPoint y: 223, distance: 66.5
click at [390, 223] on div "SONGS OF UNIVERSAL, INC. 00353271280 P1195V [PERSON_NAME], [PERSON_NAME] 5.47% …" at bounding box center [322, 259] width 609 height 72
click at [348, 250] on div "SONGS OF UNIVERSAL, INC. 00353271280 P1195V [PERSON_NAME], [PERSON_NAME] 5.47% …" at bounding box center [322, 259] width 609 height 72
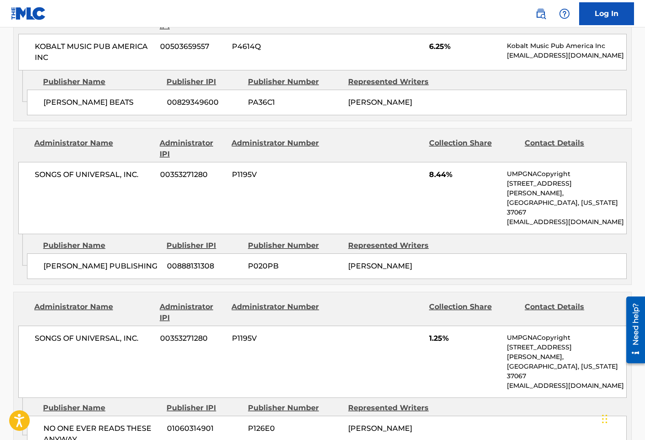
scroll to position [1007, 0]
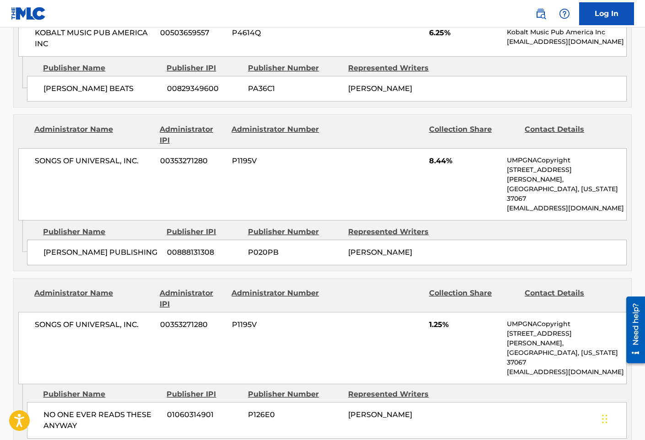
click at [329, 312] on div "SONGS OF UNIVERSAL, INC. 00353271280 P1195V 1.25% UMPGNACopyright [STREET_ADDRE…" at bounding box center [322, 348] width 609 height 72
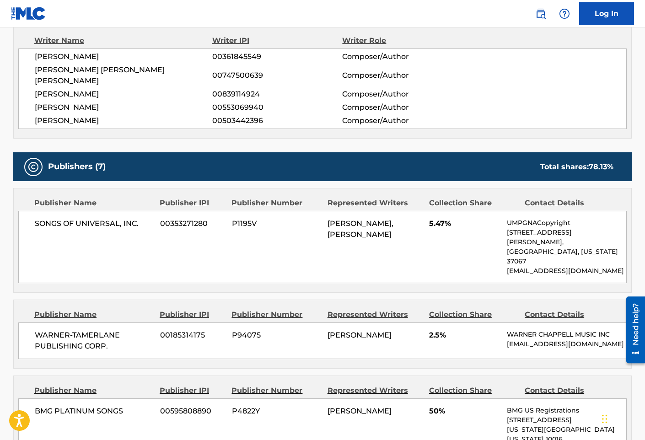
scroll to position [320, 0]
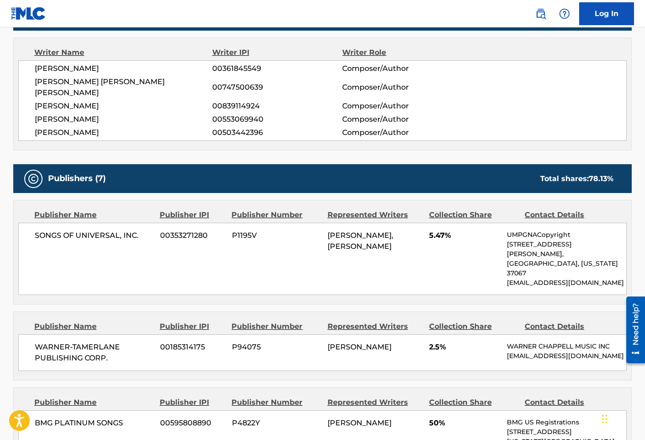
drag, startPoint x: 530, startPoint y: 77, endPoint x: 351, endPoint y: 4, distance: 193.6
click at [530, 77] on div "[PERSON_NAME] [PERSON_NAME] [PERSON_NAME] 00747500639 Composer/Author" at bounding box center [331, 87] width 592 height 22
click at [383, 271] on div "Publisher Name Publisher IPI Publisher Number Represented Writers Collection Sh…" at bounding box center [323, 252] width 618 height 104
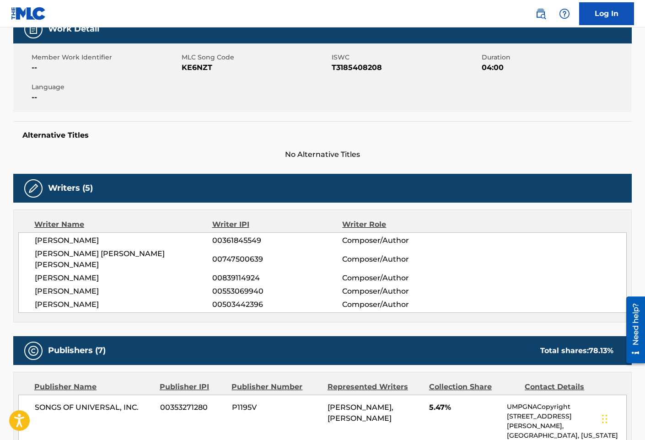
scroll to position [0, 0]
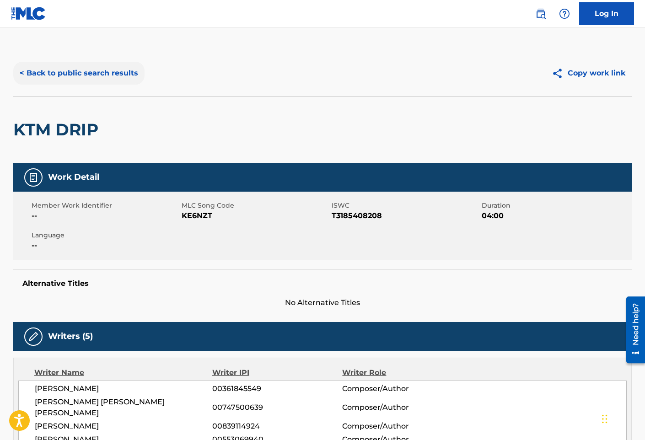
click at [115, 79] on button "< Back to public search results" at bounding box center [78, 73] width 131 height 23
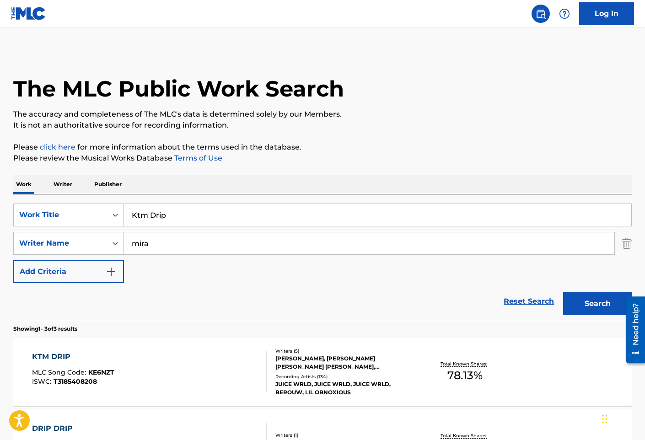
scroll to position [92, 0]
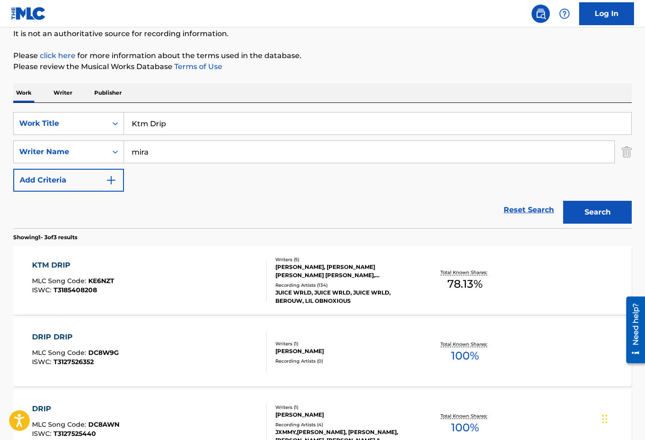
click at [188, 120] on input "Ktm Drip" at bounding box center [378, 124] width 508 height 22
paste input "Lambo Truck"
type input "Lambo Truck"
click at [563, 201] on button "Search" at bounding box center [597, 212] width 69 height 23
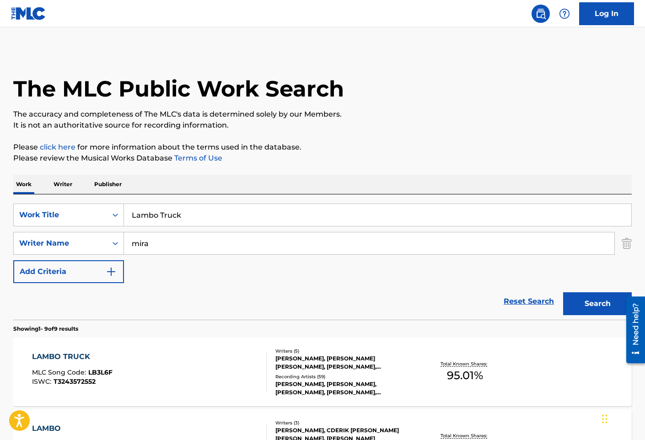
scroll to position [46, 0]
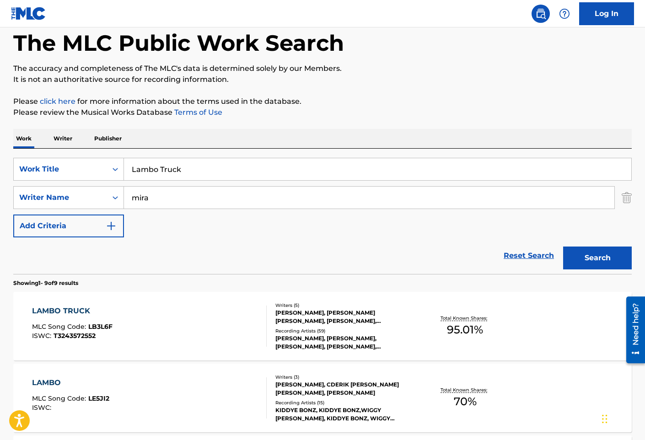
click at [223, 325] on div "LAMBO TRUCK MLC Song Code : LB3L6F ISWC : T3243572552" at bounding box center [149, 326] width 235 height 41
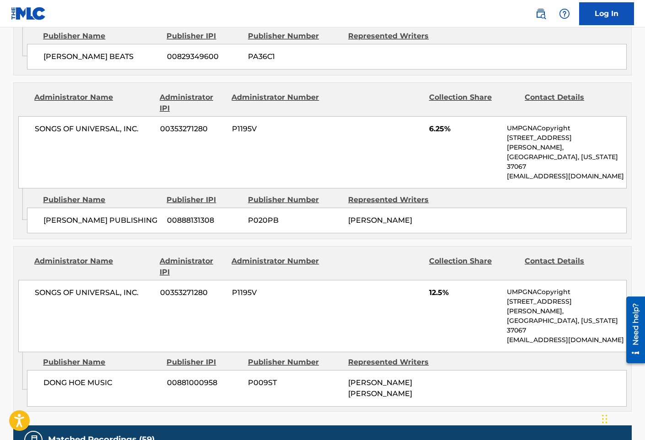
scroll to position [1099, 0]
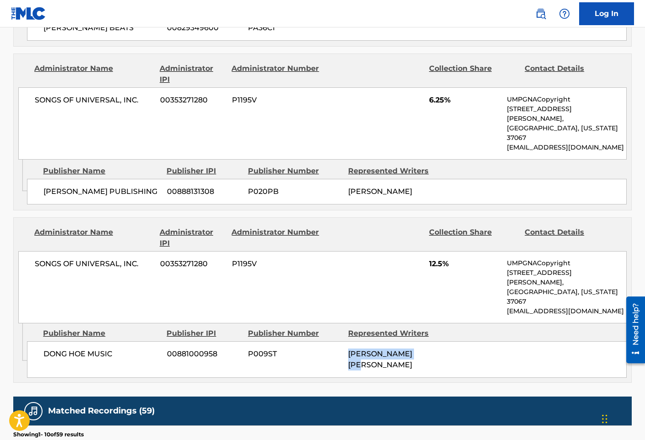
drag, startPoint x: 468, startPoint y: 286, endPoint x: 346, endPoint y: 282, distance: 122.3
click at [346, 341] on div "DONG HOE MUSIC 00881000958 P009ST [PERSON_NAME] [PERSON_NAME]" at bounding box center [327, 359] width 600 height 37
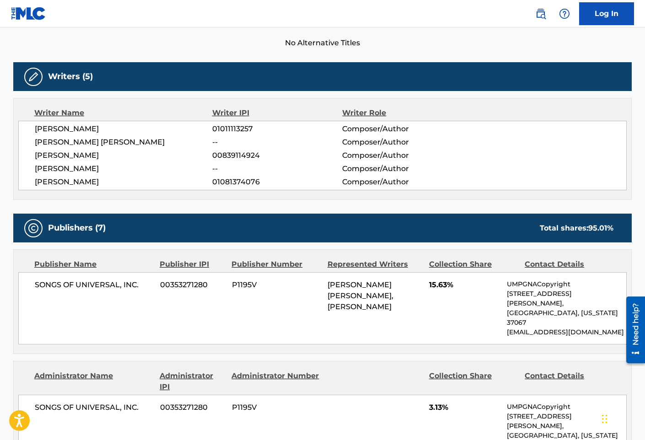
scroll to position [229, 0]
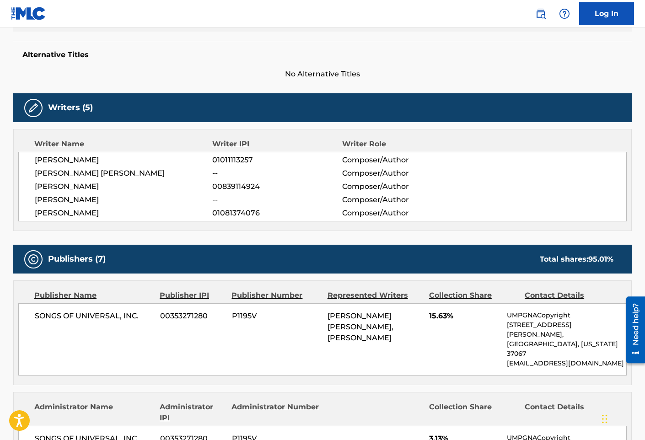
drag, startPoint x: 477, startPoint y: 160, endPoint x: 461, endPoint y: 154, distance: 16.8
click at [477, 161] on div "[PERSON_NAME] 01011113257 Composer/Author" at bounding box center [331, 160] width 592 height 11
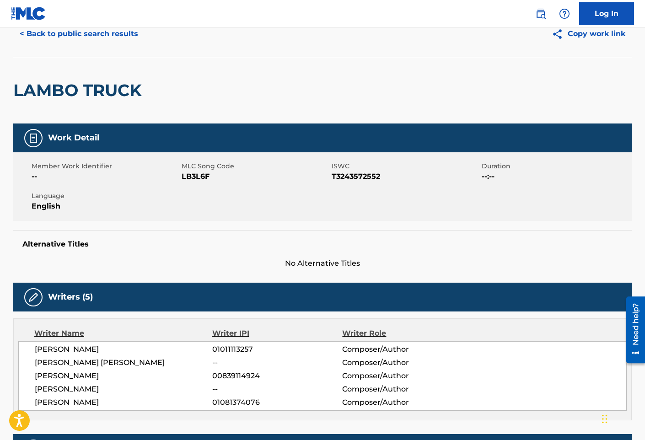
scroll to position [0, 0]
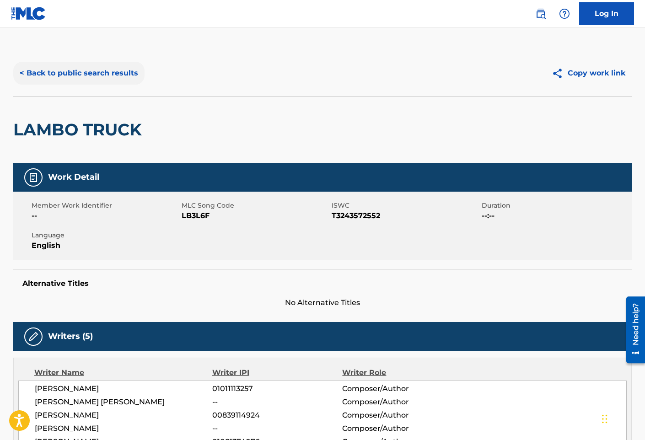
click at [99, 70] on button "< Back to public search results" at bounding box center [78, 73] width 131 height 23
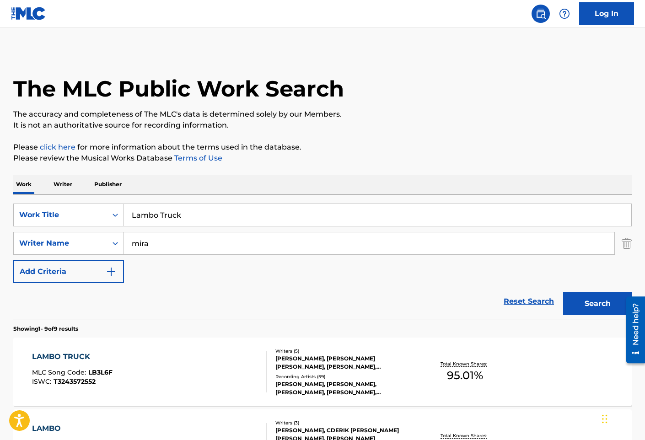
scroll to position [46, 0]
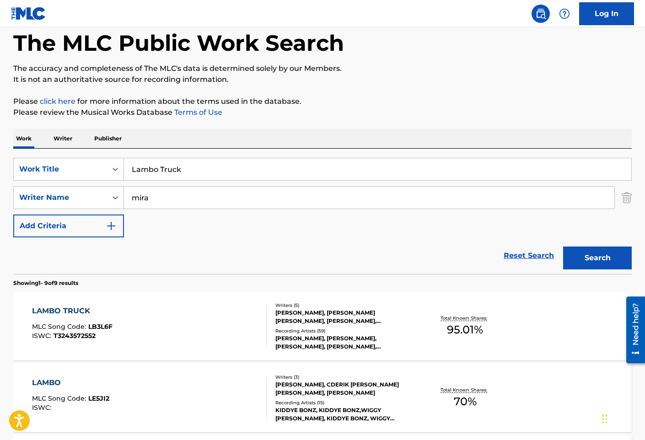
drag, startPoint x: 141, startPoint y: 170, endPoint x: 43, endPoint y: 148, distance: 100.5
click at [75, 153] on div "SearchWithCriteria3bd8b938-5a15-4940-aa1a-3a8ceeabef4a Work Title Lambo Truck S…" at bounding box center [322, 211] width 619 height 125
type input "lately"
click at [563, 247] on button "Search" at bounding box center [597, 258] width 69 height 23
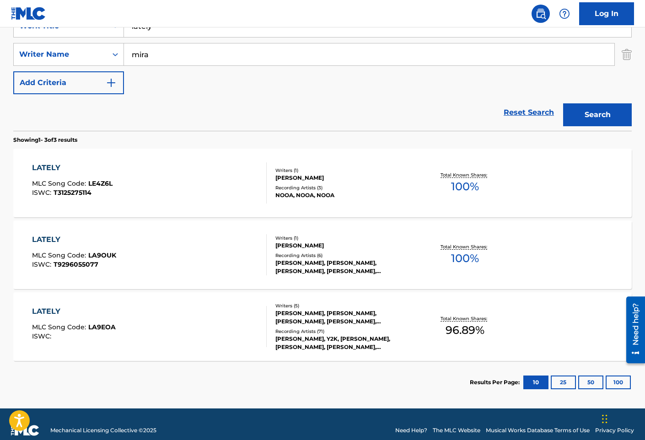
scroll to position [201, 0]
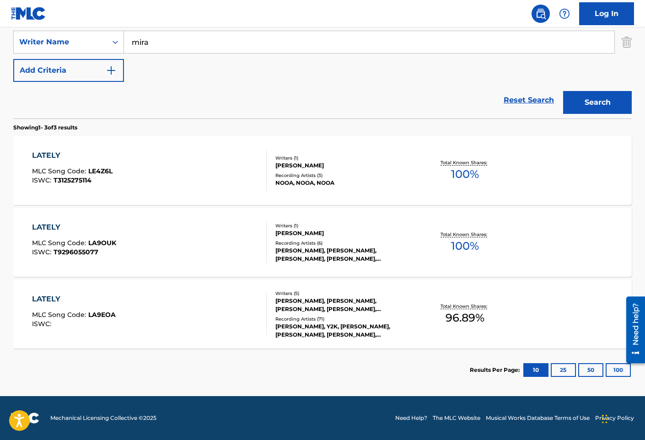
click at [175, 308] on div "LATELY MLC Song Code : LA9EOA ISWC :" at bounding box center [149, 314] width 235 height 41
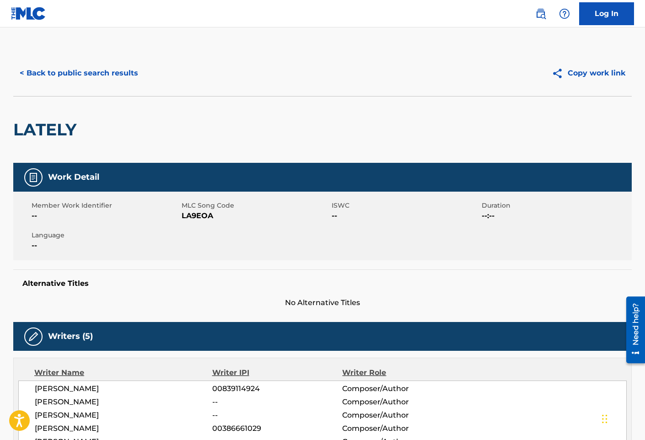
drag, startPoint x: 379, startPoint y: 135, endPoint x: 364, endPoint y: 142, distance: 16.0
click at [379, 135] on div "LATELY" at bounding box center [322, 129] width 619 height 67
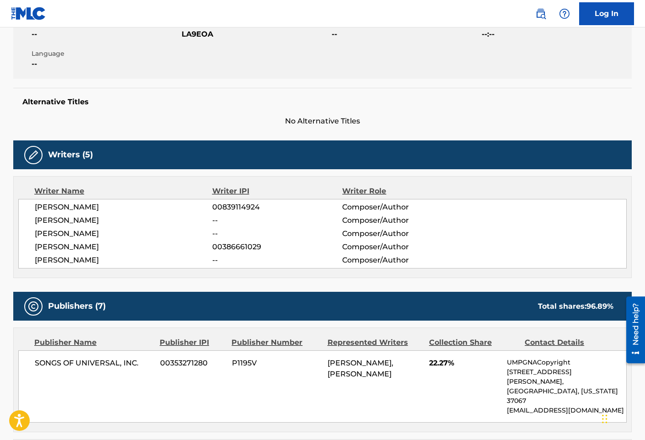
scroll to position [183, 0]
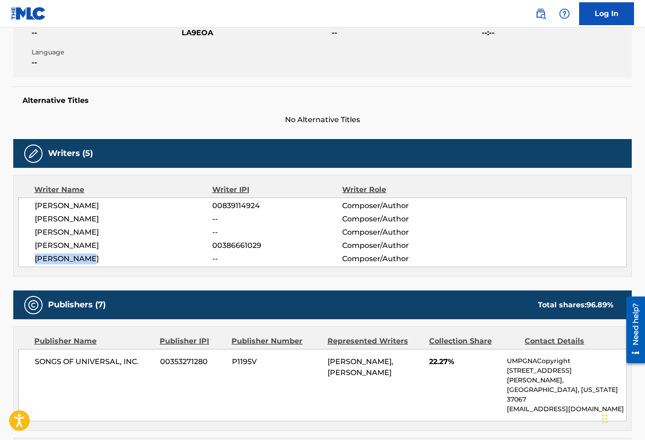
drag, startPoint x: 128, startPoint y: 256, endPoint x: 37, endPoint y: 256, distance: 91.5
click at [37, 256] on span "[PERSON_NAME]" at bounding box center [124, 259] width 178 height 11
drag, startPoint x: 336, startPoint y: 264, endPoint x: 324, endPoint y: 277, distance: 17.8
click at [336, 264] on span "--" at bounding box center [277, 259] width 130 height 11
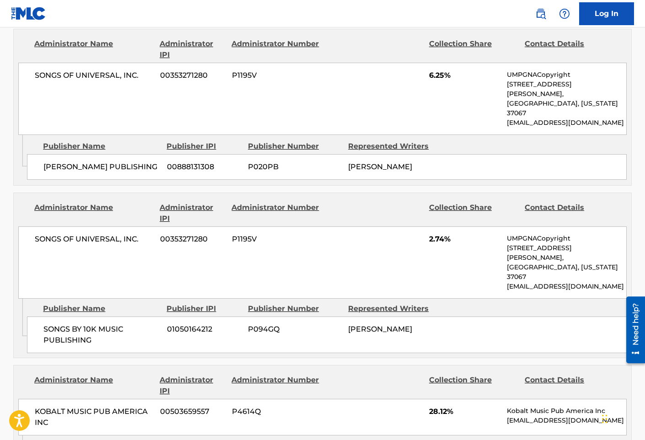
scroll to position [1144, 0]
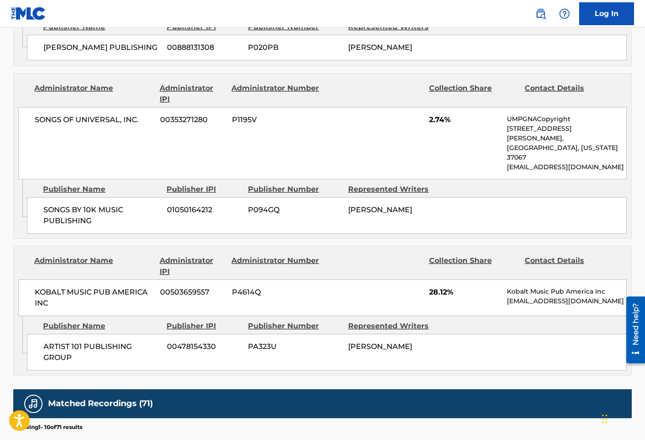
click at [351, 334] on div "ARTIST 101 PUBLISHING GROUP 00478154330 PA323U [PERSON_NAME]" at bounding box center [327, 352] width 600 height 37
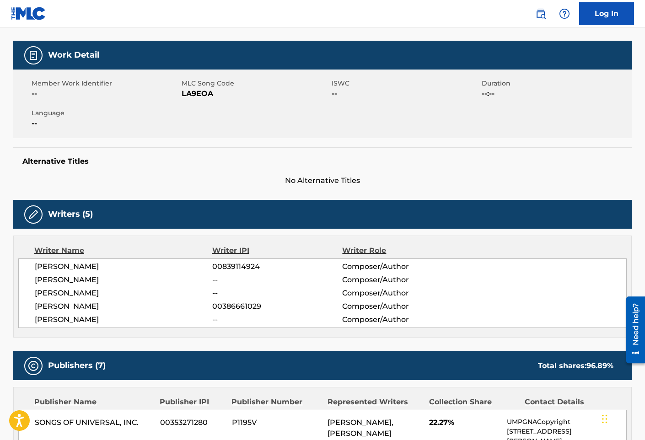
scroll to position [0, 0]
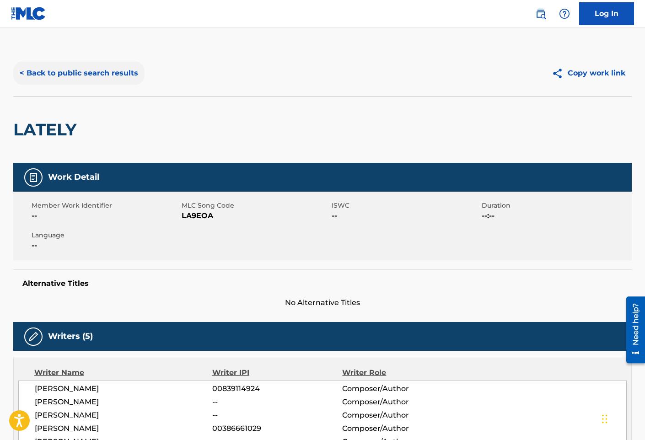
click at [85, 66] on button "< Back to public search results" at bounding box center [78, 73] width 131 height 23
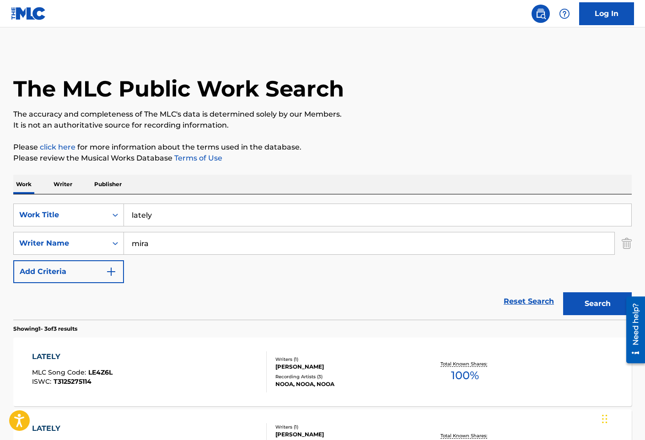
scroll to position [149, 0]
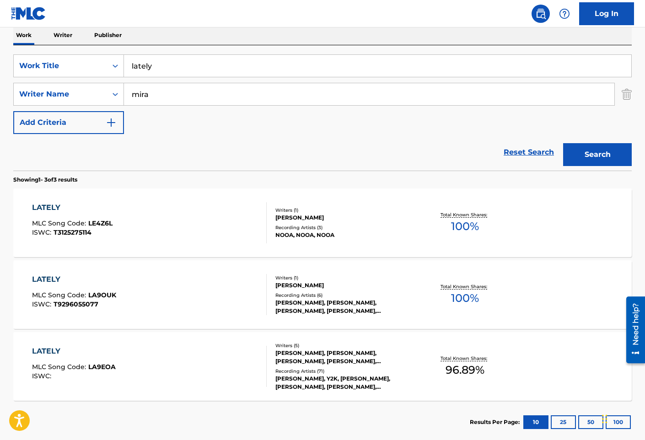
click at [256, 65] on input "lately" at bounding box center [378, 66] width 508 height 22
paste input "Lean Wit Me"
type input "Lean Wit Me"
click at [563, 143] on button "Search" at bounding box center [597, 154] width 69 height 23
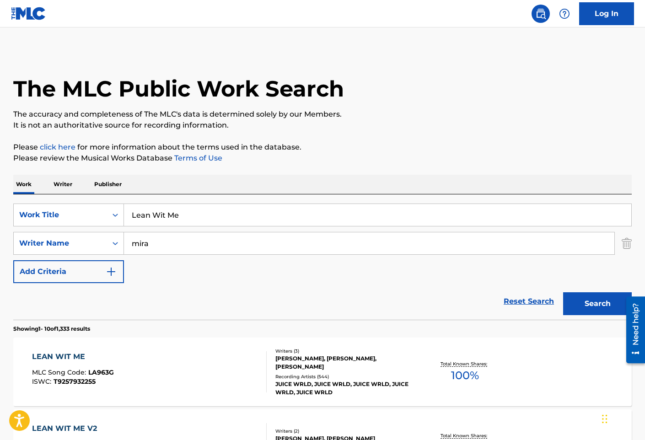
click at [184, 367] on div "LEAN WIT ME MLC Song Code : LA963G ISWC : T9257932255" at bounding box center [149, 372] width 235 height 41
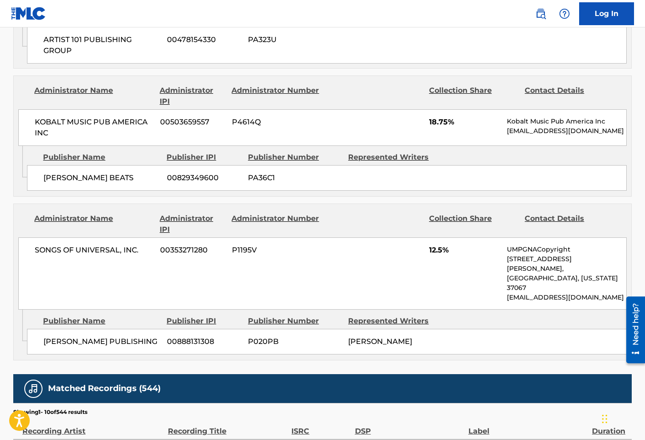
scroll to position [961, 0]
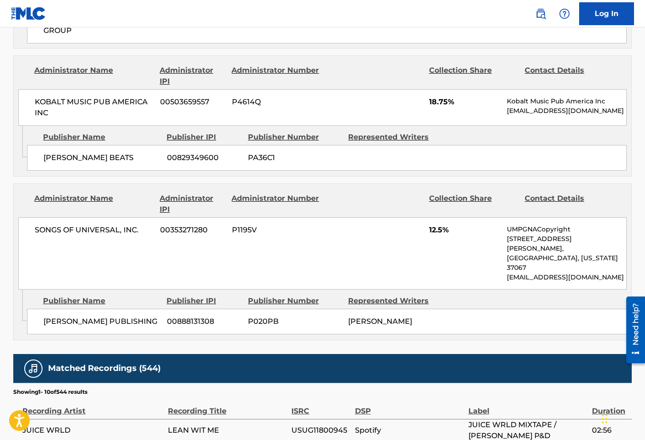
click at [330, 316] on span "P020PB" at bounding box center [294, 321] width 93 height 11
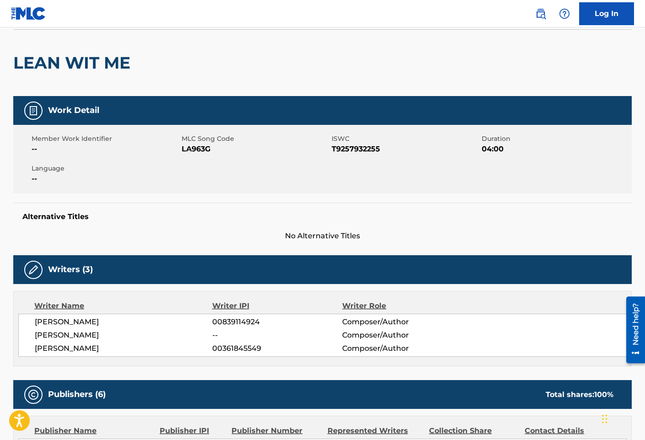
scroll to position [0, 0]
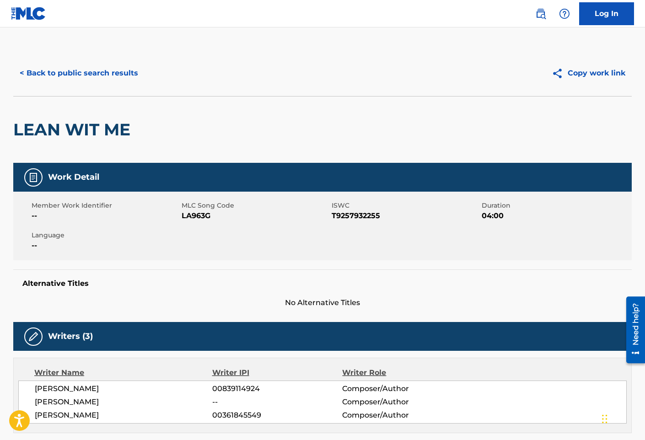
click at [131, 57] on div "< Back to public search results Copy work link" at bounding box center [322, 73] width 619 height 46
click at [132, 70] on button "< Back to public search results" at bounding box center [78, 73] width 131 height 23
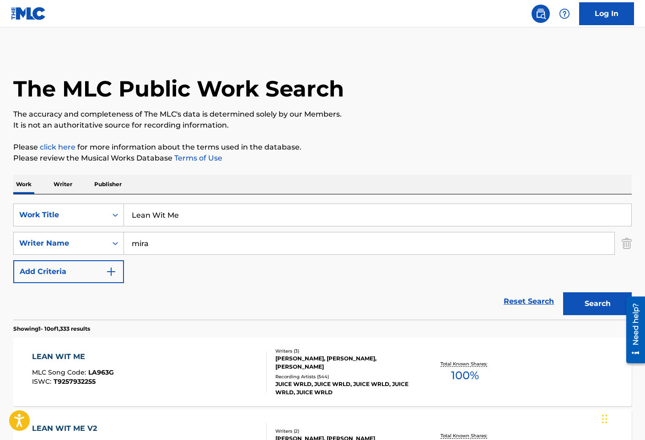
click at [226, 213] on input "Lean Wit Me" at bounding box center [378, 215] width 508 height 22
paste input "ft Right"
type input "Left Right"
click at [563, 292] on button "Search" at bounding box center [597, 303] width 69 height 23
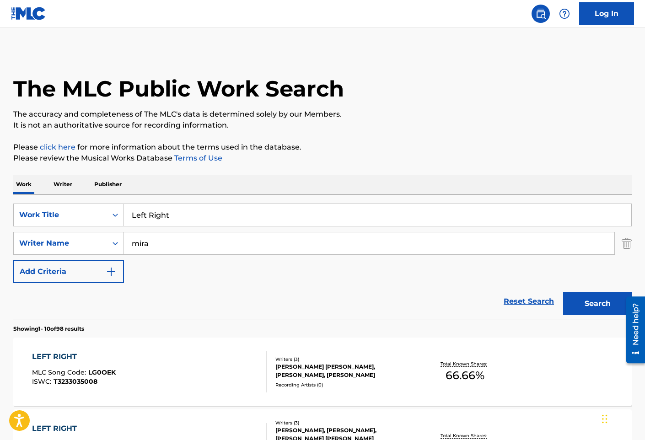
click at [214, 369] on div "LEFT RIGHT MLC Song Code : LG0OEK ISWC : T3233035008" at bounding box center [149, 372] width 235 height 41
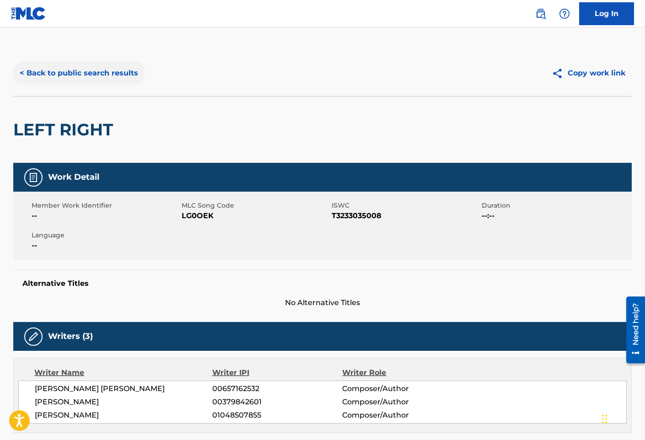
click at [80, 81] on button "< Back to public search results" at bounding box center [78, 73] width 131 height 23
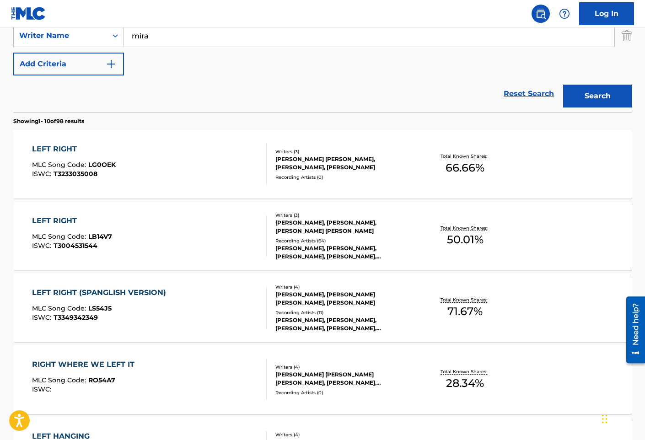
scroll to position [229, 0]
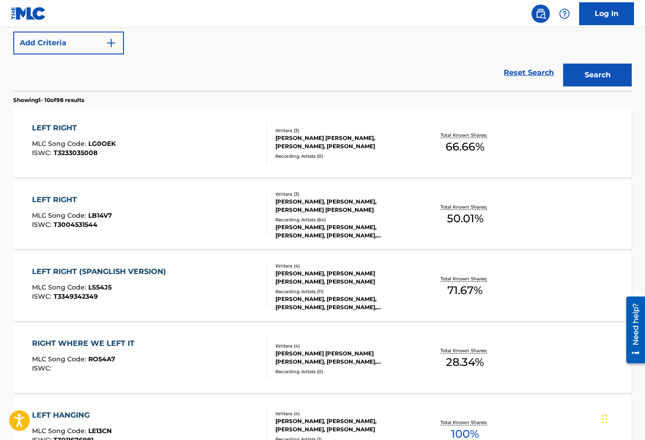
click at [197, 218] on div "LEFT RIGHT MLC Song Code : LB14V7 ISWC : T3004531544" at bounding box center [149, 215] width 235 height 41
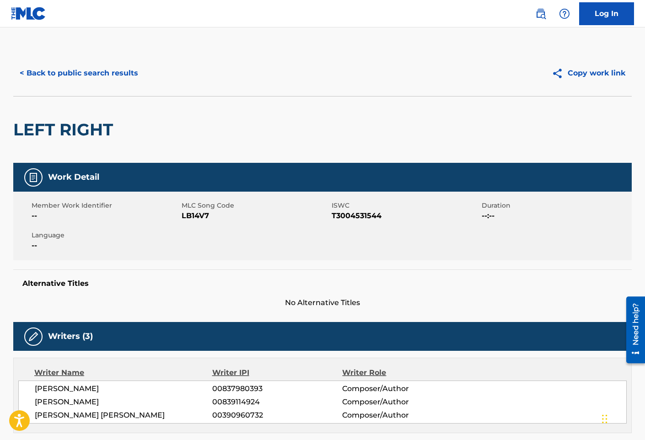
click at [367, 118] on div "LEFT RIGHT" at bounding box center [322, 129] width 619 height 67
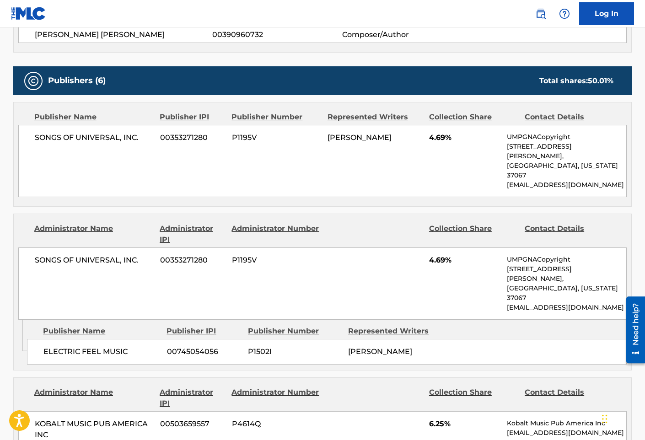
scroll to position [320, 0]
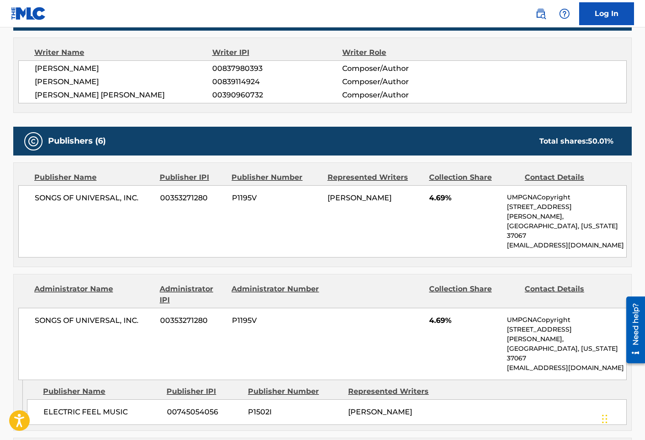
drag, startPoint x: 333, startPoint y: 219, endPoint x: 319, endPoint y: 223, distance: 15.1
click at [333, 219] on div "SONGS OF UNIVERSAL, INC. 00353271280 P1195V [PERSON_NAME] 4.69% UMPGNACopyright…" at bounding box center [322, 221] width 609 height 72
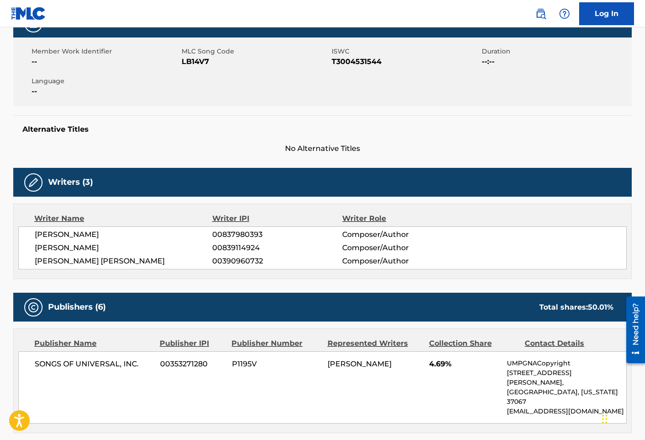
scroll to position [0, 0]
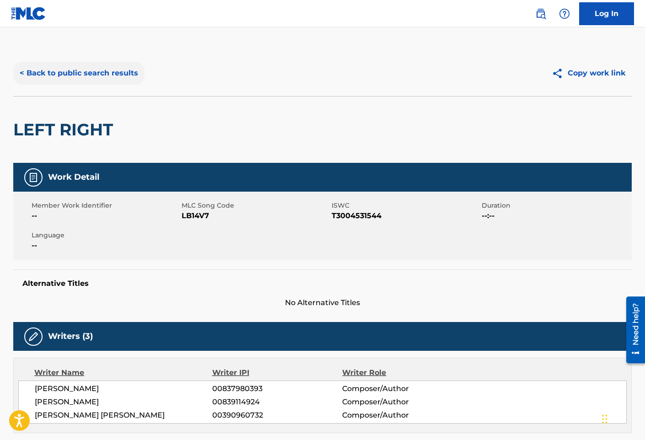
click at [126, 79] on button "< Back to public search results" at bounding box center [78, 73] width 131 height 23
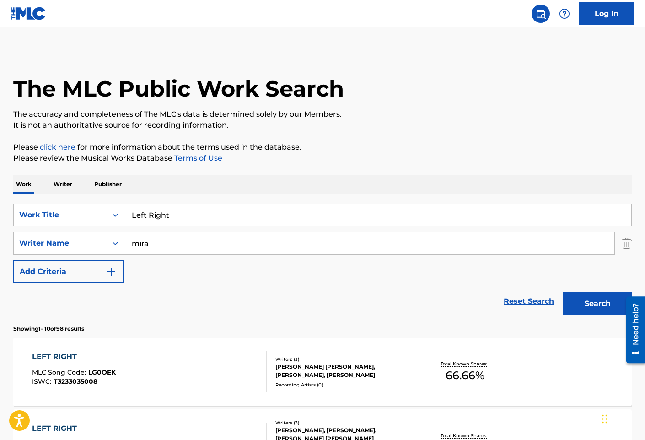
click at [174, 211] on input "Left Right" at bounding box center [378, 215] width 508 height 22
paste input "monade"
type input "Lemonade"
click at [563, 292] on button "Search" at bounding box center [597, 303] width 69 height 23
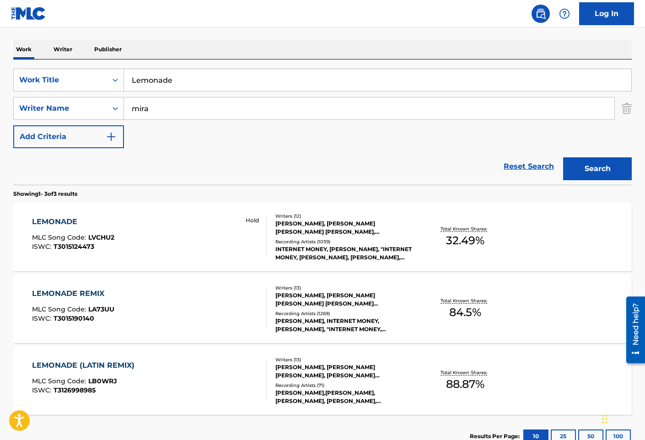
scroll to position [137, 0]
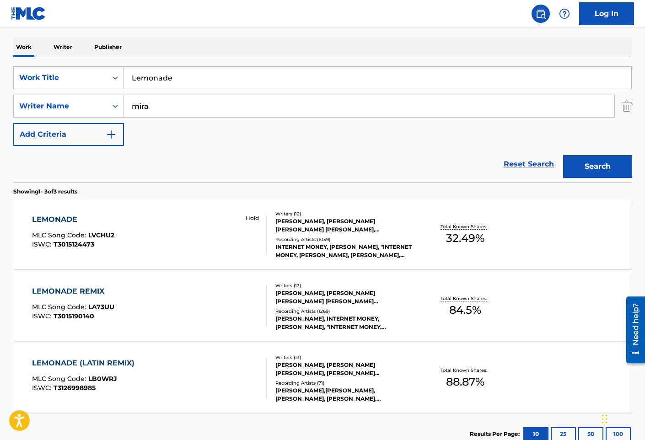
click at [179, 260] on div "LEMONADE MLC Song Code : LVCHU2 ISWC : T3015124473 Hold Writers ( 12 ) [PERSON_…" at bounding box center [322, 234] width 619 height 69
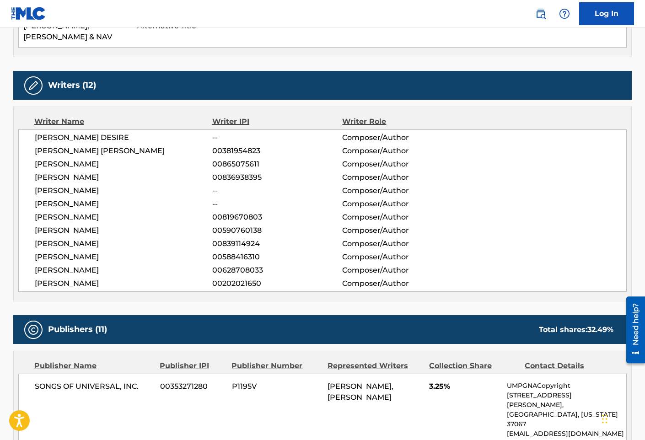
scroll to position [503, 0]
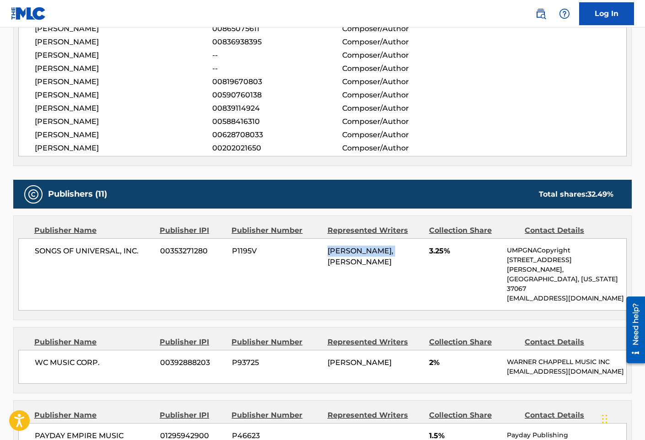
drag, startPoint x: 328, startPoint y: 219, endPoint x: 395, endPoint y: 219, distance: 67.7
click at [395, 238] on div "SONGS OF UNIVERSAL, INC. 00353271280 P1195V [PERSON_NAME], [PERSON_NAME] 3.25% …" at bounding box center [322, 274] width 609 height 72
click at [343, 350] on div "WC MUSIC CORP. 00392888203 P93725 [PERSON_NAME] 2% [PERSON_NAME] MUSIC INC [EMA…" at bounding box center [322, 367] width 609 height 34
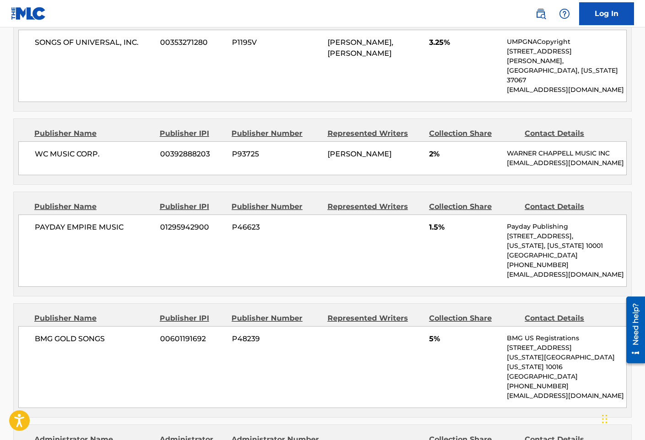
scroll to position [732, 0]
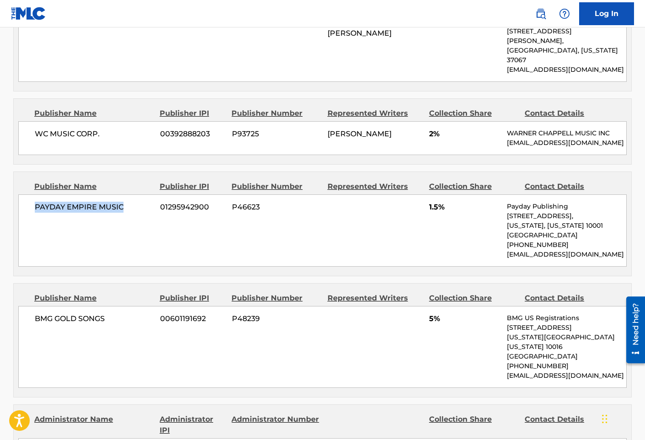
drag, startPoint x: 143, startPoint y: 165, endPoint x: 26, endPoint y: 162, distance: 116.8
click at [26, 195] on div "PAYDAY EMPIRE MUSIC 01295942900 P46623 1.5% Payday Publishing [STREET_ADDRESS][…" at bounding box center [322, 231] width 609 height 72
drag, startPoint x: 378, startPoint y: 232, endPoint x: 365, endPoint y: 238, distance: 14.1
click at [378, 232] on div "Publisher Name Publisher IPI Publisher Number Represented Writers Collection Sh…" at bounding box center [323, 224] width 618 height 104
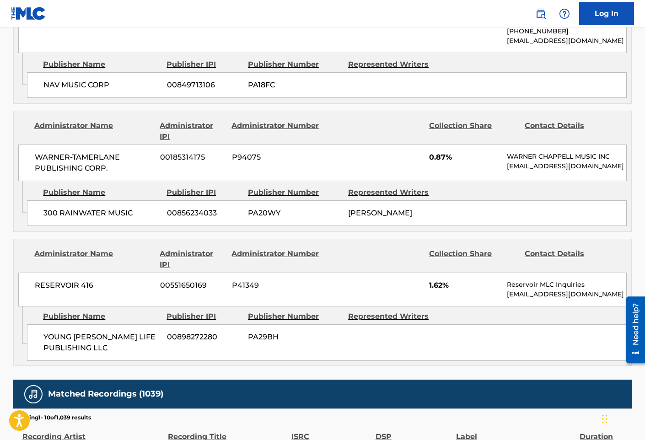
scroll to position [1831, 0]
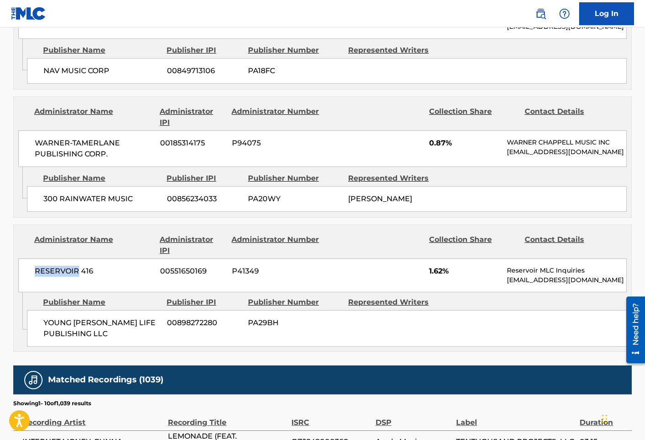
drag, startPoint x: 33, startPoint y: 188, endPoint x: 78, endPoint y: 189, distance: 45.3
click at [78, 259] on div "RESERVOIR 416 00551650169 P41349 1.62% Reservoir MLC Inquiries [EMAIL_ADDRESS][…" at bounding box center [322, 276] width 609 height 34
click at [331, 297] on div "Publisher Number" at bounding box center [294, 302] width 93 height 11
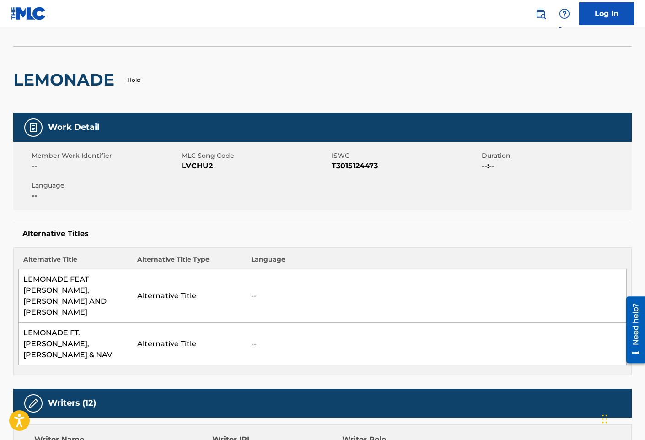
scroll to position [46, 0]
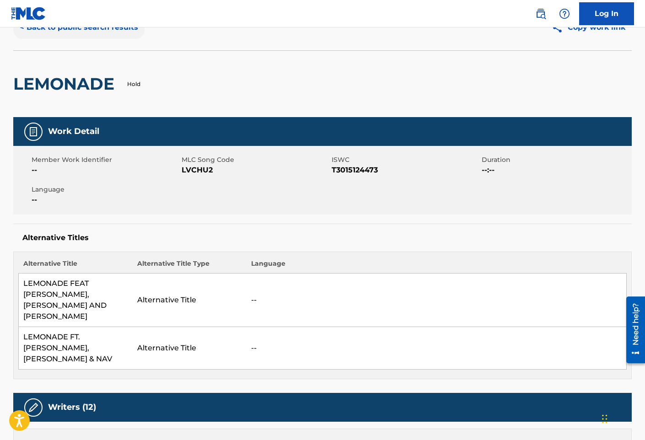
click at [136, 29] on button "< Back to public search results" at bounding box center [78, 27] width 131 height 23
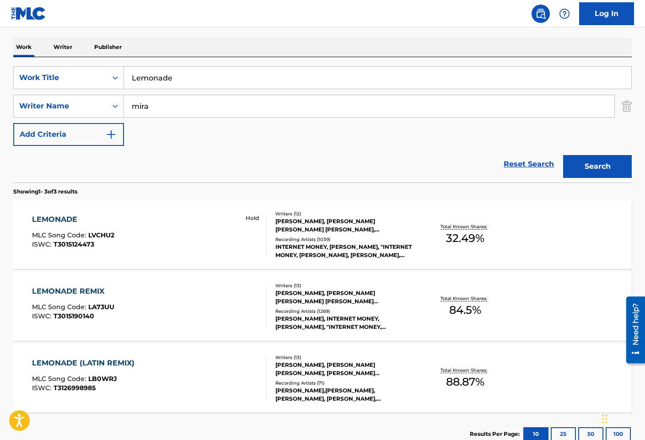
click at [166, 69] on input "Lemonade" at bounding box center [378, 78] width 508 height 22
paste input "t Me Know (I Wonder Why Freestyle)"
type input "Let Me Know (I Wonder Why Freestyle)"
click at [563, 155] on button "Search" at bounding box center [597, 166] width 69 height 23
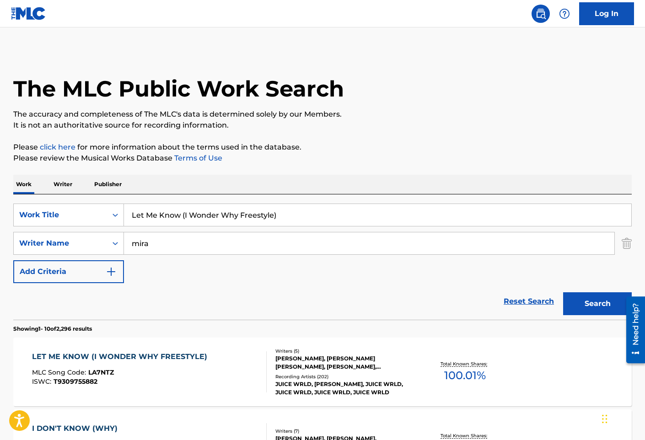
click at [187, 362] on div "LET ME KNOW (I WONDER WHY FREESTYLE)" at bounding box center [122, 357] width 180 height 11
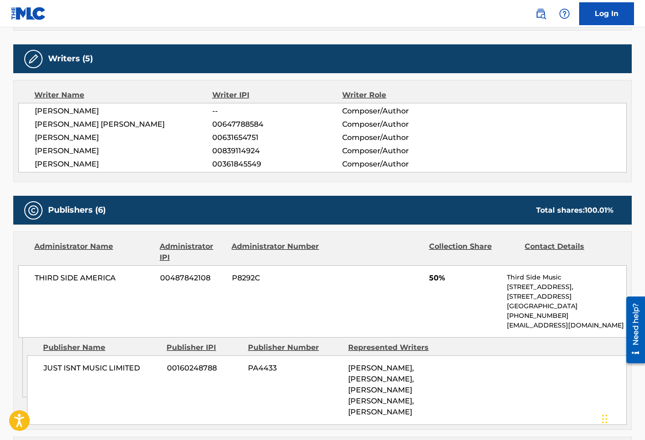
scroll to position [458, 0]
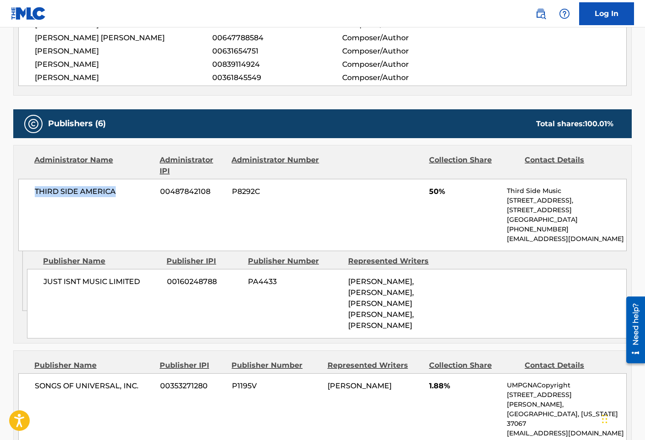
drag, startPoint x: 119, startPoint y: 195, endPoint x: 34, endPoint y: 189, distance: 85.4
click at [34, 189] on div "THIRD SIDE AMERICA 00487842108 P8292C 50% Third Side Music [STREET_ADDRESS] [PH…" at bounding box center [322, 215] width 609 height 72
drag, startPoint x: 331, startPoint y: 248, endPoint x: 333, endPoint y: 242, distance: 6.1
click at [331, 248] on div "THIRD SIDE AMERICA 00487842108 P8292C 50% Third Side Music [STREET_ADDRESS] [PH…" at bounding box center [322, 215] width 609 height 72
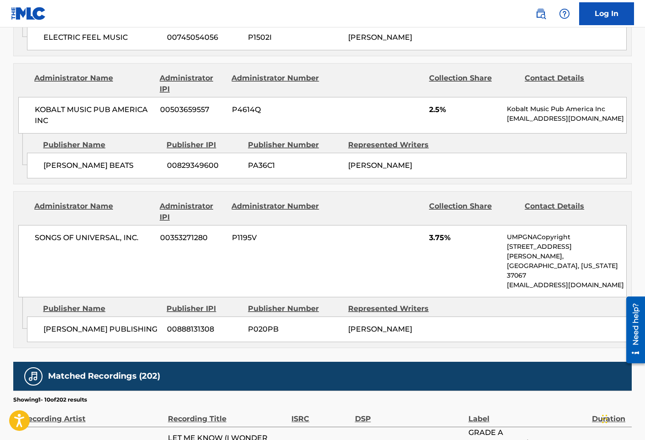
scroll to position [1144, 0]
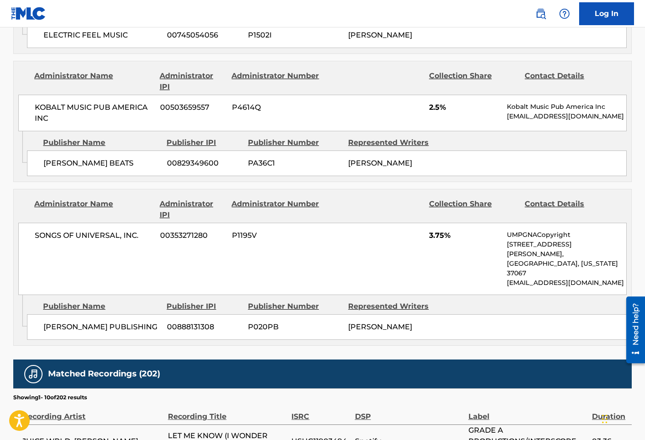
drag, startPoint x: 367, startPoint y: 287, endPoint x: 342, endPoint y: 280, distance: 25.5
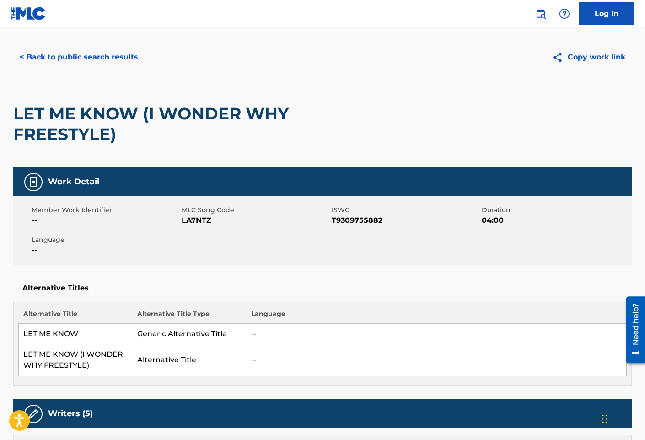
scroll to position [0, 0]
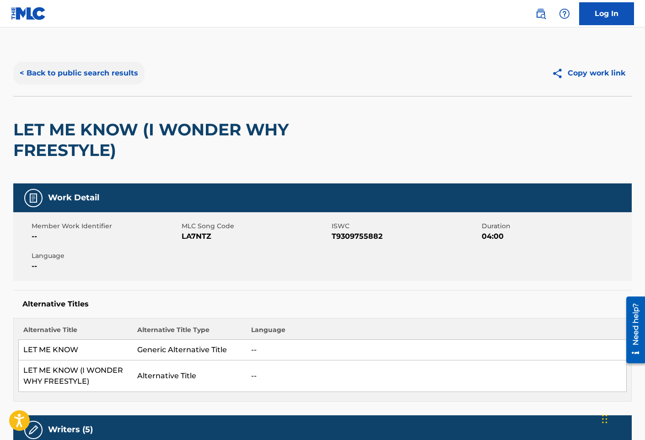
click at [113, 73] on button "< Back to public search results" at bounding box center [78, 73] width 131 height 23
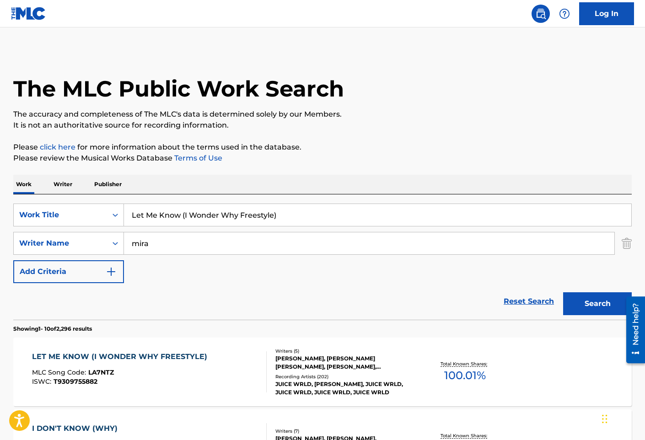
click at [211, 196] on div "SearchWithCriteria3bd8b938-5a15-4940-aa1a-3a8ceeabef4a Work Title Let Me Know (…" at bounding box center [322, 257] width 619 height 125
click at [210, 216] on input "Let Me Know (I Wonder Why Freestyle)" at bounding box center [378, 215] width 508 height 22
paste input "You Down"
type input "Let You Down"
click at [563, 292] on button "Search" at bounding box center [597, 303] width 69 height 23
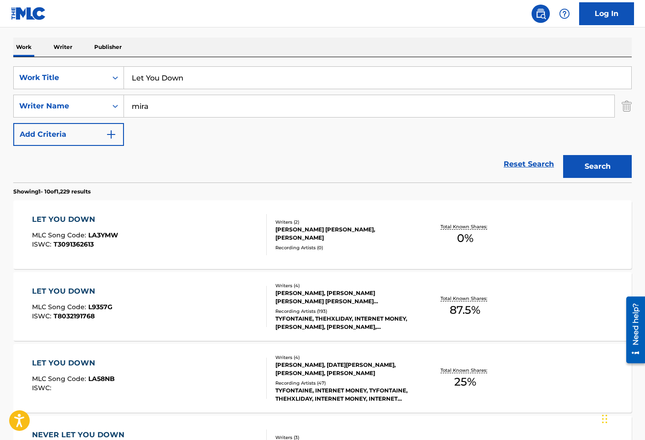
scroll to position [183, 0]
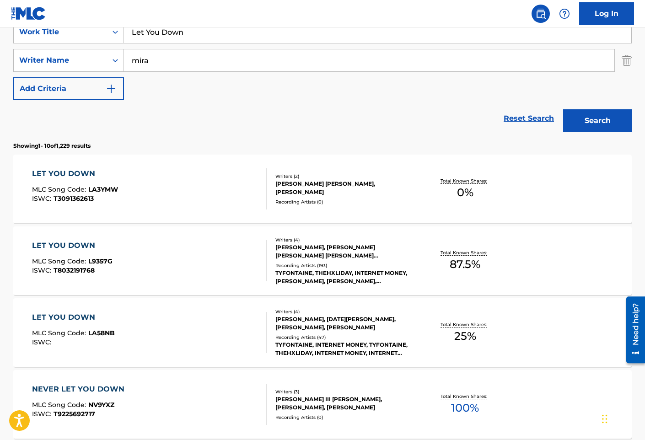
click at [205, 264] on div "LET YOU DOWN MLC Song Code : L9357G ISWC : T8032191768" at bounding box center [149, 260] width 235 height 41
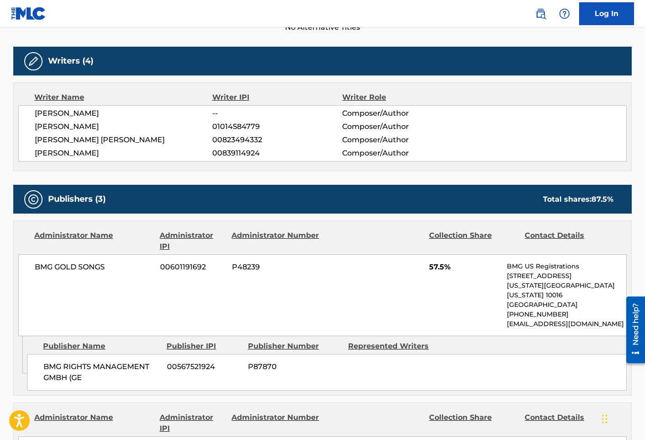
scroll to position [275, 0]
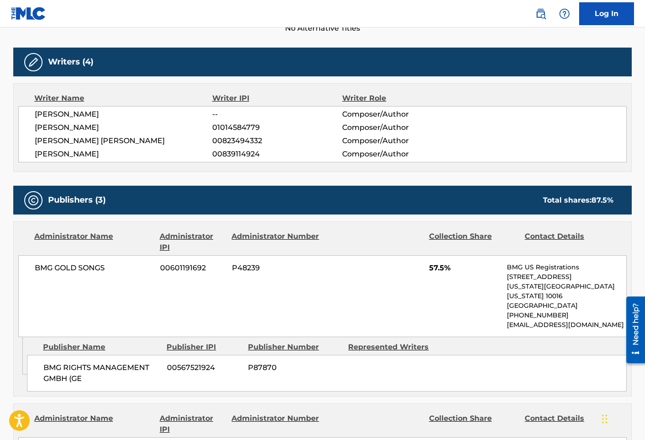
drag, startPoint x: 341, startPoint y: 286, endPoint x: 290, endPoint y: 279, distance: 51.2
click at [341, 286] on div "BMG GOLD SONGS 00601191692 P48239 57.5% BMG US Registrations [STREET_ADDRESS][U…" at bounding box center [322, 296] width 609 height 82
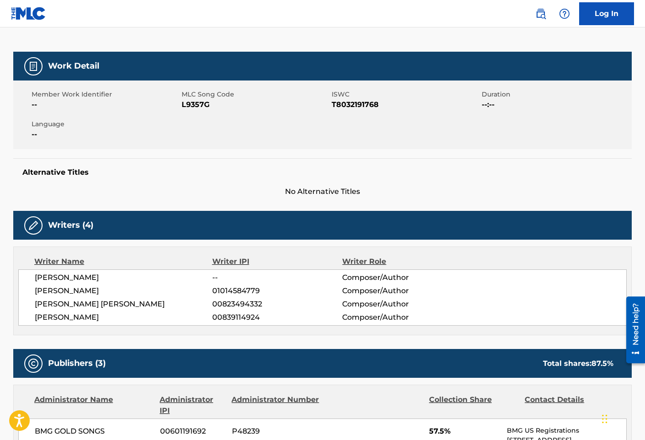
scroll to position [0, 0]
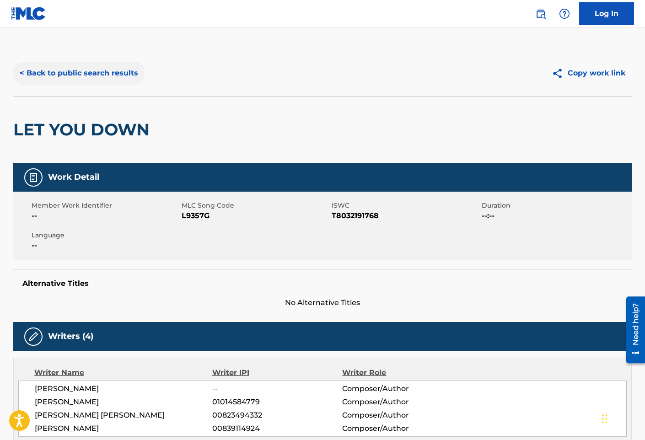
click at [117, 71] on button "< Back to public search results" at bounding box center [78, 73] width 131 height 23
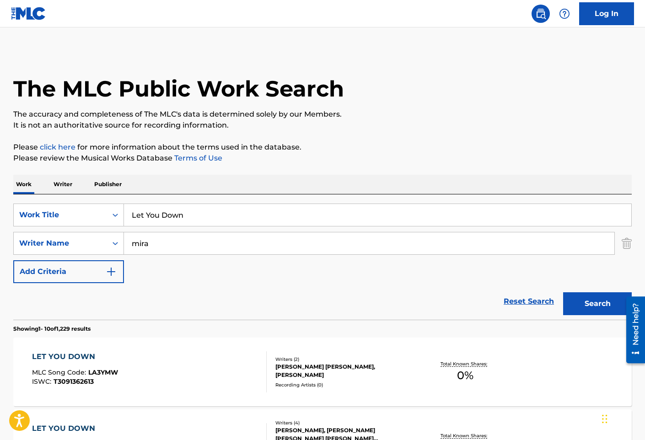
scroll to position [183, 0]
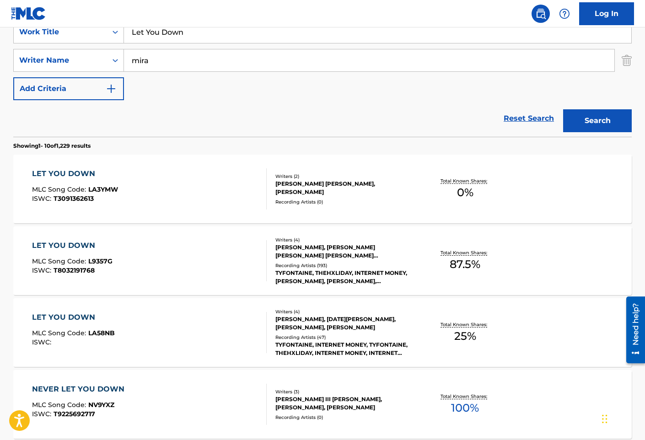
drag, startPoint x: 201, startPoint y: 34, endPoint x: 91, endPoint y: 14, distance: 112.5
click at [97, 16] on div "Log In The MLC Public Work Search The accuracy and completeness of The MLC's da…" at bounding box center [322, 391] width 645 height 1149
paste input "ie Lie Lie"
type input "Lie Lie Lie"
click at [563, 109] on button "Search" at bounding box center [597, 120] width 69 height 23
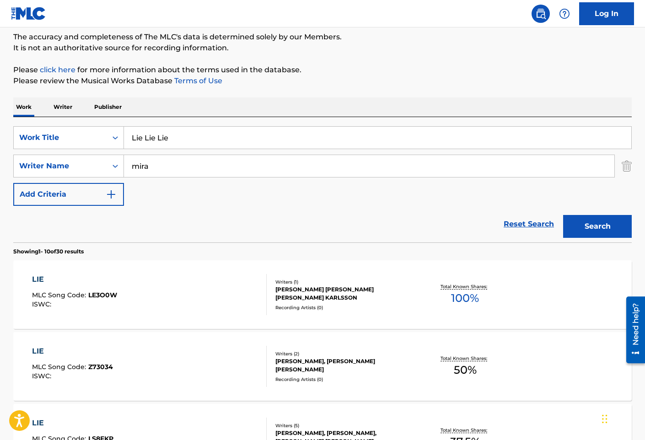
scroll to position [0, 0]
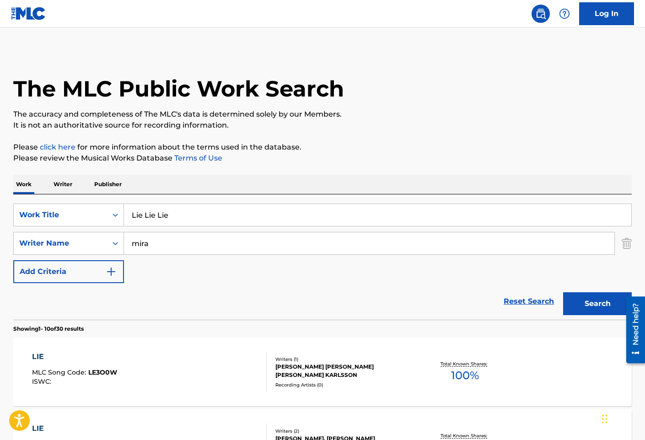
click at [130, 242] on input "mira" at bounding box center [369, 244] width 491 height 22
click at [563, 292] on button "Search" at bounding box center [597, 303] width 69 height 23
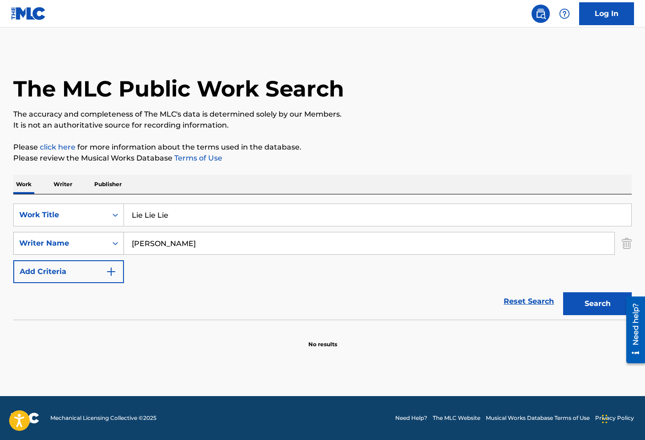
drag, startPoint x: 173, startPoint y: 241, endPoint x: 103, endPoint y: 245, distance: 70.1
click at [107, 244] on div "SearchWithCriteriabad7c988-eea1-4f97-9205-ddedb32dcb06 Writer Name [PERSON_NAME]" at bounding box center [322, 243] width 619 height 23
type input "mira"
drag, startPoint x: 496, startPoint y: 158, endPoint x: 422, endPoint y: 97, distance: 96.2
click at [496, 158] on p "Please review the Musical Works Database Terms of Use" at bounding box center [322, 158] width 619 height 11
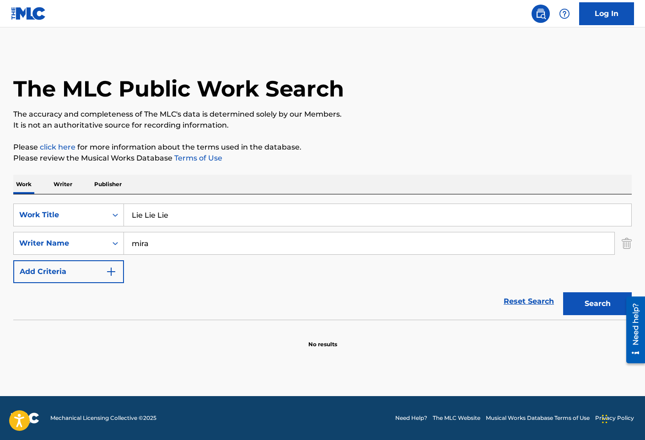
drag, startPoint x: 472, startPoint y: 50, endPoint x: 457, endPoint y: 71, distance: 25.5
click at [472, 50] on div "The MLC Public Work Search" at bounding box center [322, 83] width 619 height 67
drag, startPoint x: 208, startPoint y: 48, endPoint x: 209, endPoint y: 164, distance: 116.7
click at [208, 48] on main "The MLC Public Work Search The accuracy and completeness of The MLC's data is d…" at bounding box center [322, 211] width 645 height 369
click at [203, 212] on input "Lie Lie Lie" at bounding box center [378, 215] width 508 height 22
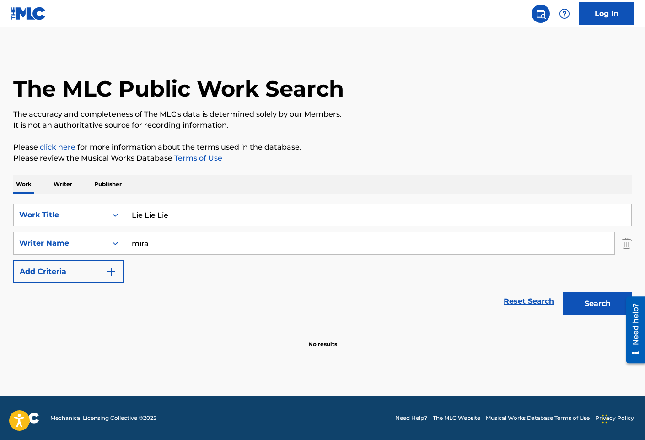
paste input "ghtning"
type input "Lightning"
click at [563, 292] on button "Search" at bounding box center [597, 303] width 69 height 23
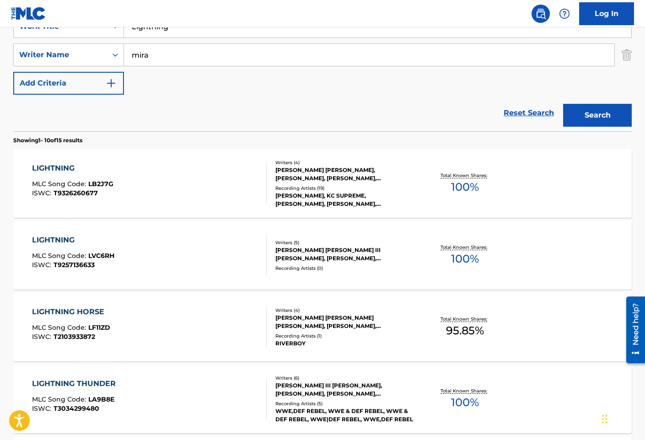
scroll to position [229, 0]
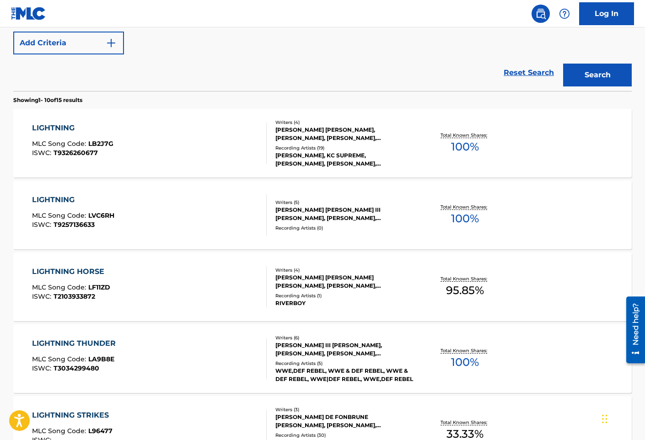
click at [184, 143] on div "LIGHTNING MLC Song Code : LB2J7G ISWC : T9326260677" at bounding box center [149, 143] width 235 height 41
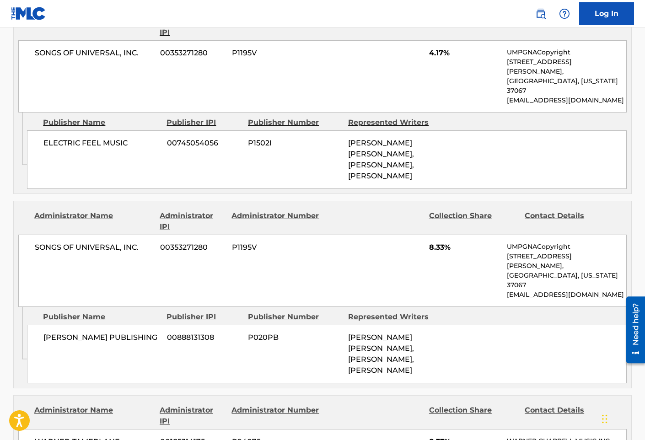
scroll to position [1144, 0]
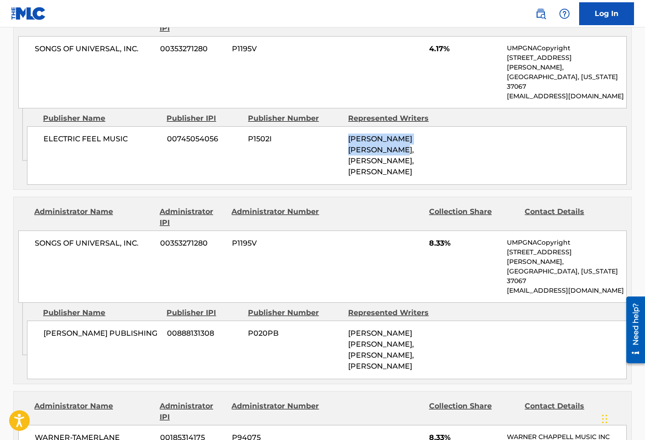
drag, startPoint x: 350, startPoint y: 114, endPoint x: 371, endPoint y: 122, distance: 22.7
click at [371, 135] on span "[PERSON_NAME] [PERSON_NAME], [PERSON_NAME], [PERSON_NAME]" at bounding box center [381, 156] width 66 height 42
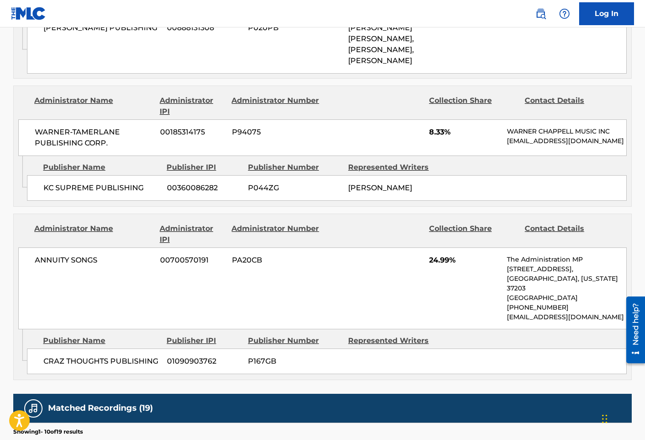
scroll to position [1465, 0]
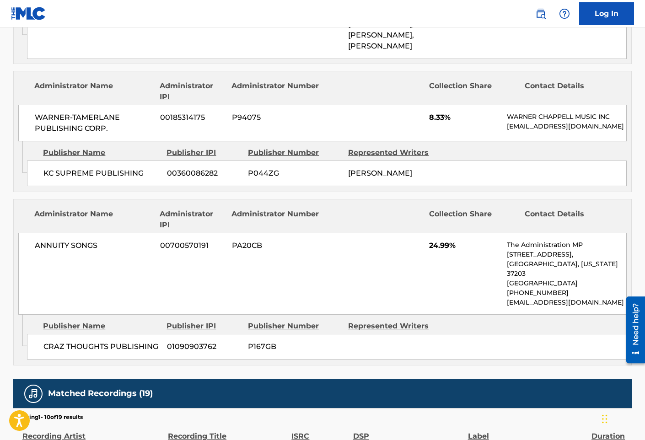
drag, startPoint x: 60, startPoint y: 205, endPoint x: 80, endPoint y: 198, distance: 20.4
click at [60, 233] on div "ANNUITY SONGS 00700570191 PA20CB 24.99% The Administration MP [STREET_ADDRESS][…" at bounding box center [322, 274] width 609 height 82
drag, startPoint x: 108, startPoint y: 189, endPoint x: 30, endPoint y: 189, distance: 78.7
click at [30, 233] on div "ANNUITY SONGS 00700570191 PA20CB 24.99% The Administration MP [STREET_ADDRESS][…" at bounding box center [322, 274] width 609 height 82
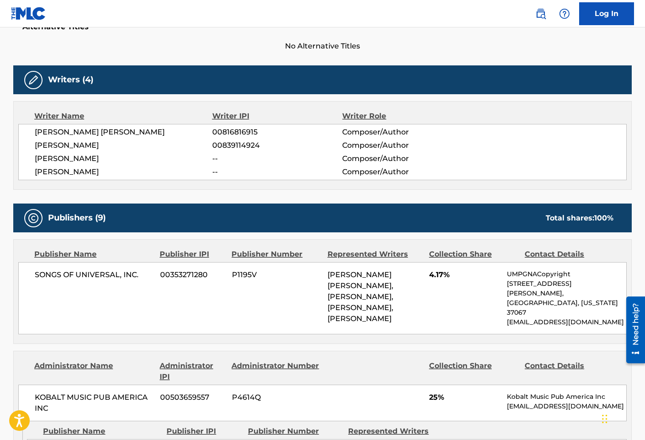
scroll to position [275, 0]
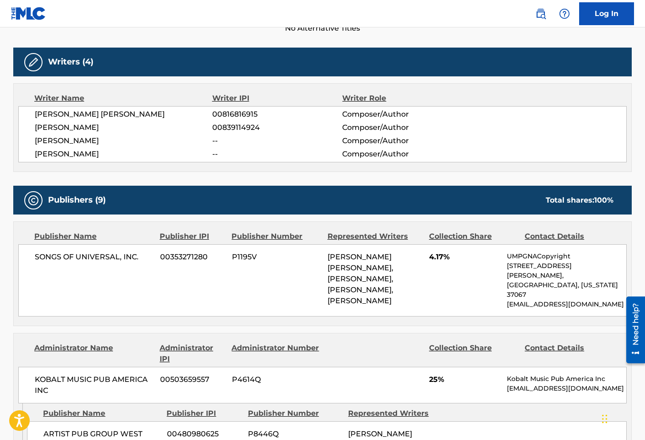
click at [626, 206] on div "Publishers (9) Total shares: 100 %" at bounding box center [322, 200] width 619 height 29
drag, startPoint x: 543, startPoint y: 200, endPoint x: 617, endPoint y: 197, distance: 74.7
click at [617, 197] on div "Total shares: 100 %" at bounding box center [580, 200] width 86 height 11
